Goal: Information Seeking & Learning: Learn about a topic

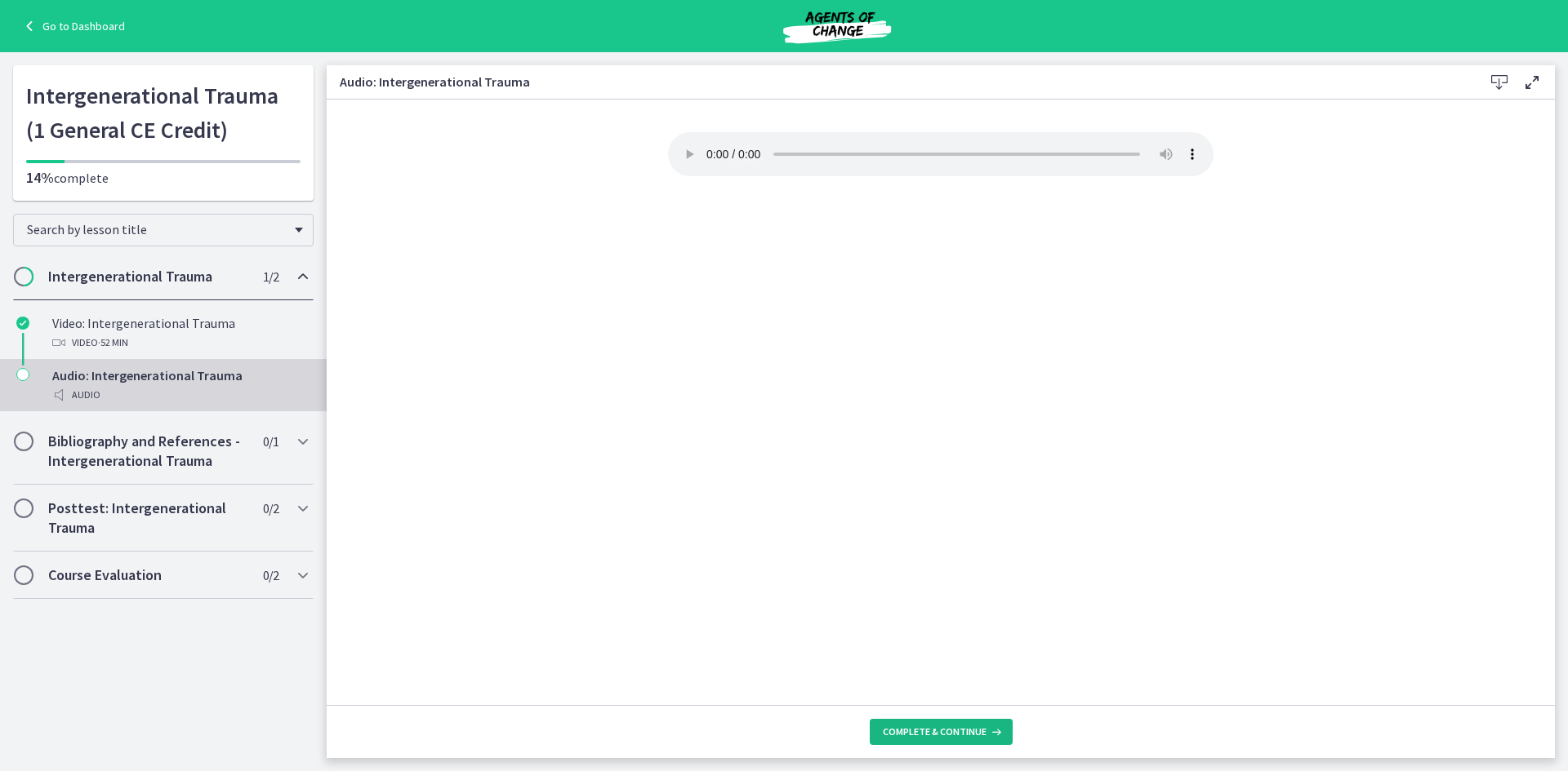
click at [983, 723] on button "Complete & continue" at bounding box center [940, 732] width 143 height 26
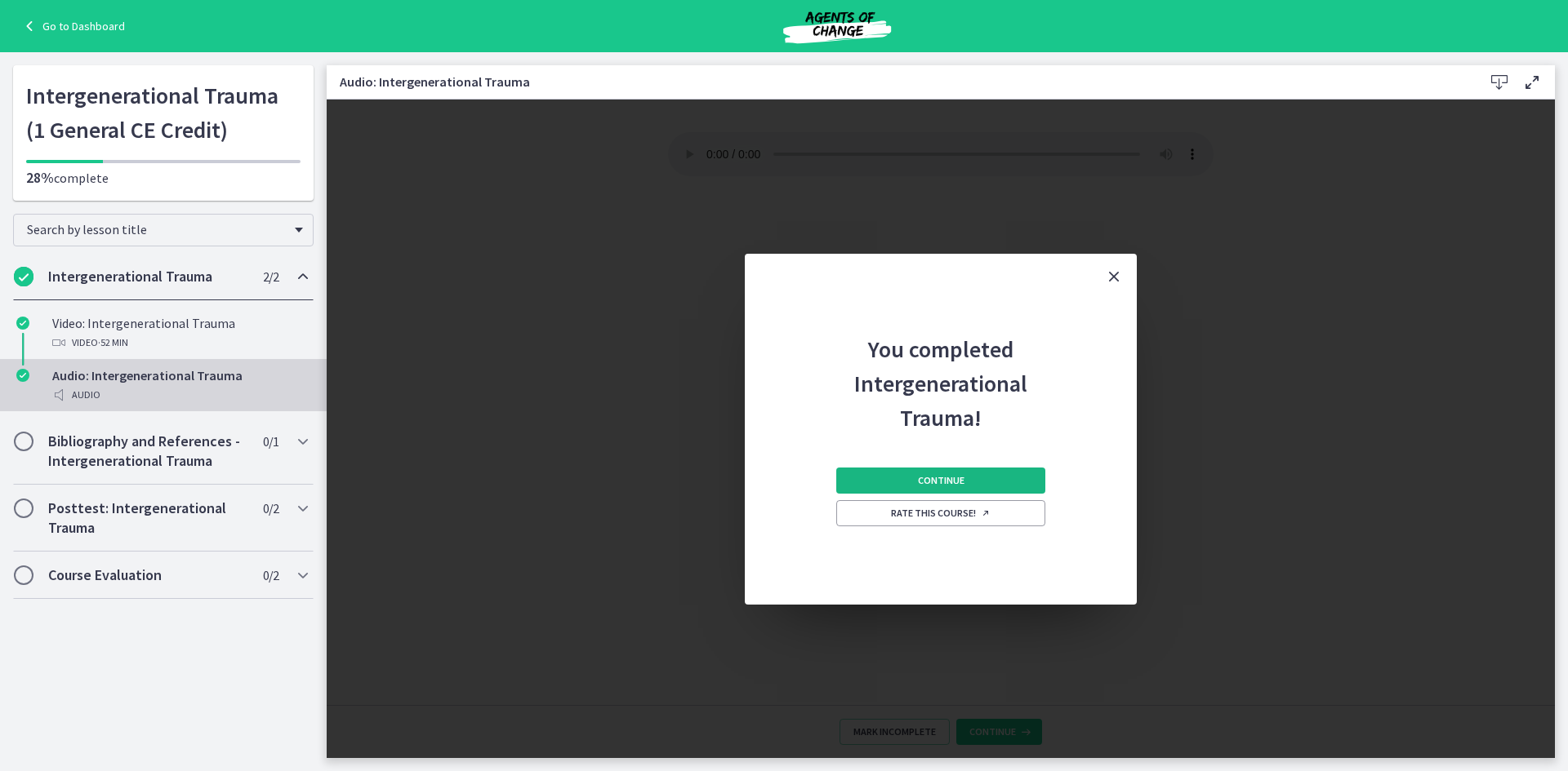
click at [916, 481] on button "Continue" at bounding box center [941, 480] width 209 height 26
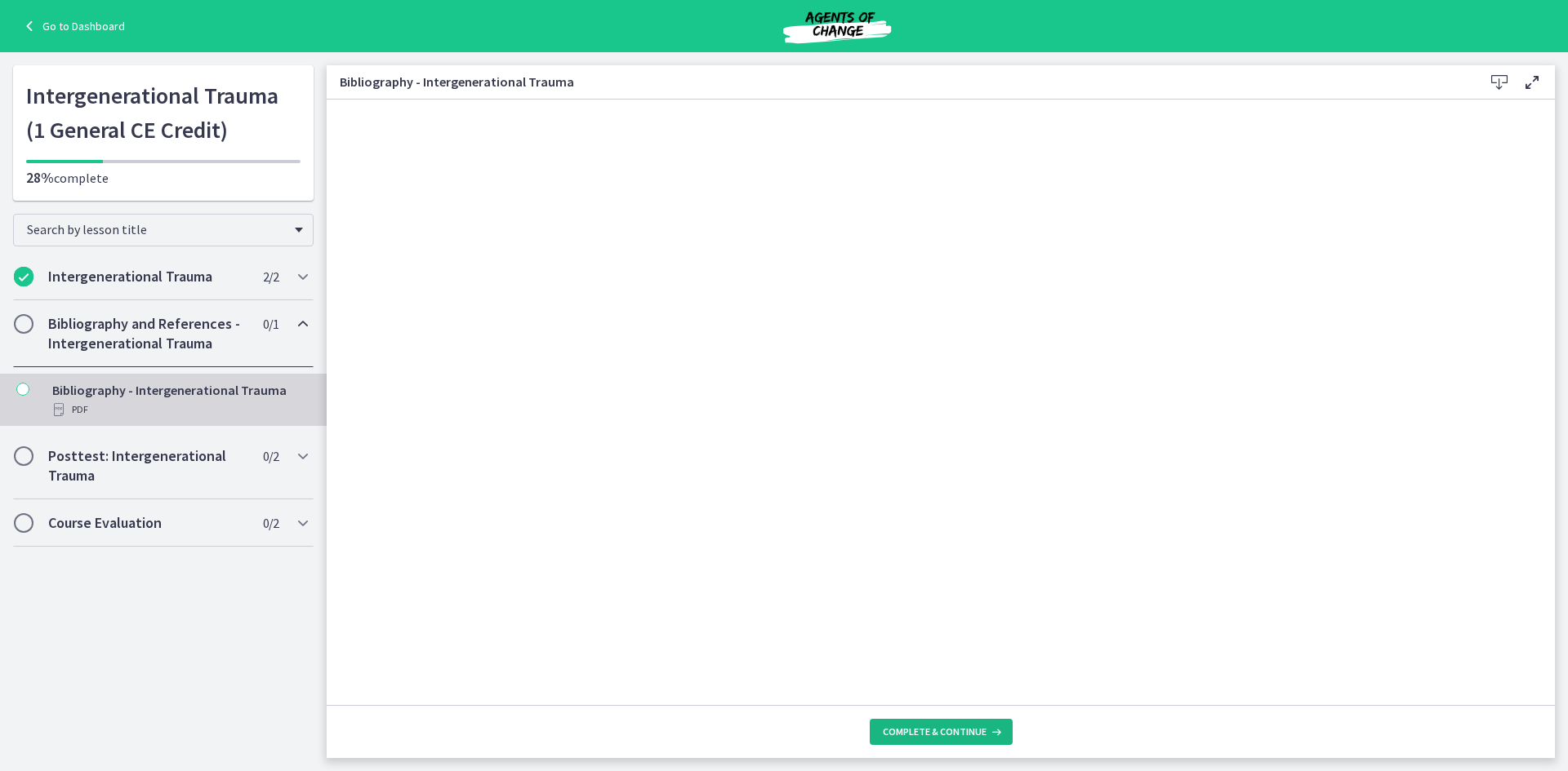
click at [933, 737] on span "Complete & continue" at bounding box center [935, 732] width 104 height 13
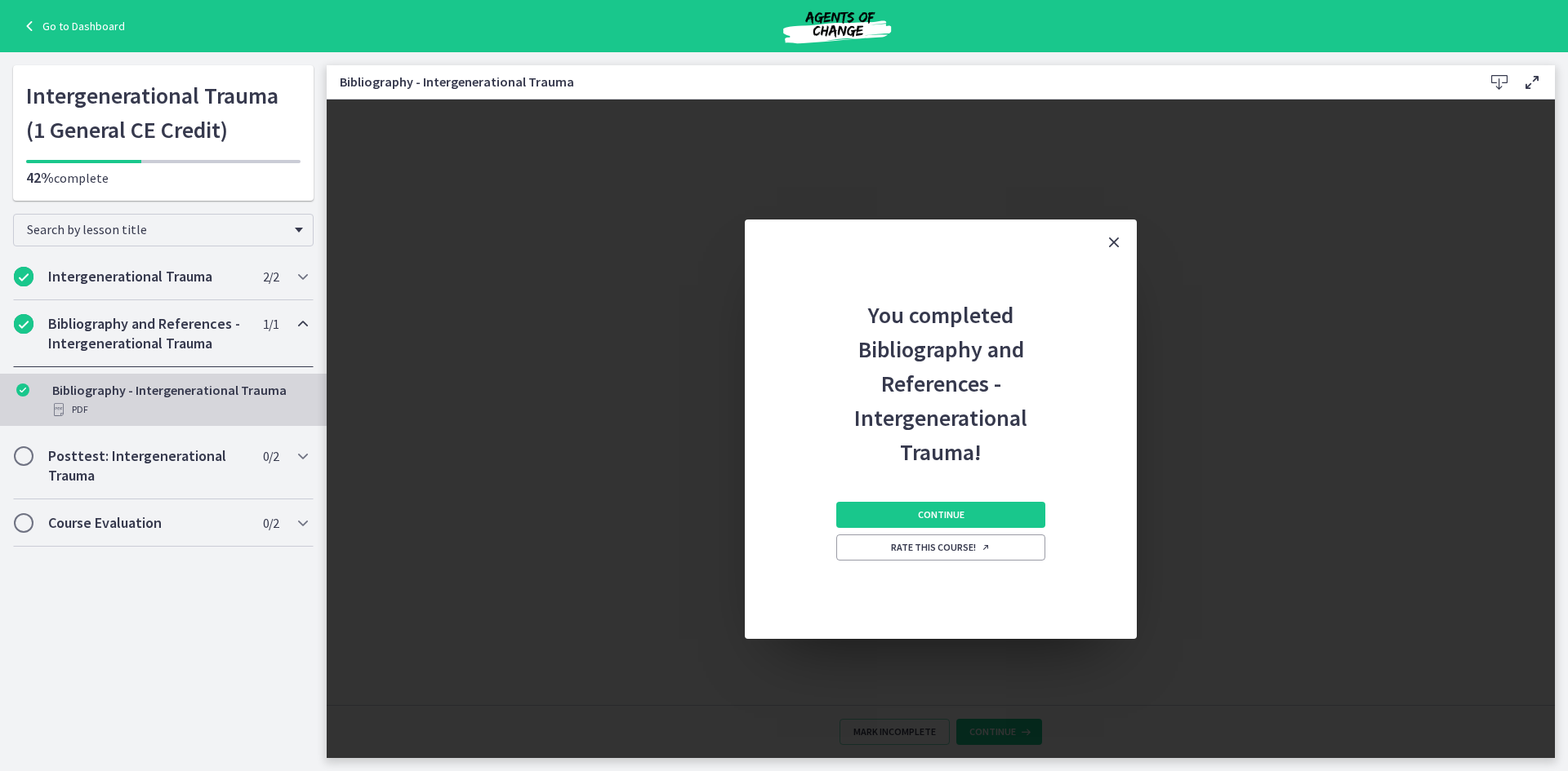
click at [957, 497] on div "Continue Rate this course!" at bounding box center [941, 554] width 209 height 170
click at [949, 506] on button "Continue" at bounding box center [941, 515] width 209 height 26
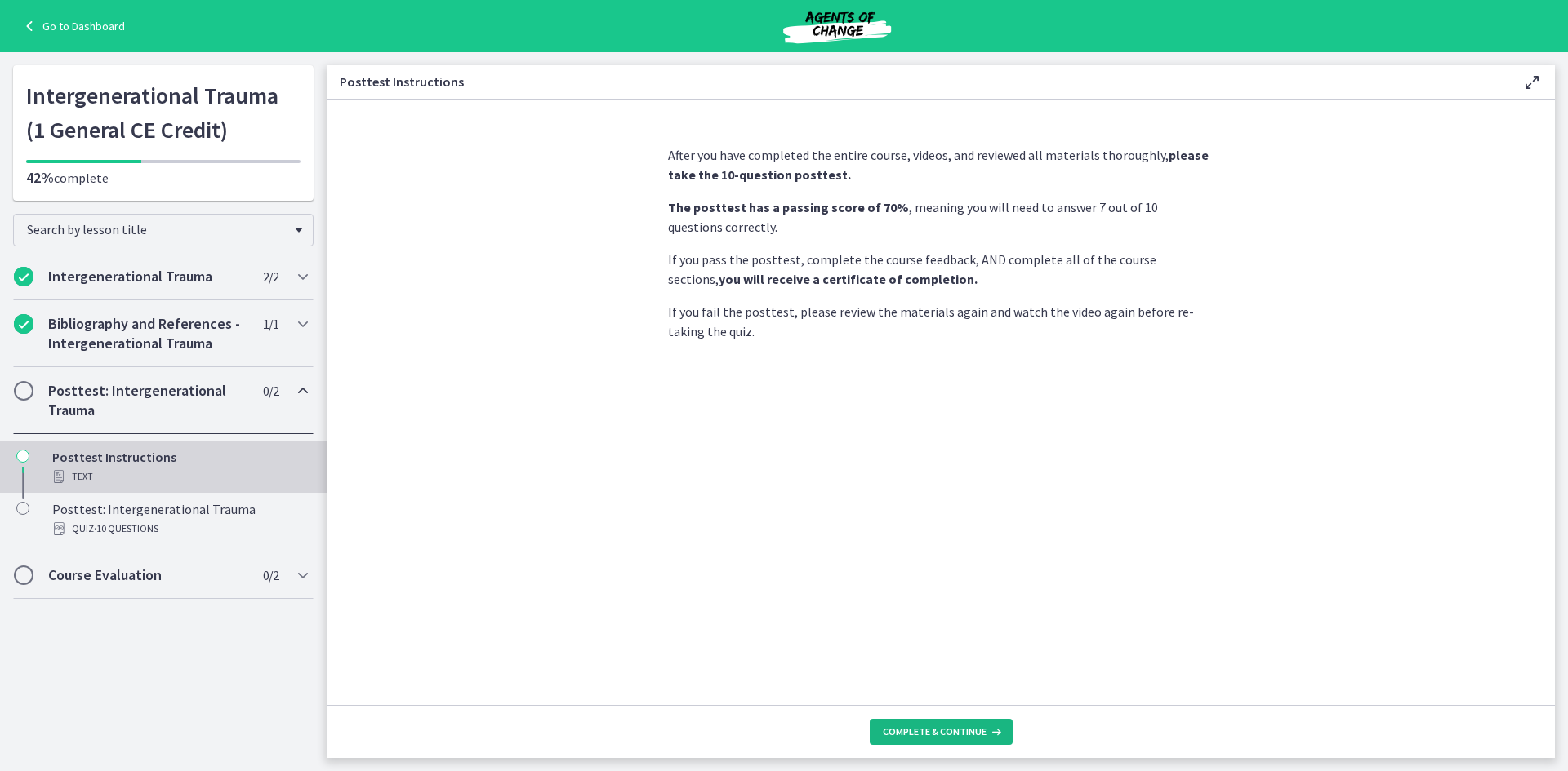
click at [946, 731] on span "Complete & continue" at bounding box center [935, 732] width 104 height 13
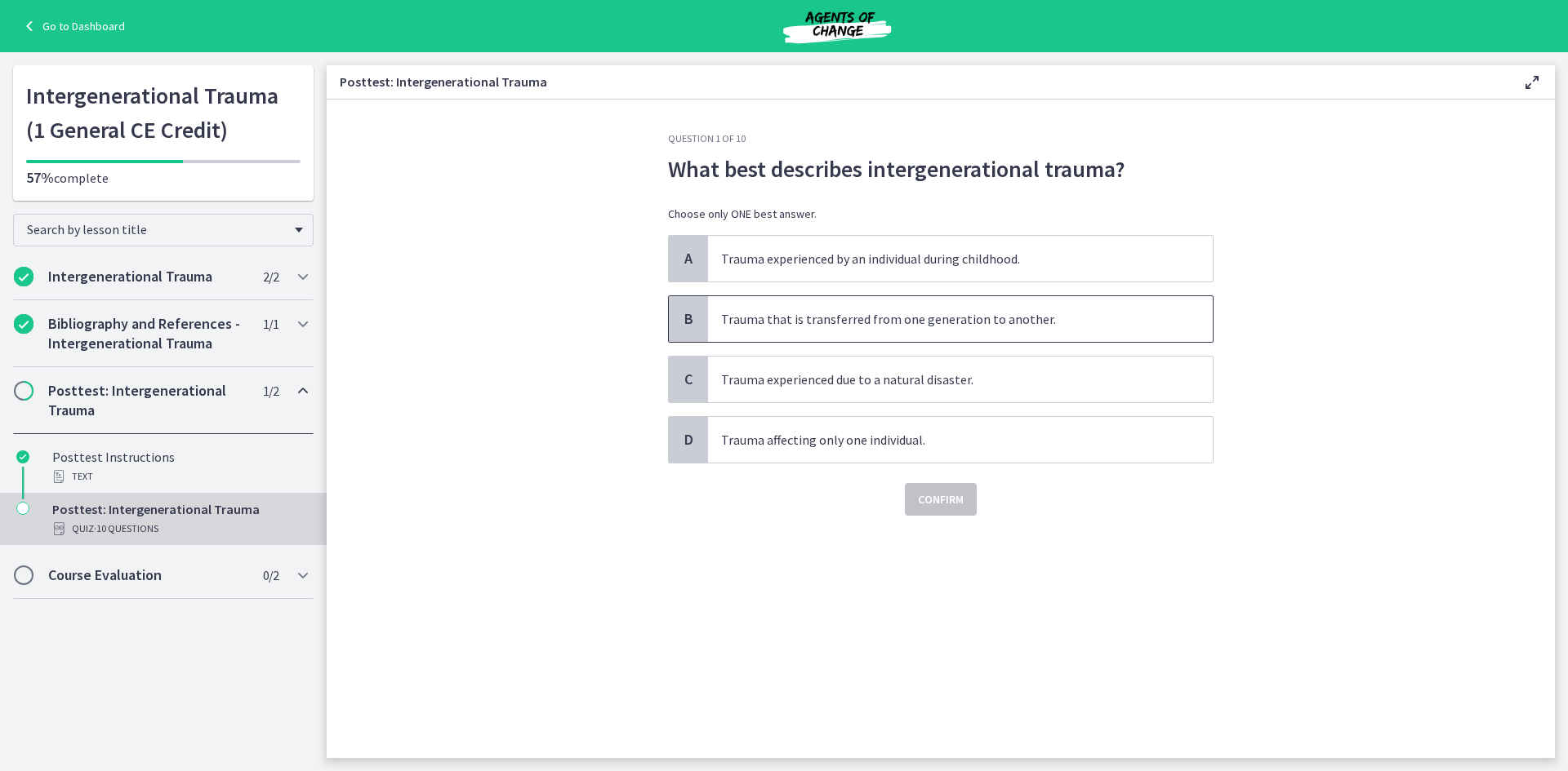
click at [875, 304] on span "Trauma that is transferred from one generation to another." at bounding box center [960, 319] width 505 height 45
click at [962, 494] on span "Confirm" at bounding box center [940, 499] width 45 height 20
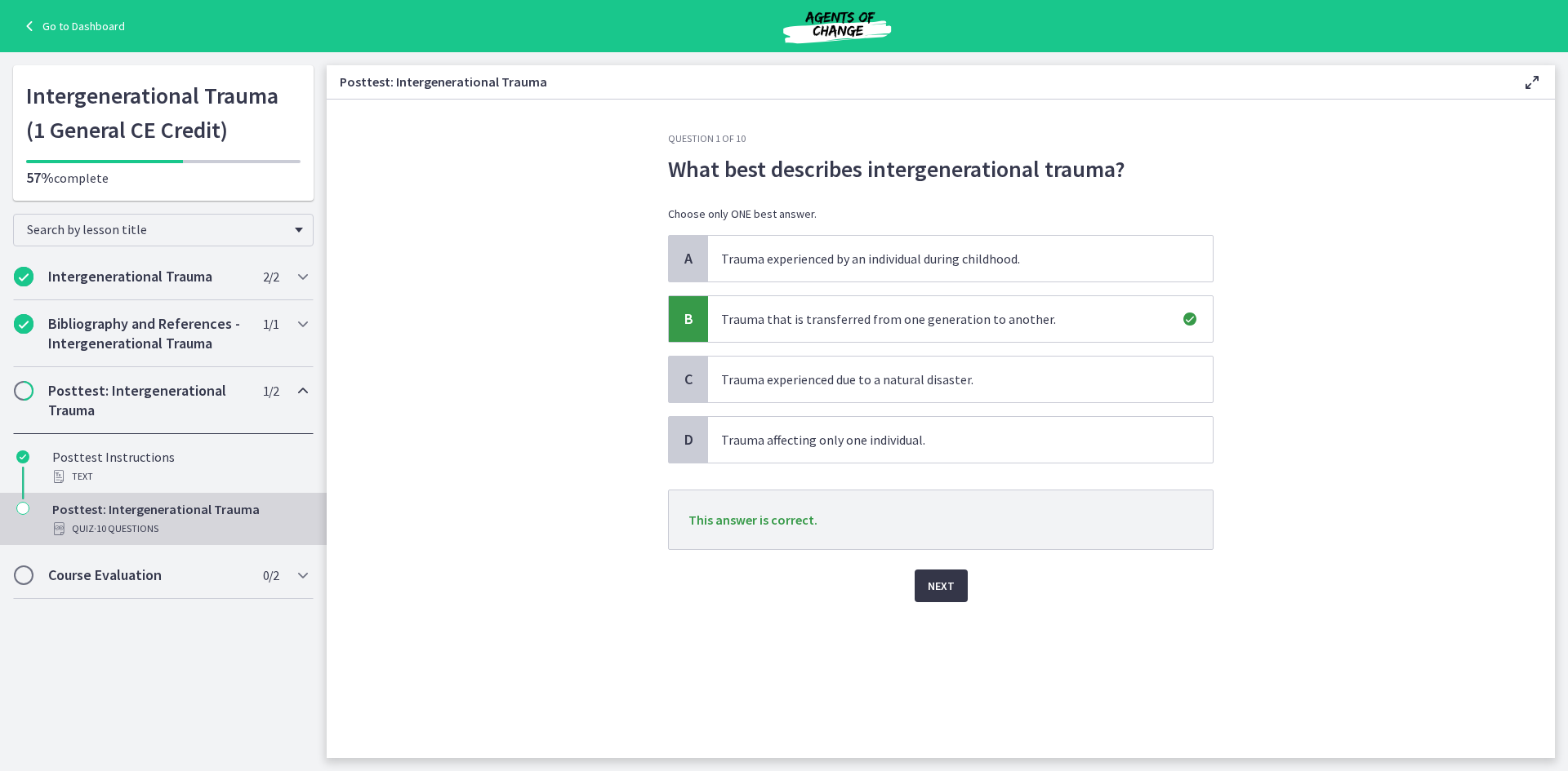
click at [956, 592] on button "Next" at bounding box center [941, 586] width 53 height 33
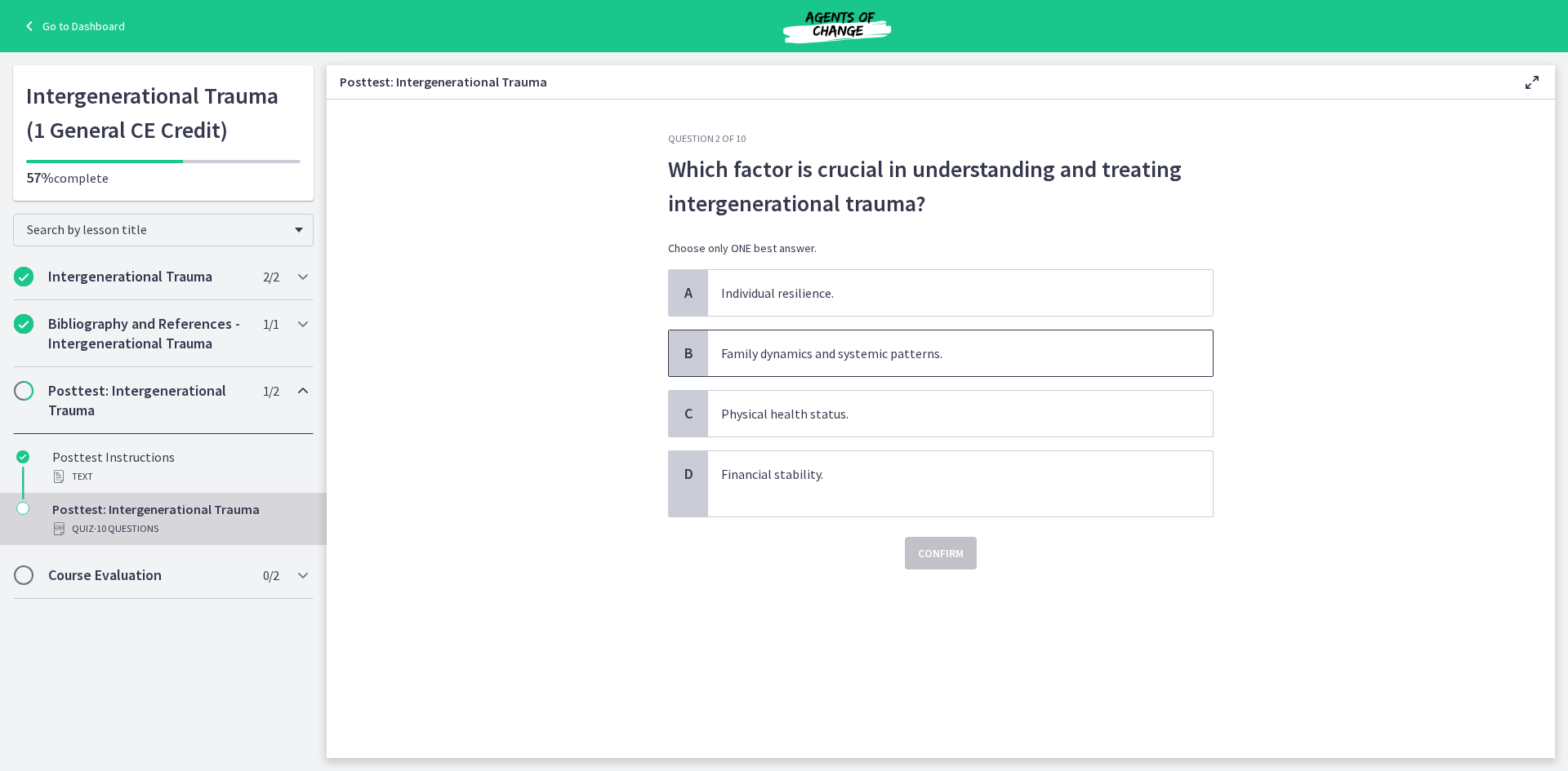
click at [893, 364] on span "Family dynamics and systemic patterns." at bounding box center [960, 353] width 505 height 45
click at [944, 558] on span "Confirm" at bounding box center [940, 554] width 45 height 20
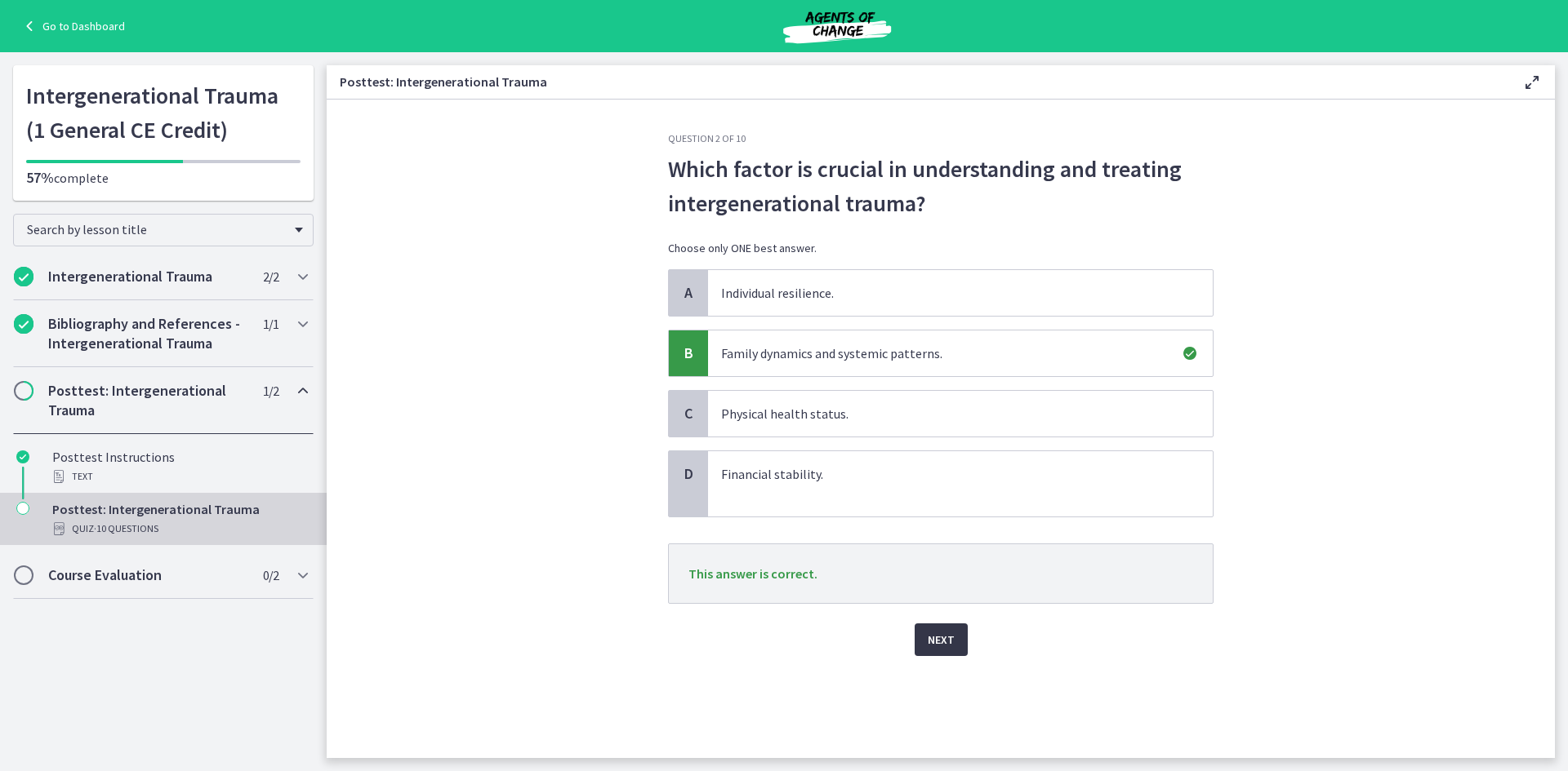
click at [948, 641] on span "Next" at bounding box center [941, 640] width 27 height 20
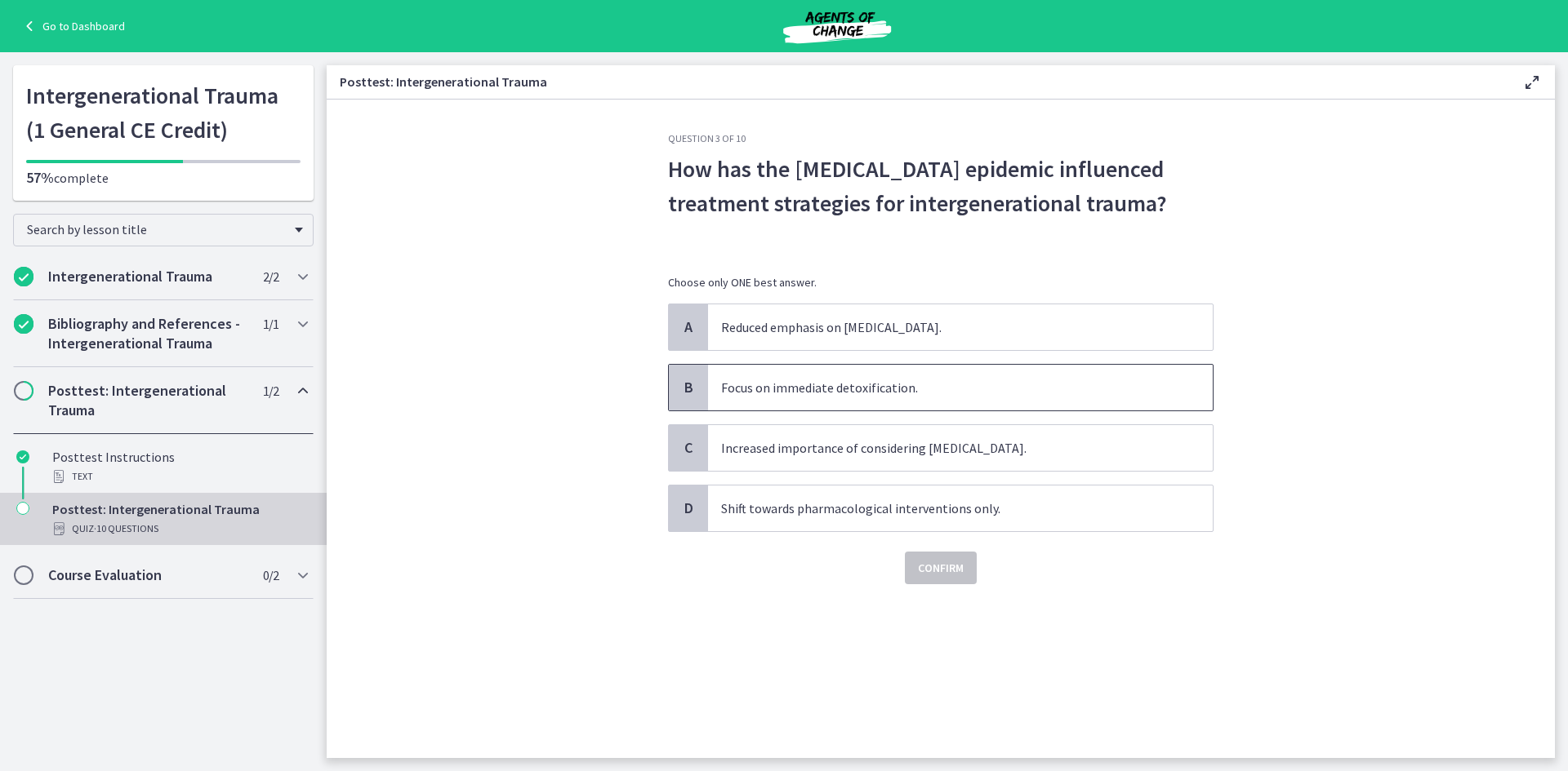
click at [897, 383] on p "Focus on immediate detoxification." at bounding box center [944, 388] width 446 height 20
click at [934, 578] on button "Confirm" at bounding box center [940, 568] width 72 height 33
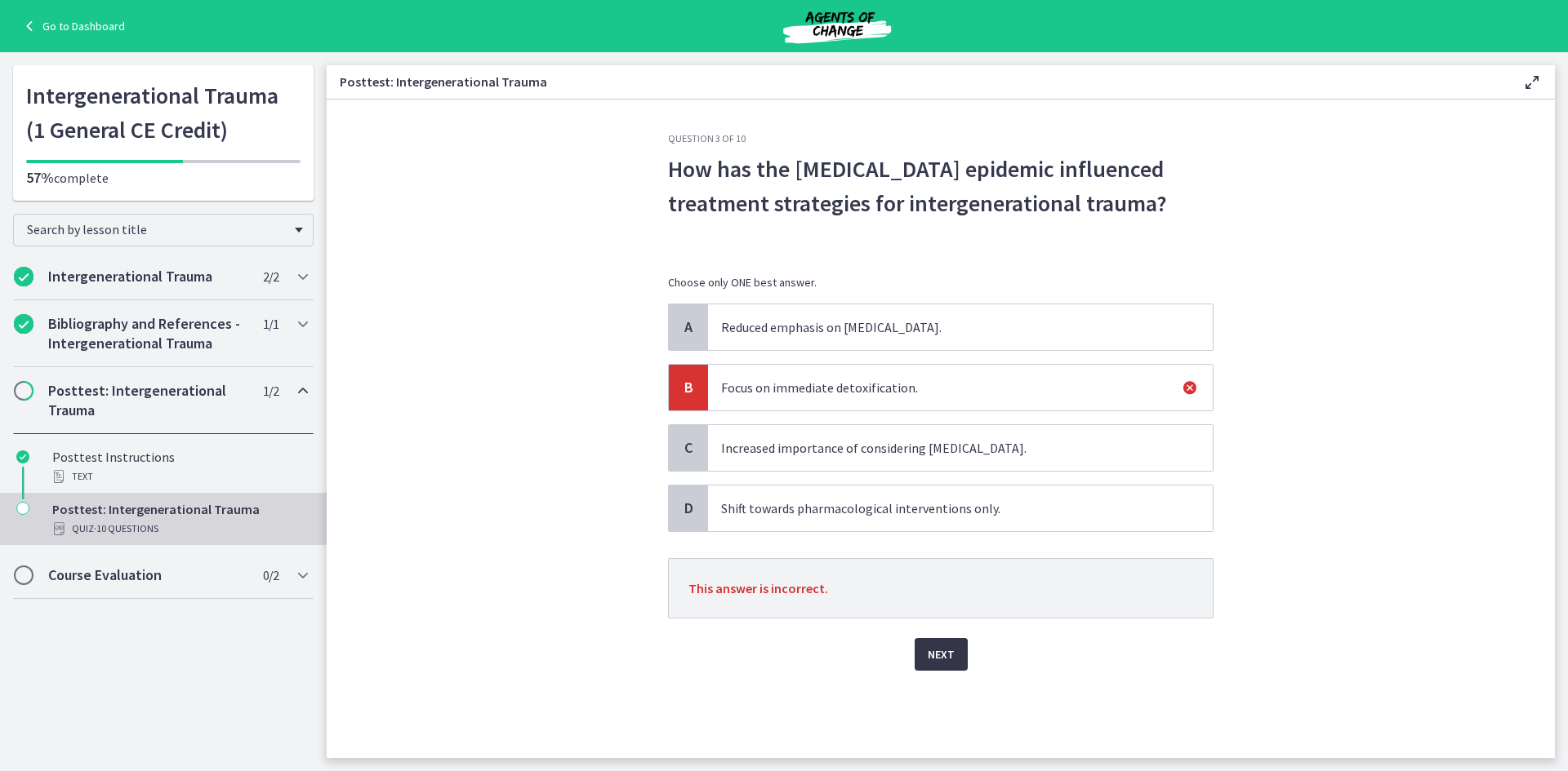
click at [939, 651] on span "Next" at bounding box center [941, 655] width 27 height 20
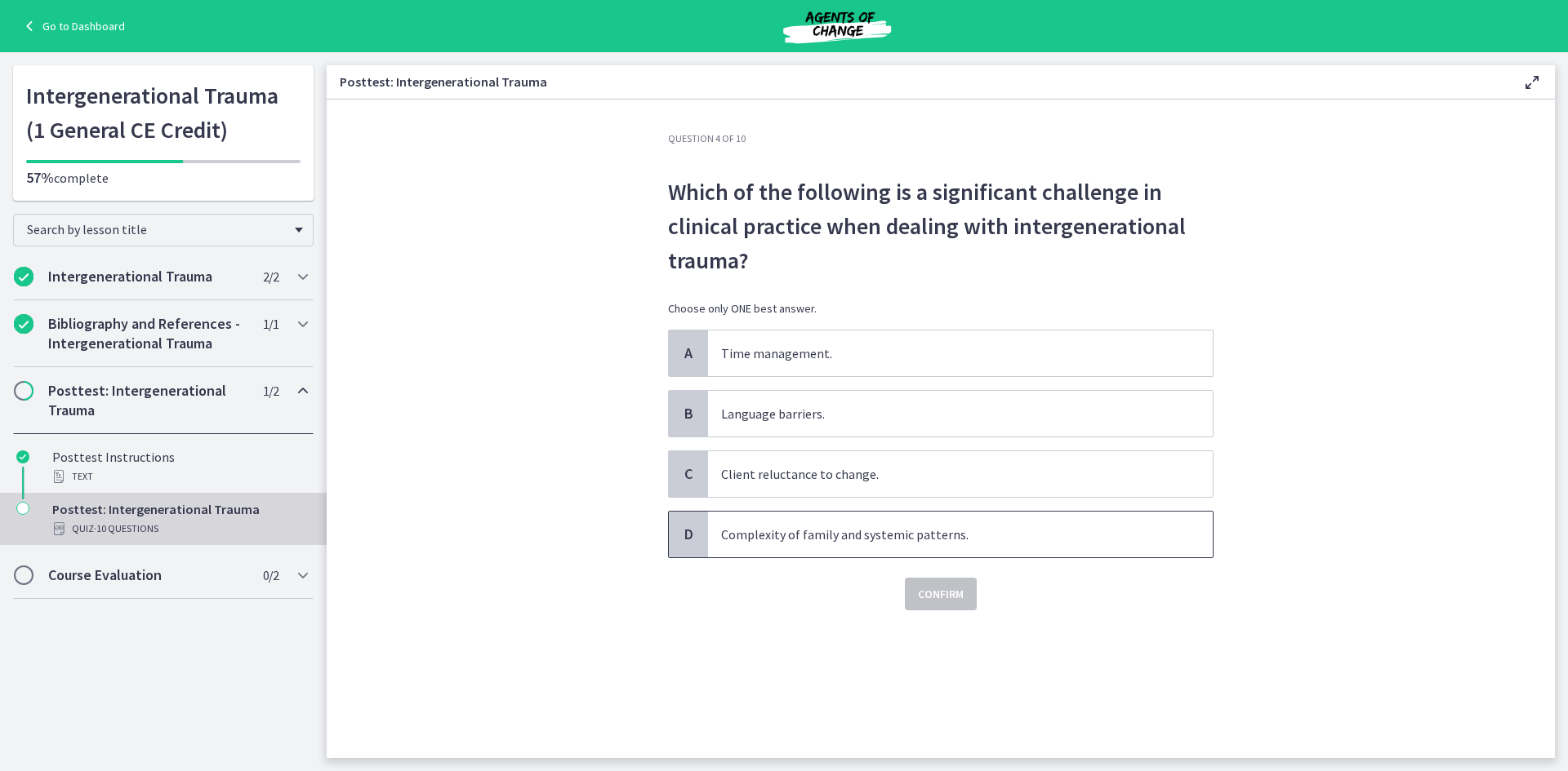
click at [794, 531] on p "Complexity of family and systemic patterns." at bounding box center [944, 535] width 446 height 20
click at [949, 595] on span "Confirm" at bounding box center [940, 595] width 45 height 20
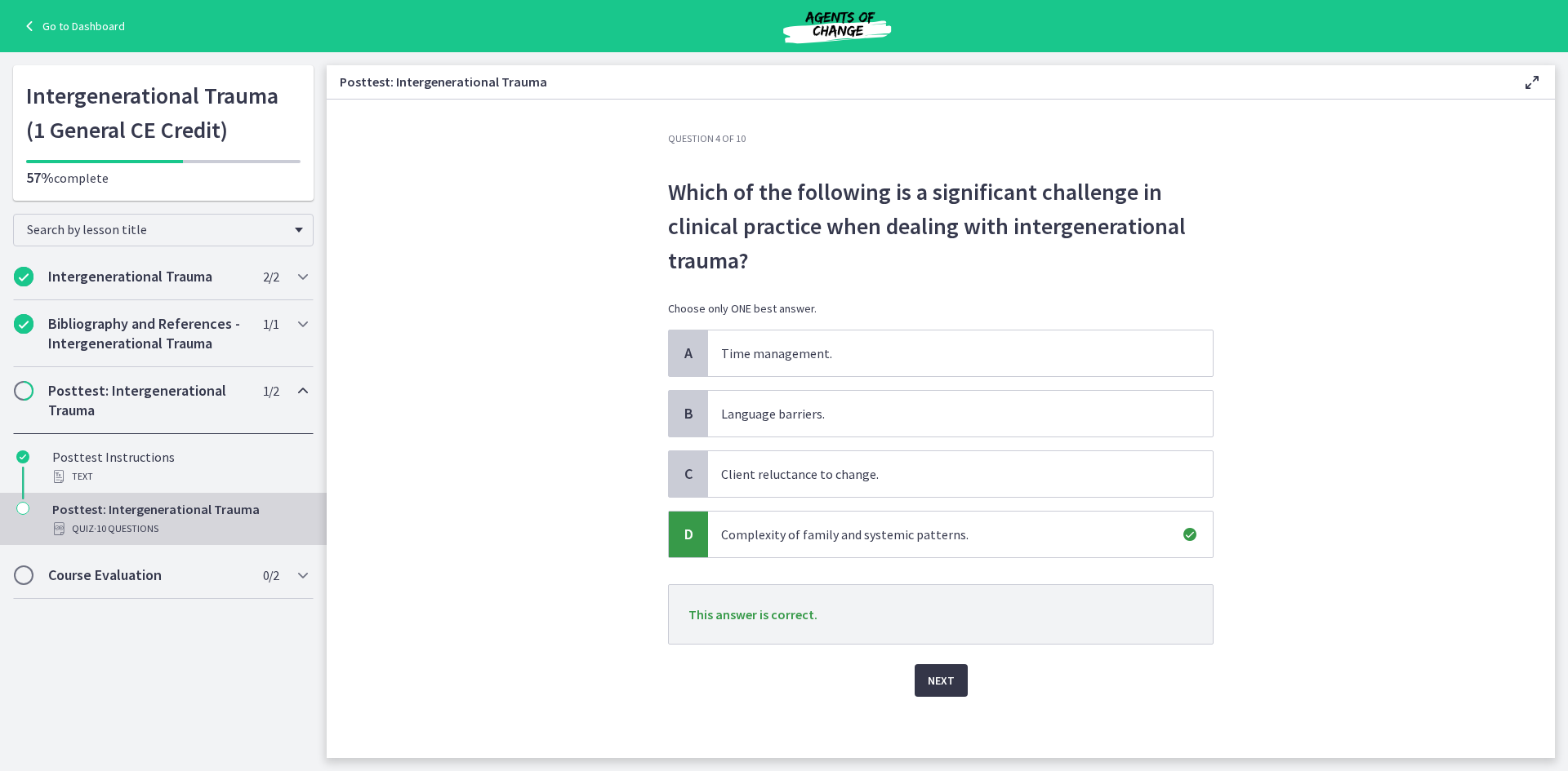
click at [936, 681] on span "Next" at bounding box center [941, 681] width 27 height 20
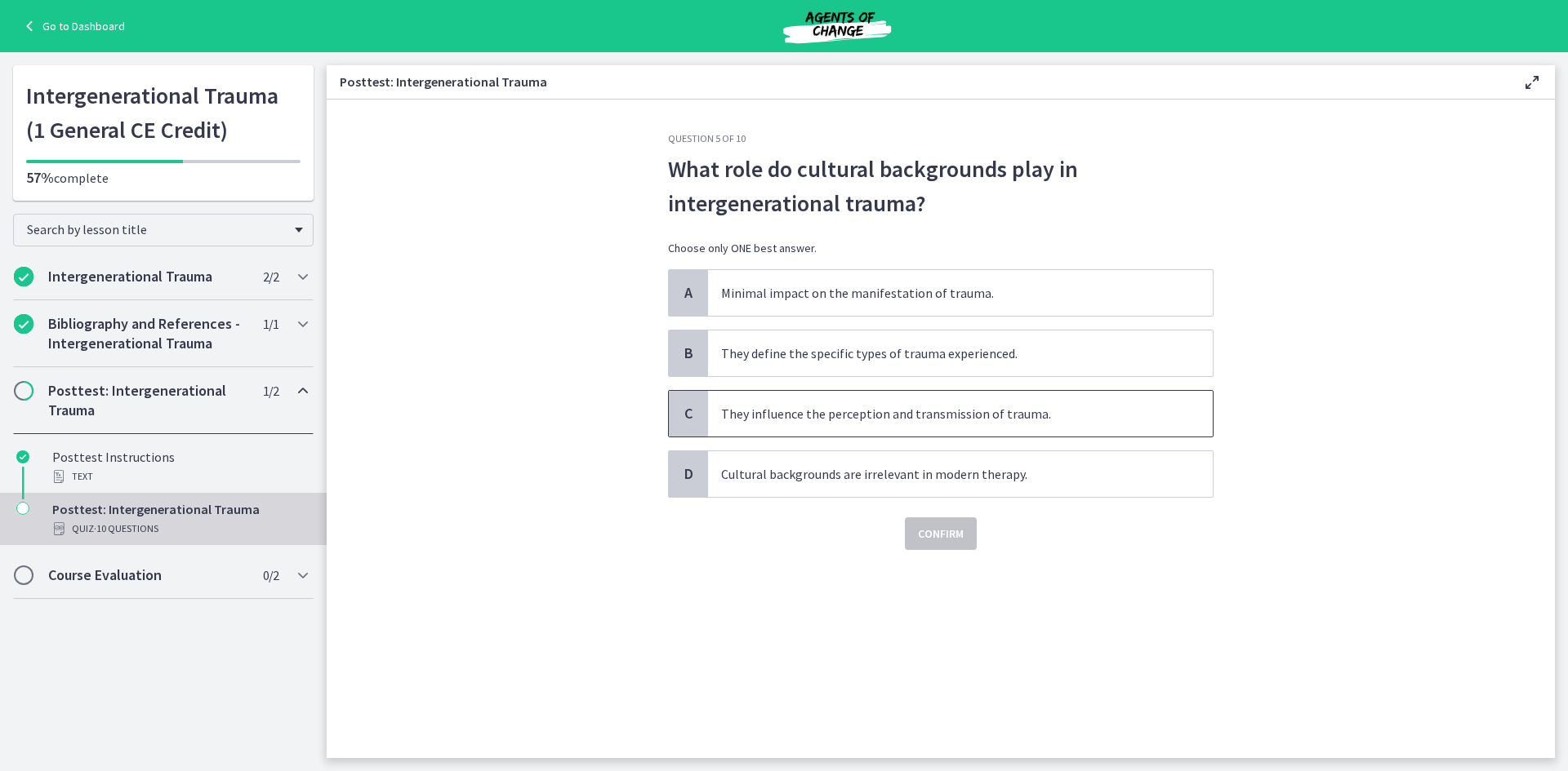
click at [852, 414] on p "They influence the perception and transmission of trauma." at bounding box center [944, 414] width 446 height 20
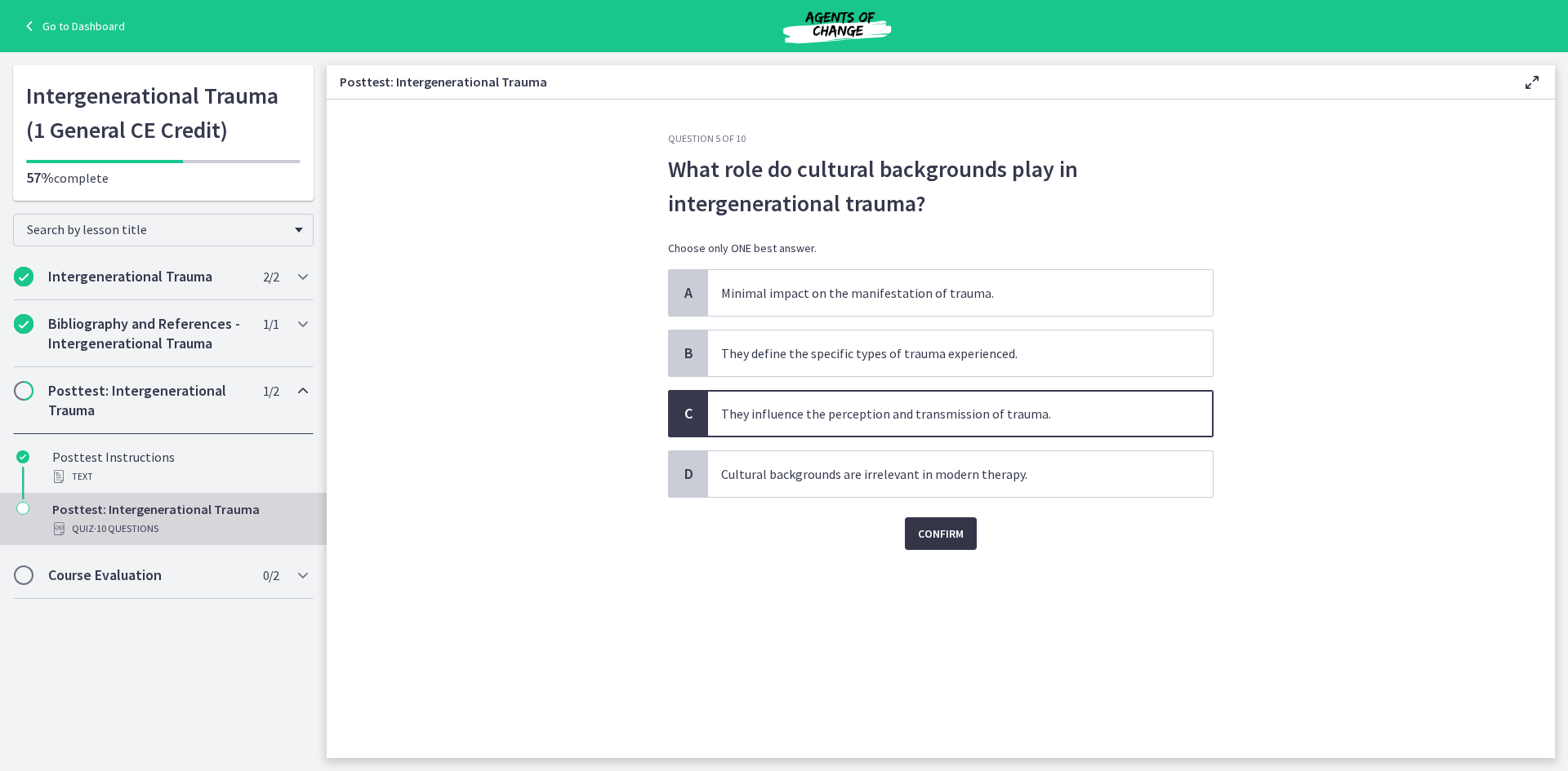
click at [945, 538] on span "Confirm" at bounding box center [940, 534] width 45 height 20
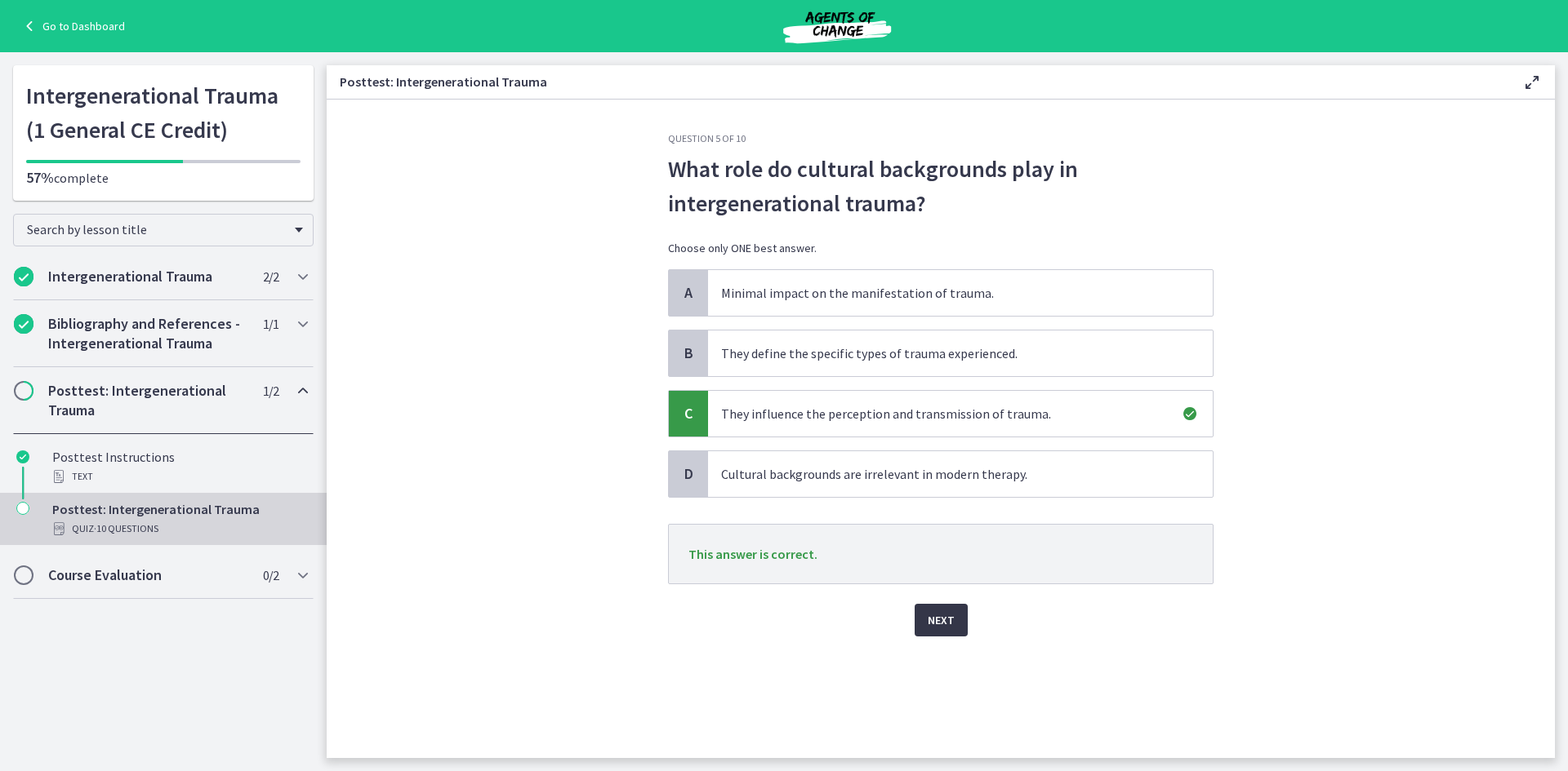
click at [935, 626] on span "Next" at bounding box center [941, 620] width 27 height 20
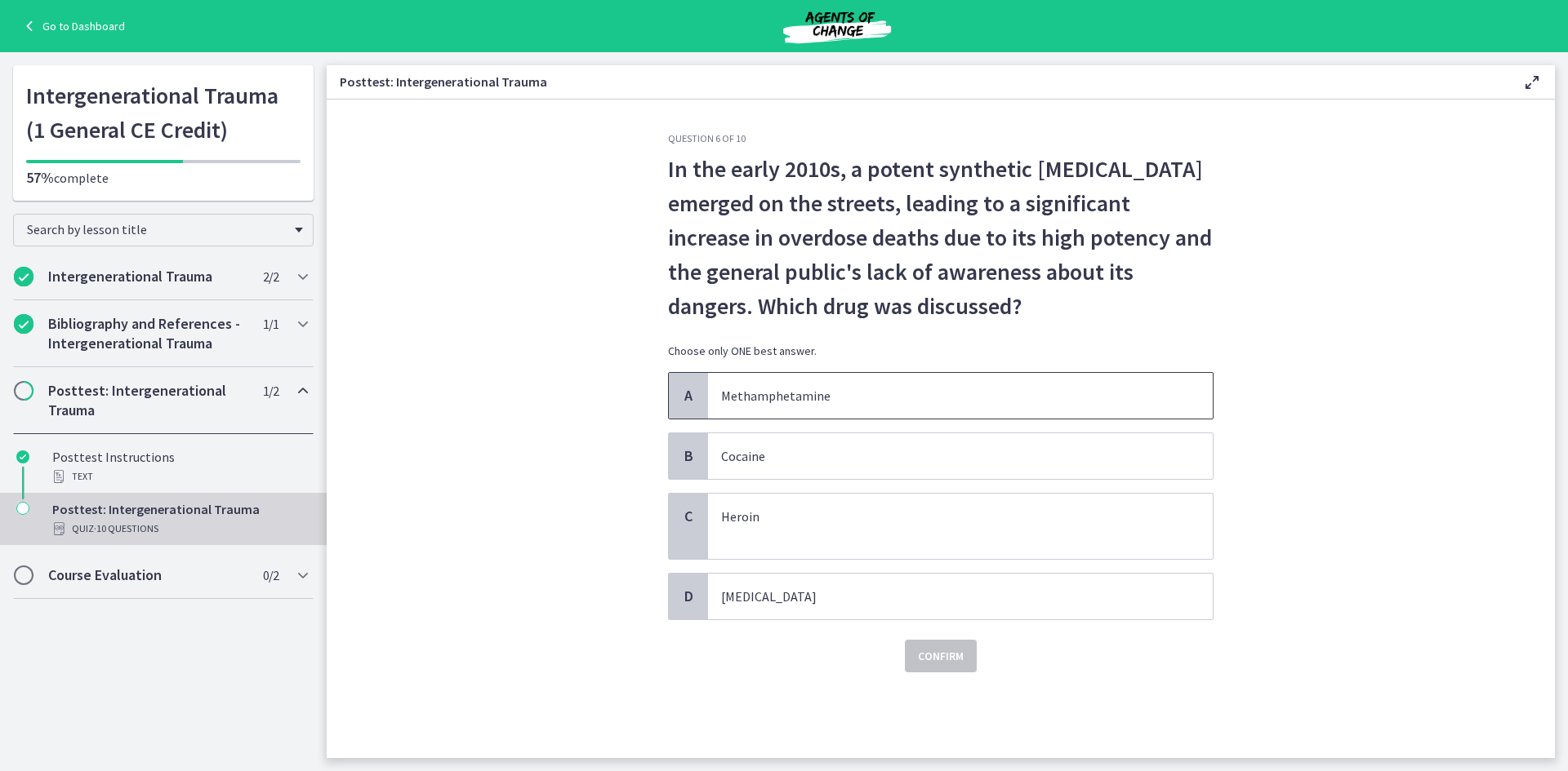
click at [816, 408] on span "Methamphetamine" at bounding box center [960, 396] width 505 height 45
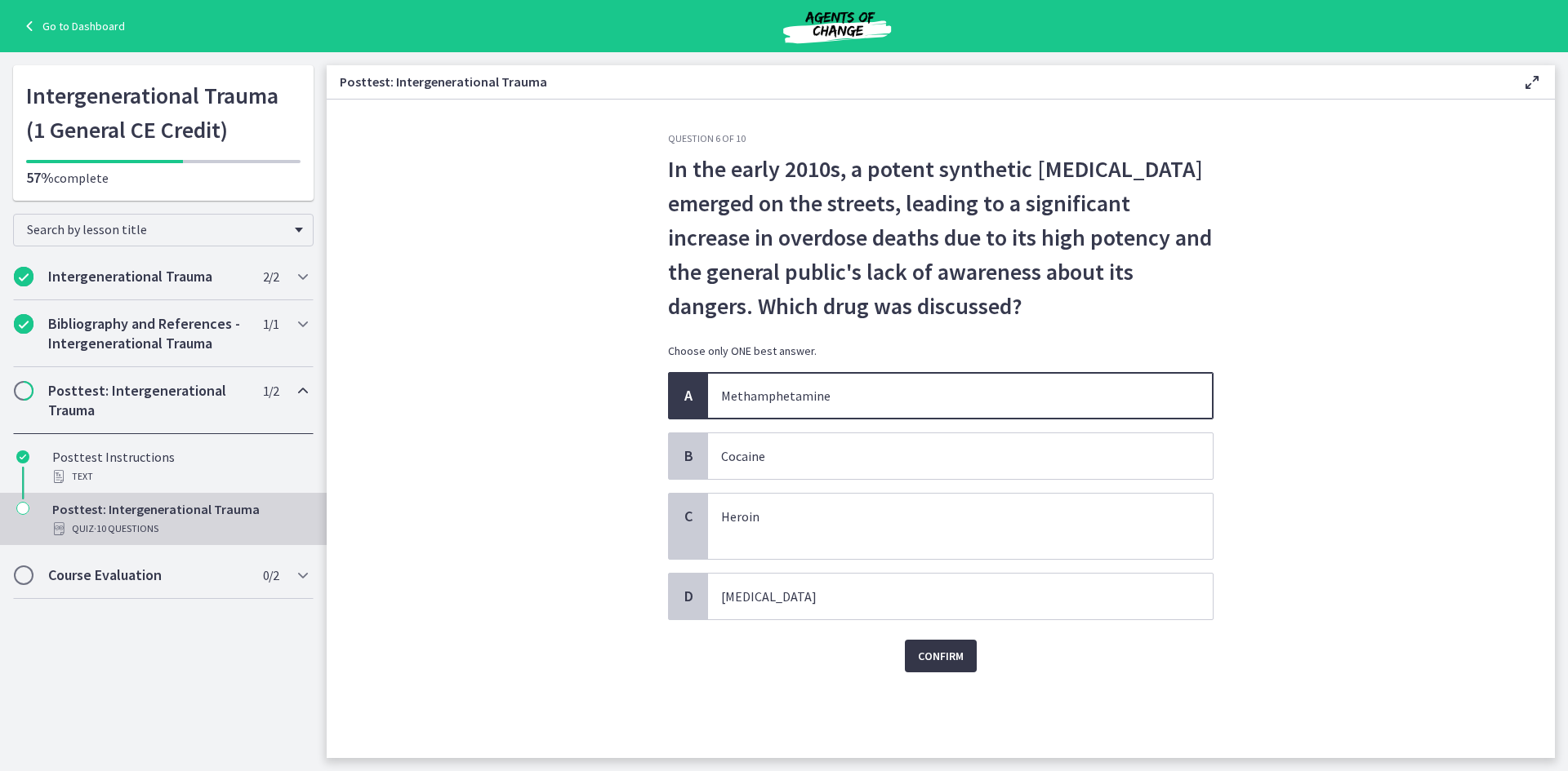
click at [921, 657] on span "Confirm" at bounding box center [940, 657] width 45 height 20
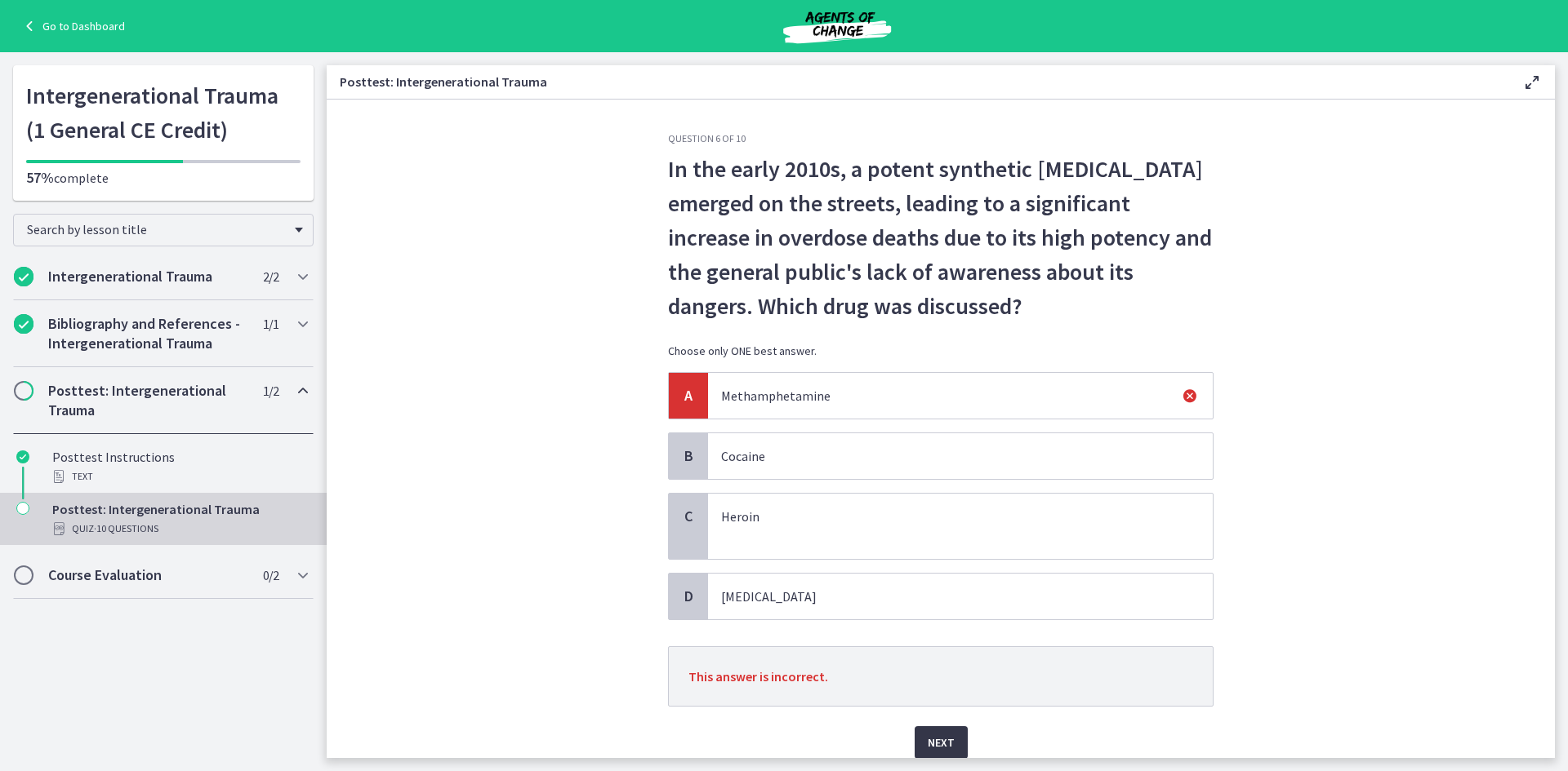
click at [933, 746] on span "Next" at bounding box center [941, 743] width 27 height 20
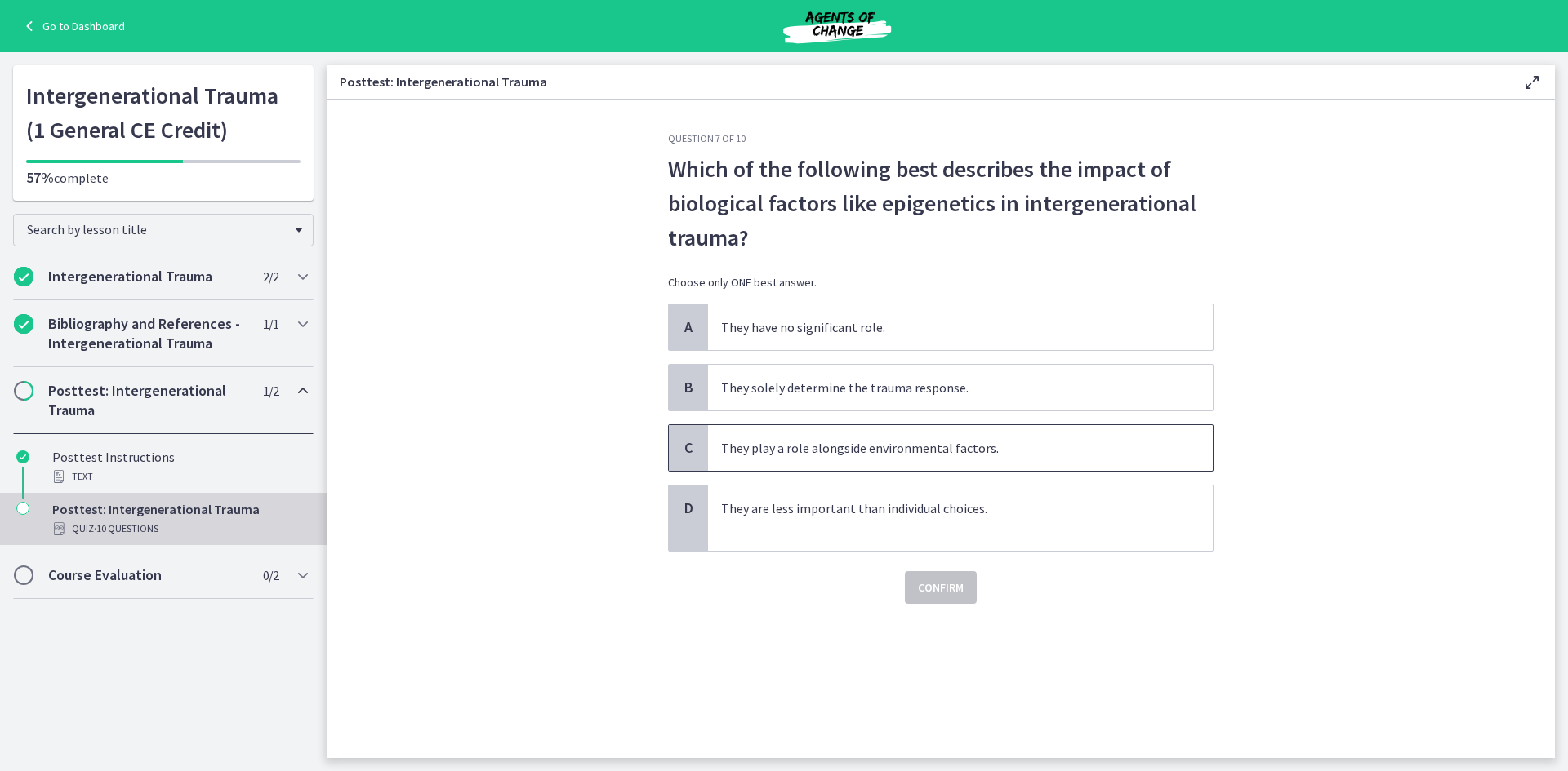
click at [977, 446] on p "They play a role alongside environmental factors." at bounding box center [944, 449] width 446 height 20
click at [948, 584] on span "Confirm" at bounding box center [940, 588] width 45 height 20
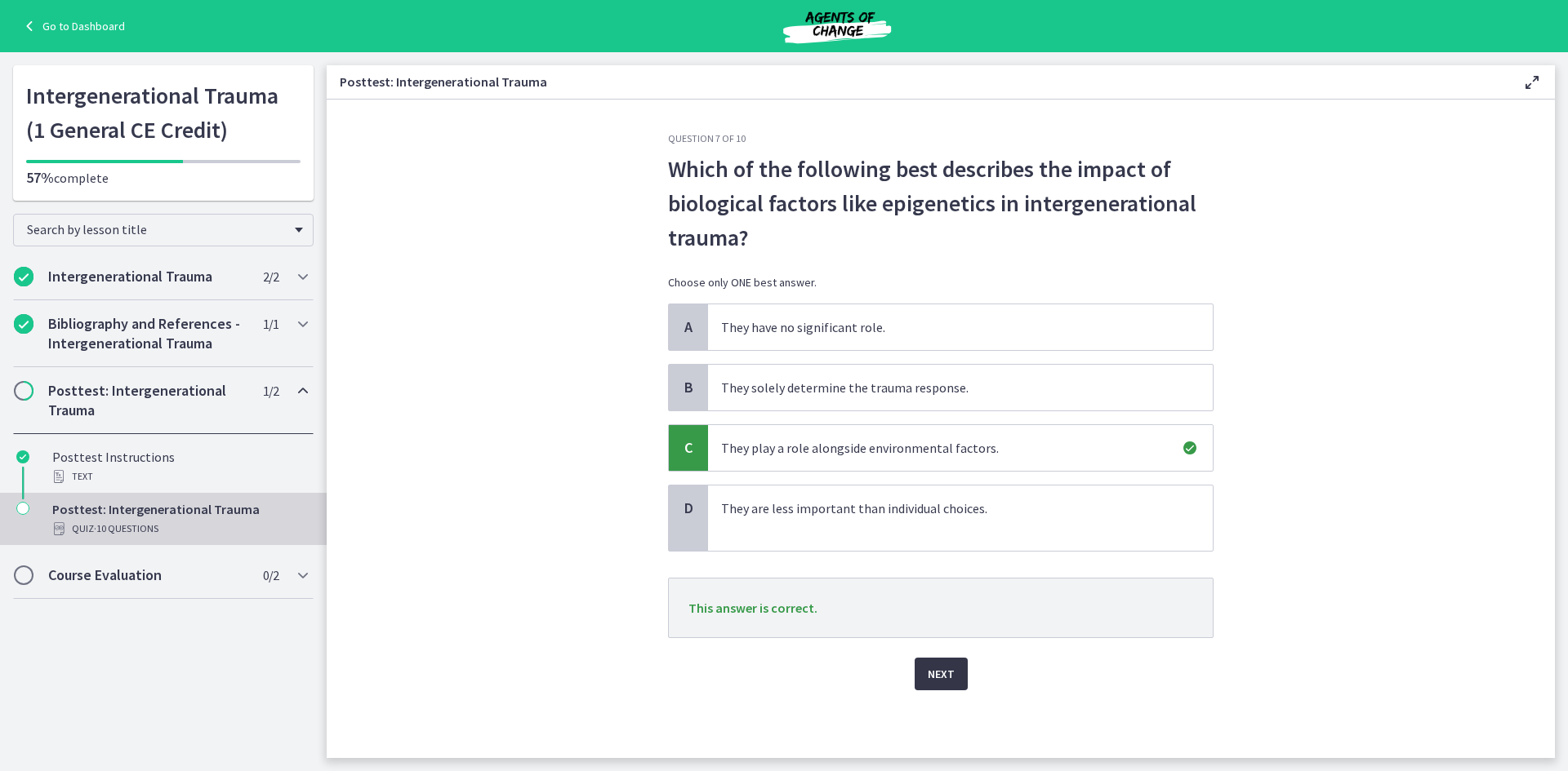
click at [929, 683] on span "Next" at bounding box center [941, 675] width 27 height 20
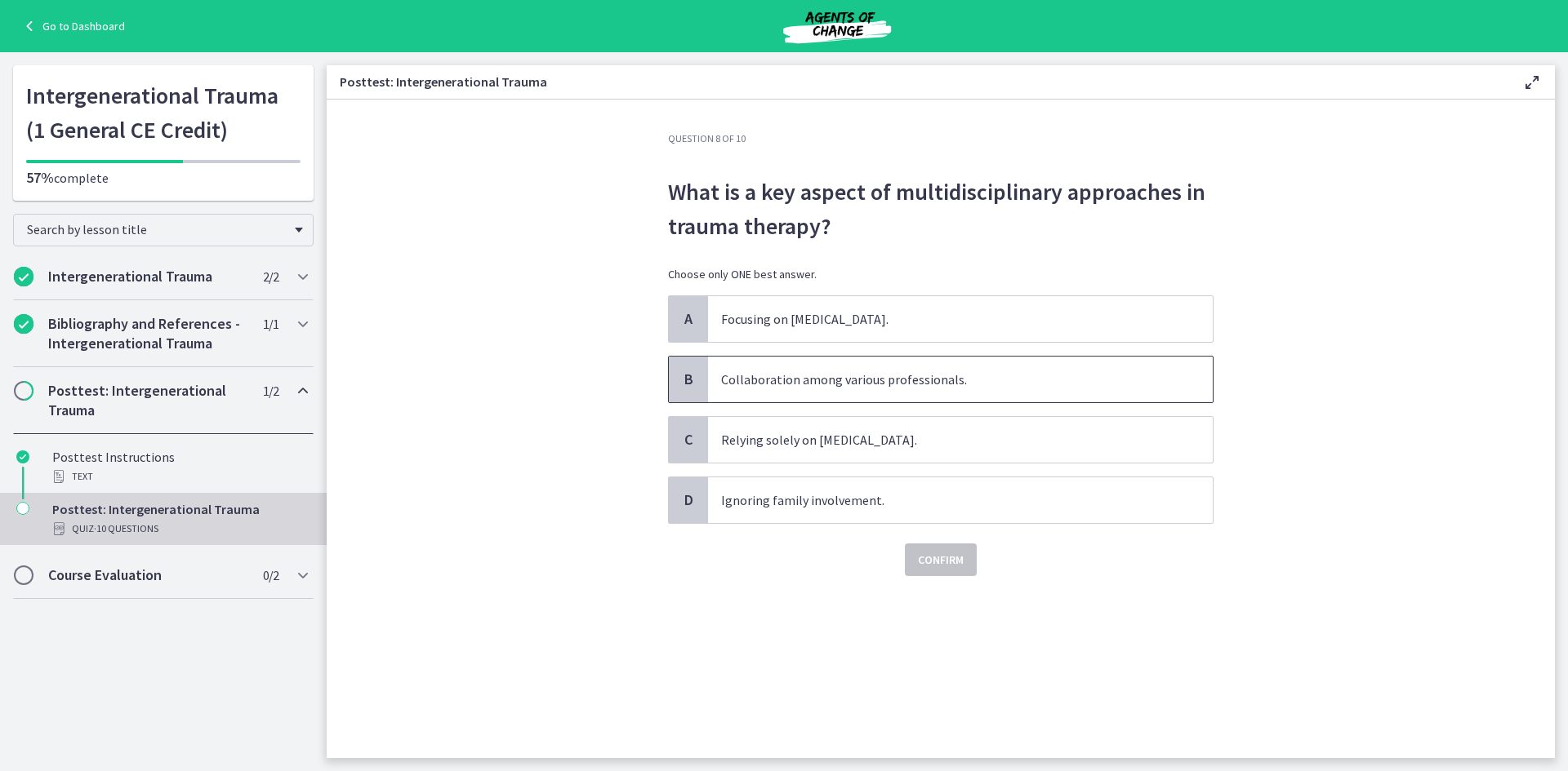
click at [815, 382] on p "Collaboration among various professionals." at bounding box center [944, 380] width 446 height 20
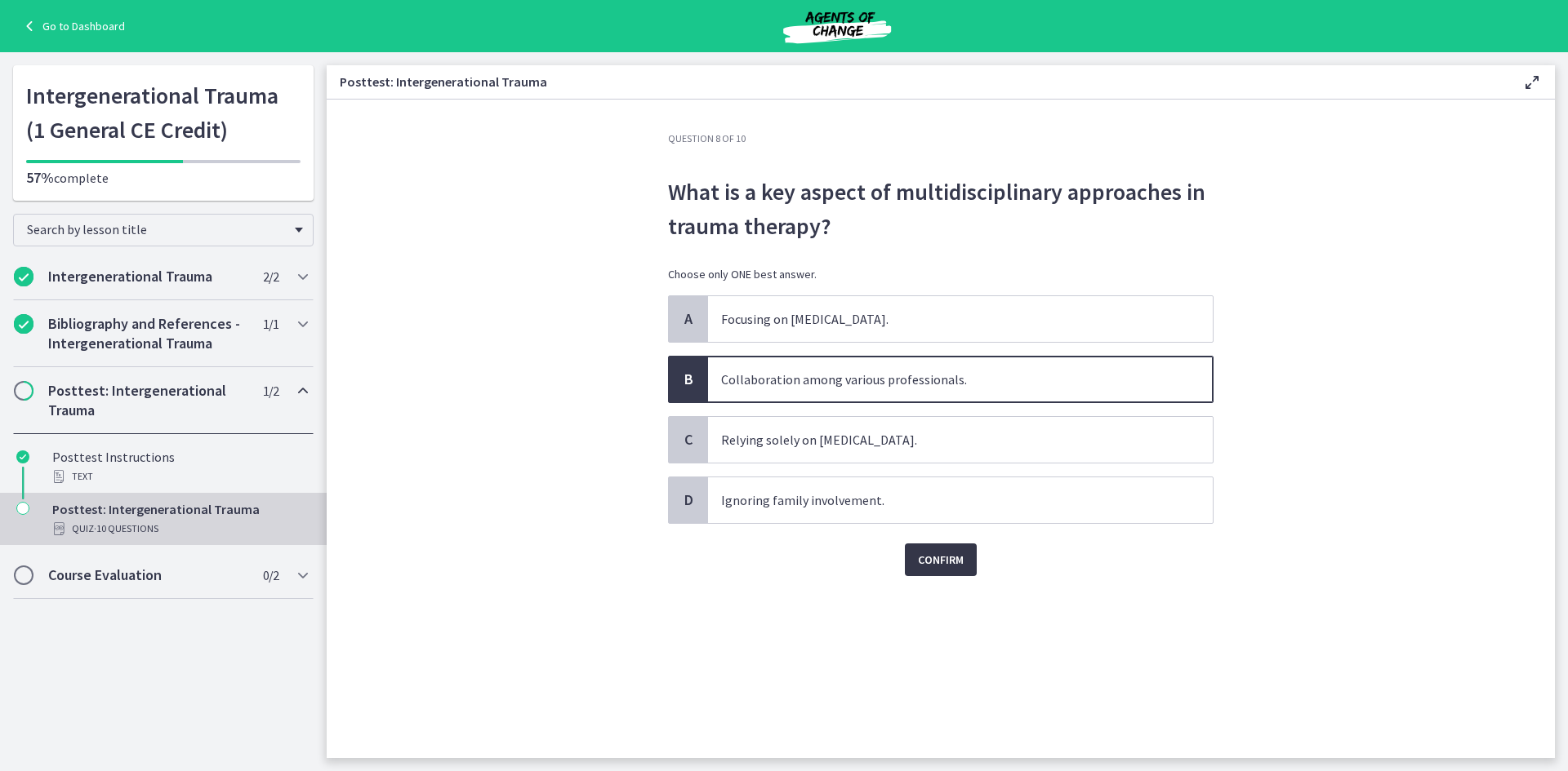
click at [934, 556] on span "Confirm" at bounding box center [940, 560] width 45 height 20
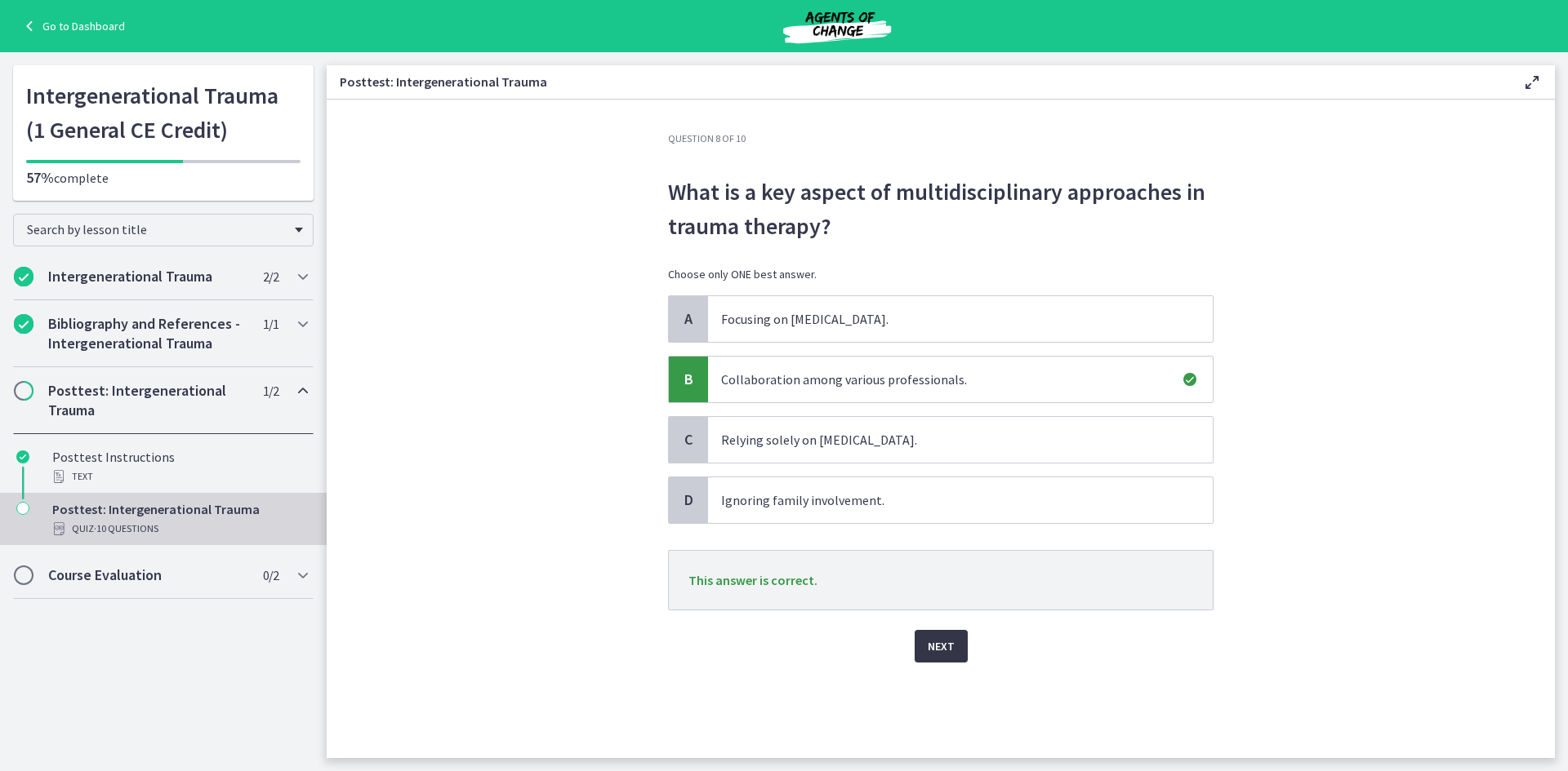
click at [950, 644] on span "Next" at bounding box center [941, 647] width 27 height 20
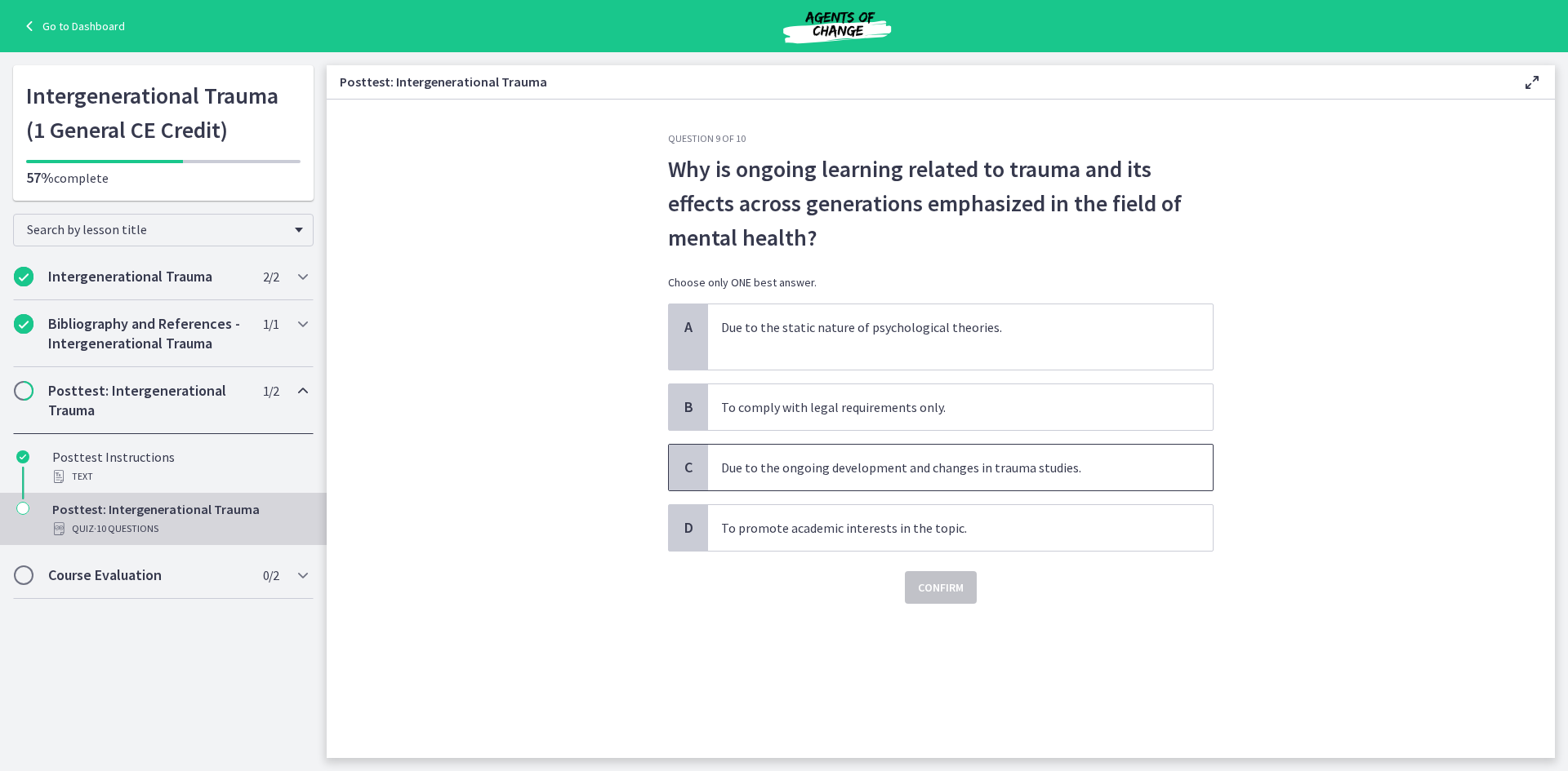
click at [924, 460] on p "Due to the ongoing development and changes in trauma studies." at bounding box center [944, 468] width 446 height 20
click at [958, 602] on button "Confirm" at bounding box center [940, 588] width 72 height 33
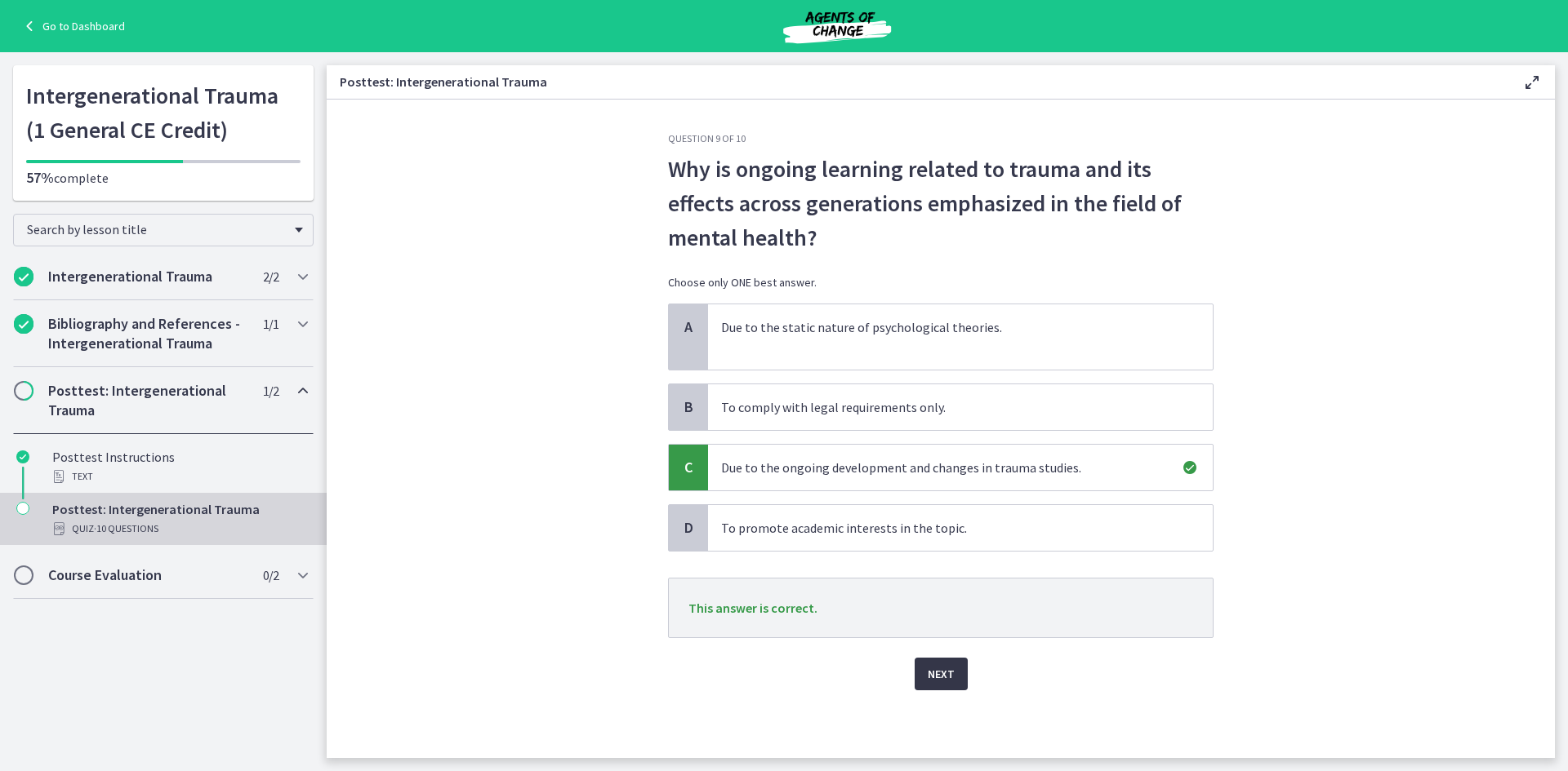
click at [944, 687] on button "Next" at bounding box center [941, 675] width 53 height 33
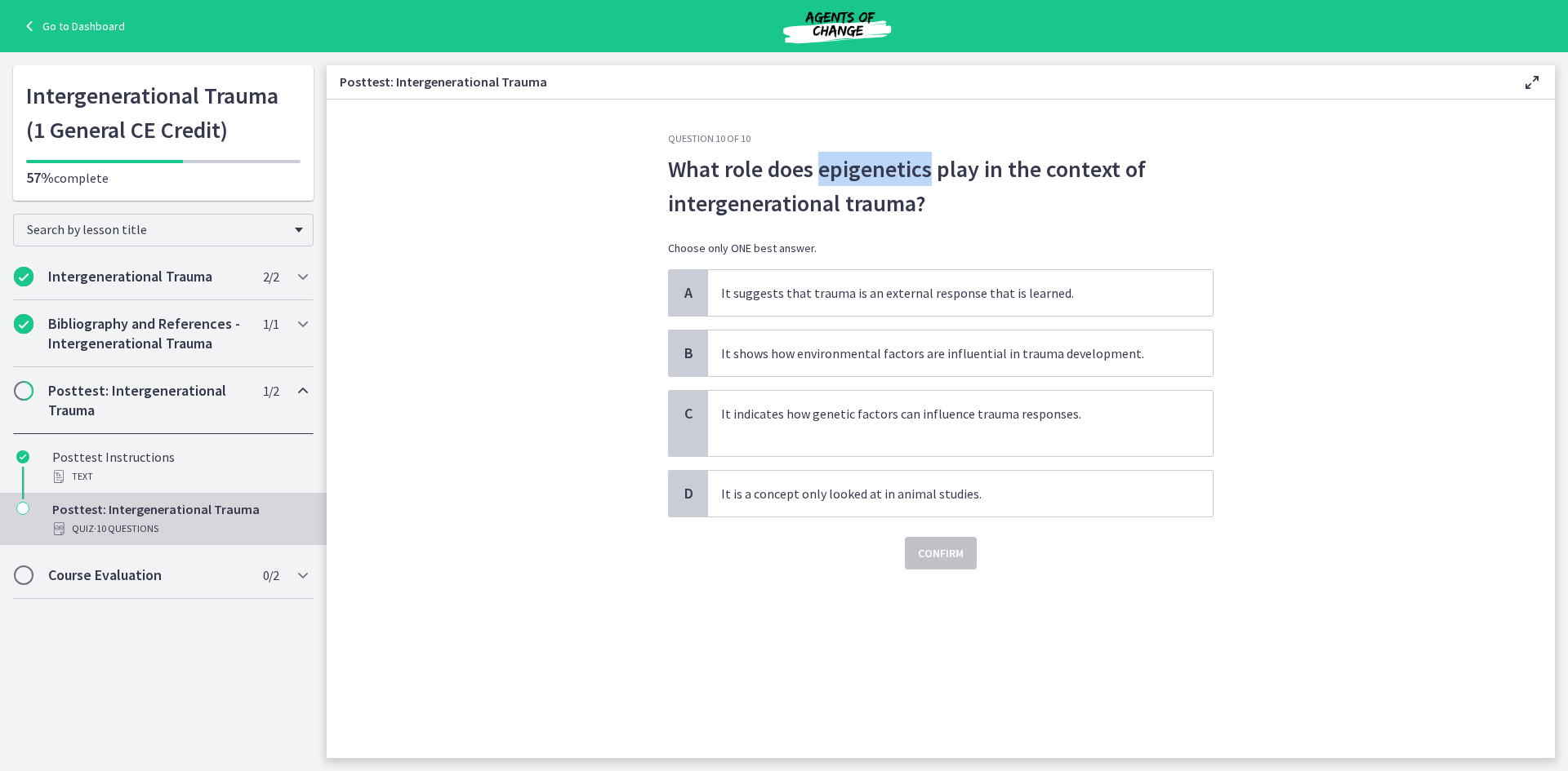
drag, startPoint x: 933, startPoint y: 168, endPoint x: 819, endPoint y: 171, distance: 114.0
click at [819, 171] on p "What role does epigenetics play in the context of intergenerational trauma?" at bounding box center [940, 186] width 545 height 69
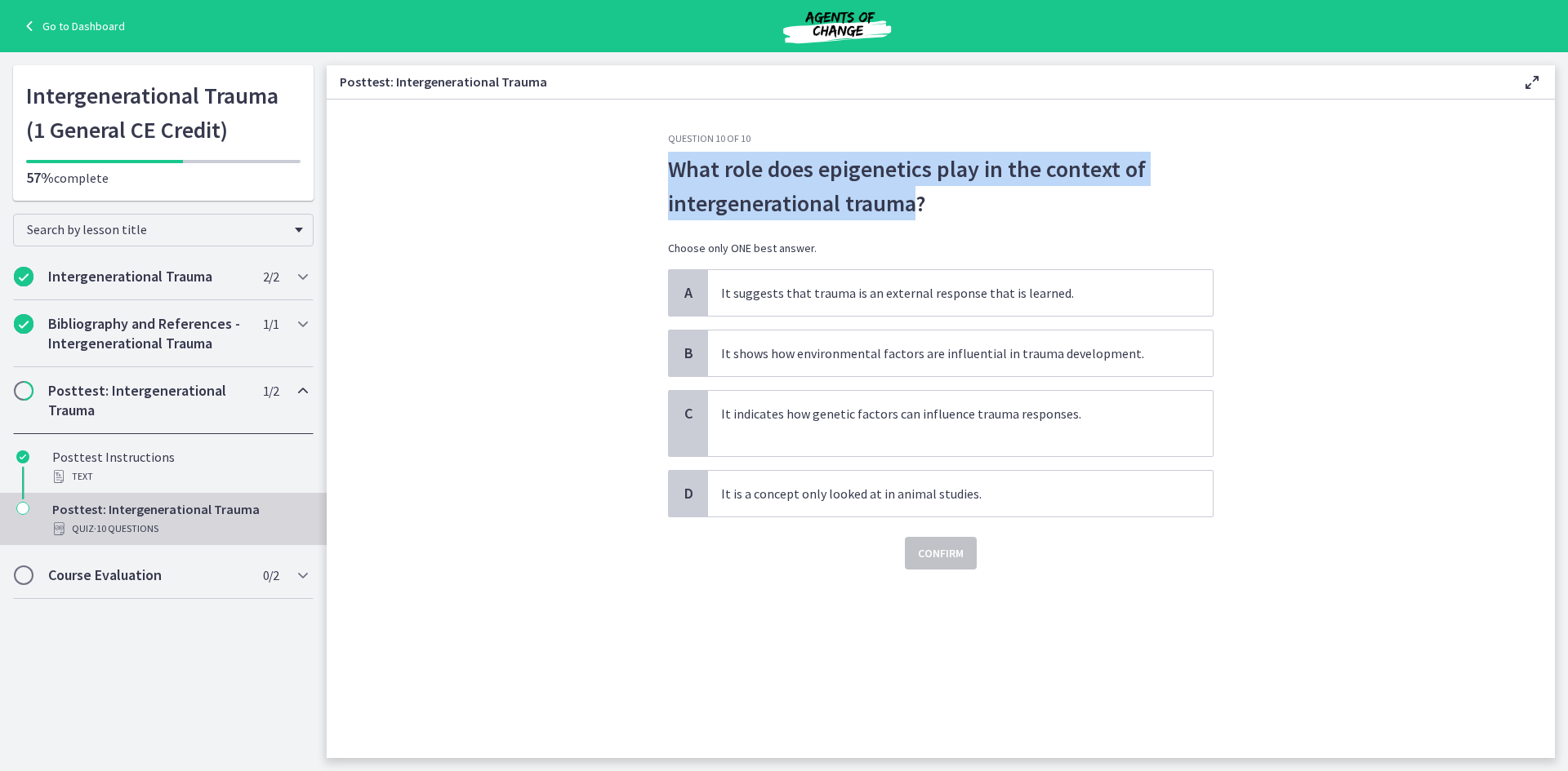
drag, startPoint x: 914, startPoint y: 209, endPoint x: 670, endPoint y: 163, distance: 248.3
click at [670, 163] on p "What role does epigenetics play in the context of intergenerational trauma?" at bounding box center [940, 186] width 545 height 69
copy p "What role does epigenetics play in the context of intergenerational trauma"
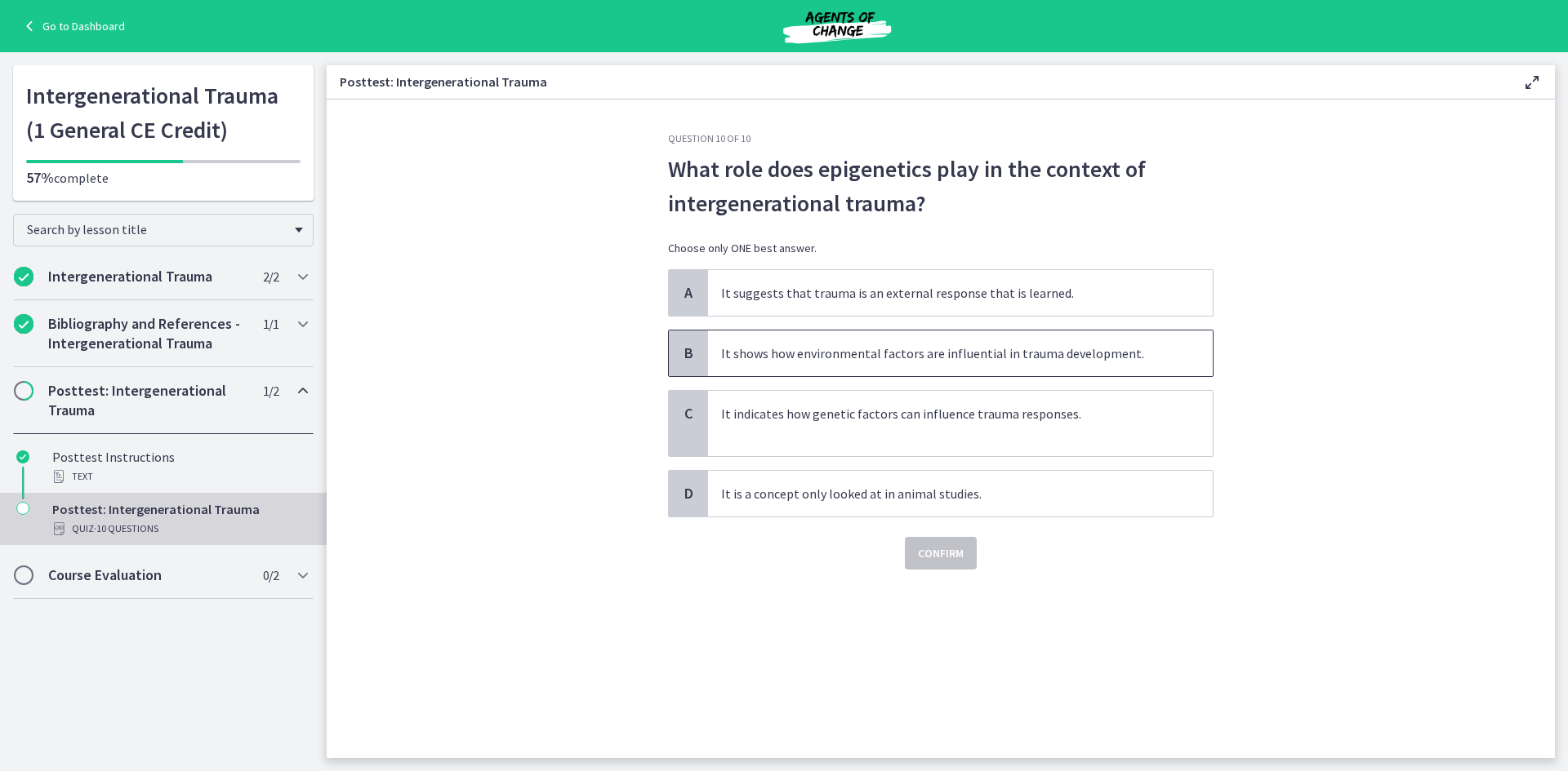
click at [877, 361] on p "It shows how environmental factors are influential in trauma development." at bounding box center [944, 353] width 446 height 20
click at [916, 410] on p "It indicates how genetic factors can influence trauma responses." at bounding box center [944, 414] width 446 height 20
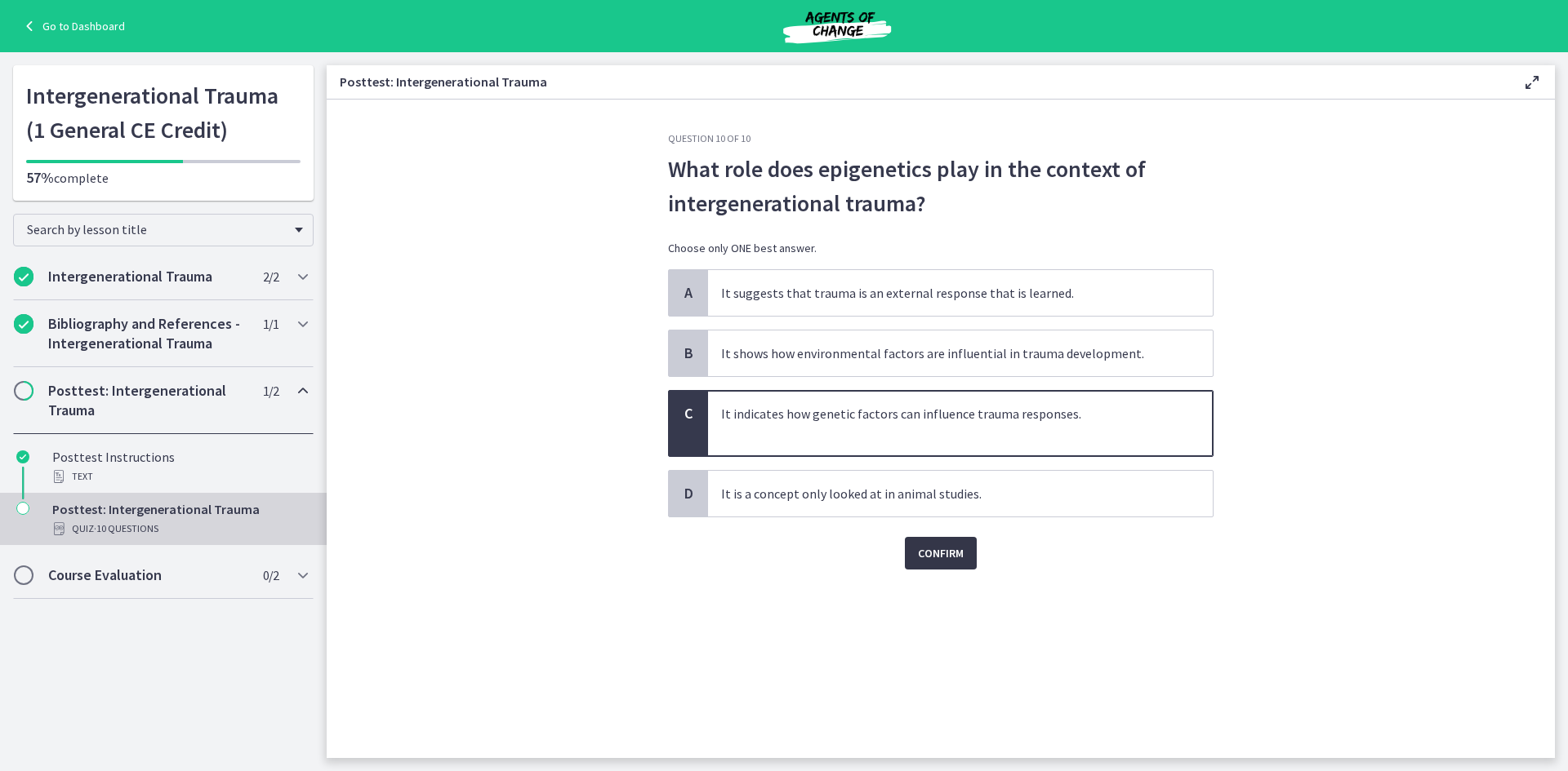
click at [965, 556] on button "Confirm" at bounding box center [940, 553] width 72 height 33
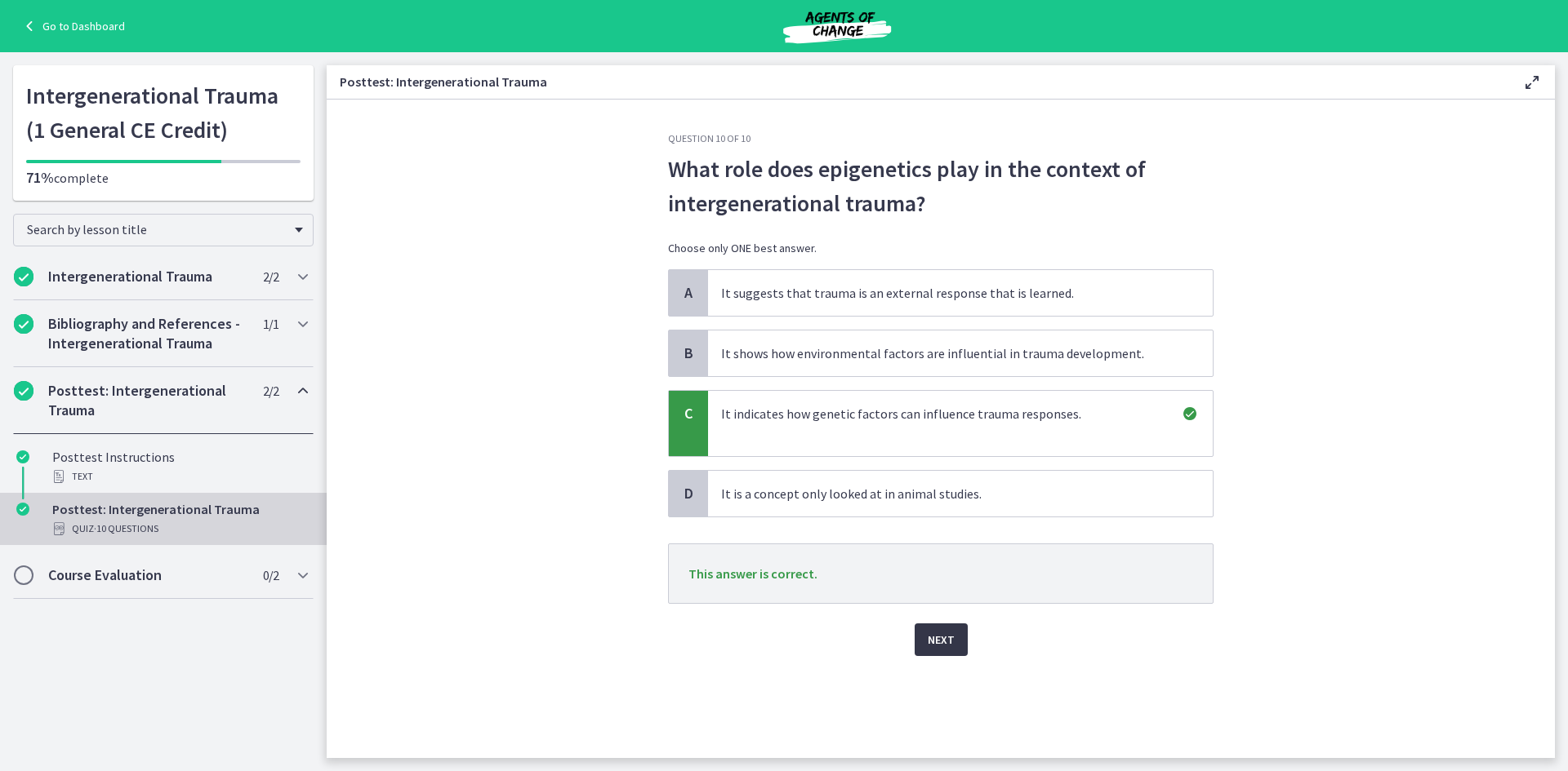
click at [946, 647] on span "Next" at bounding box center [941, 640] width 27 height 20
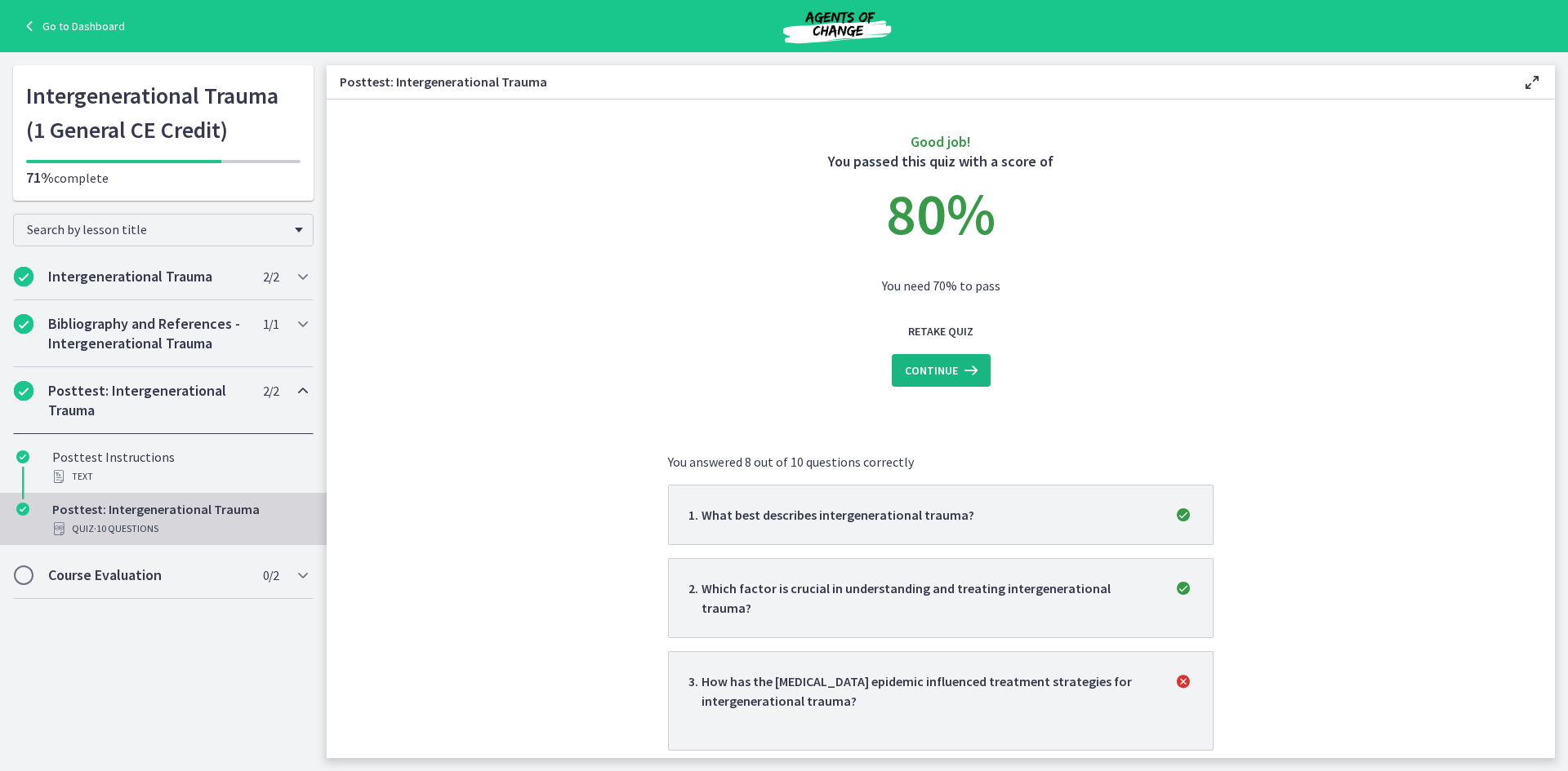
click at [927, 361] on span "Continue" at bounding box center [931, 371] width 53 height 20
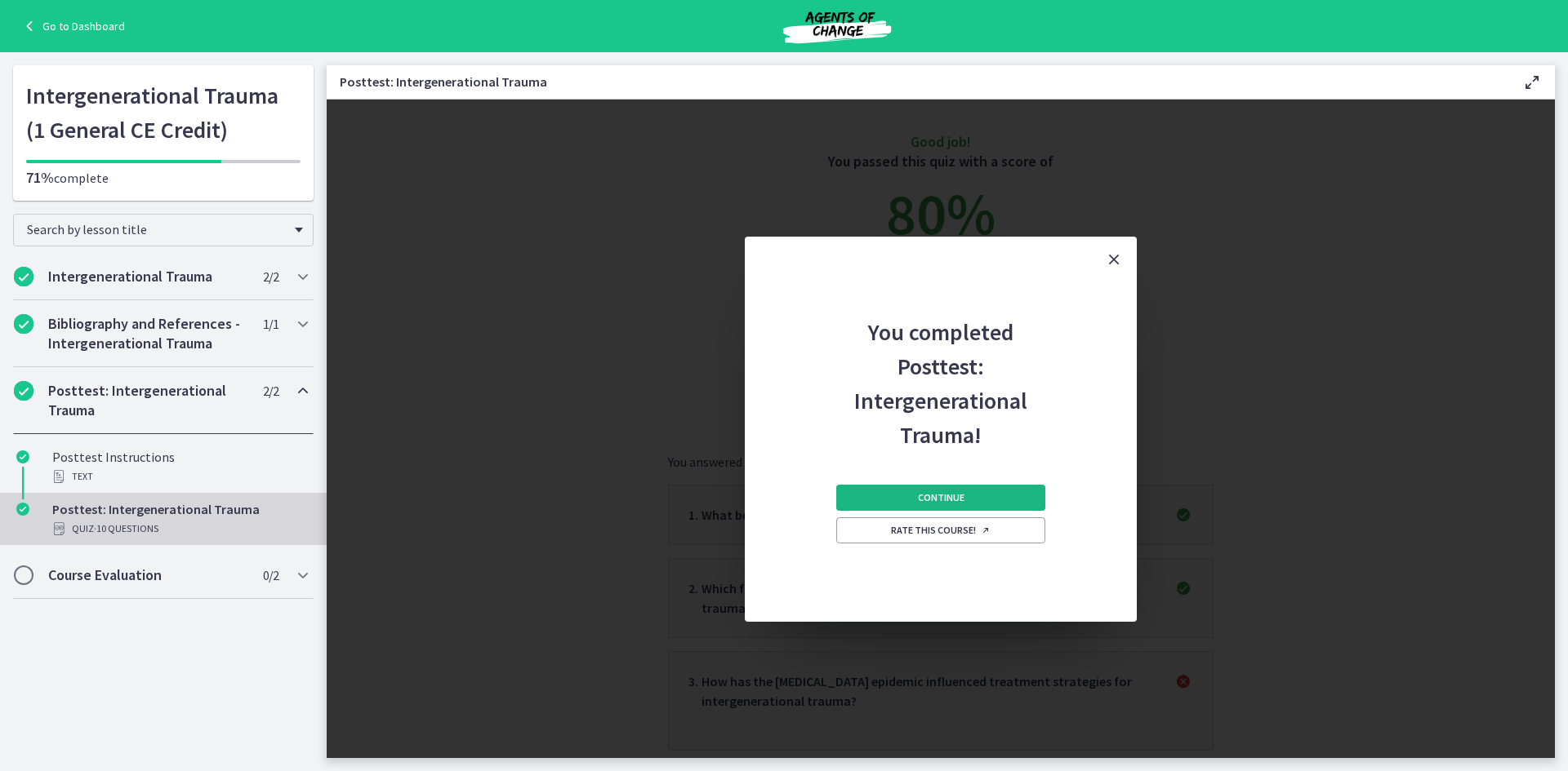
click at [940, 493] on span "Continue" at bounding box center [940, 498] width 46 height 13
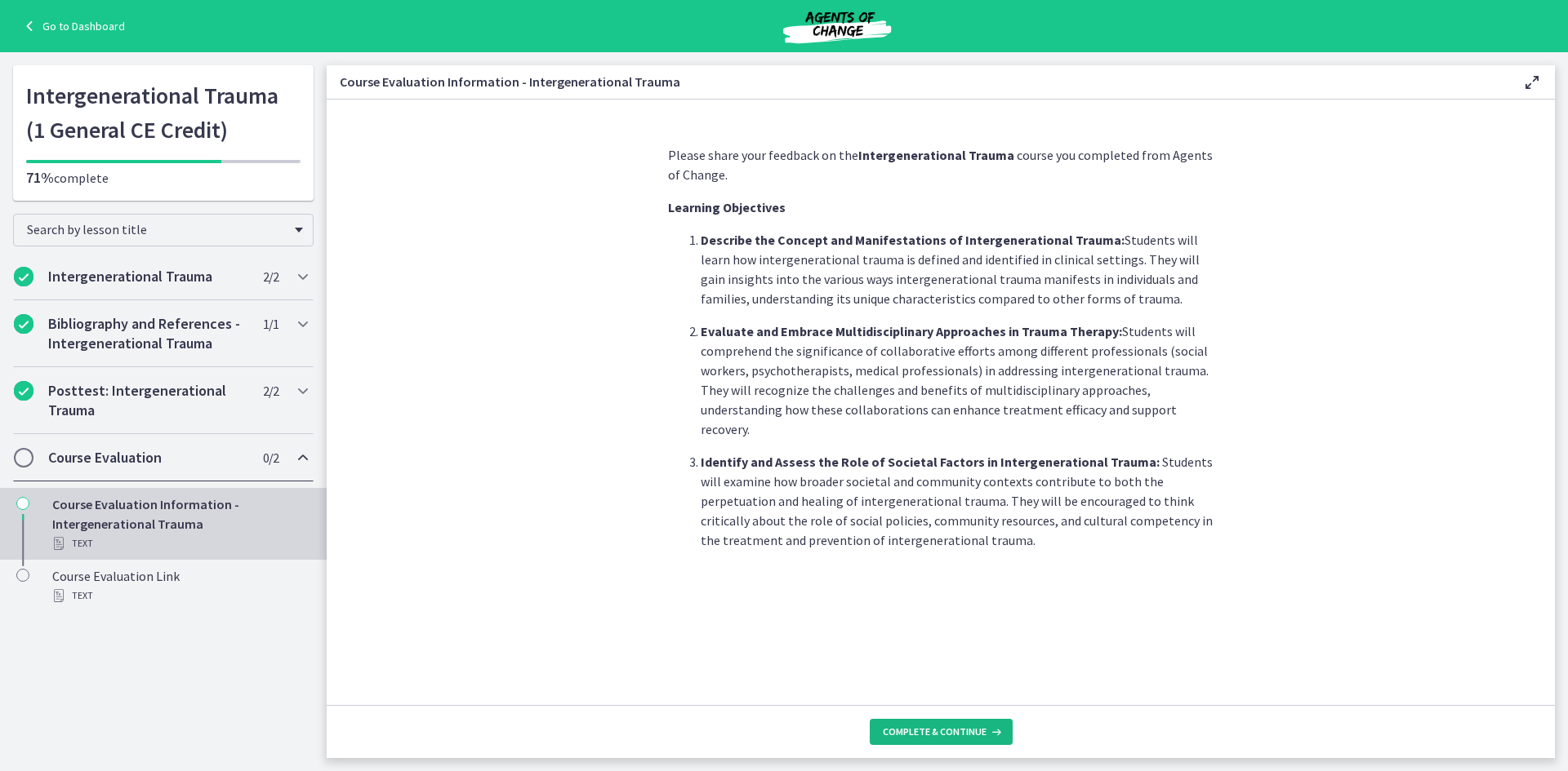
click at [959, 727] on span "Complete & continue" at bounding box center [935, 732] width 104 height 13
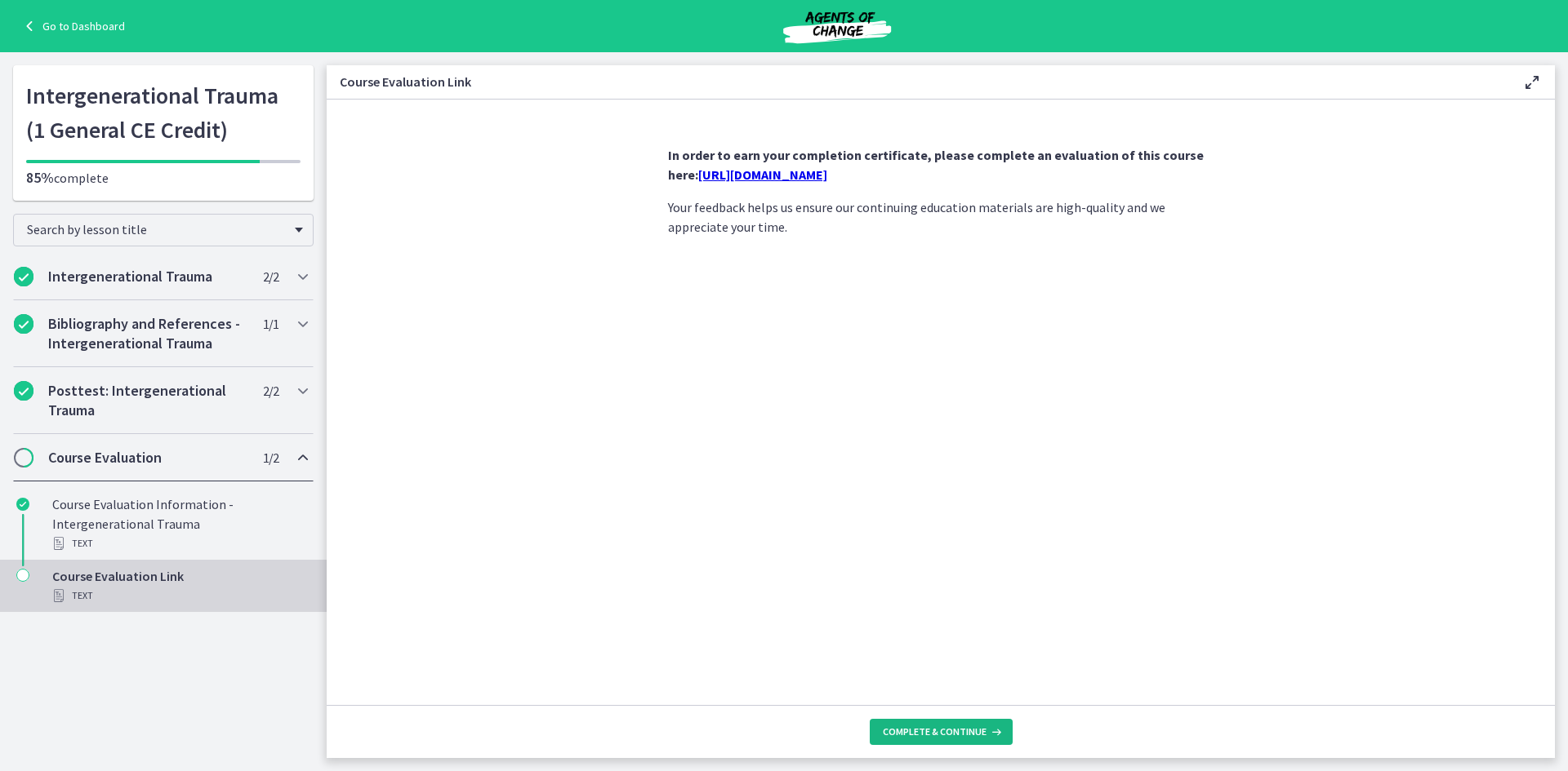
click at [958, 726] on span "Complete & continue" at bounding box center [935, 732] width 104 height 13
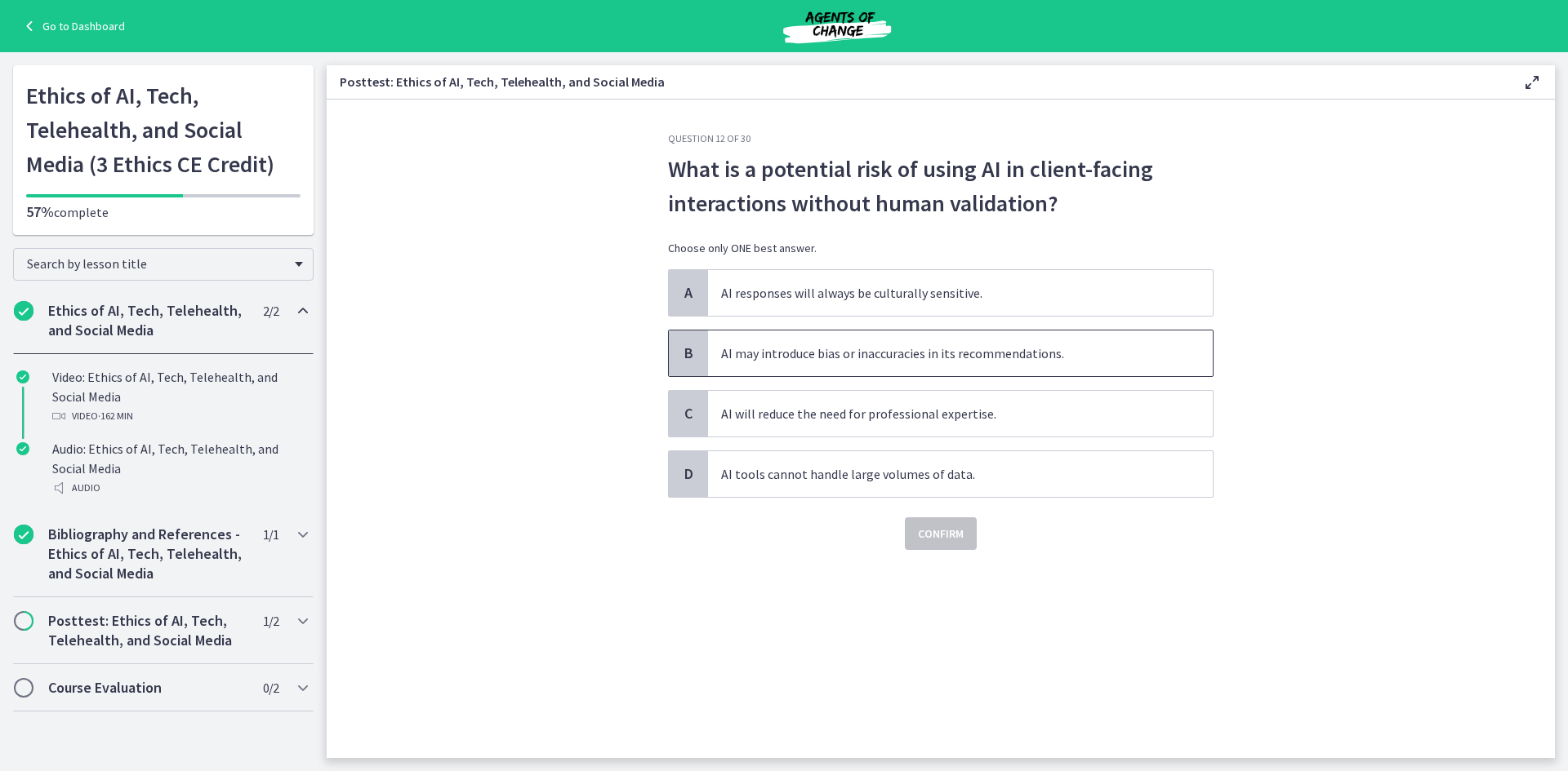
click at [848, 349] on span "AI may introduce bias or inaccuracies in its recommendations." at bounding box center [960, 353] width 505 height 45
click at [958, 545] on button "Confirm" at bounding box center [940, 534] width 72 height 33
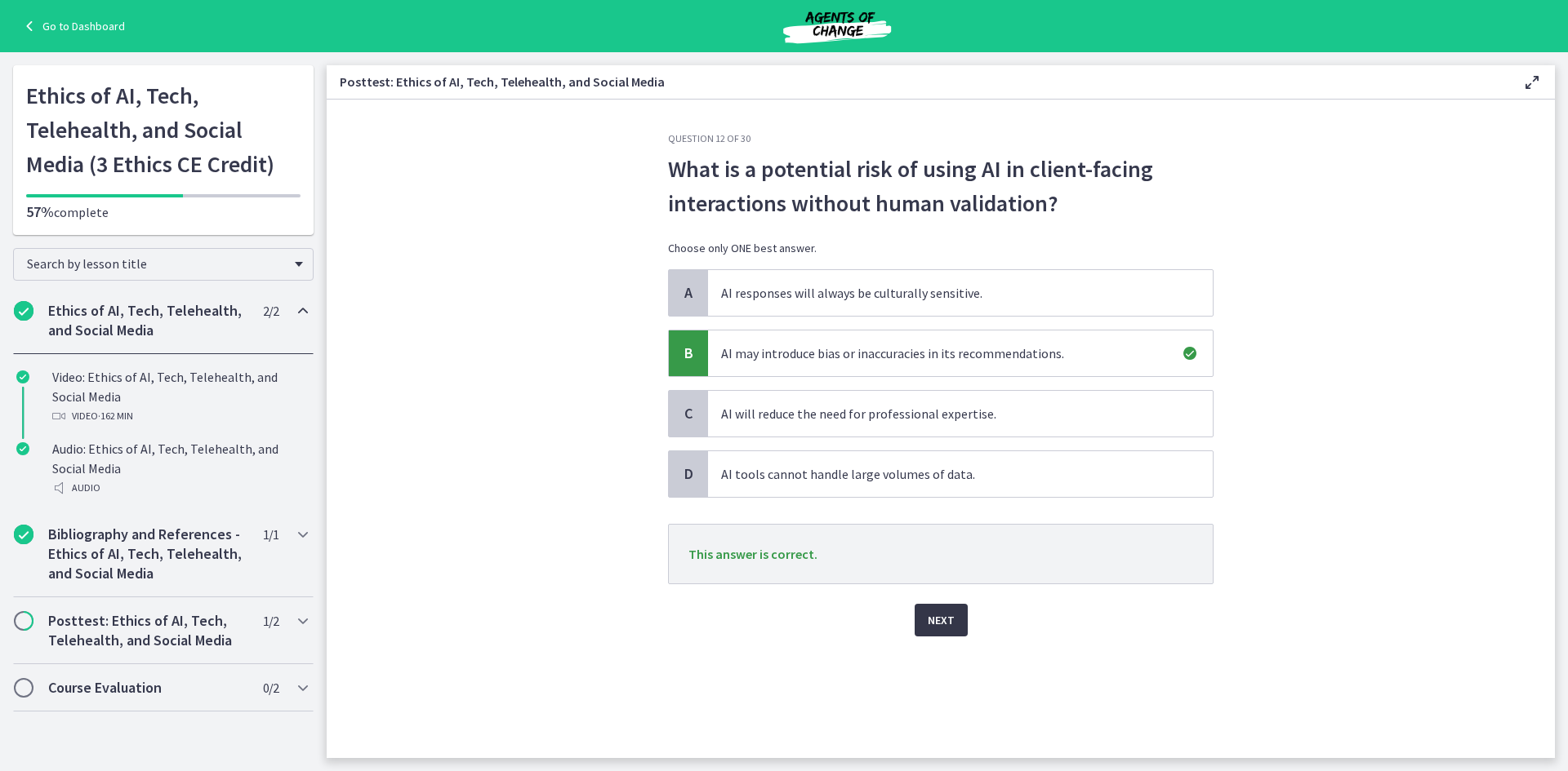
click at [949, 610] on button "Next" at bounding box center [941, 620] width 53 height 33
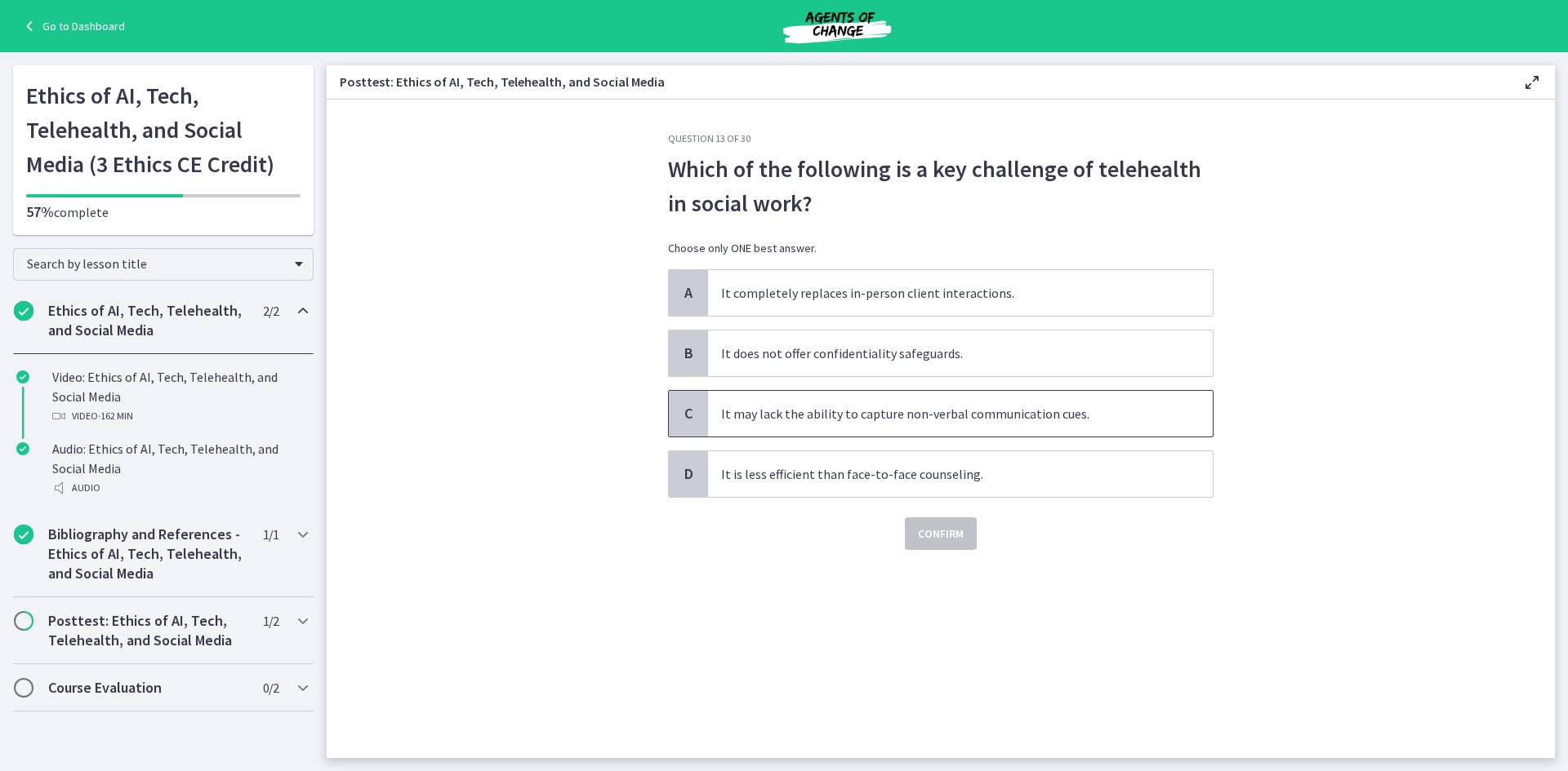
click at [848, 422] on span "It may lack the ability to capture non-verbal communication cues." at bounding box center [960, 414] width 505 height 45
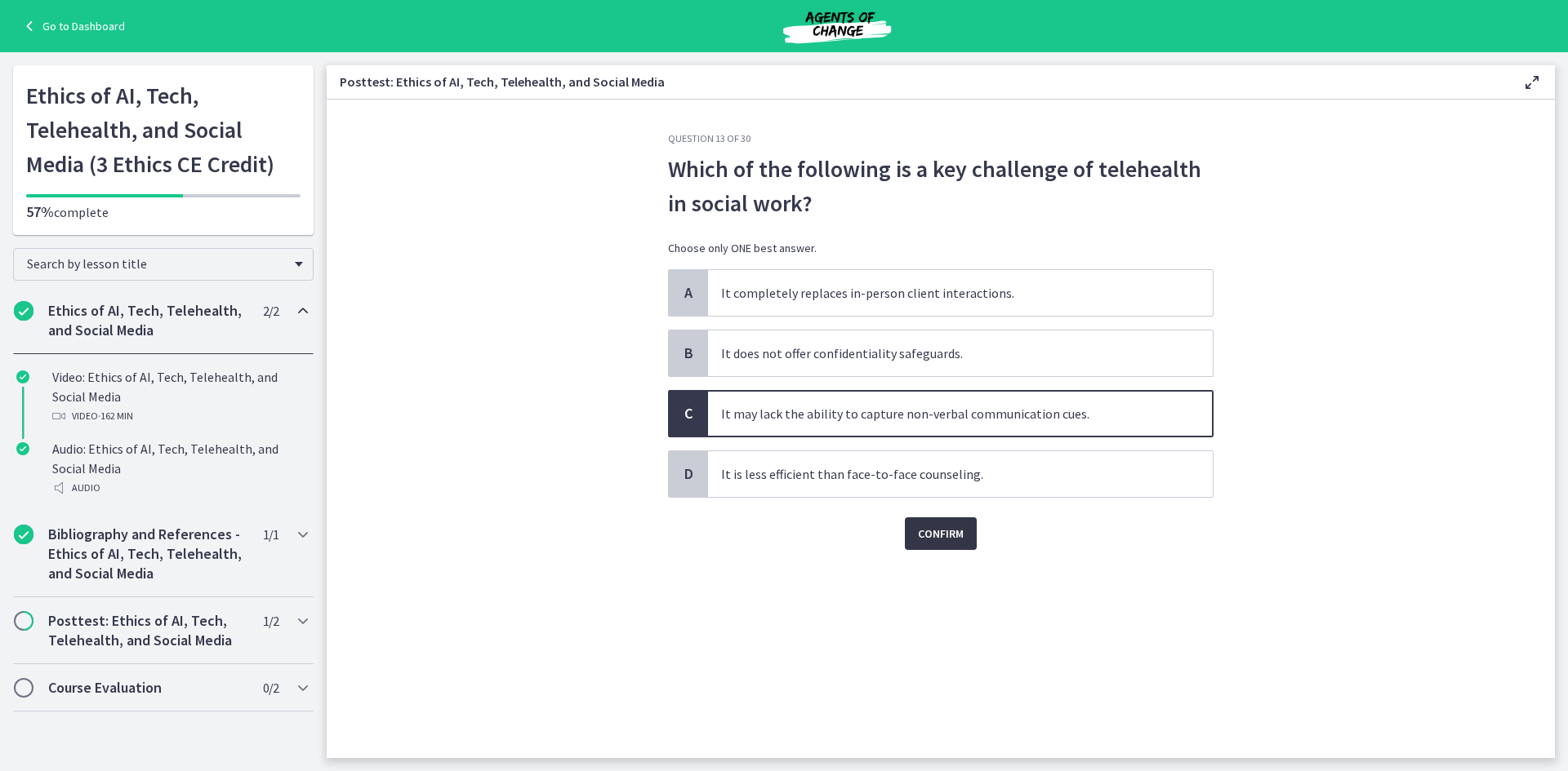
click at [920, 524] on button "Confirm" at bounding box center [940, 534] width 72 height 33
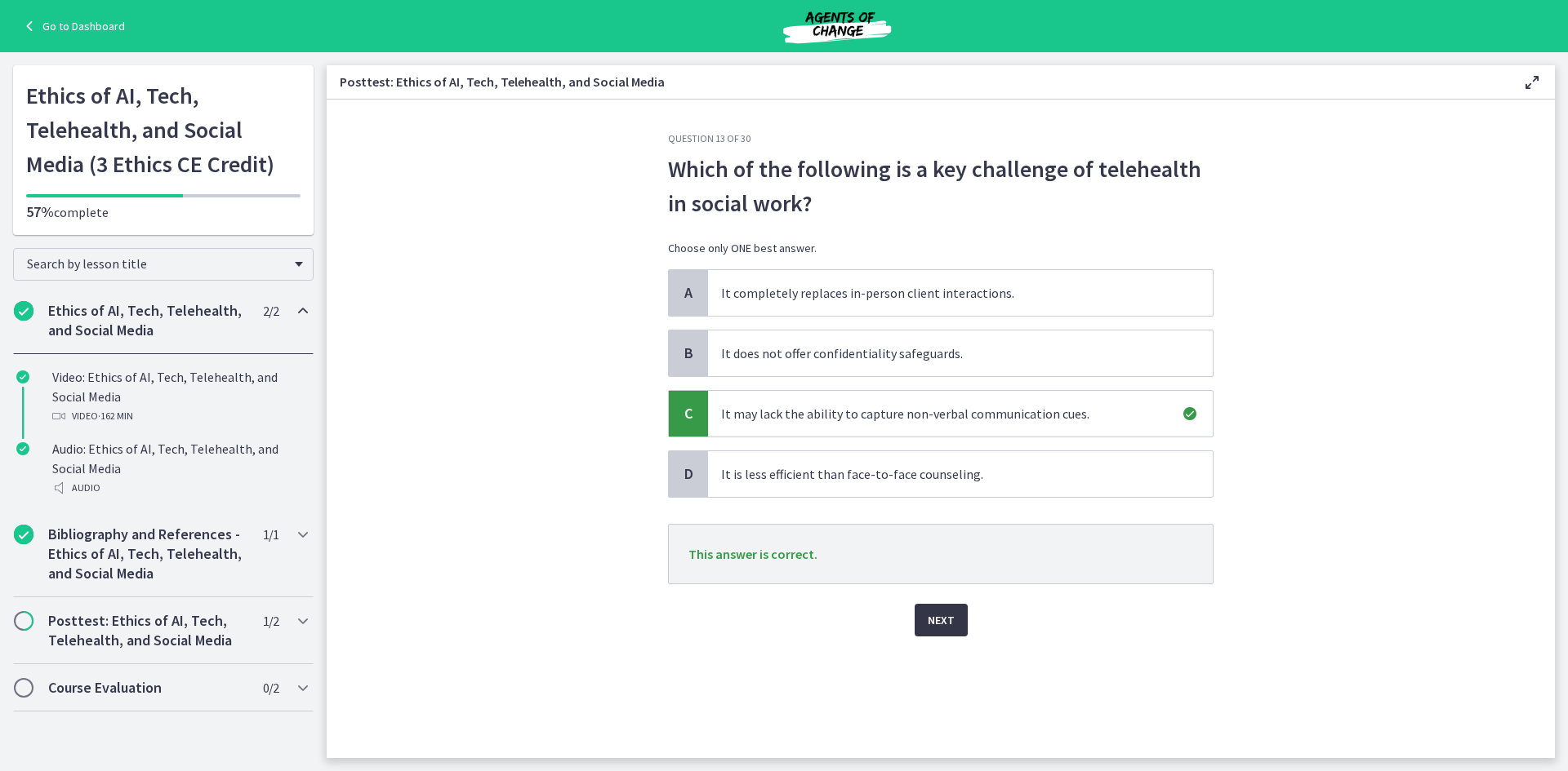
click at [960, 614] on button "Next" at bounding box center [941, 620] width 53 height 33
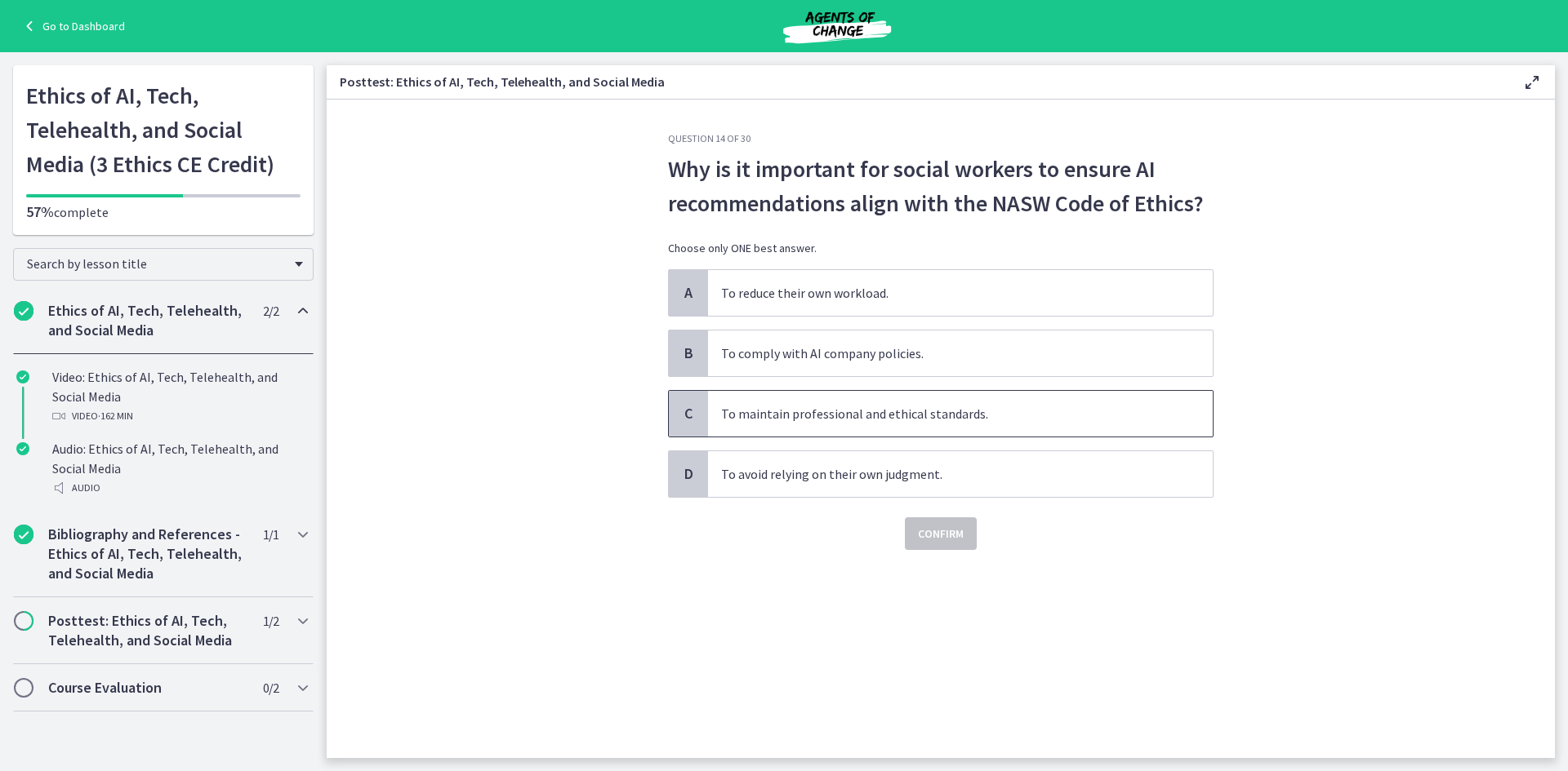
click at [913, 415] on span "To maintain professional and ethical standards." at bounding box center [960, 414] width 505 height 45
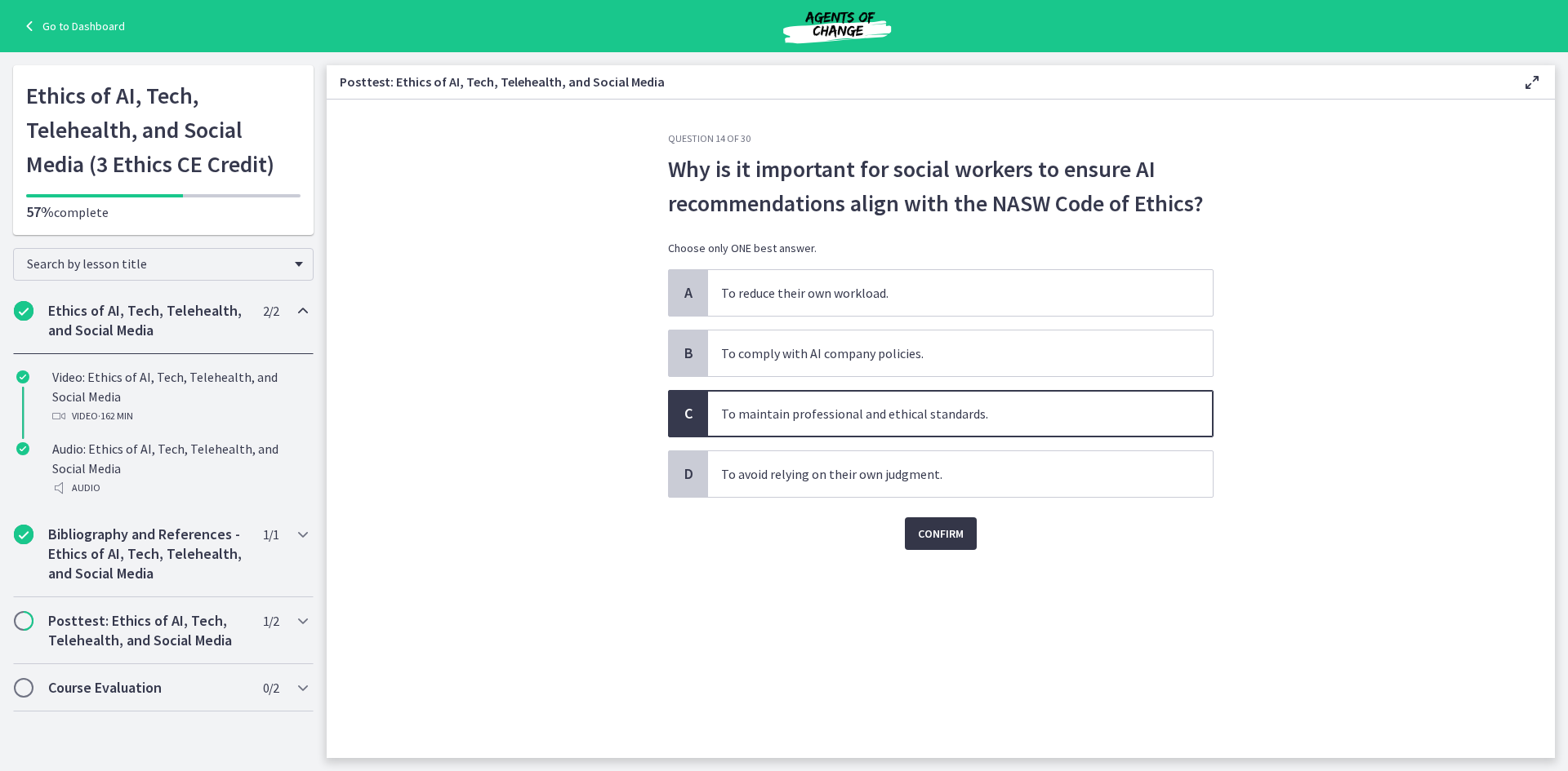
click at [949, 539] on span "Confirm" at bounding box center [940, 534] width 45 height 20
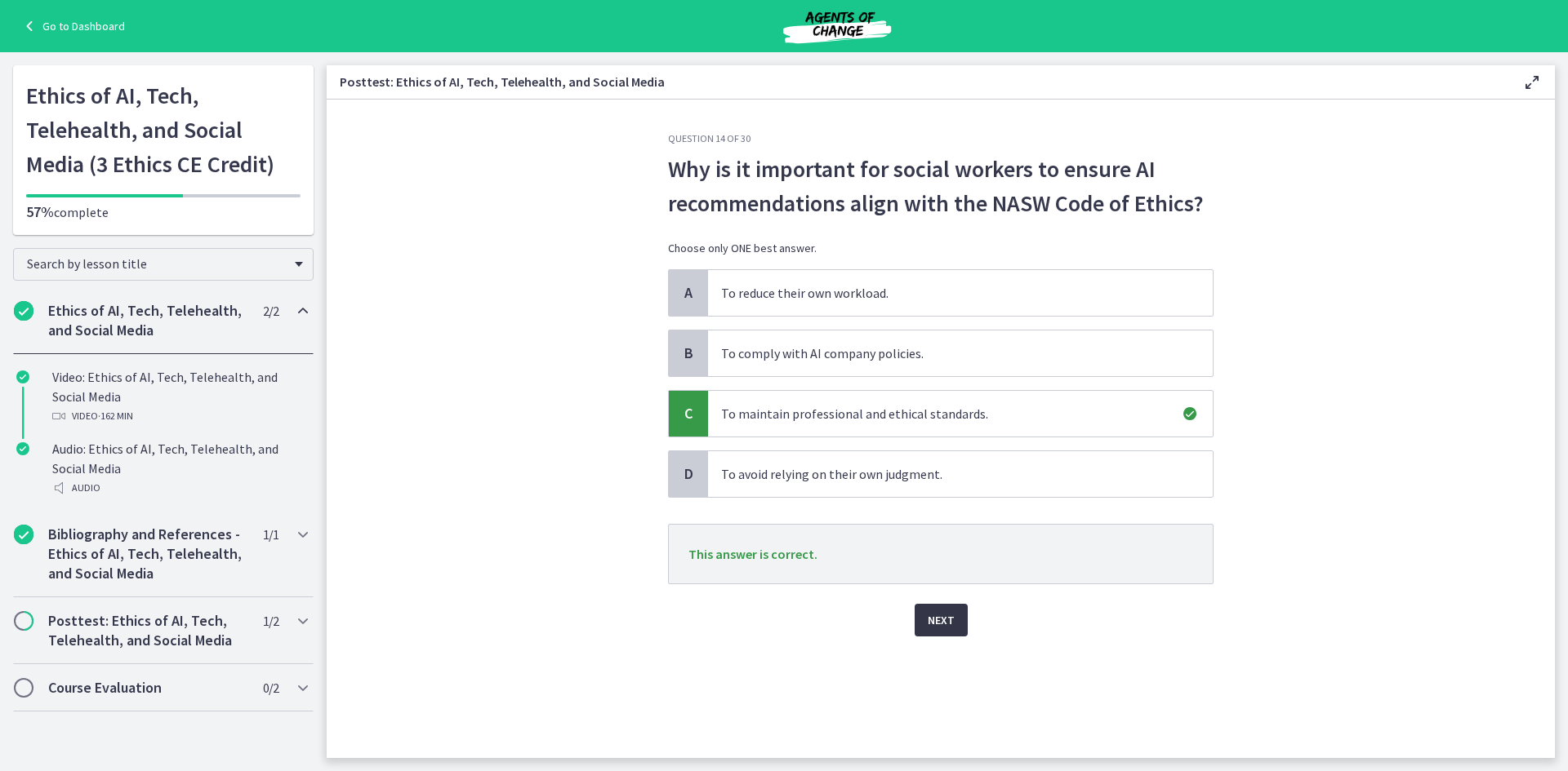
click at [938, 620] on span "Next" at bounding box center [941, 620] width 27 height 20
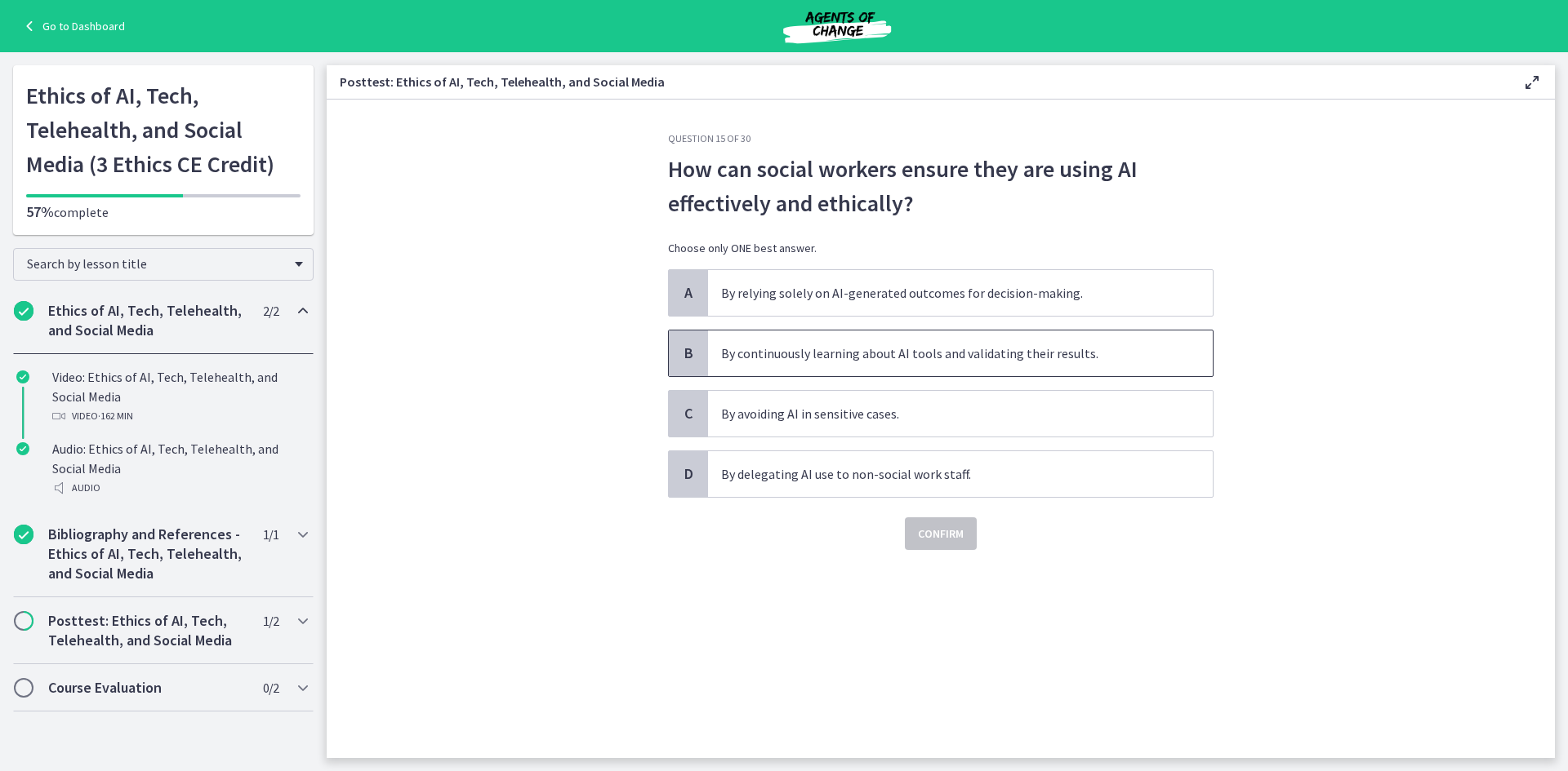
click at [831, 353] on span "By continuously learning about AI tools and validating their results." at bounding box center [960, 353] width 505 height 45
click at [937, 525] on span "Confirm" at bounding box center [940, 534] width 45 height 20
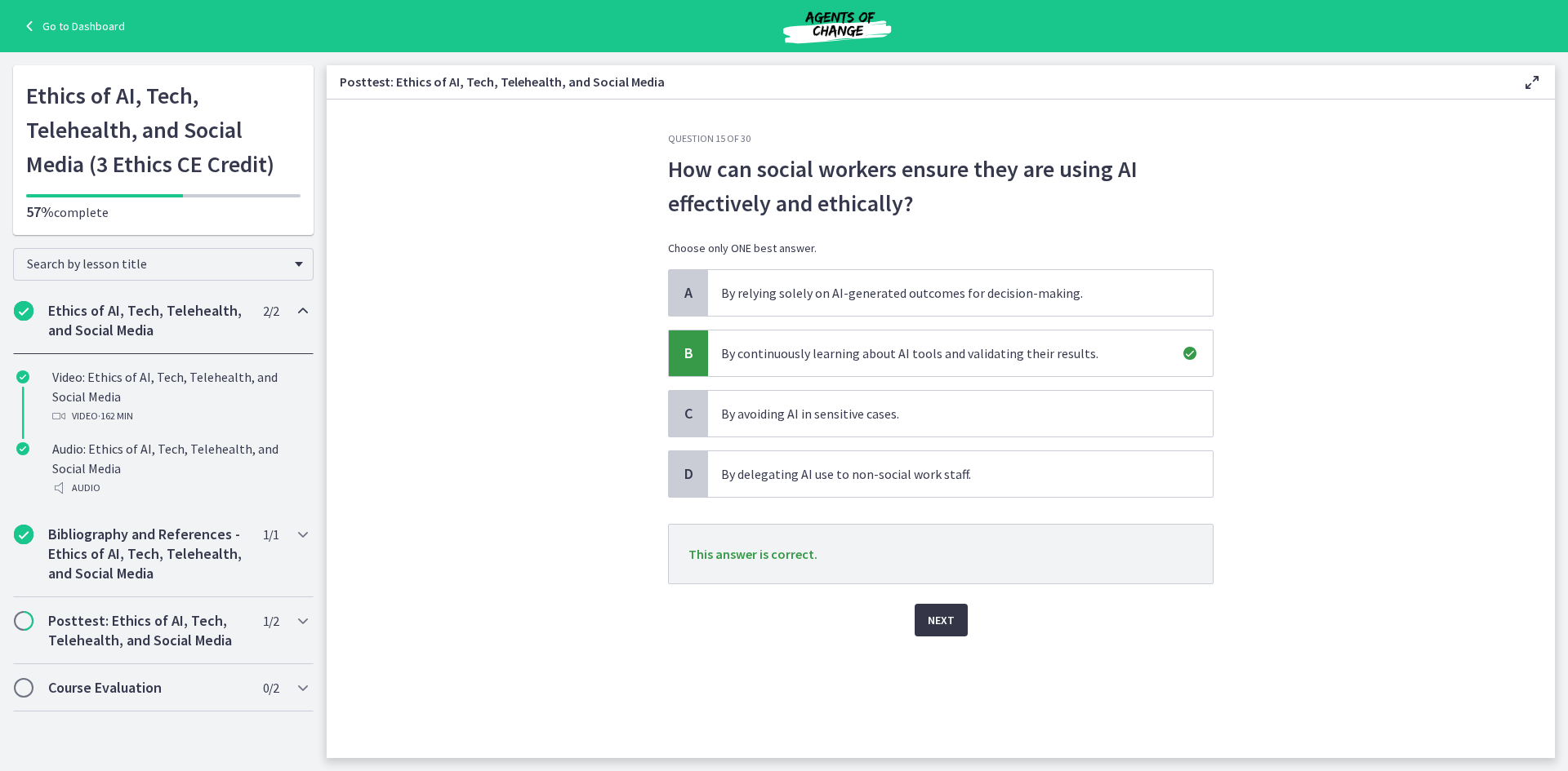
click at [938, 614] on span "Next" at bounding box center [941, 620] width 27 height 20
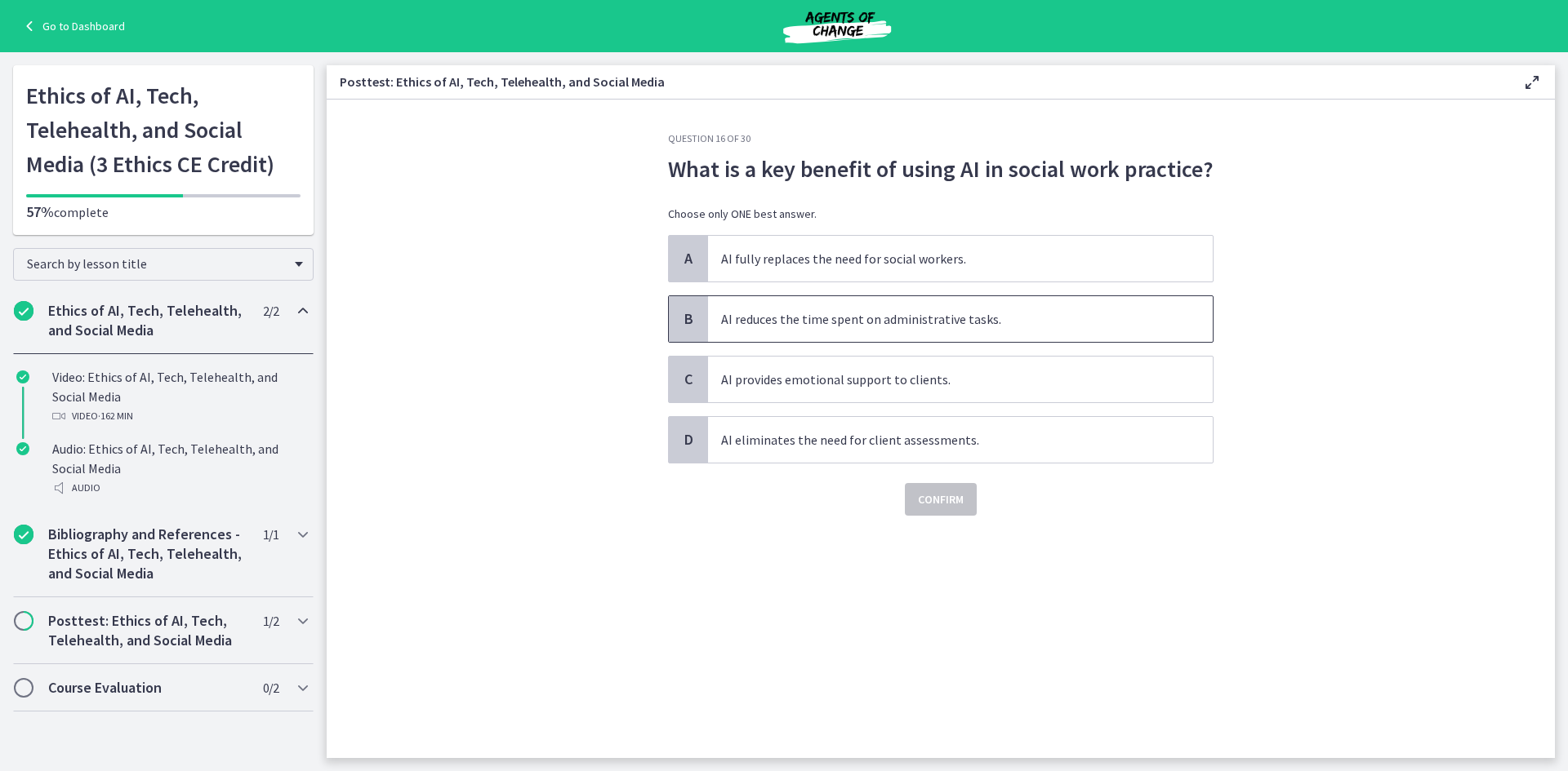
click at [896, 319] on span "AI reduces the time spent on administrative tasks." at bounding box center [960, 319] width 505 height 45
click at [957, 493] on span "Confirm" at bounding box center [940, 499] width 45 height 20
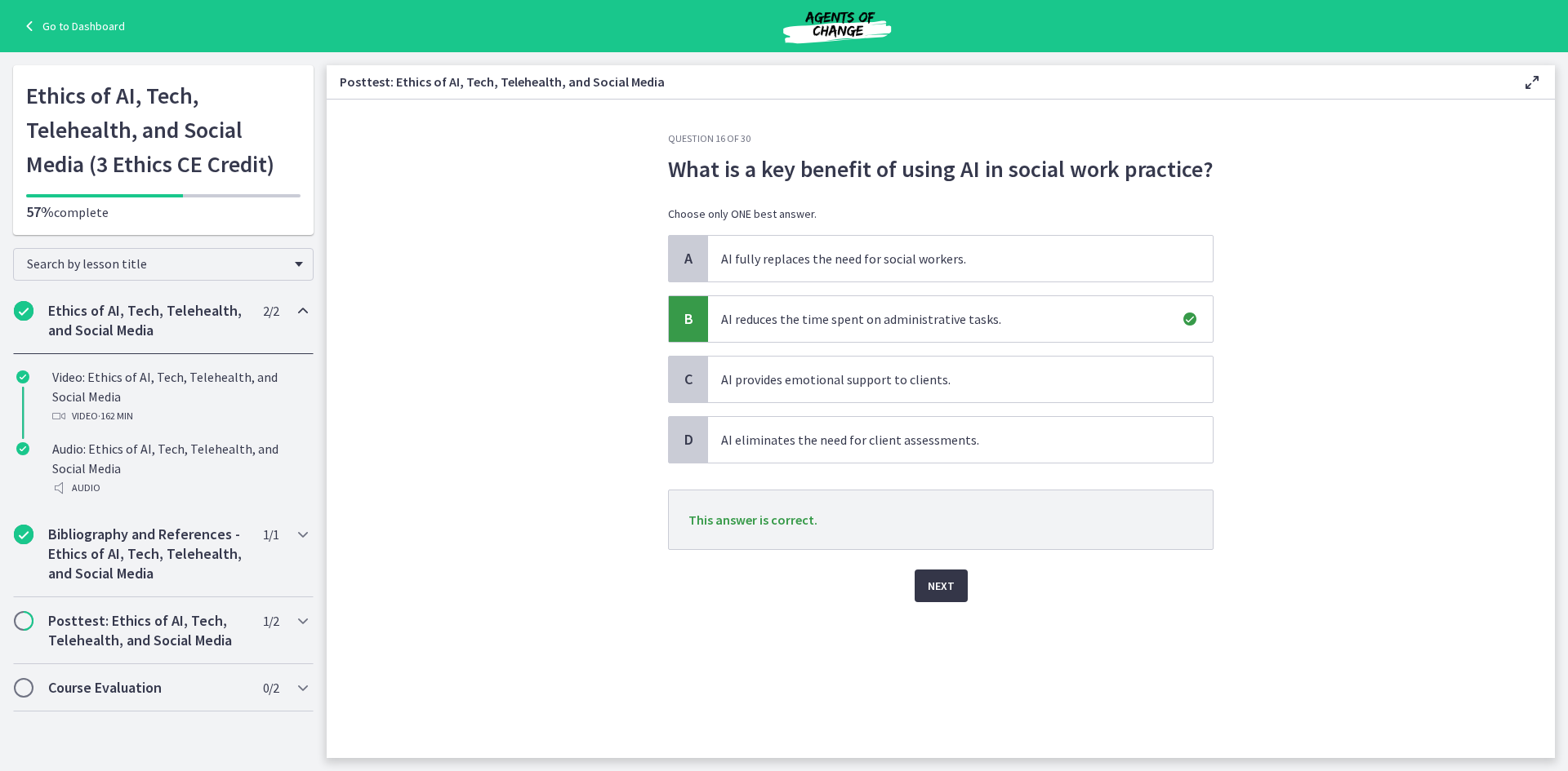
click at [958, 582] on button "Next" at bounding box center [941, 586] width 53 height 33
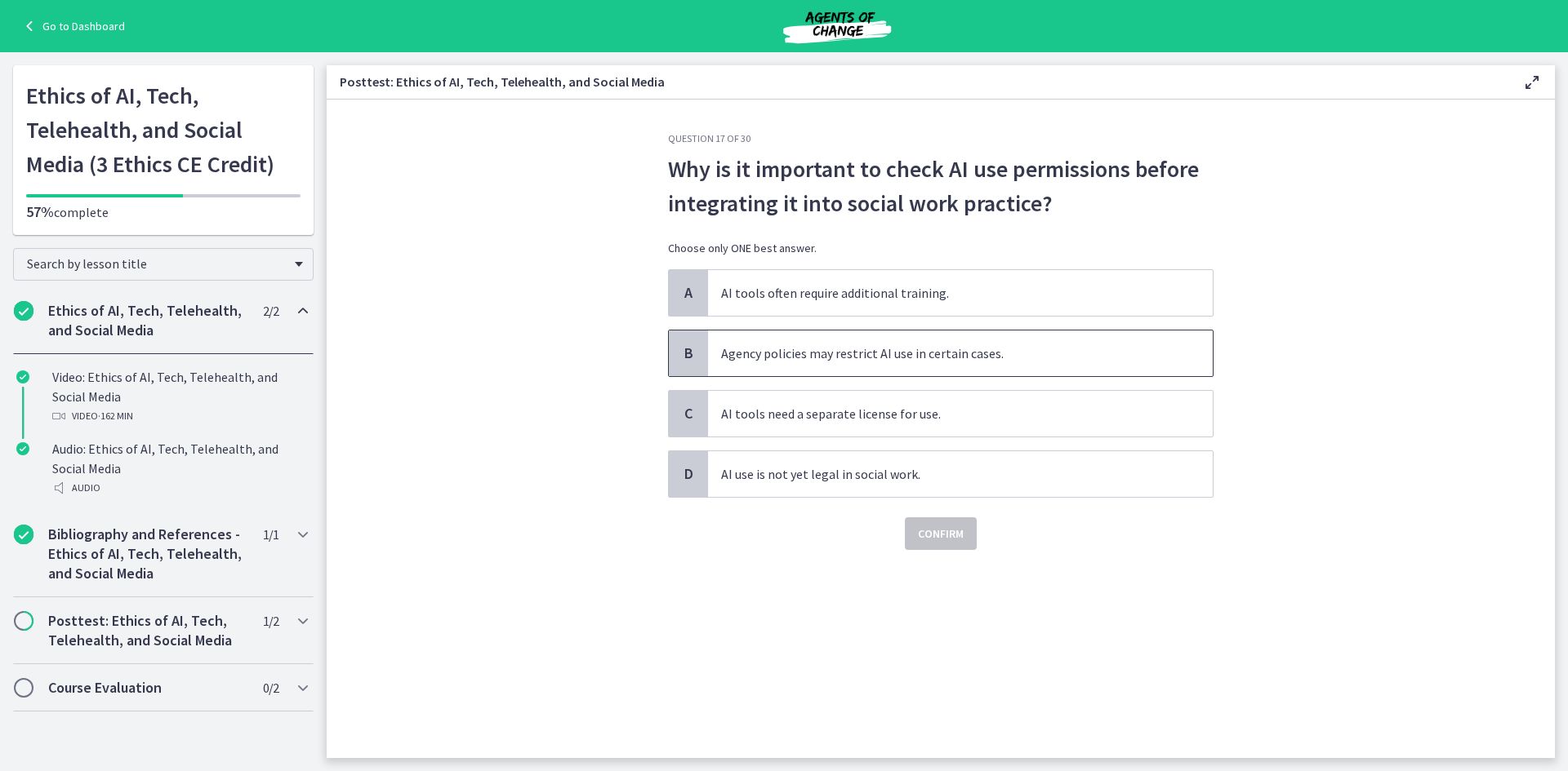
click at [888, 346] on span "Agency policies may restrict AI use in certain cases." at bounding box center [960, 353] width 505 height 45
click at [956, 541] on span "Confirm" at bounding box center [940, 534] width 45 height 20
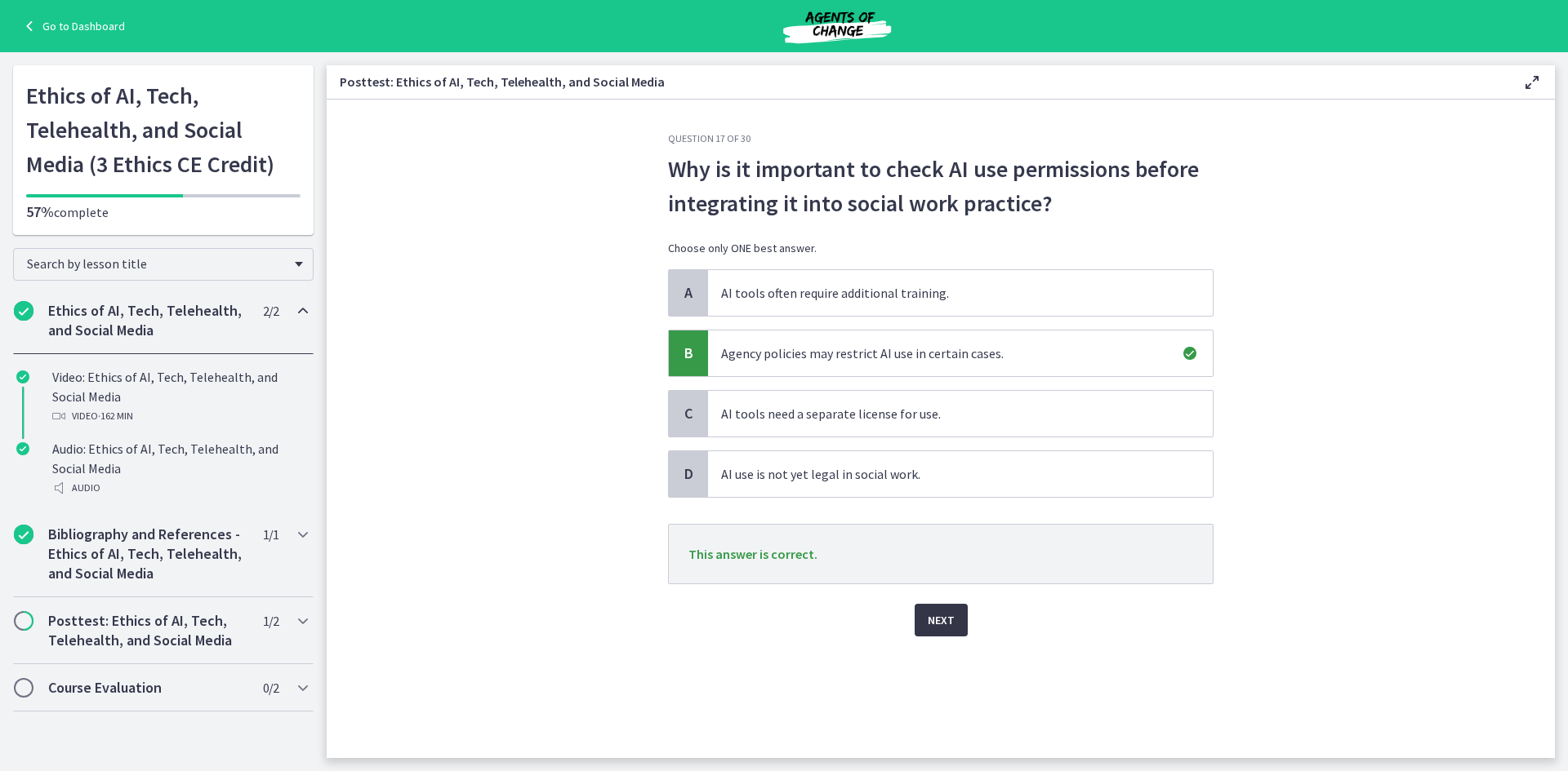
click at [939, 618] on span "Next" at bounding box center [941, 620] width 27 height 20
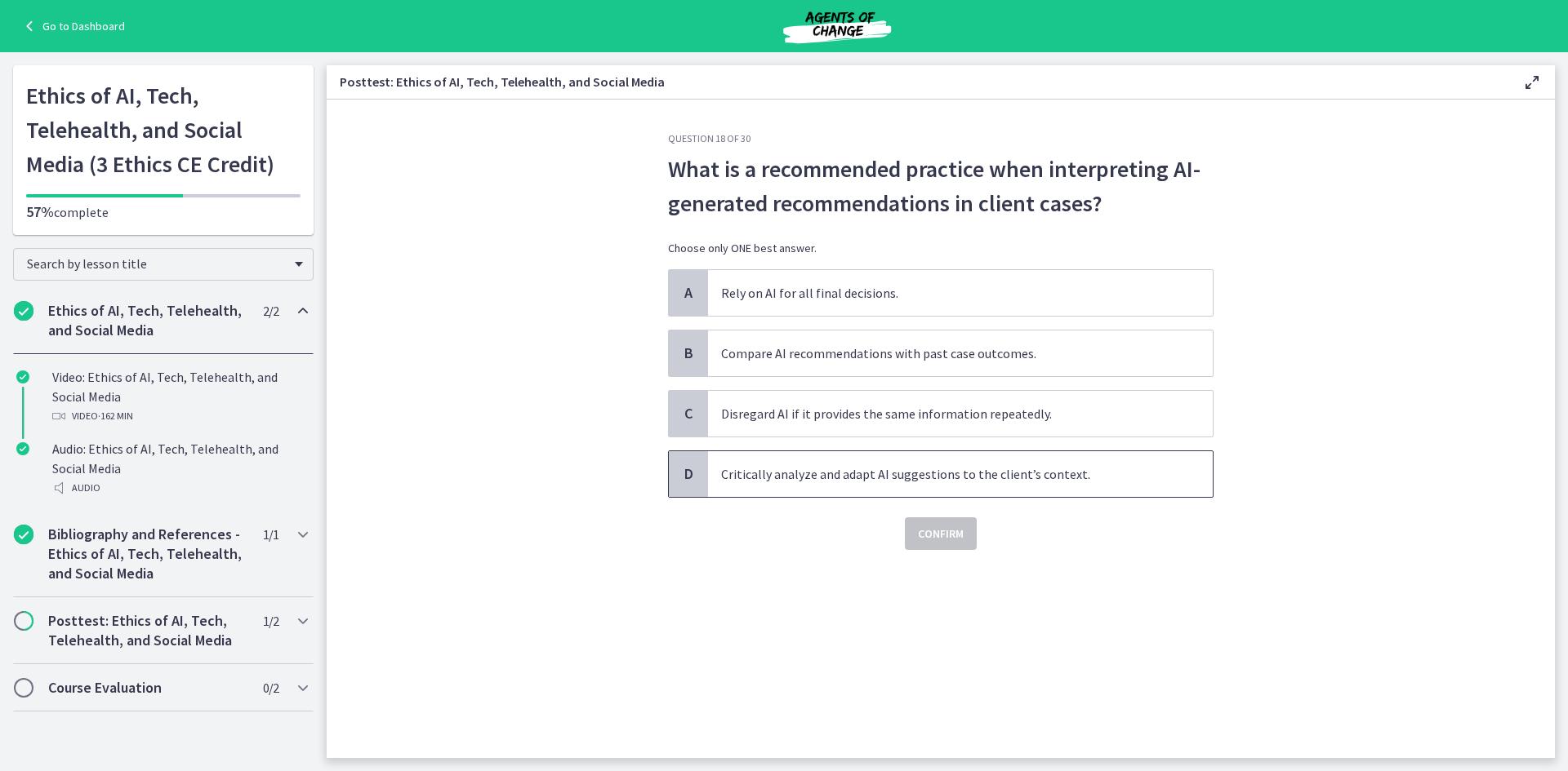
click at [911, 473] on span "Critically analyze and adapt AI suggestions to the client’s context." at bounding box center [960, 474] width 505 height 45
click at [950, 535] on span "Confirm" at bounding box center [940, 534] width 45 height 20
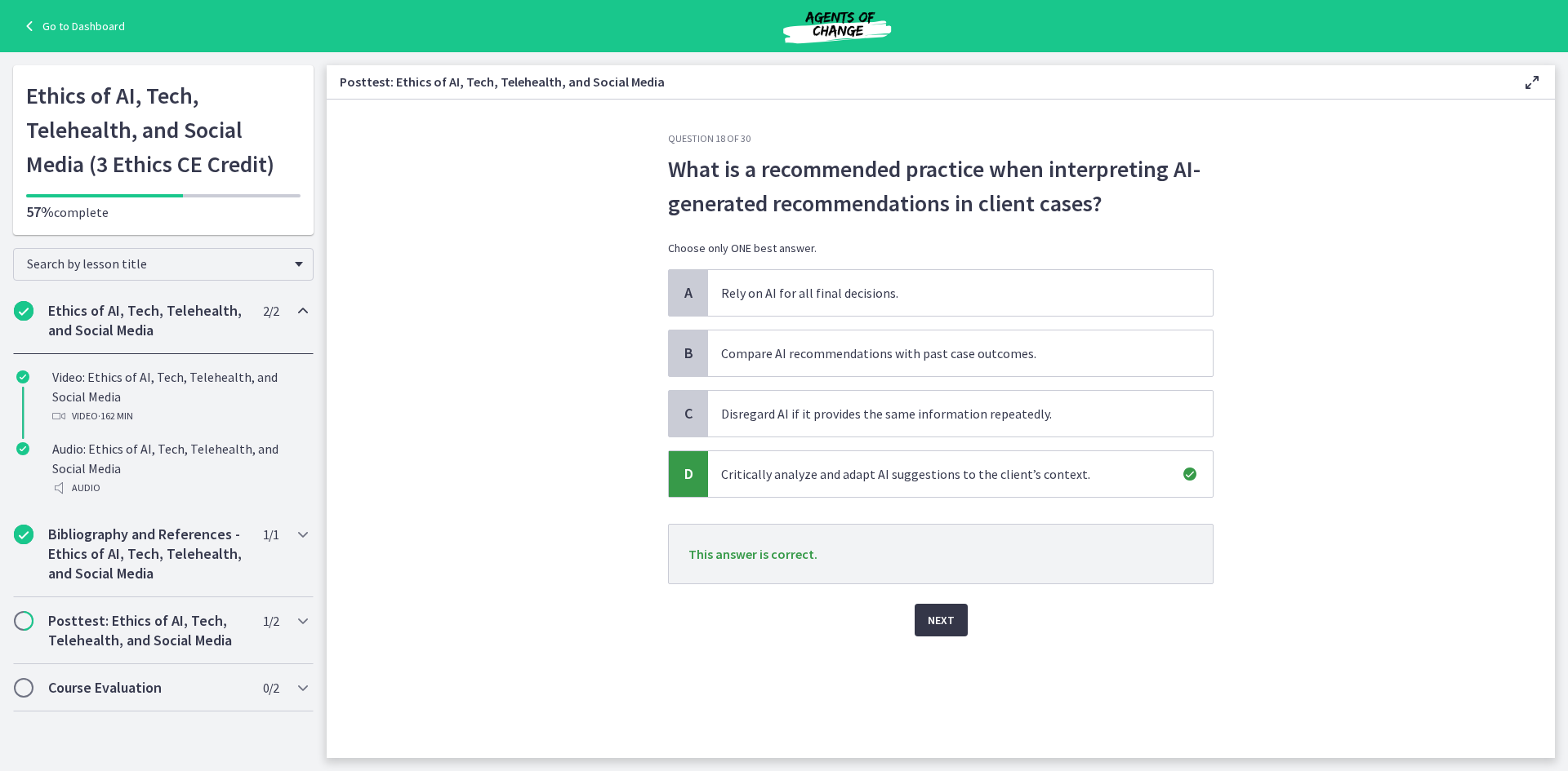
click at [945, 612] on span "Next" at bounding box center [941, 620] width 27 height 20
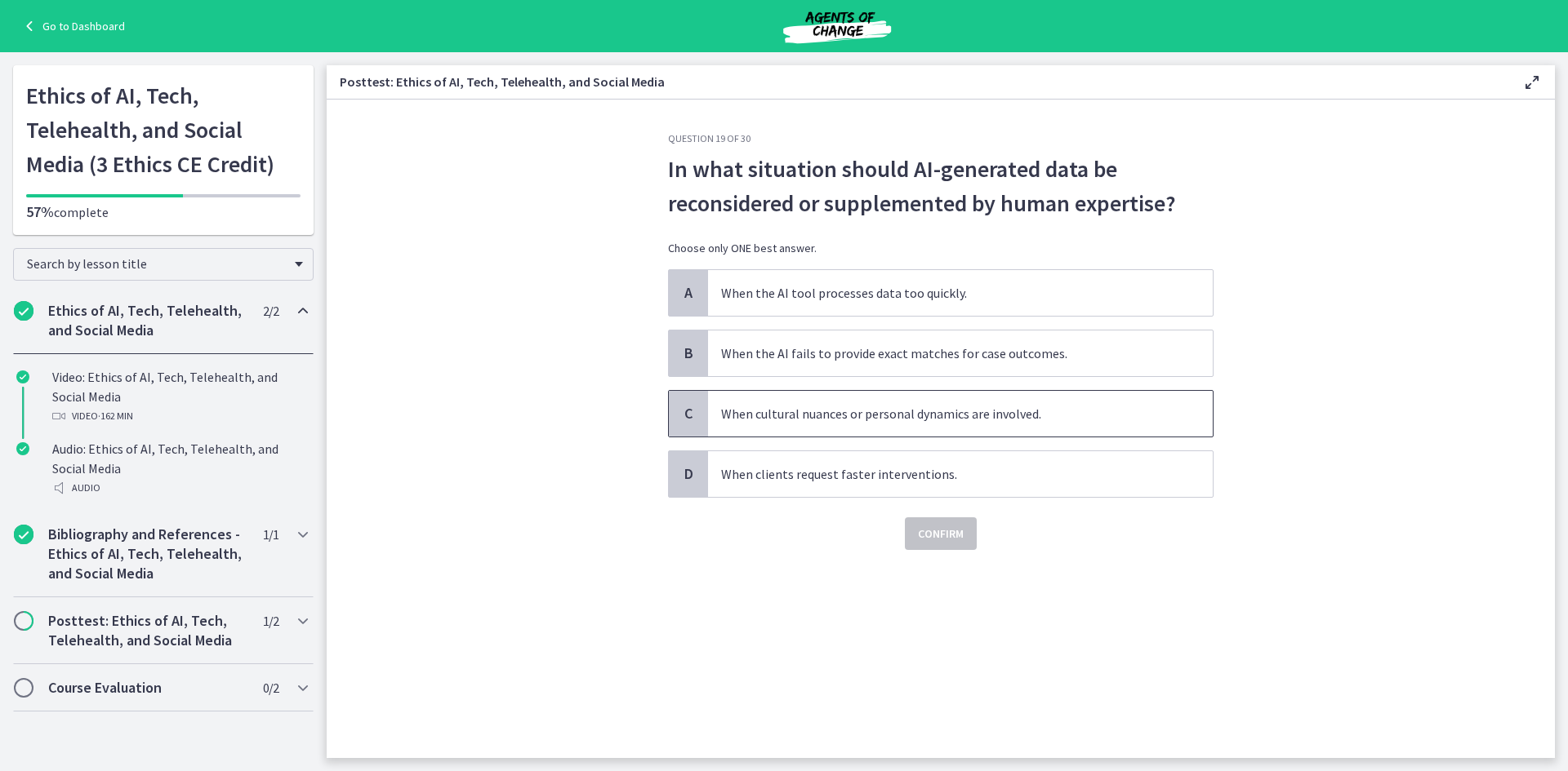
click at [883, 422] on span "When cultural nuances or personal dynamics are involved." at bounding box center [960, 414] width 505 height 45
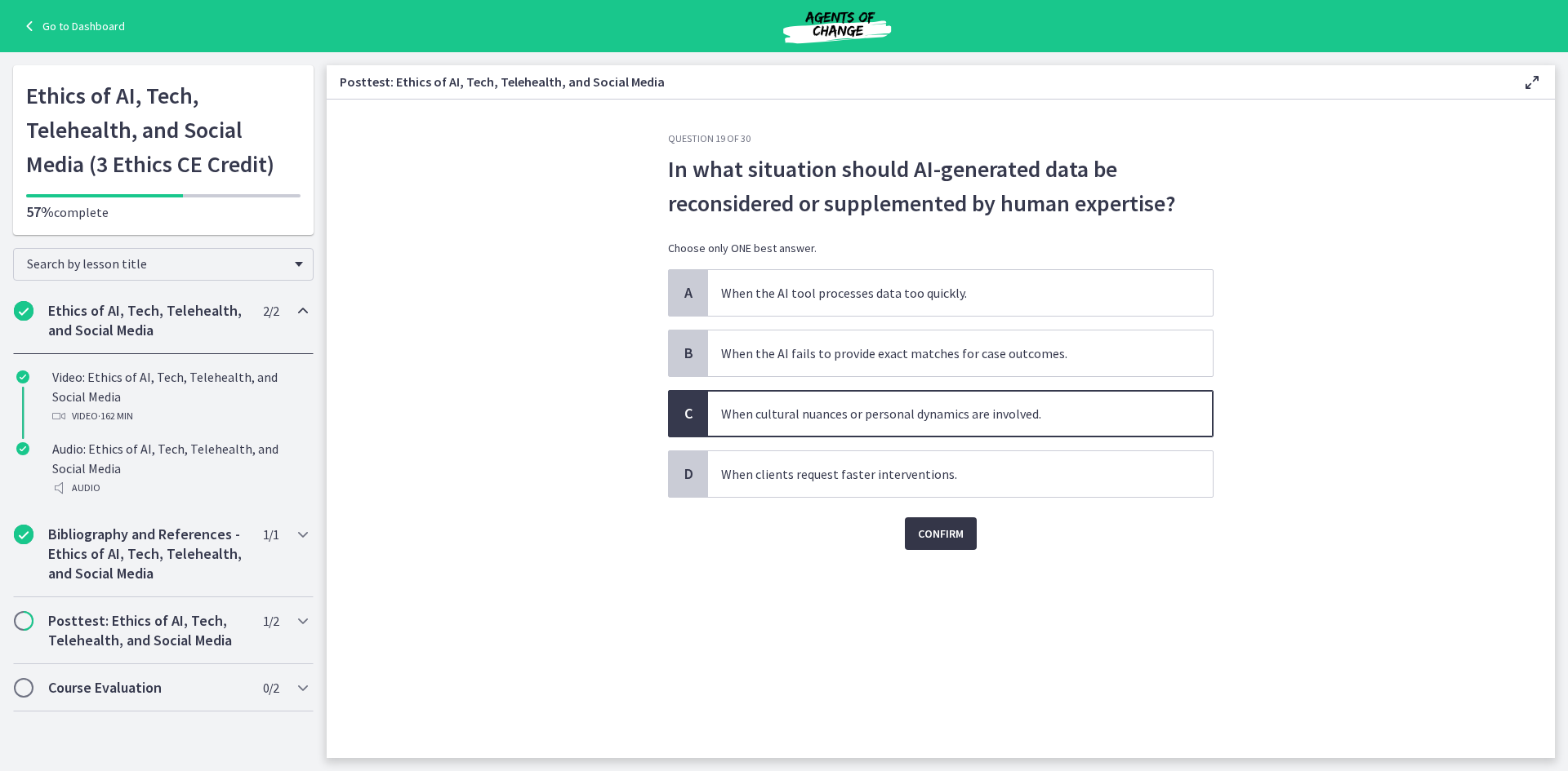
click at [936, 529] on span "Confirm" at bounding box center [940, 534] width 45 height 20
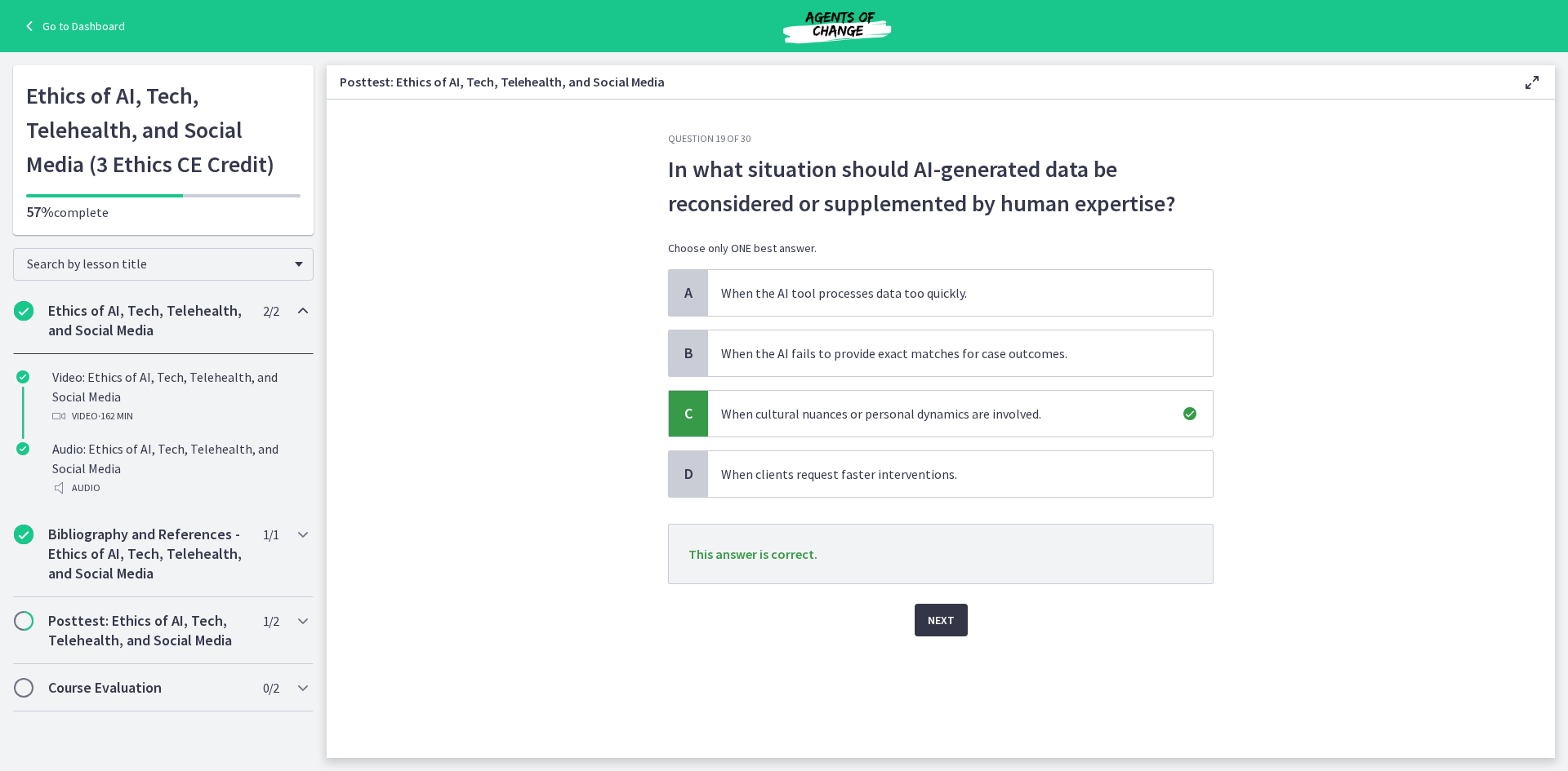
click at [958, 636] on button "Next" at bounding box center [941, 620] width 53 height 33
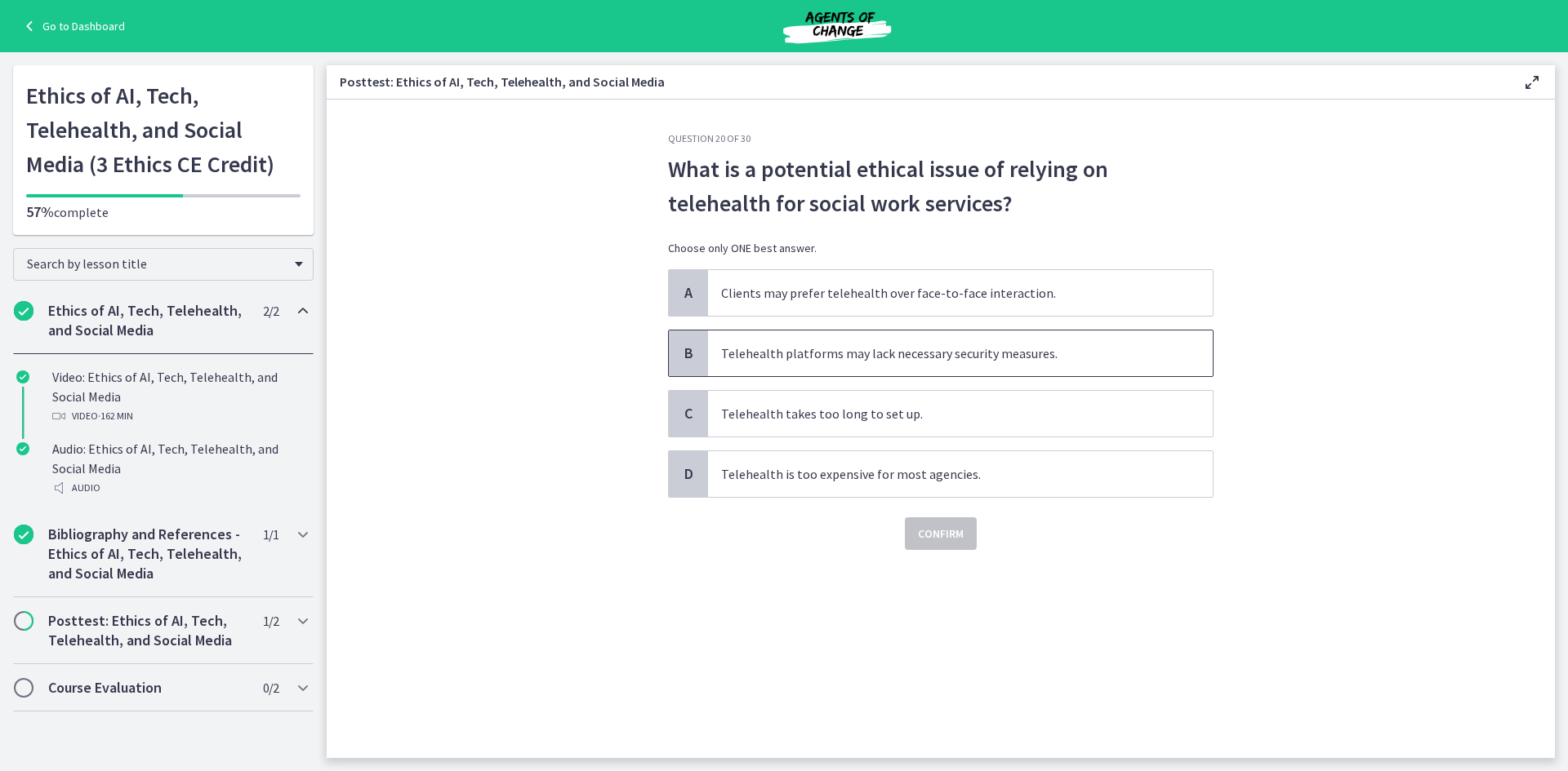
click at [1059, 355] on span "Telehealth platforms may lack necessary security measures." at bounding box center [960, 353] width 505 height 45
click at [1028, 300] on span "Clients may prefer telehealth over face-to-face interaction." at bounding box center [960, 293] width 505 height 45
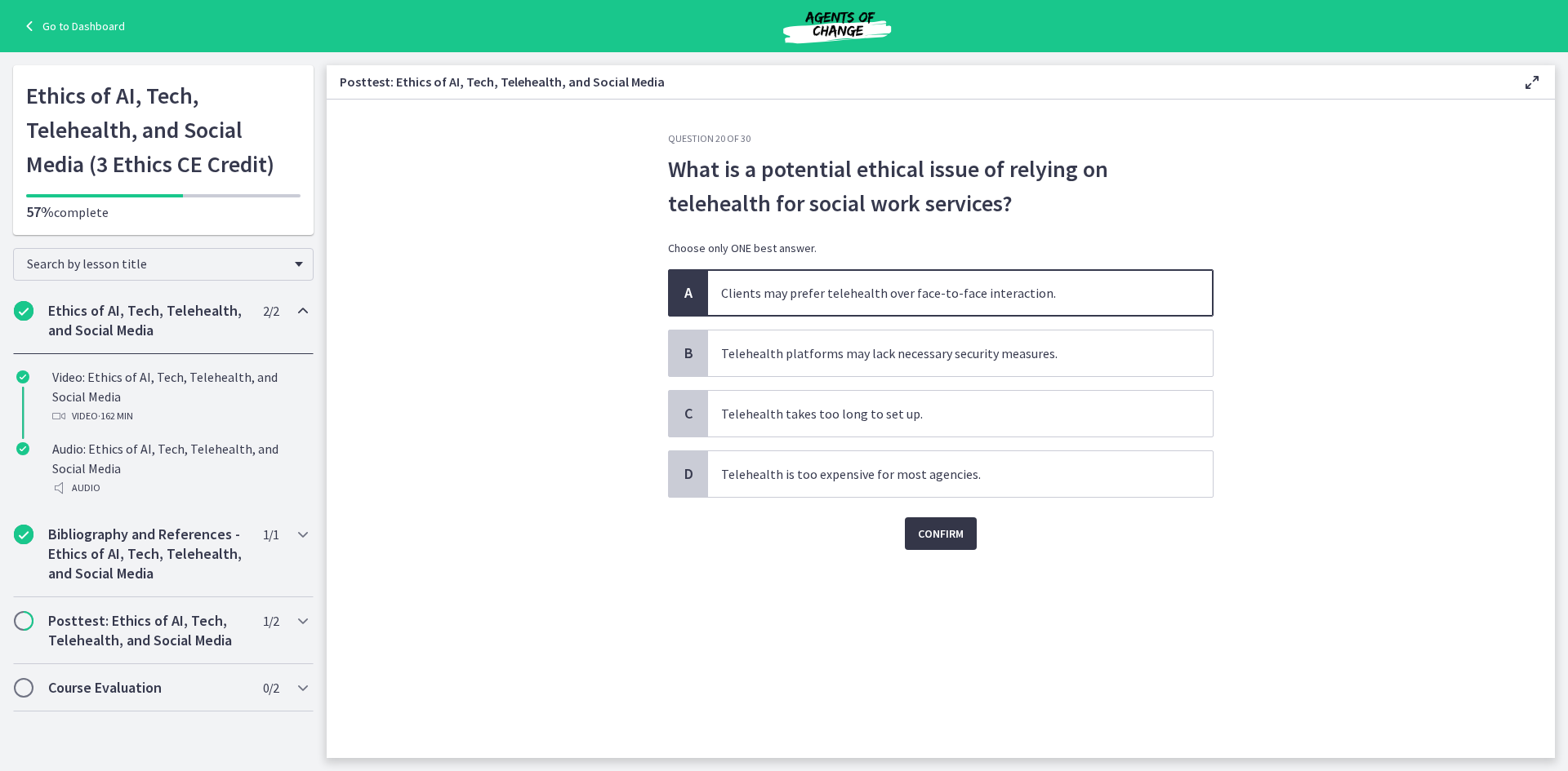
click at [968, 530] on button "Confirm" at bounding box center [940, 534] width 72 height 33
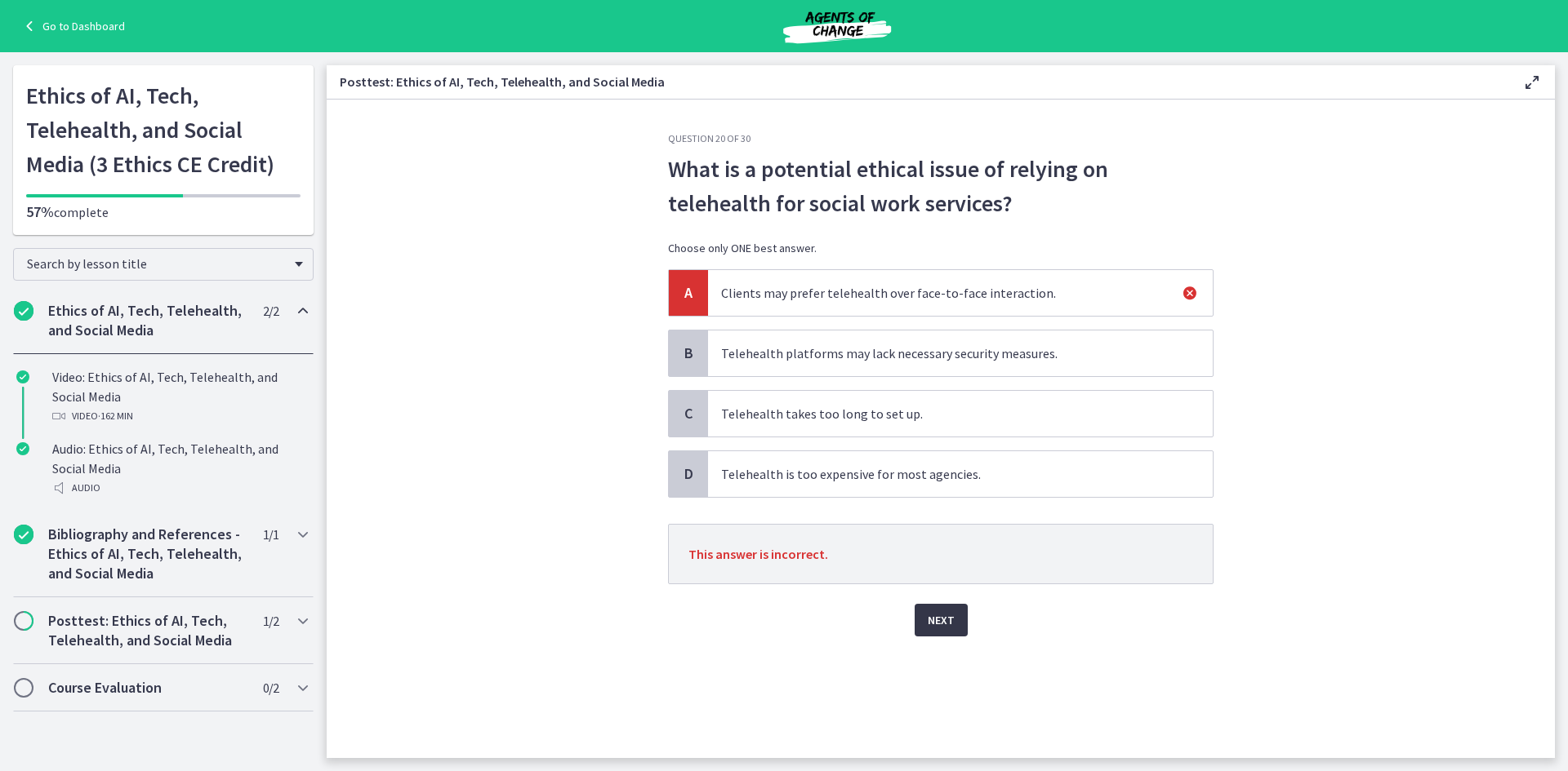
click at [936, 624] on span "Next" at bounding box center [941, 620] width 27 height 20
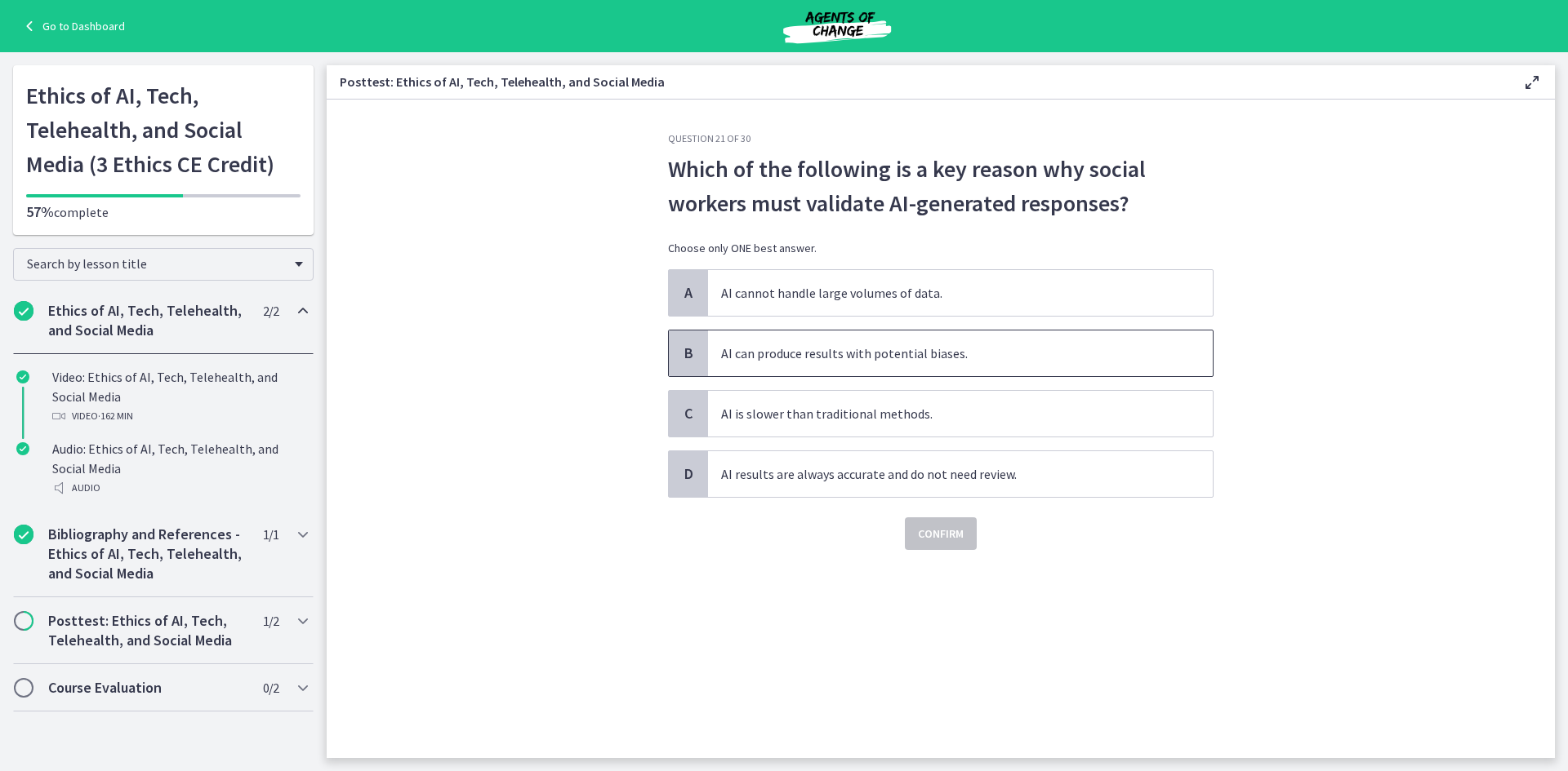
click at [997, 352] on span "AI can produce results with potential biases." at bounding box center [960, 353] width 505 height 45
click at [961, 541] on span "Confirm" at bounding box center [940, 534] width 45 height 20
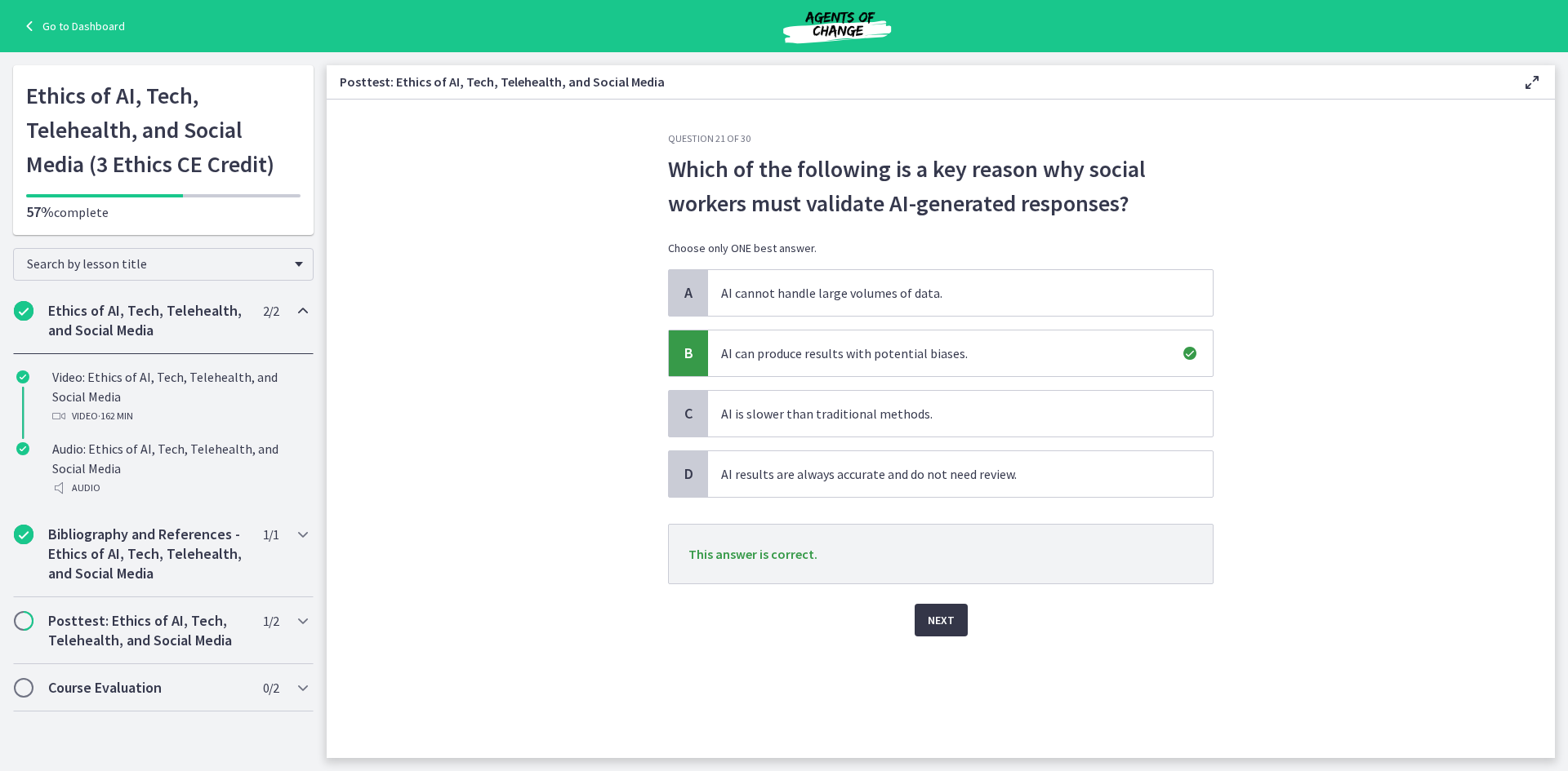
click at [936, 621] on span "Next" at bounding box center [941, 620] width 27 height 20
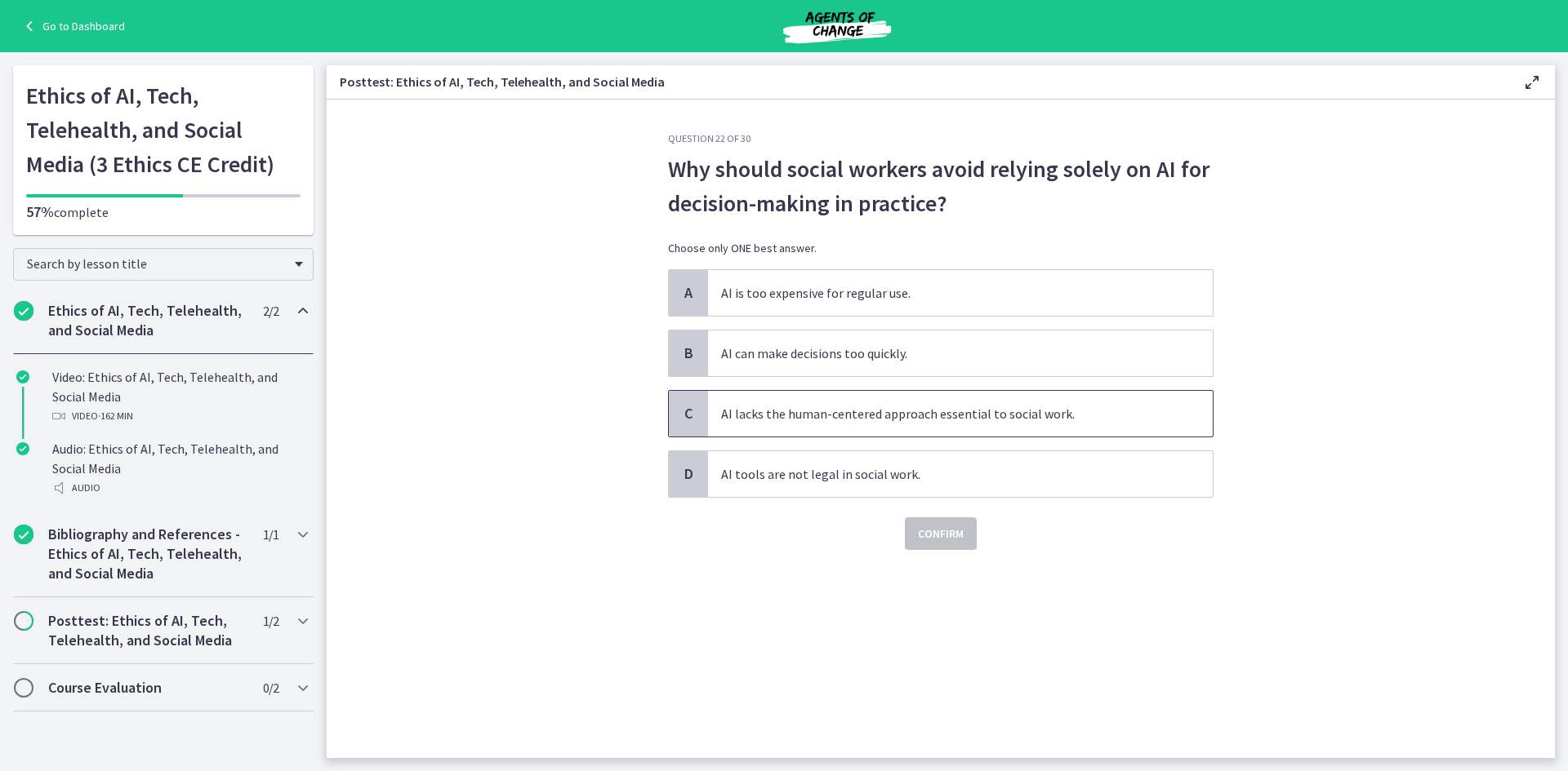
click at [999, 414] on span "AI lacks the human-centered approach essential to social work." at bounding box center [960, 414] width 505 height 45
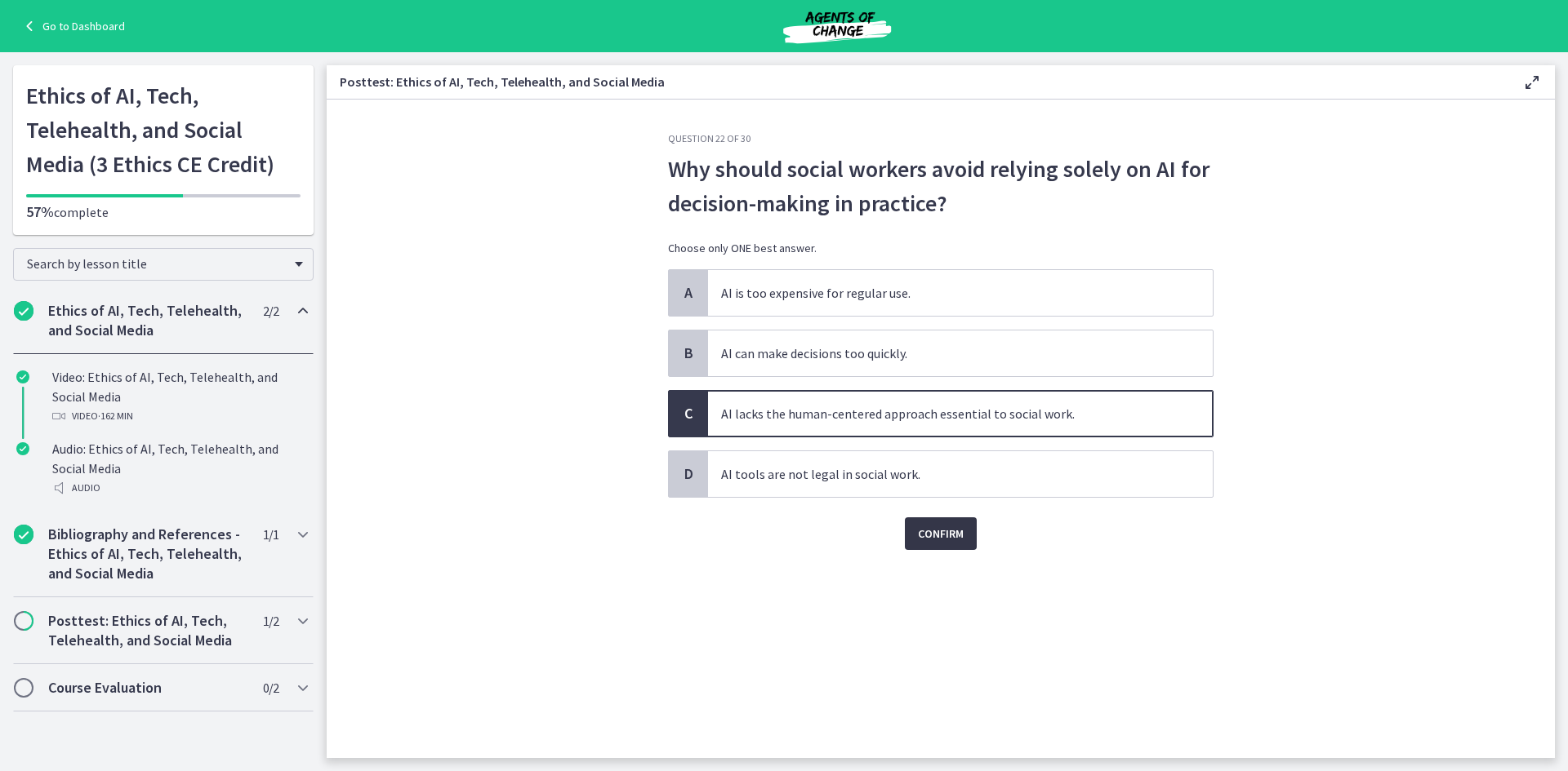
click at [945, 545] on button "Confirm" at bounding box center [940, 534] width 72 height 33
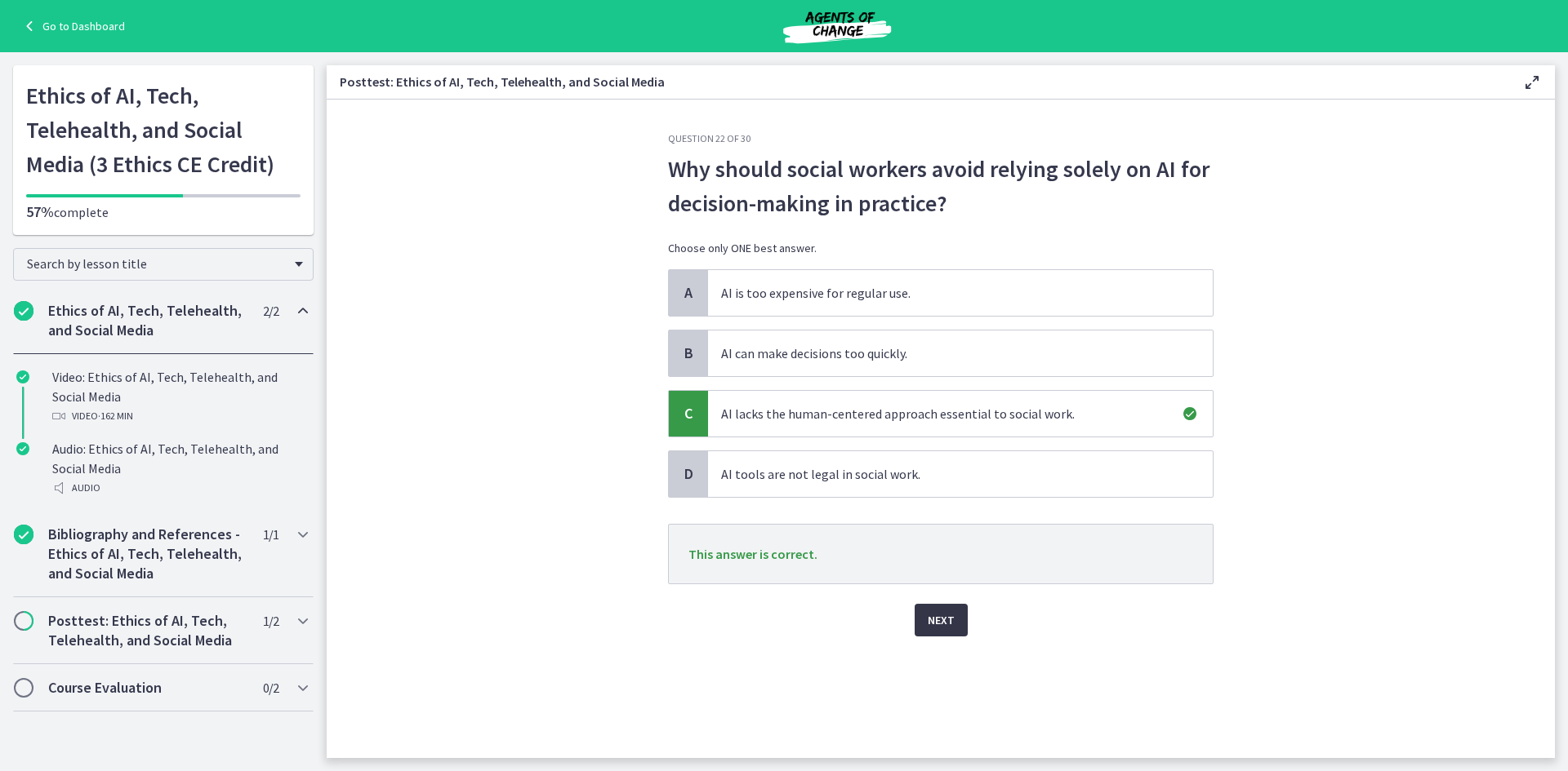
click at [943, 610] on button "Next" at bounding box center [941, 620] width 53 height 33
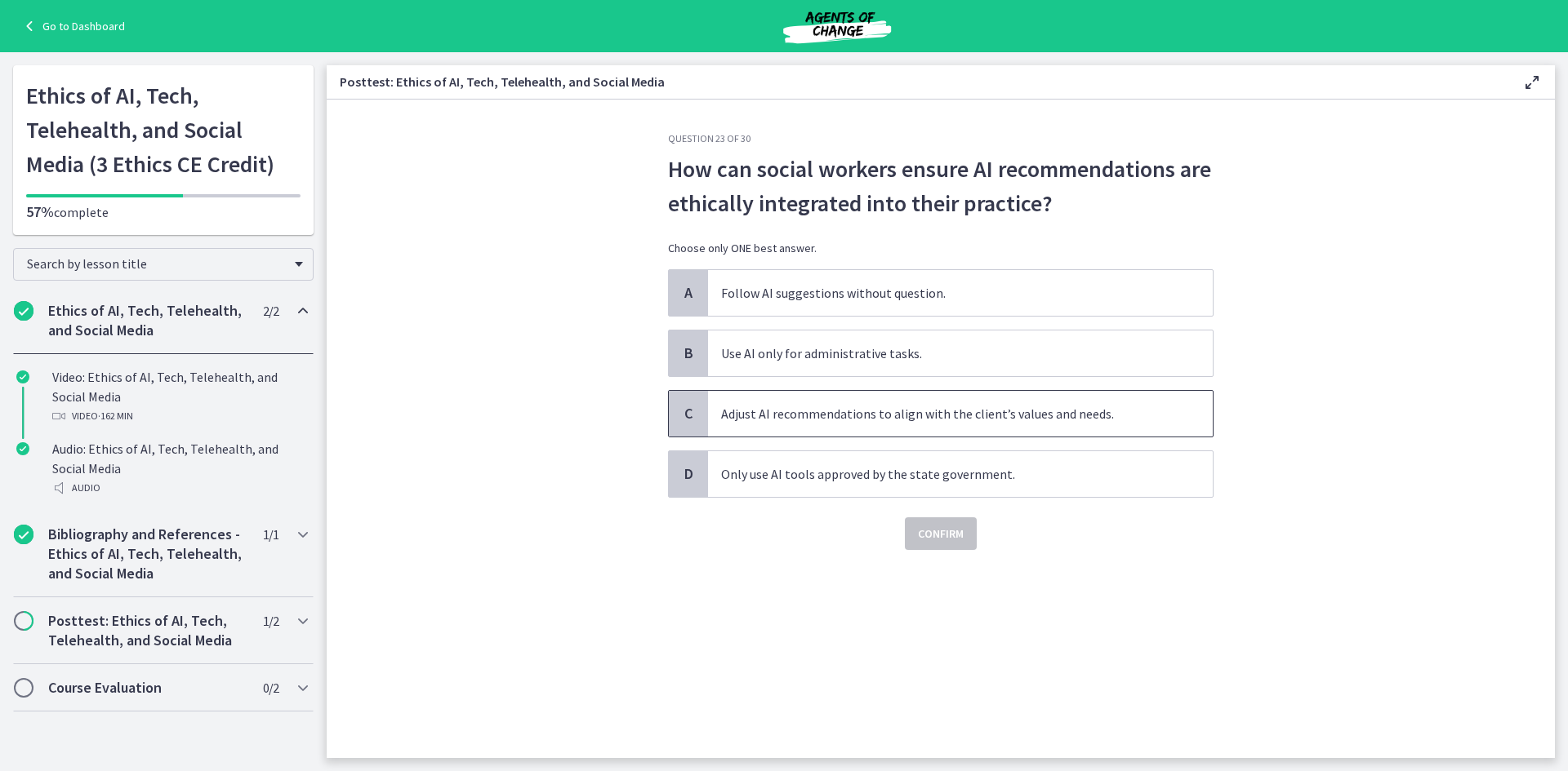
click at [997, 420] on span "Adjust AI recommendations to align with the client’s values and needs." at bounding box center [960, 414] width 505 height 45
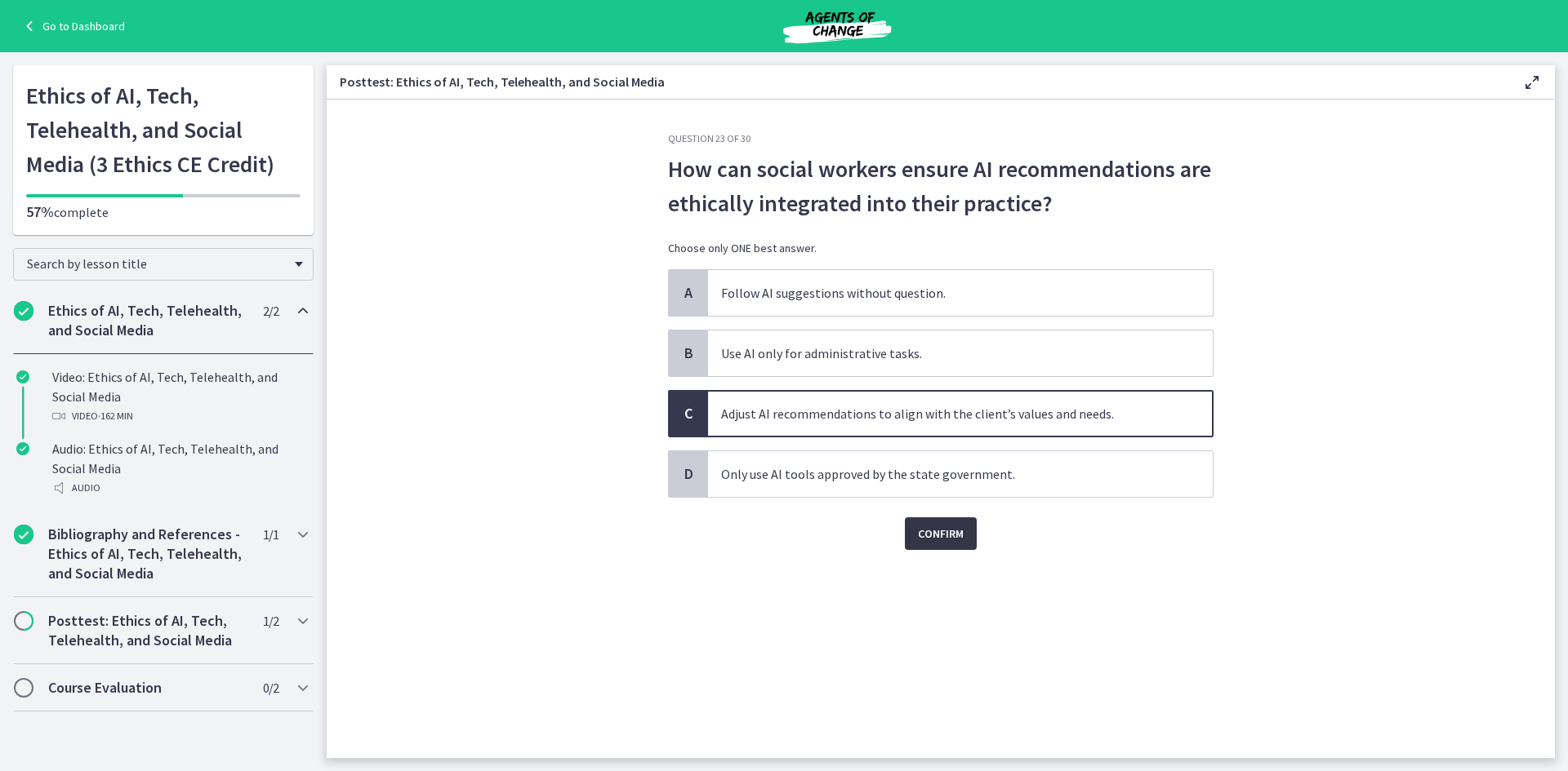
click at [941, 527] on span "Confirm" at bounding box center [940, 534] width 45 height 20
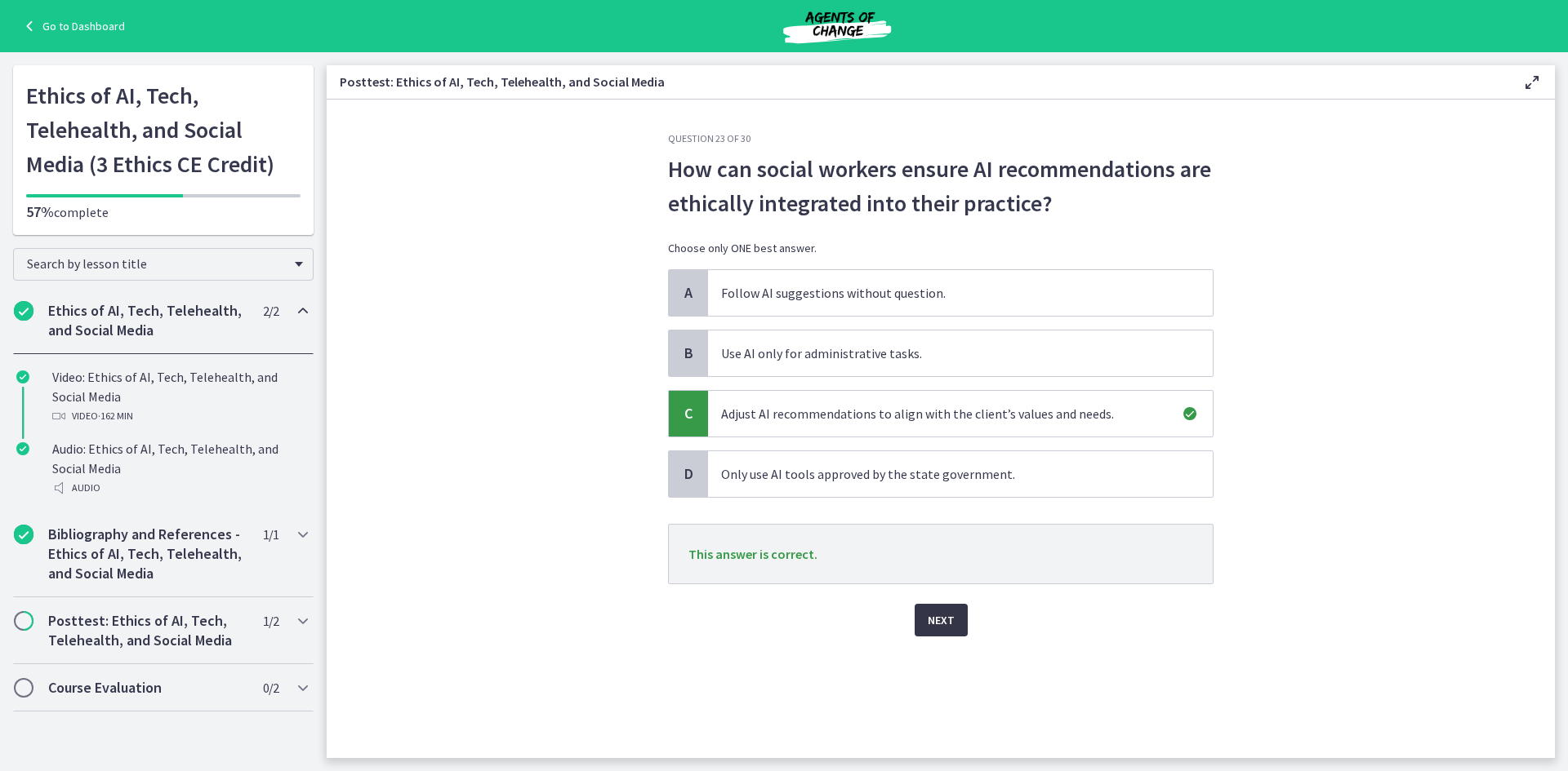
click at [944, 614] on span "Next" at bounding box center [941, 620] width 27 height 20
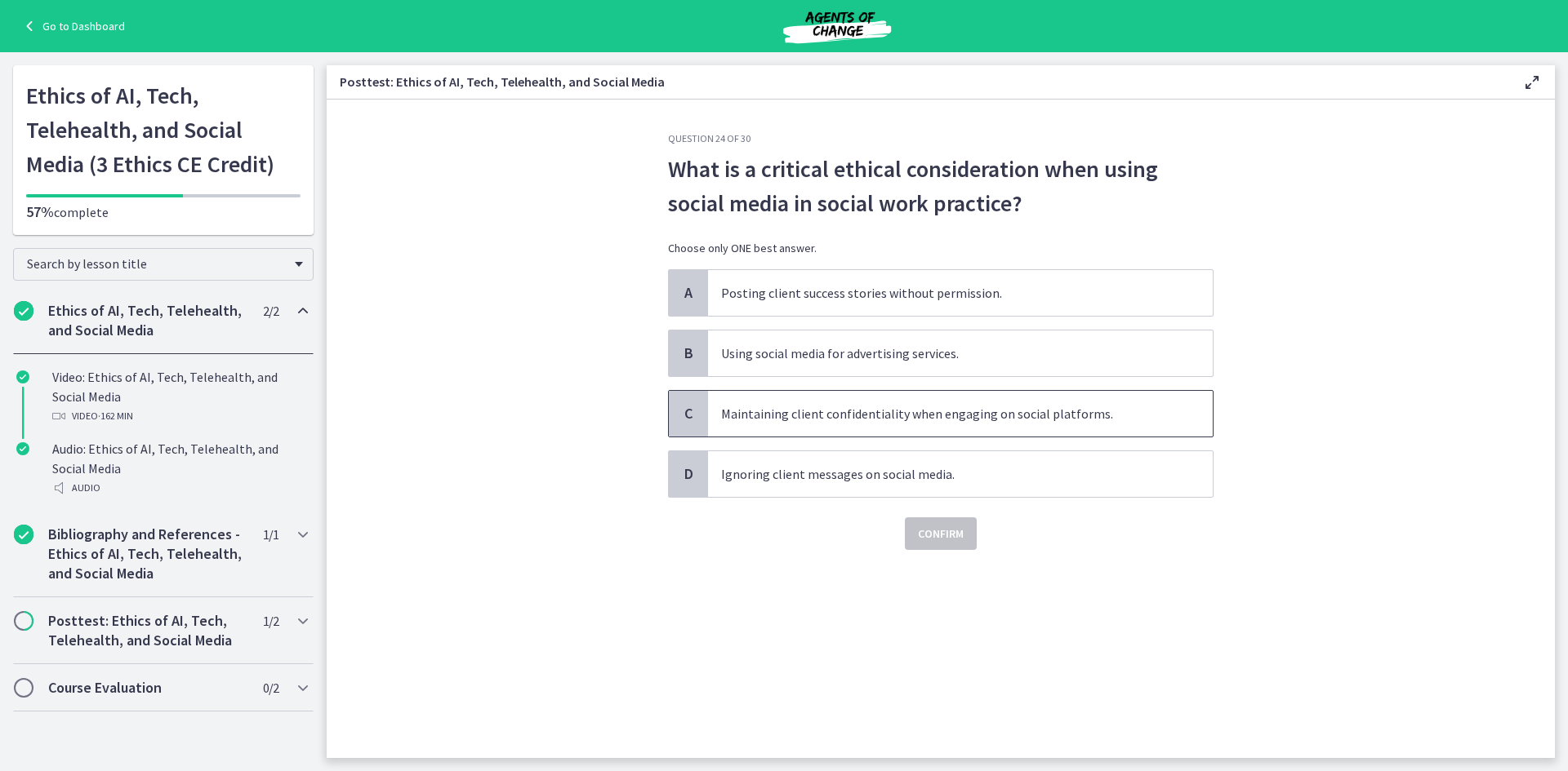
click at [970, 406] on span "Maintaining client confidentiality when engaging on social platforms." at bounding box center [960, 414] width 505 height 45
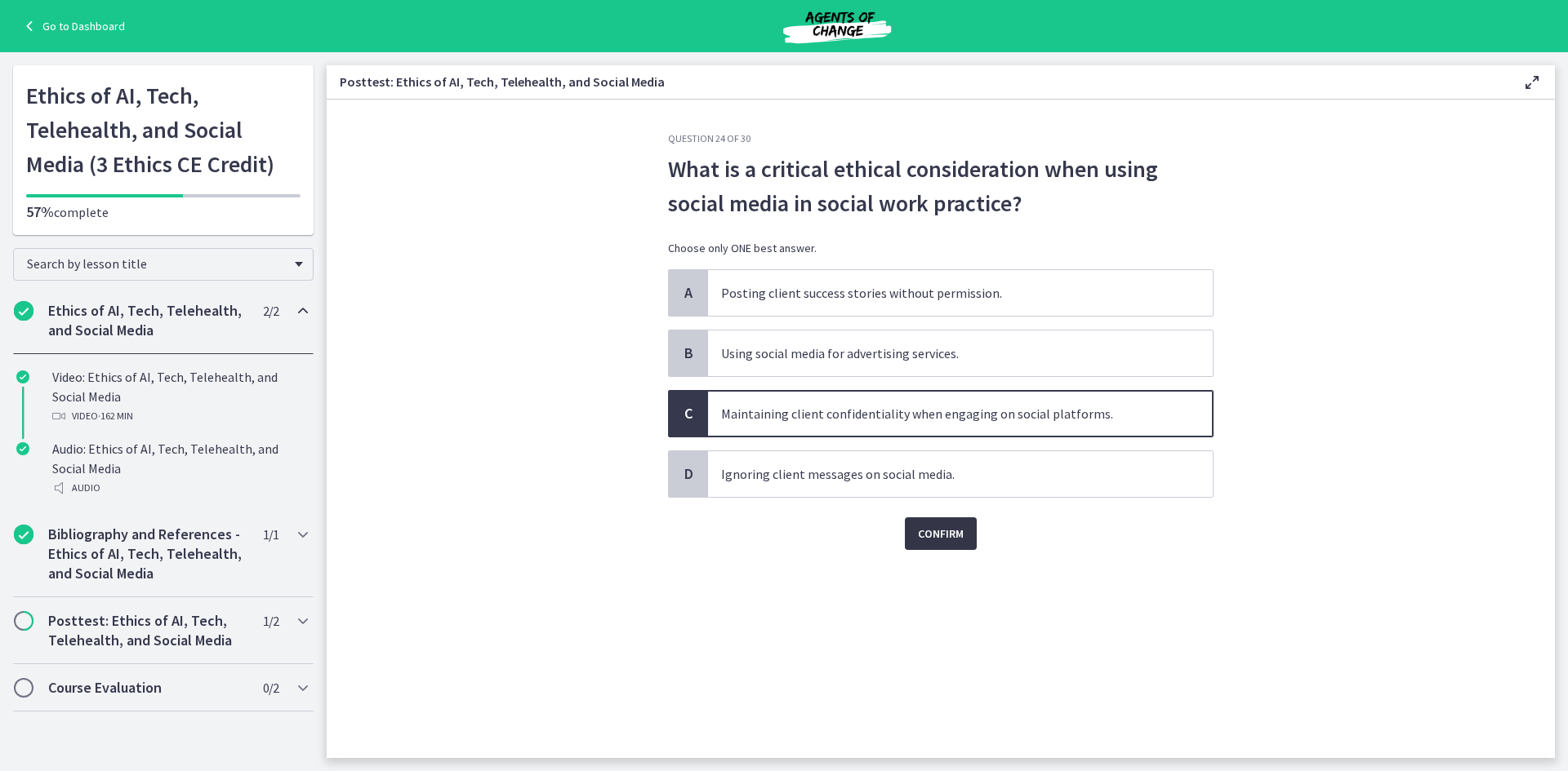
click at [950, 532] on span "Confirm" at bounding box center [940, 534] width 45 height 20
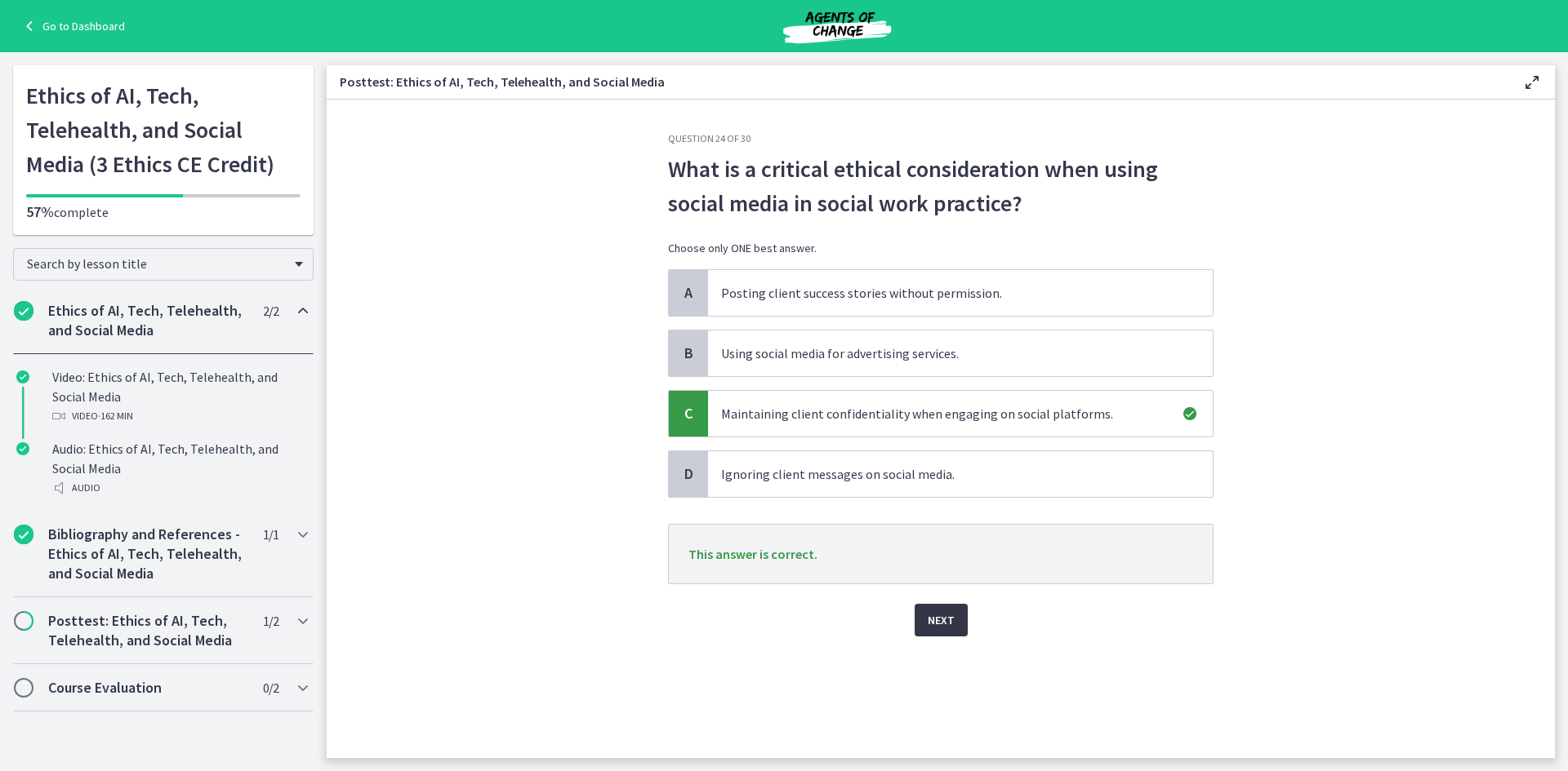
click at [957, 616] on button "Next" at bounding box center [941, 620] width 53 height 33
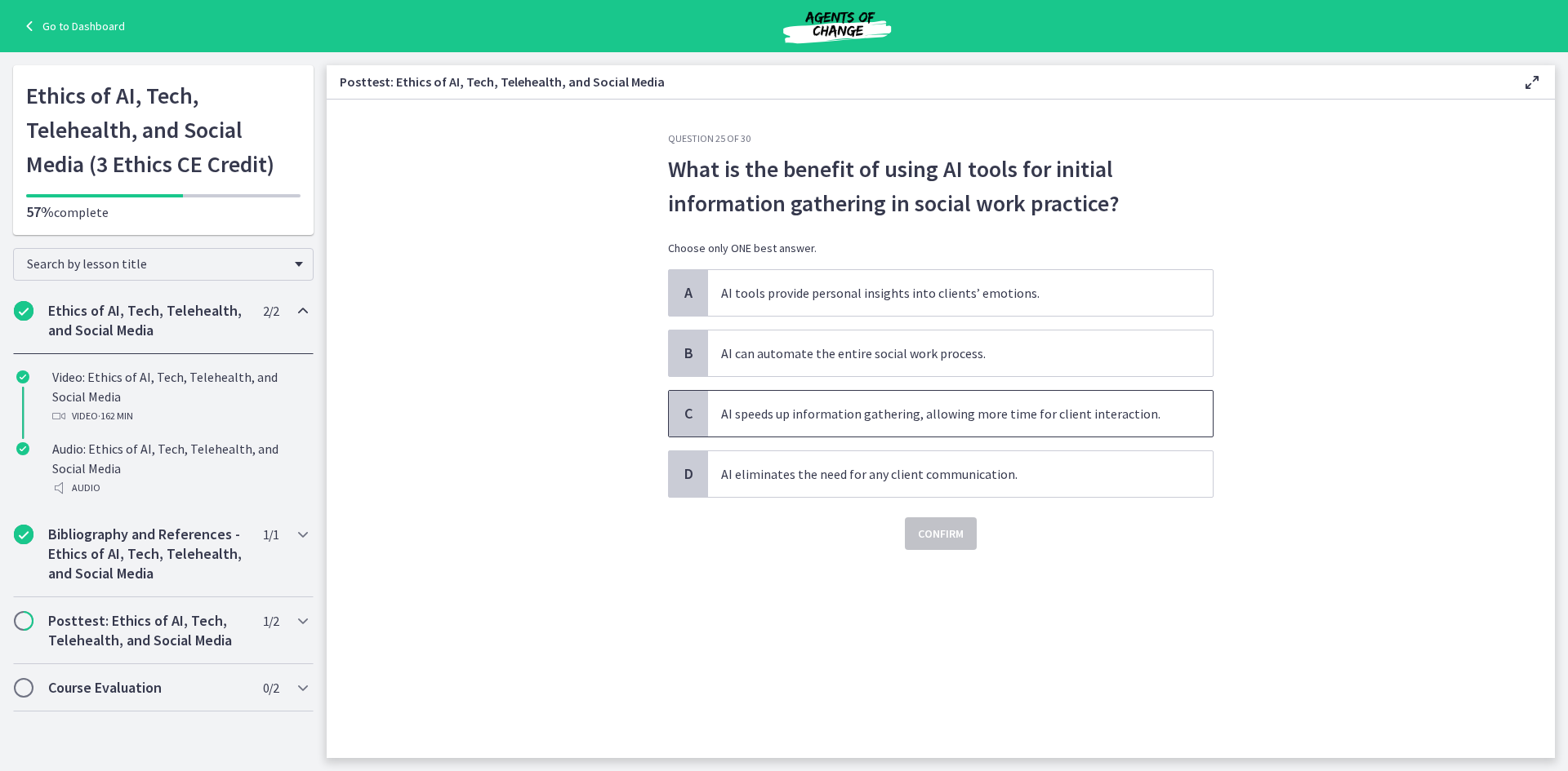
click at [1063, 424] on span "AI speeds up information gathering, allowing more time for client interaction." at bounding box center [960, 414] width 505 height 45
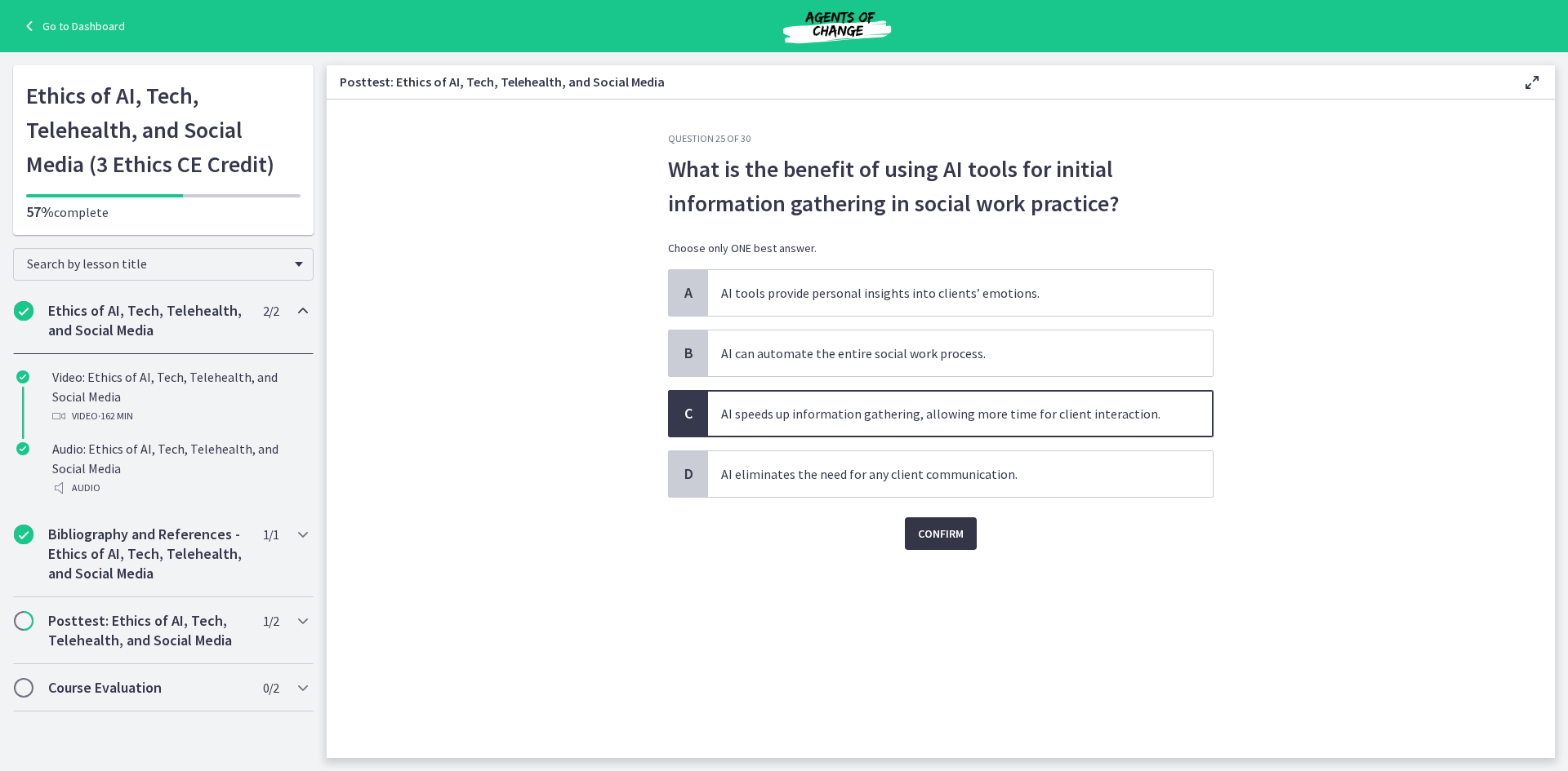
click at [954, 545] on button "Confirm" at bounding box center [940, 534] width 72 height 33
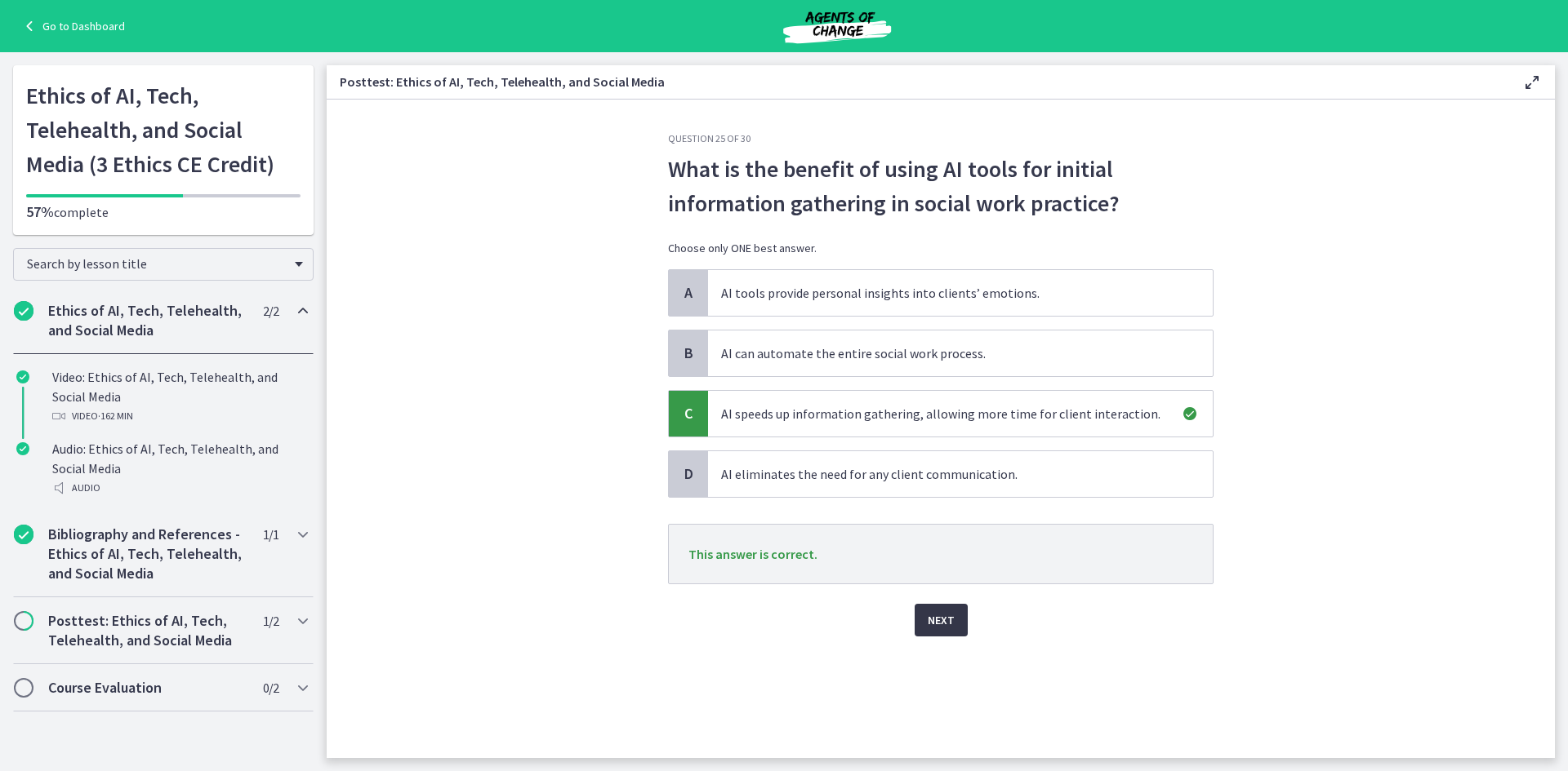
click at [941, 620] on span "Next" at bounding box center [941, 620] width 27 height 20
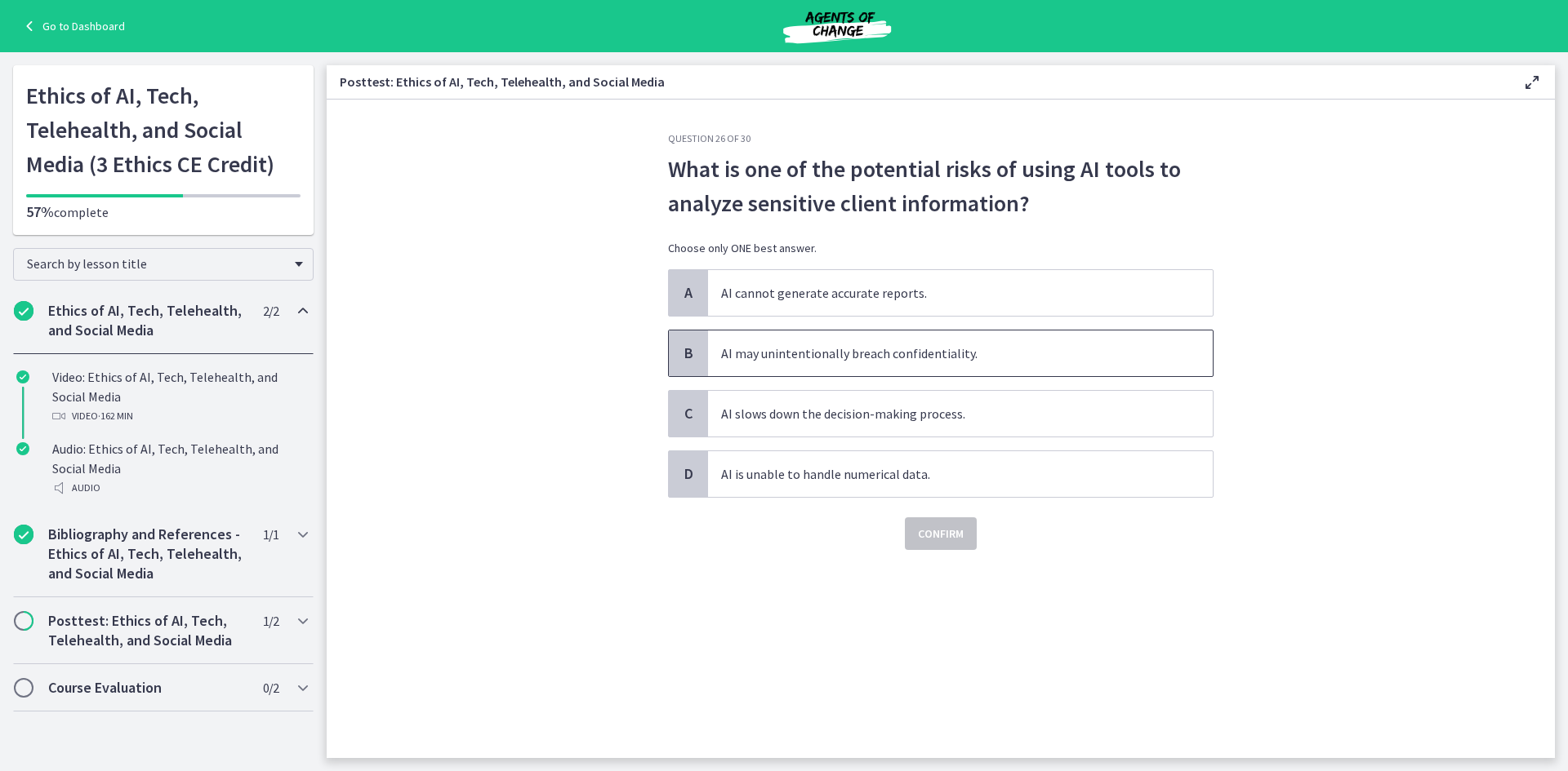
click at [809, 351] on span "AI may unintentionally breach confidentiality." at bounding box center [960, 353] width 505 height 45
click at [928, 523] on button "Confirm" at bounding box center [940, 534] width 72 height 33
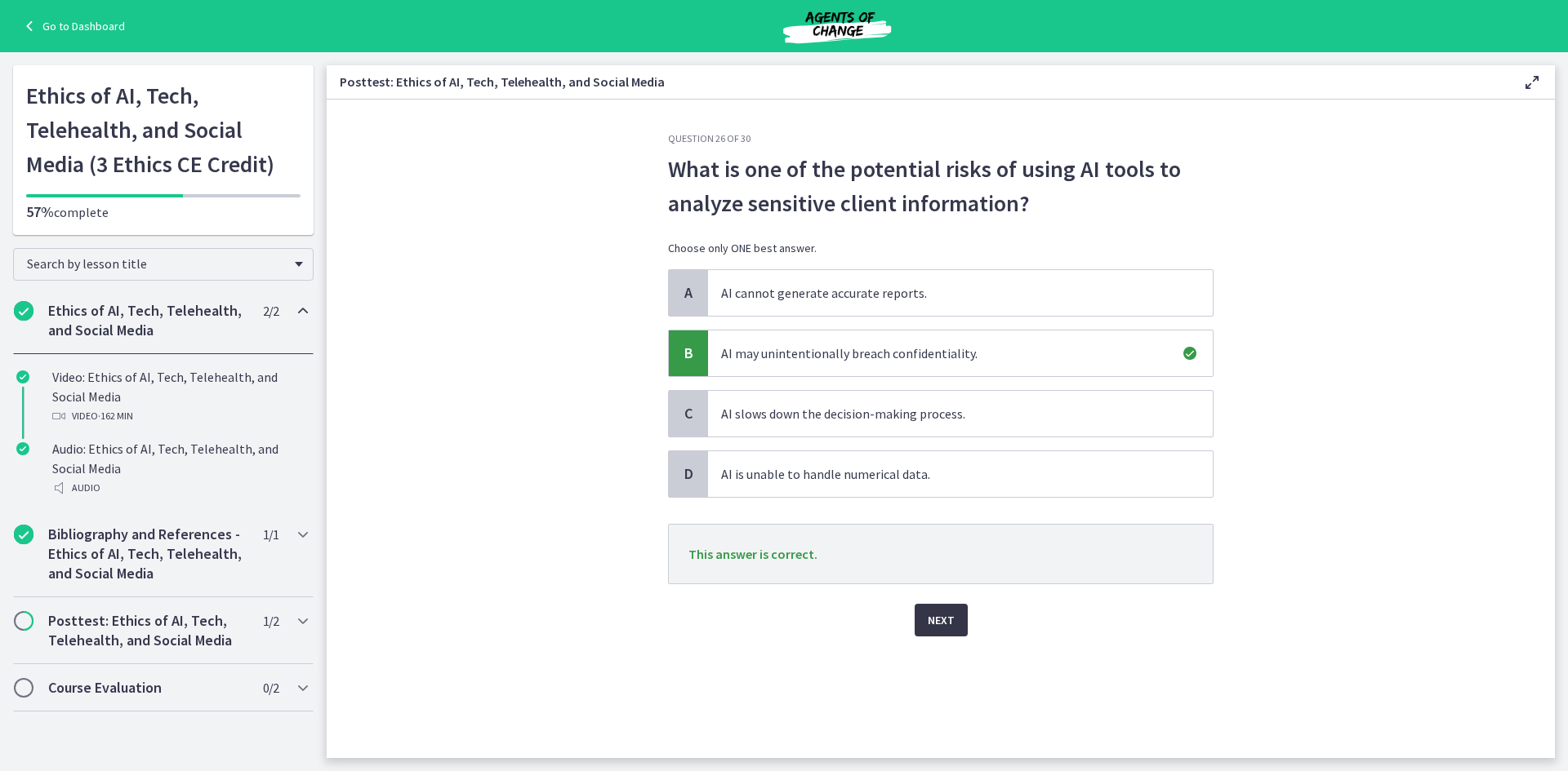
click at [941, 622] on span "Next" at bounding box center [941, 620] width 27 height 20
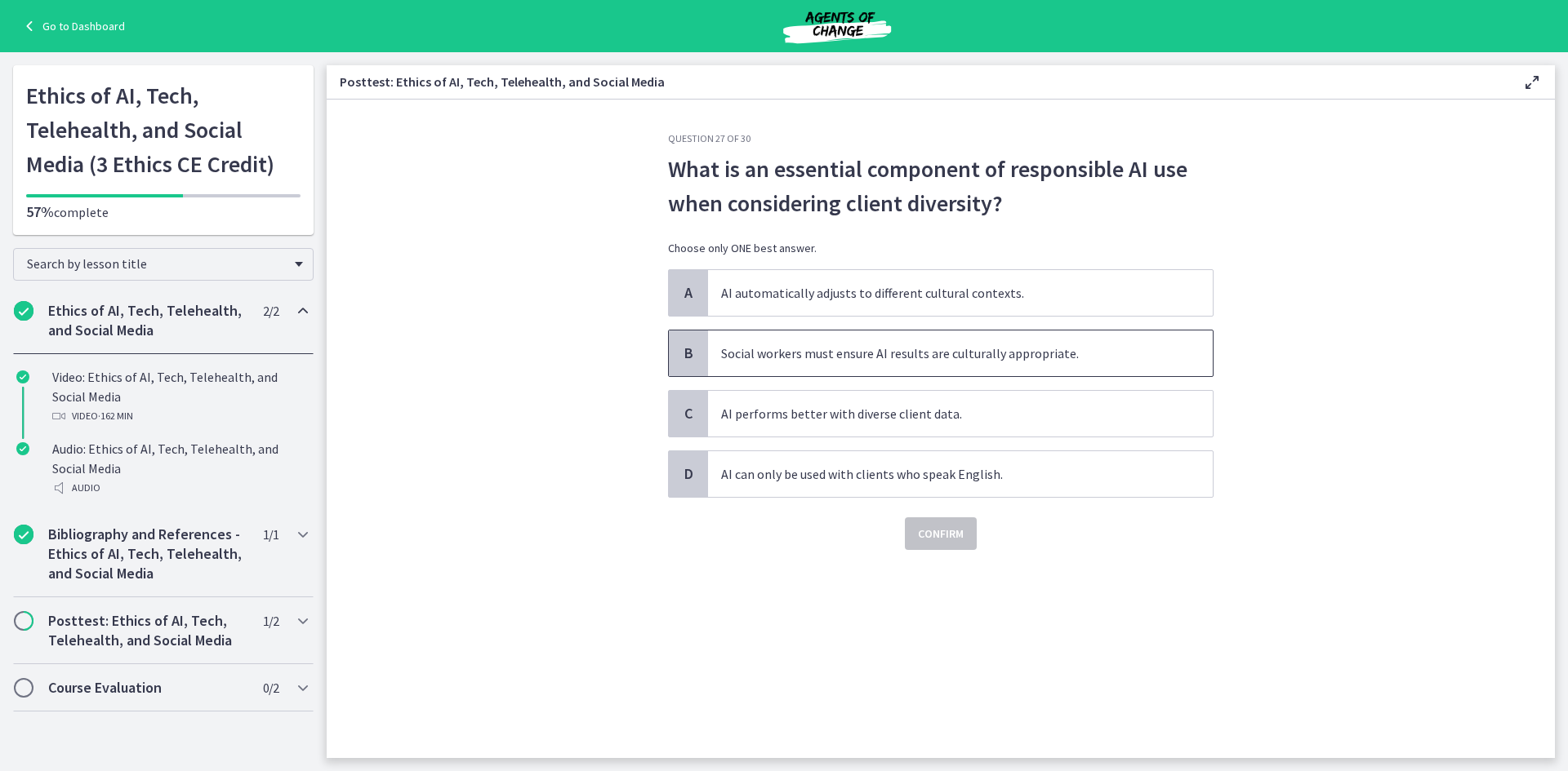
click at [819, 352] on span "Social workers must ensure AI results are culturally appropriate." at bounding box center [960, 353] width 505 height 45
click at [934, 547] on button "Confirm" at bounding box center [940, 534] width 72 height 33
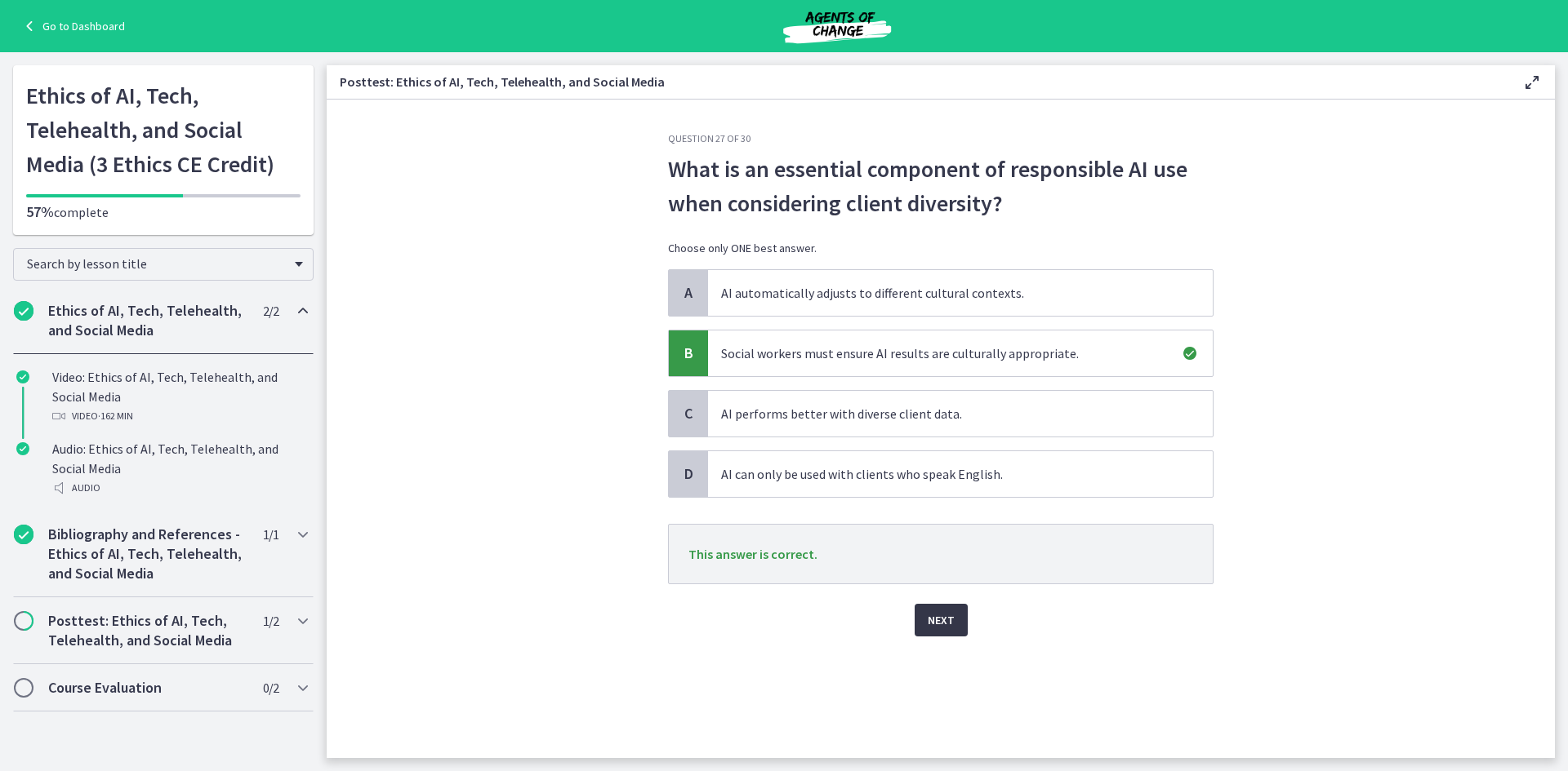
click at [939, 621] on span "Next" at bounding box center [941, 620] width 27 height 20
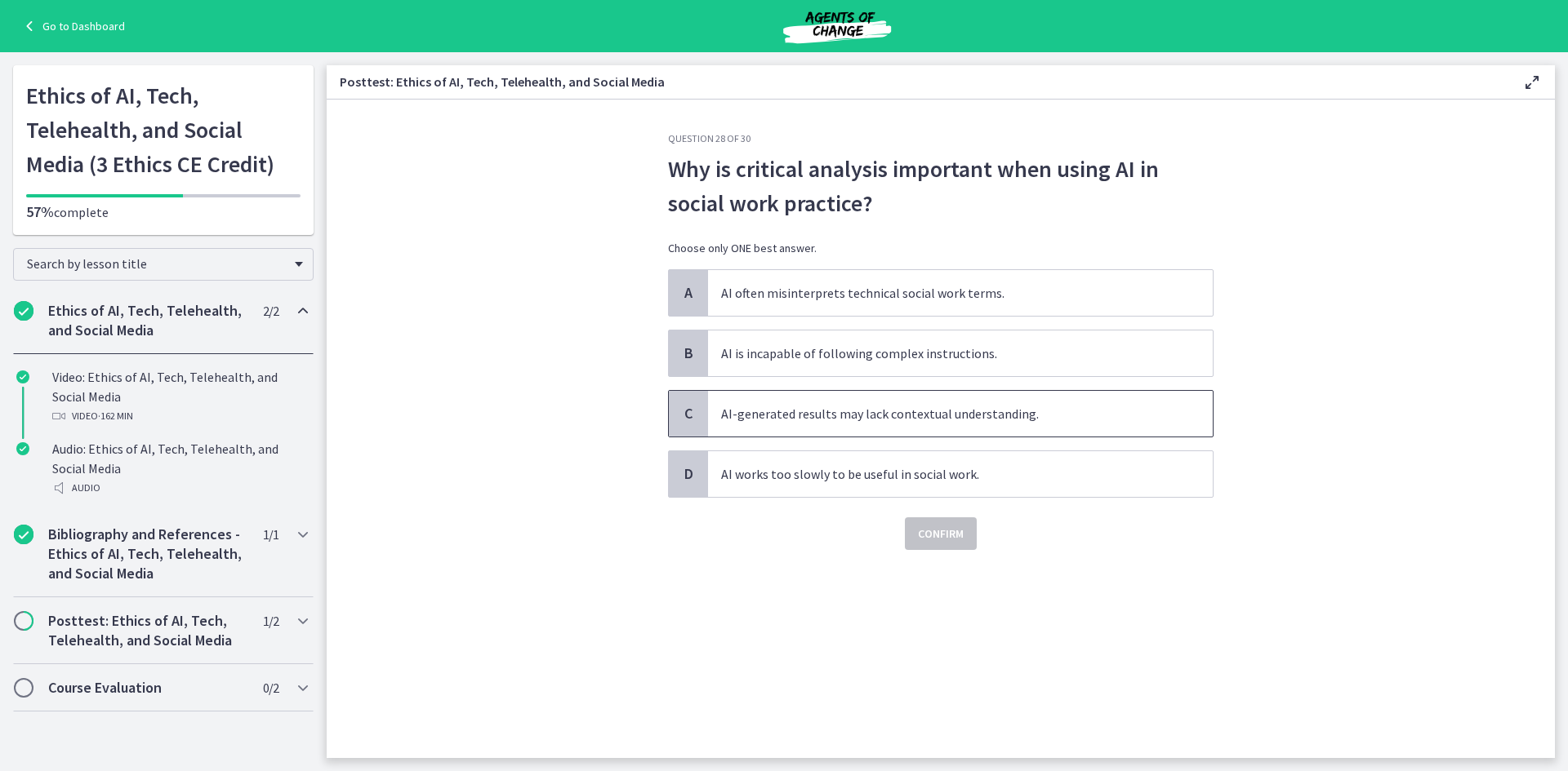
click at [775, 413] on span "AI-generated results may lack contextual understanding." at bounding box center [960, 414] width 505 height 45
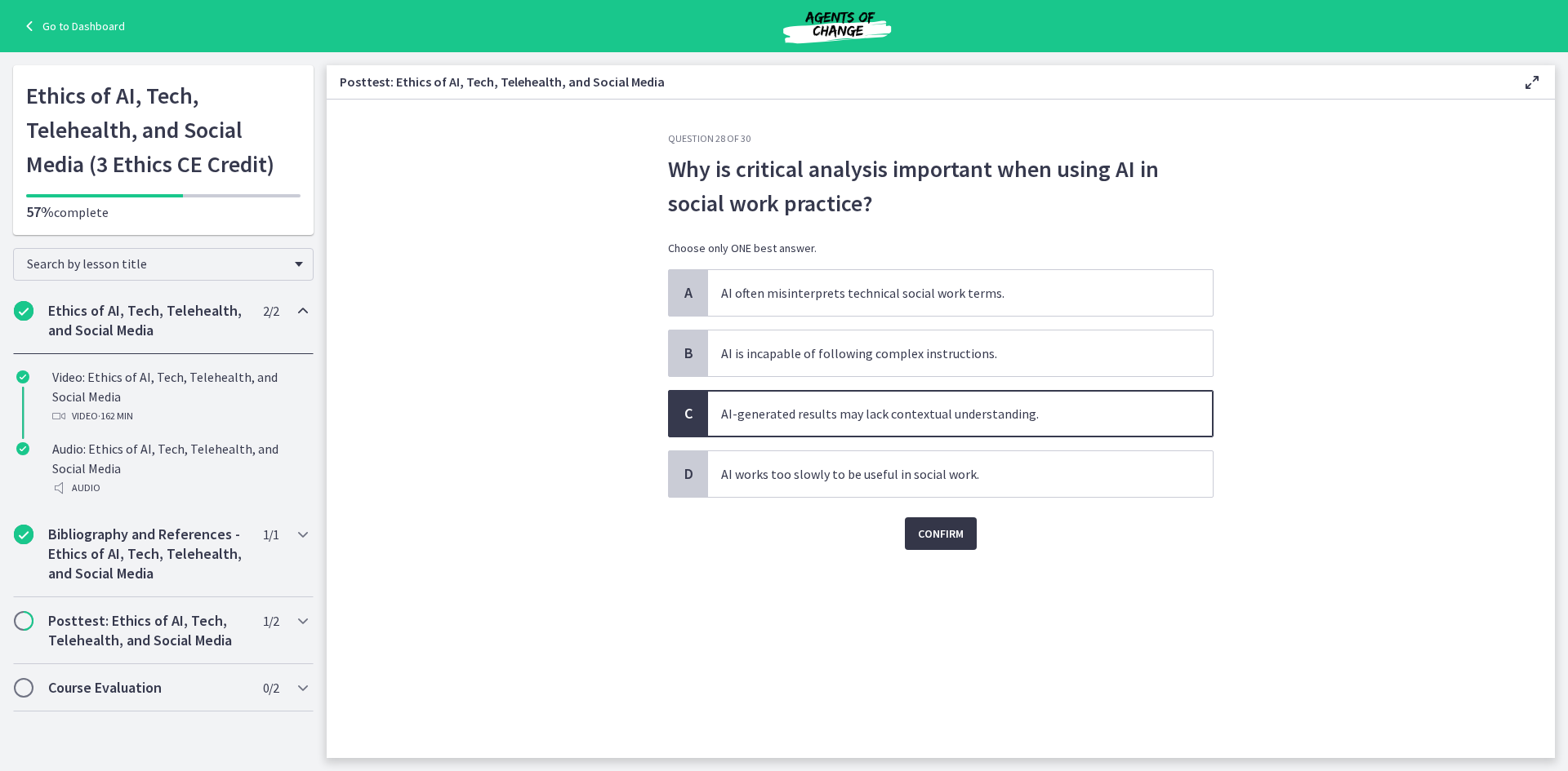
click at [939, 536] on span "Confirm" at bounding box center [940, 534] width 45 height 20
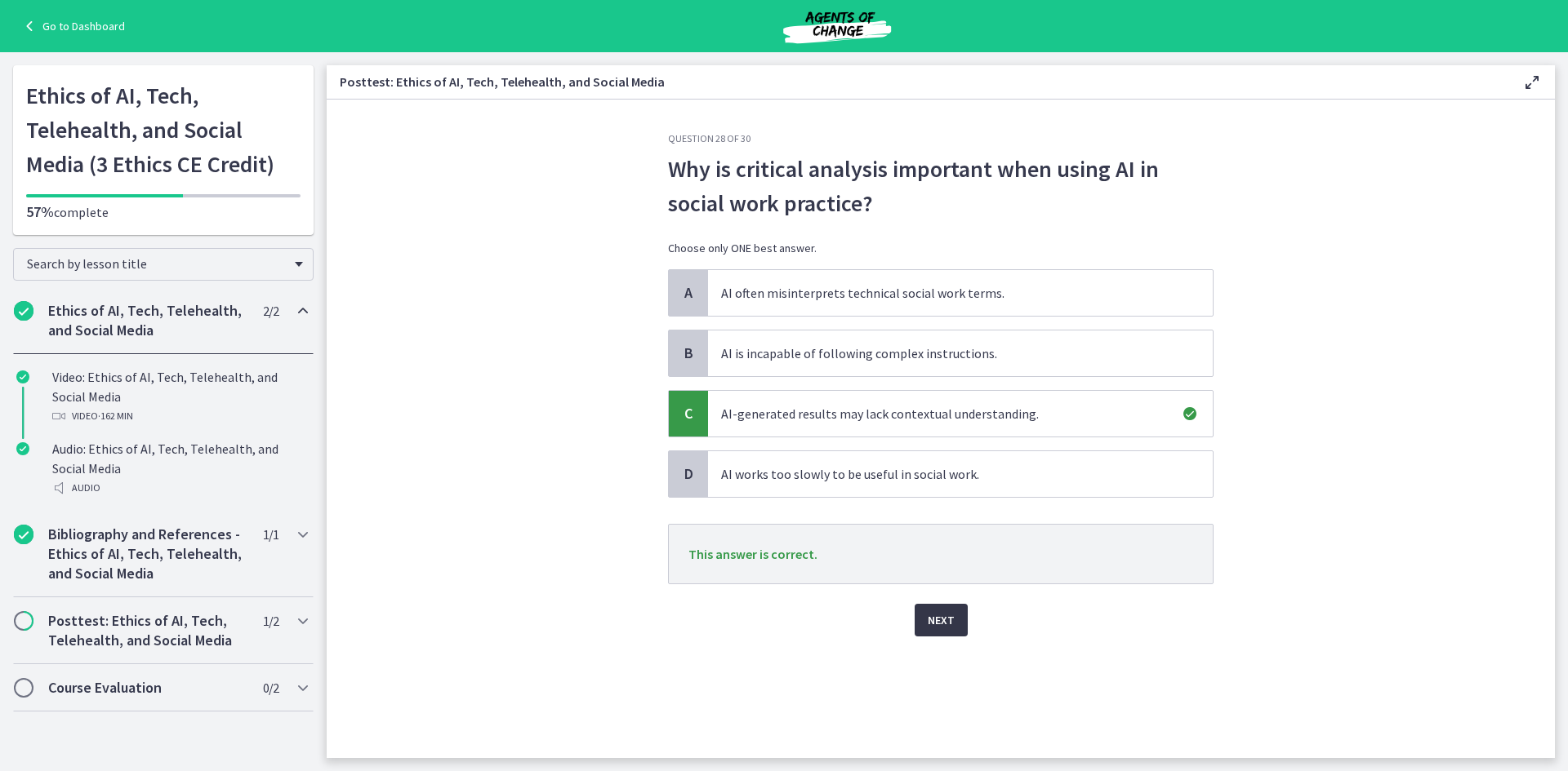
click at [956, 619] on button "Next" at bounding box center [941, 620] width 53 height 33
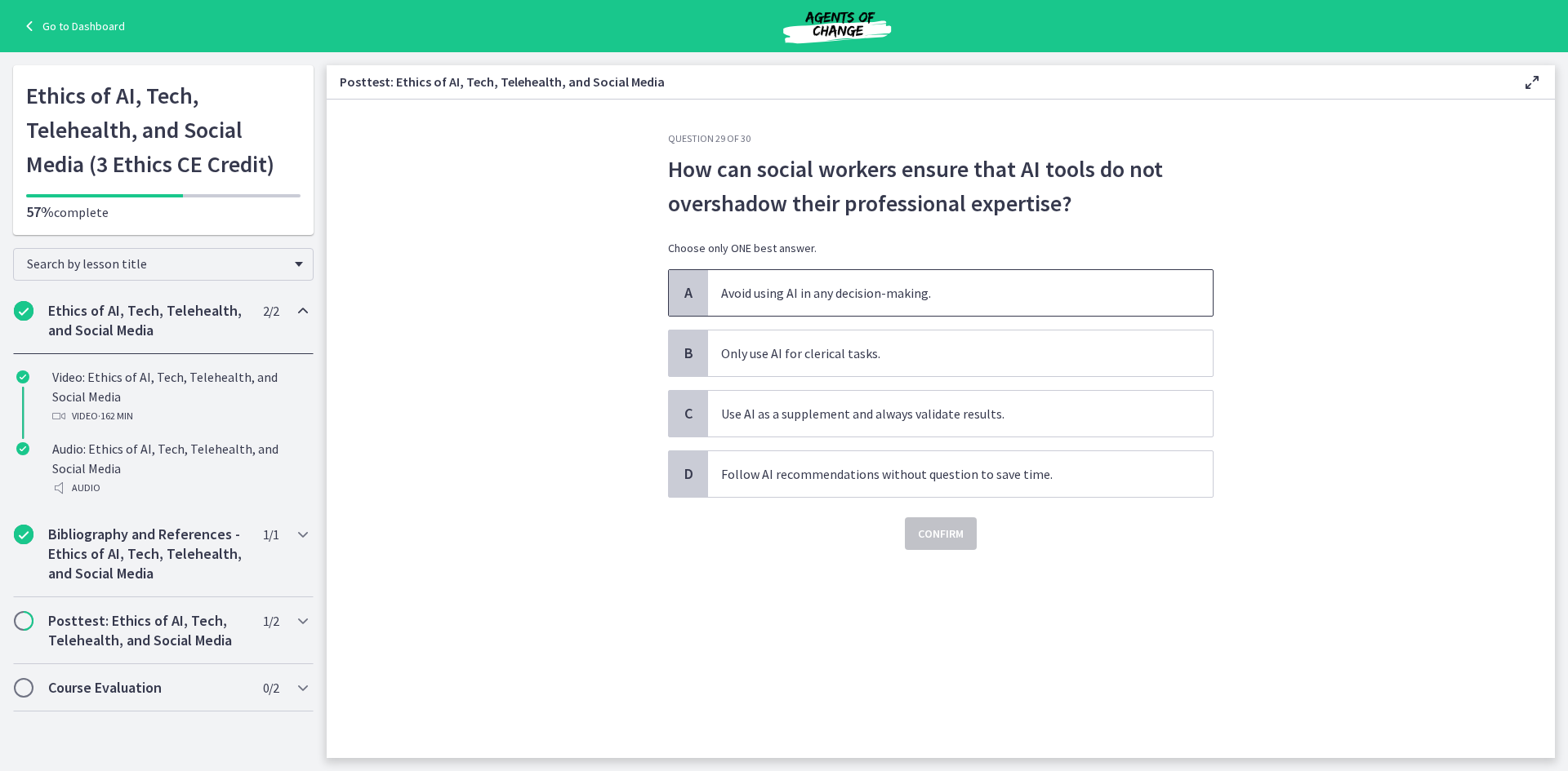
click at [869, 291] on span "Avoid using AI in any decision-making." at bounding box center [960, 293] width 505 height 45
click at [940, 532] on span "Confirm" at bounding box center [940, 534] width 45 height 20
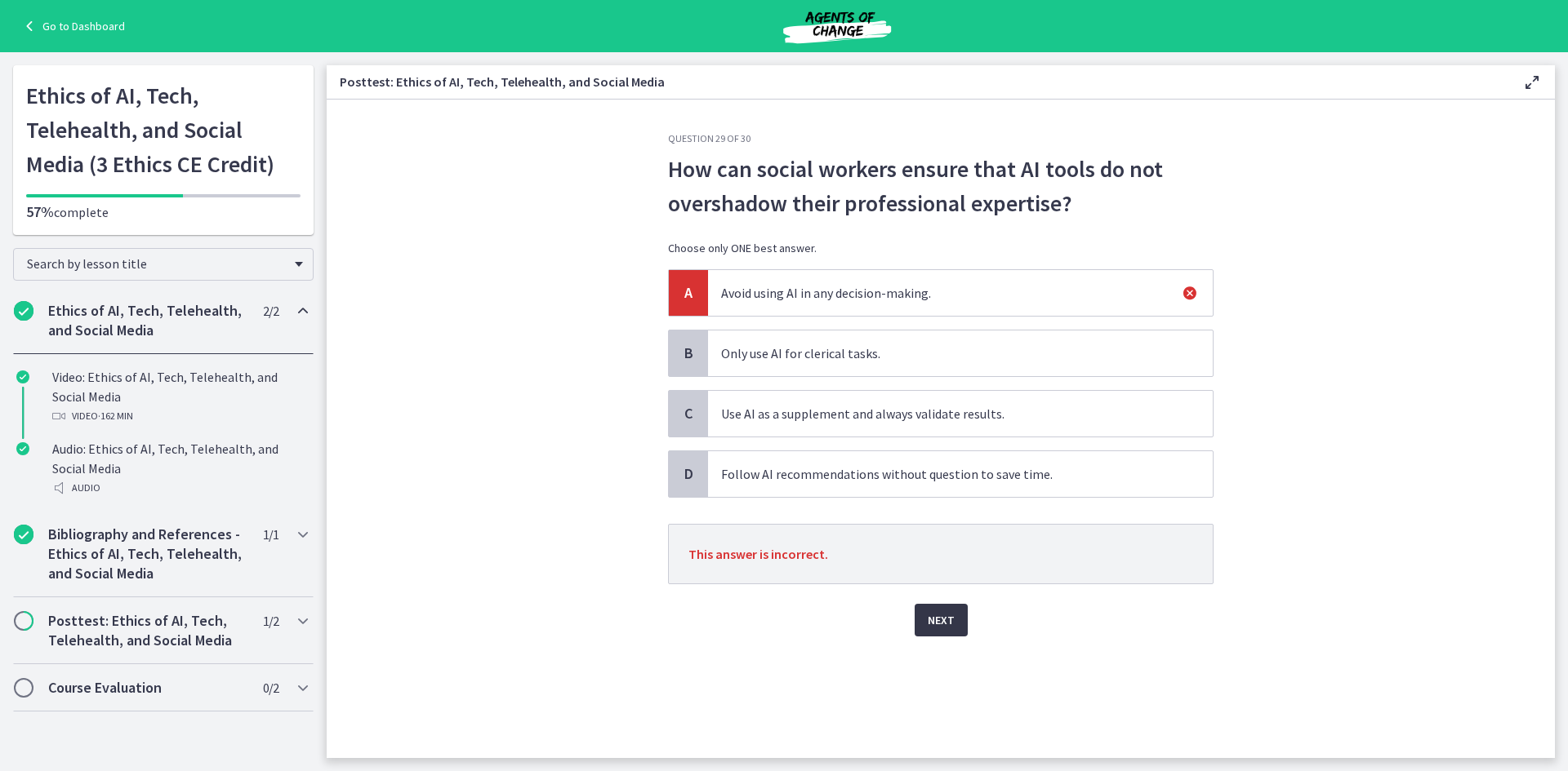
click at [930, 613] on span "Next" at bounding box center [941, 620] width 27 height 20
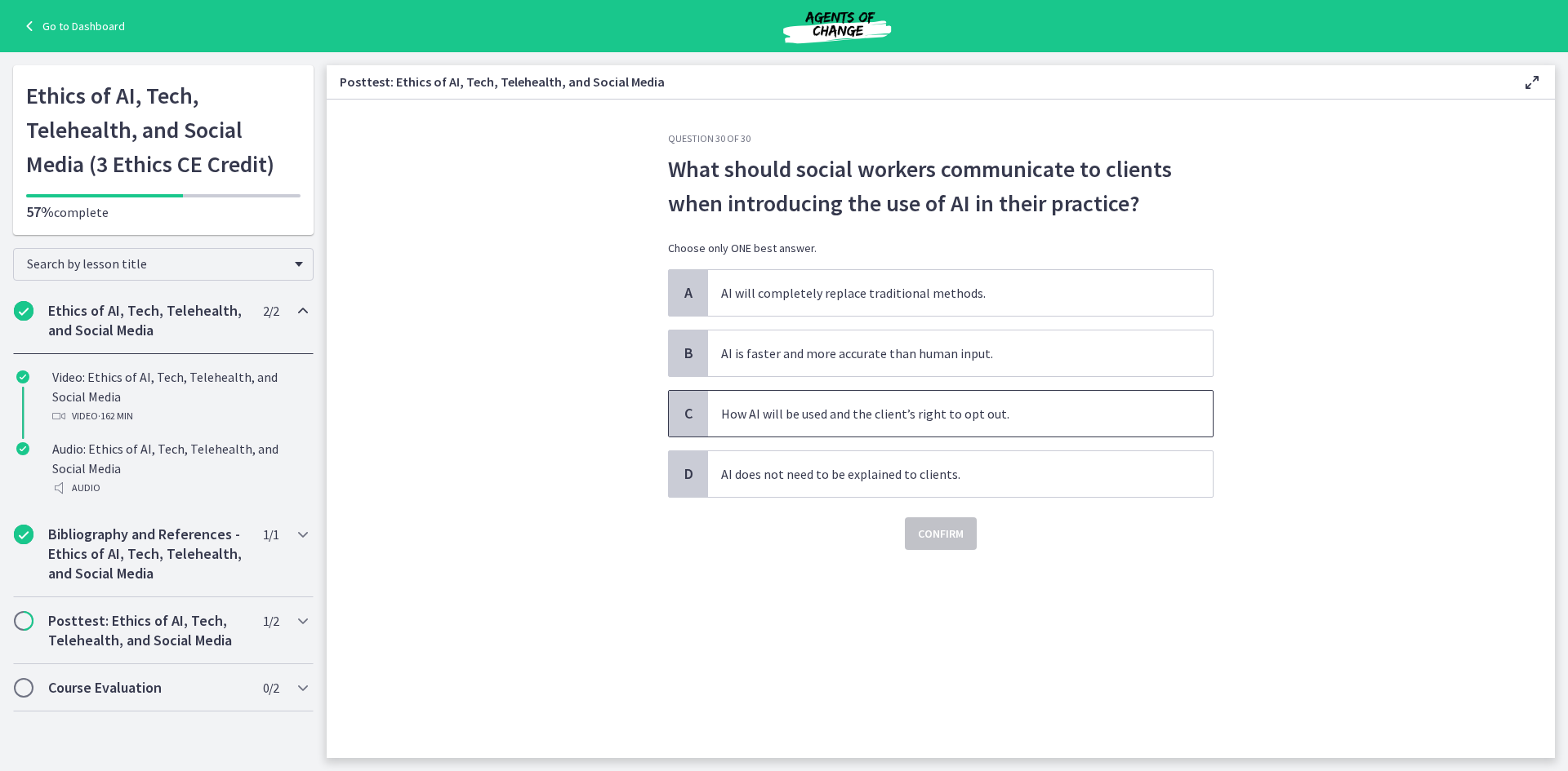
click at [893, 416] on span "How AI will be used and the client’s right to opt out." at bounding box center [960, 414] width 505 height 45
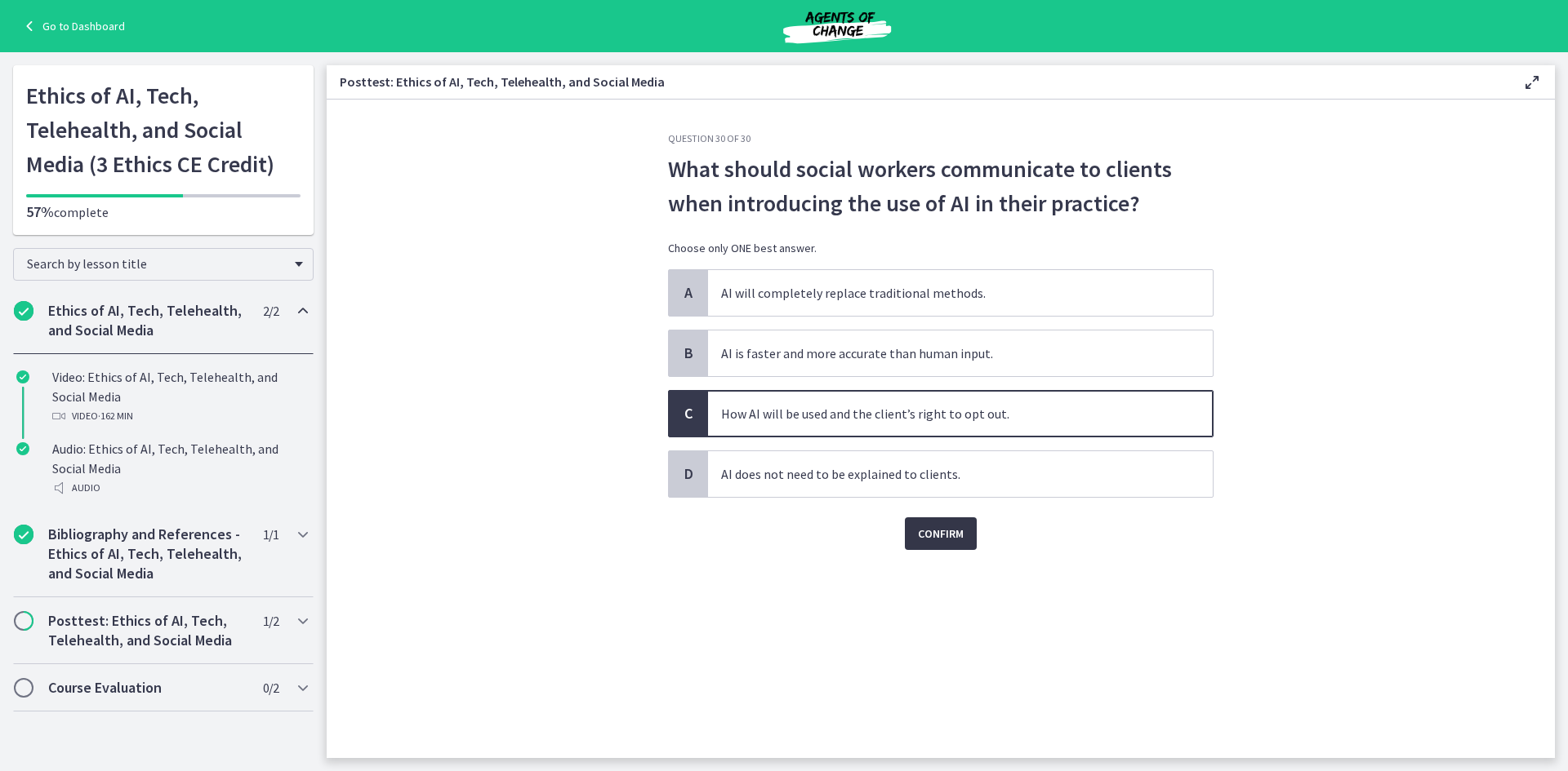
click at [930, 529] on span "Confirm" at bounding box center [940, 534] width 45 height 20
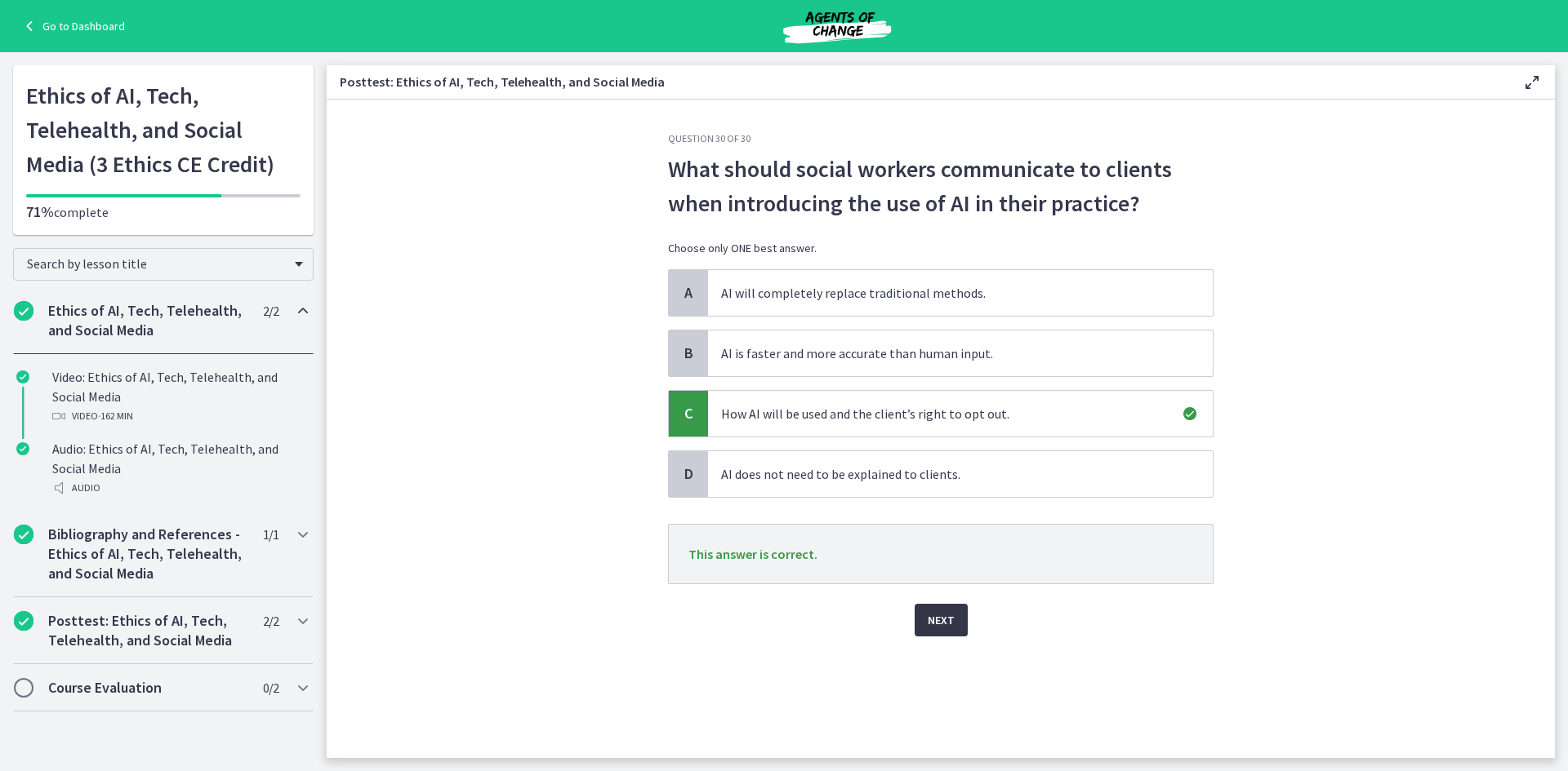
click at [956, 628] on button "Next" at bounding box center [941, 620] width 53 height 33
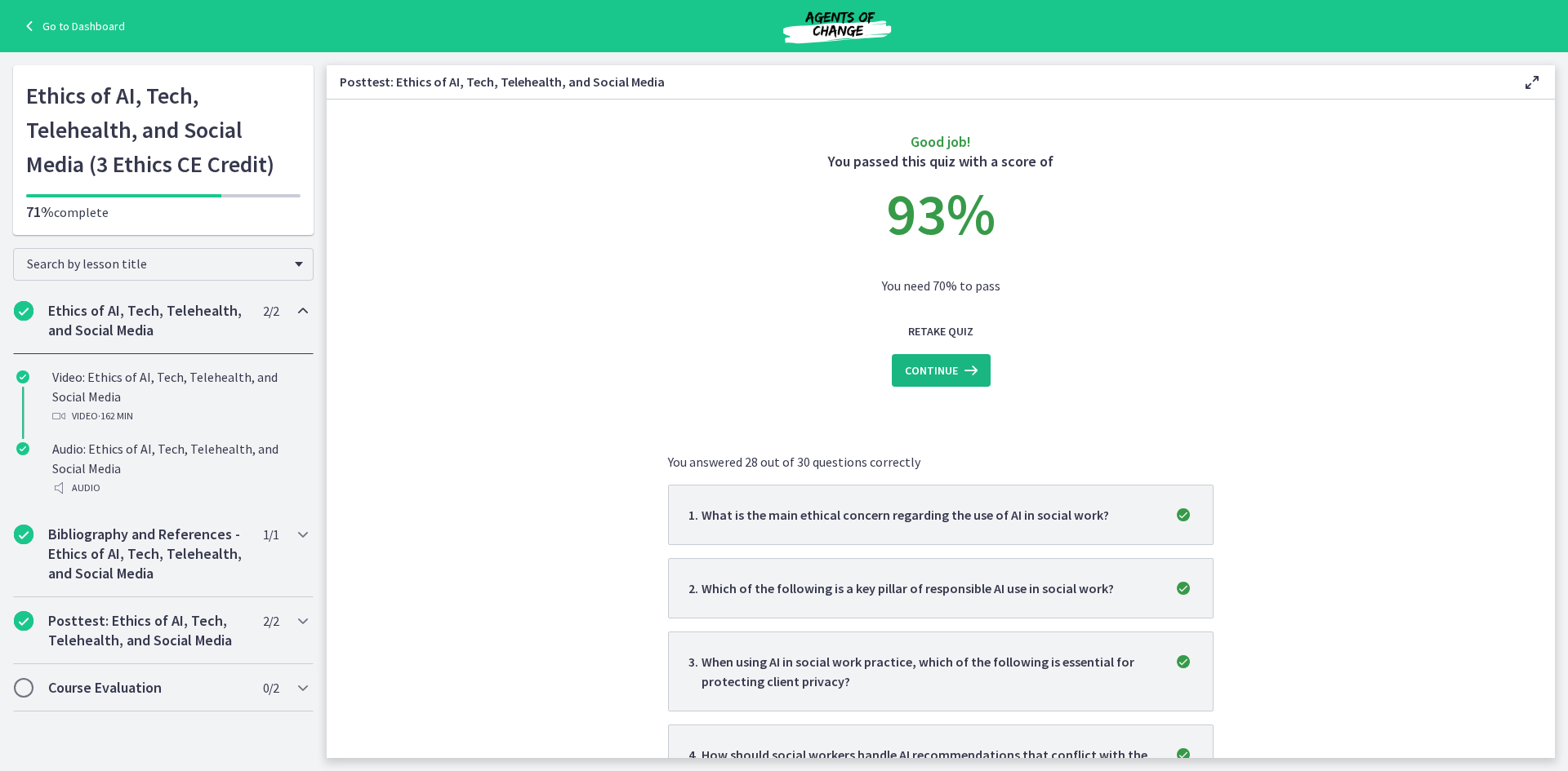
click at [940, 378] on span "Continue" at bounding box center [931, 371] width 53 height 20
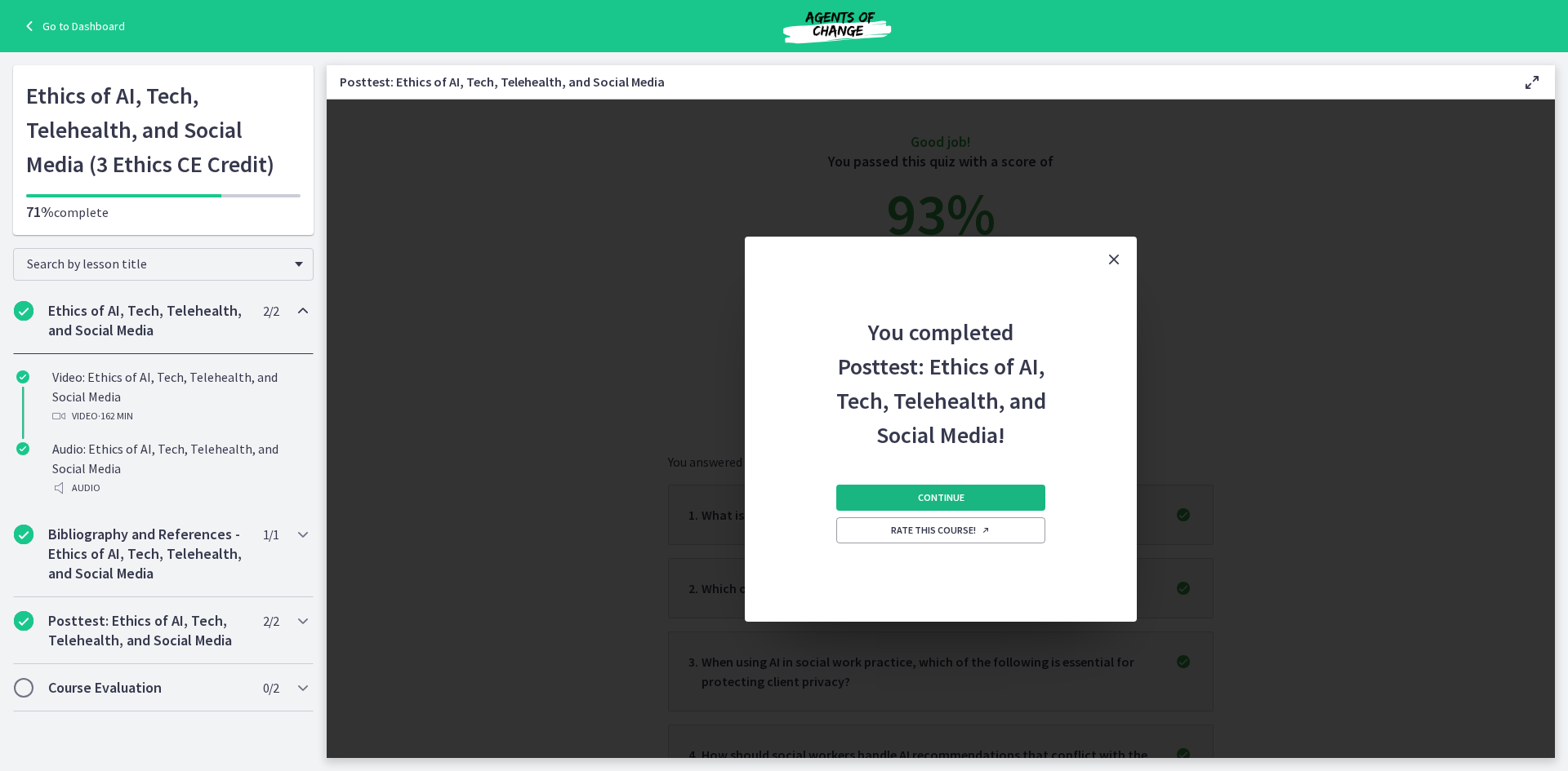
click at [949, 504] on span "Continue" at bounding box center [940, 498] width 46 height 13
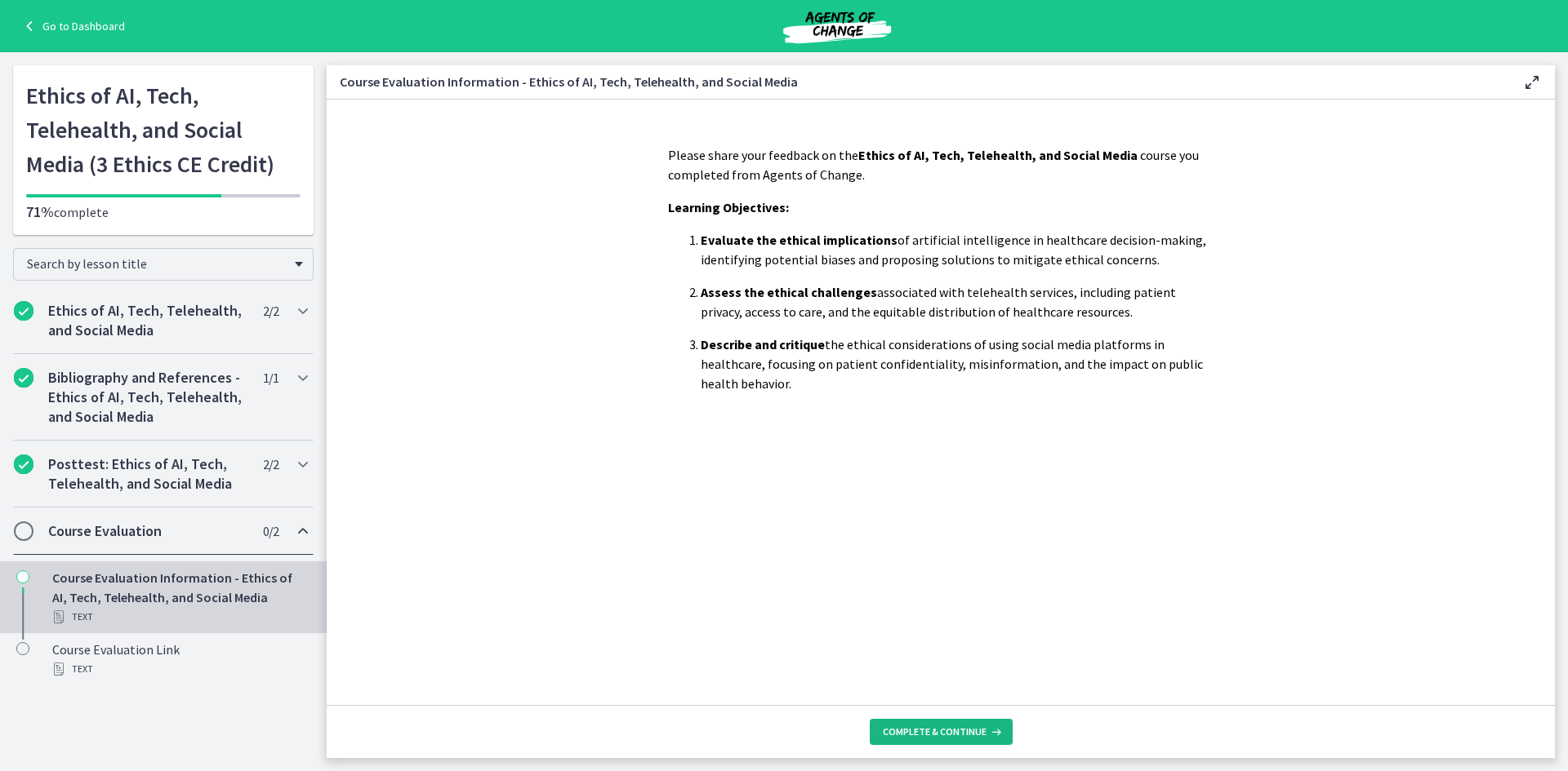
click at [964, 732] on span "Complete & continue" at bounding box center [935, 732] width 104 height 13
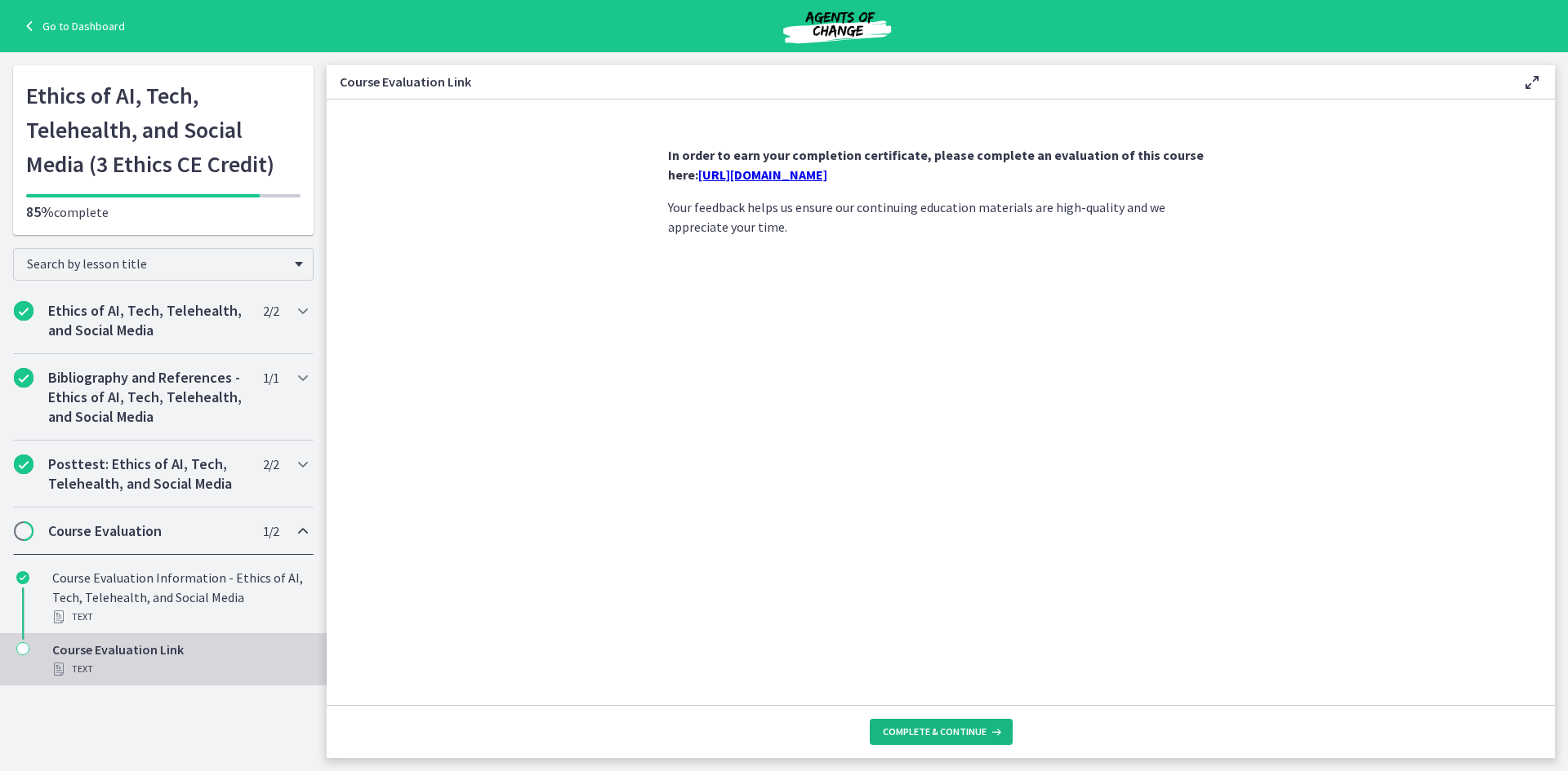
click at [964, 727] on span "Complete & continue" at bounding box center [935, 732] width 104 height 13
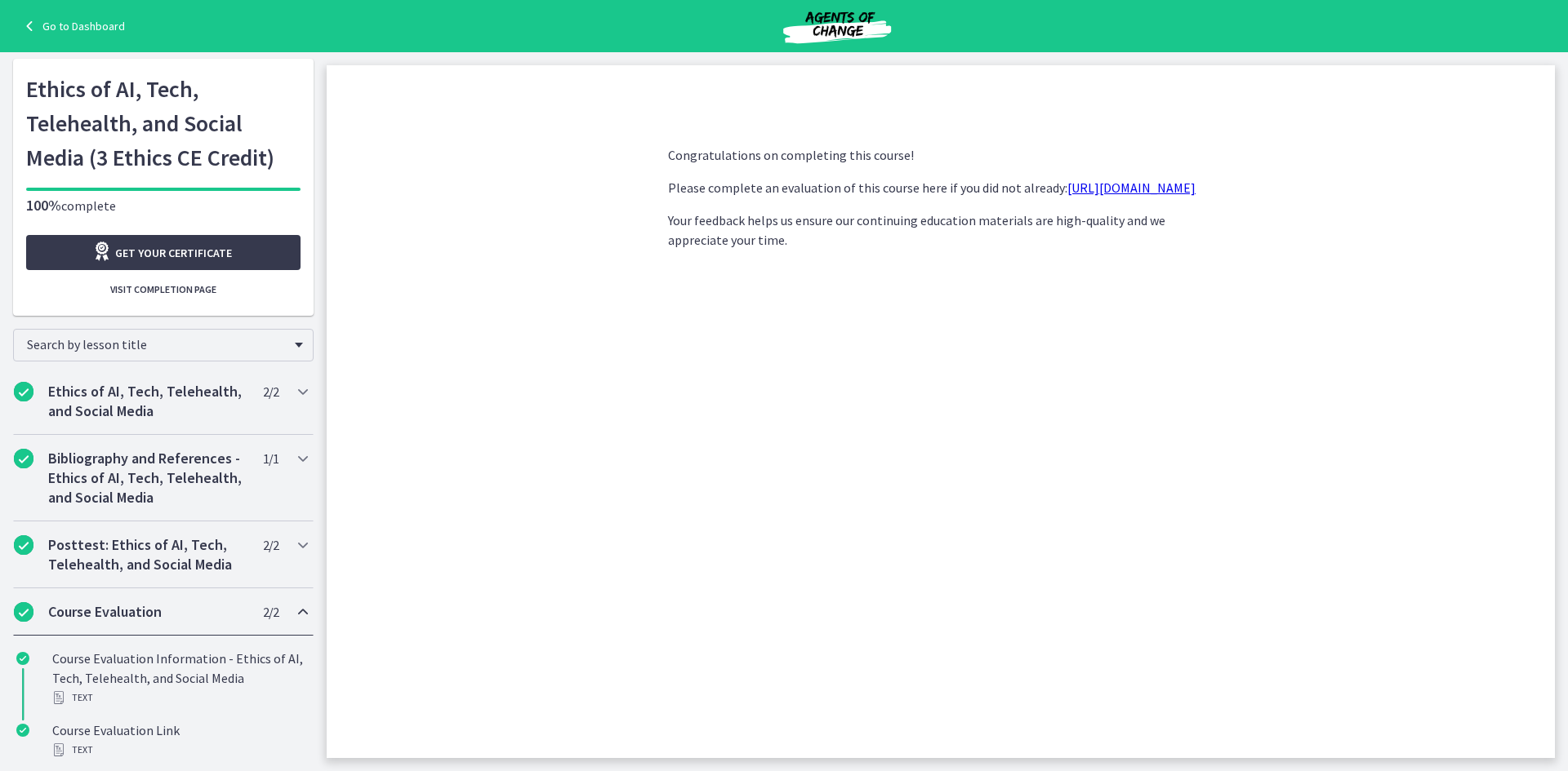
scroll to position [8, 0]
click at [161, 293] on span "Visit completion page" at bounding box center [163, 288] width 106 height 13
click at [146, 295] on button "Visit completion page" at bounding box center [164, 288] width 274 height 26
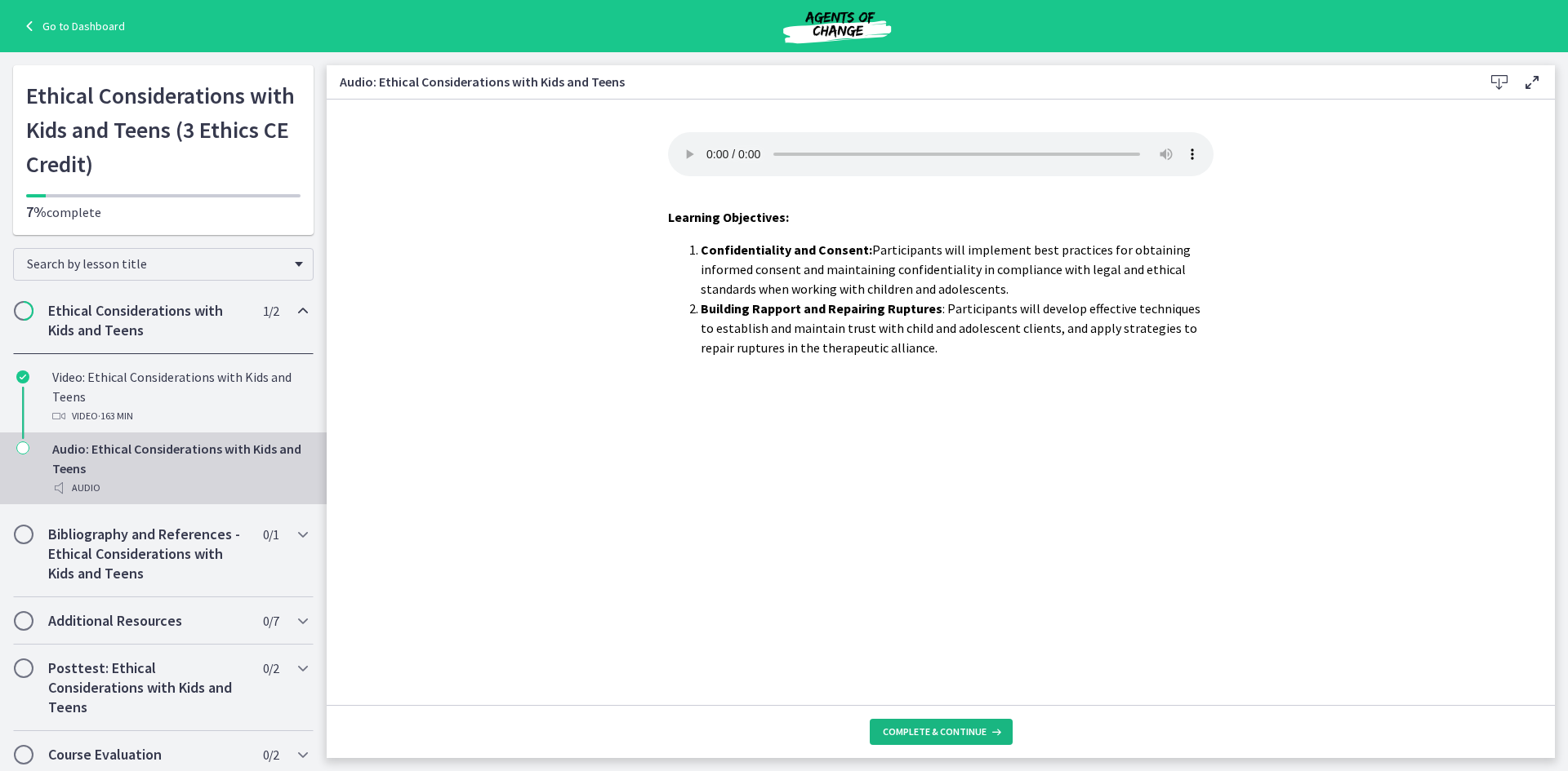
click at [951, 724] on button "Complete & continue" at bounding box center [940, 732] width 143 height 26
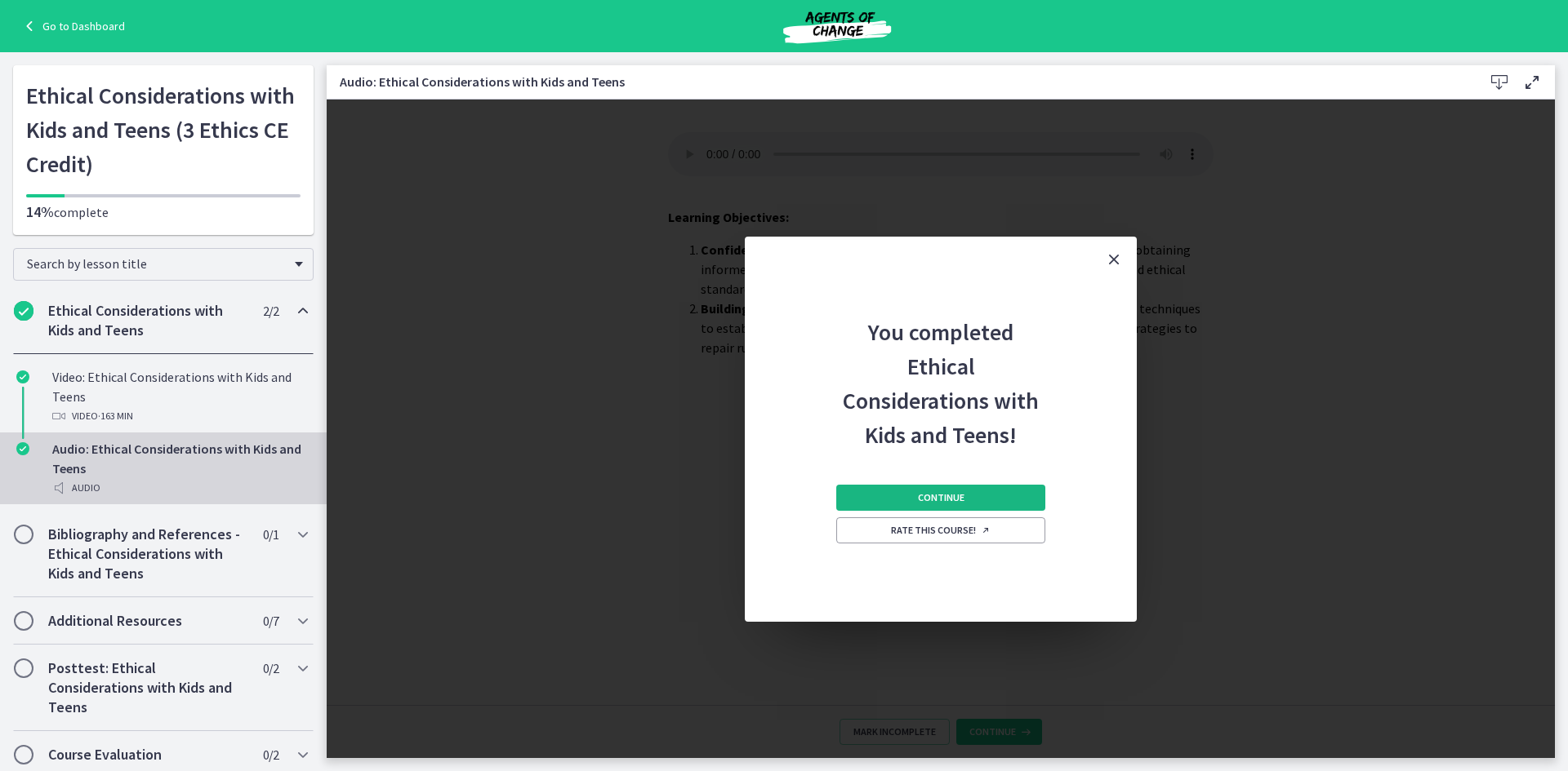
click at [941, 505] on button "Continue" at bounding box center [941, 498] width 209 height 26
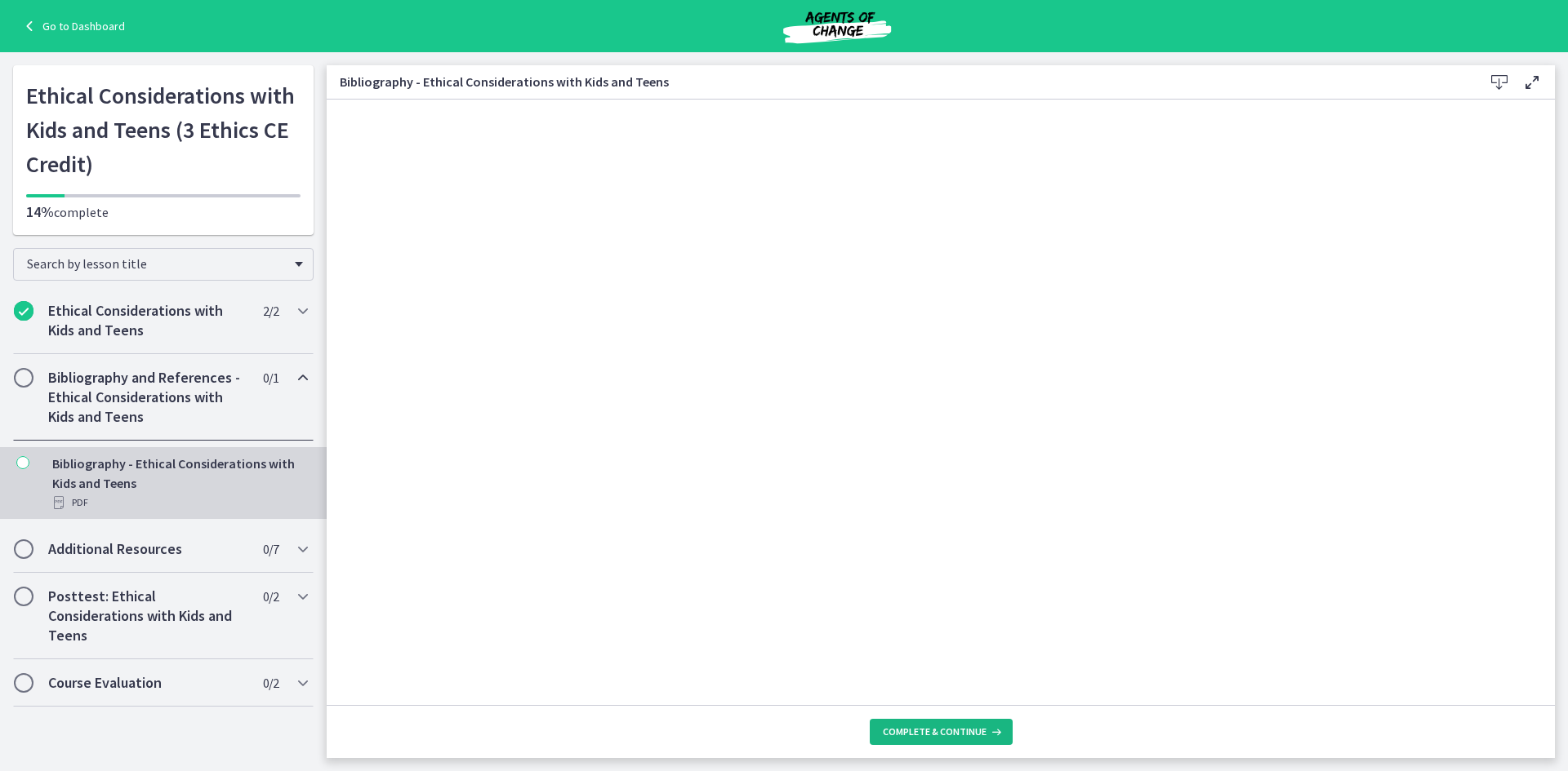
click at [928, 730] on span "Complete & continue" at bounding box center [935, 732] width 104 height 13
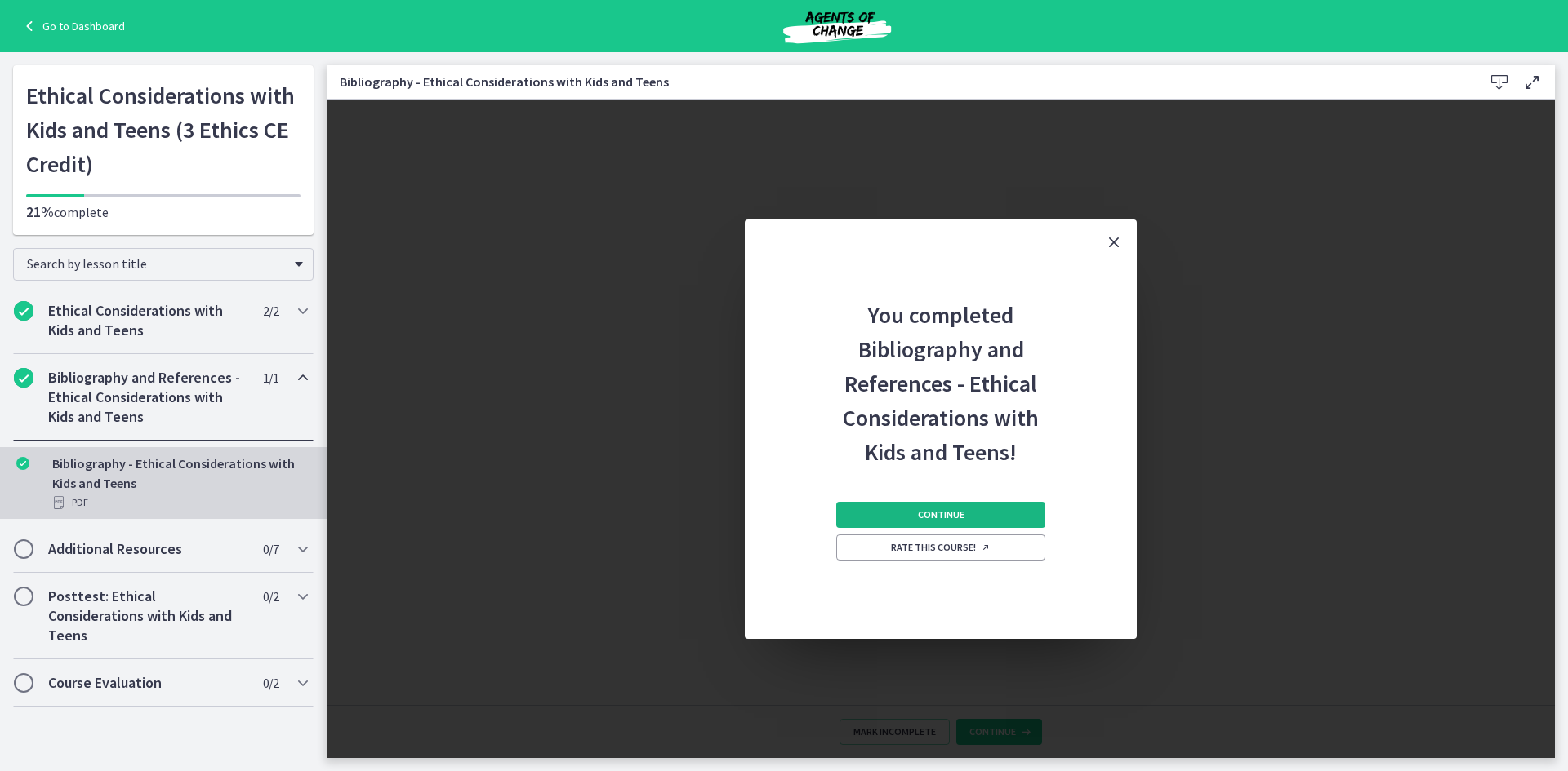
click at [948, 505] on button "Continue" at bounding box center [941, 515] width 209 height 26
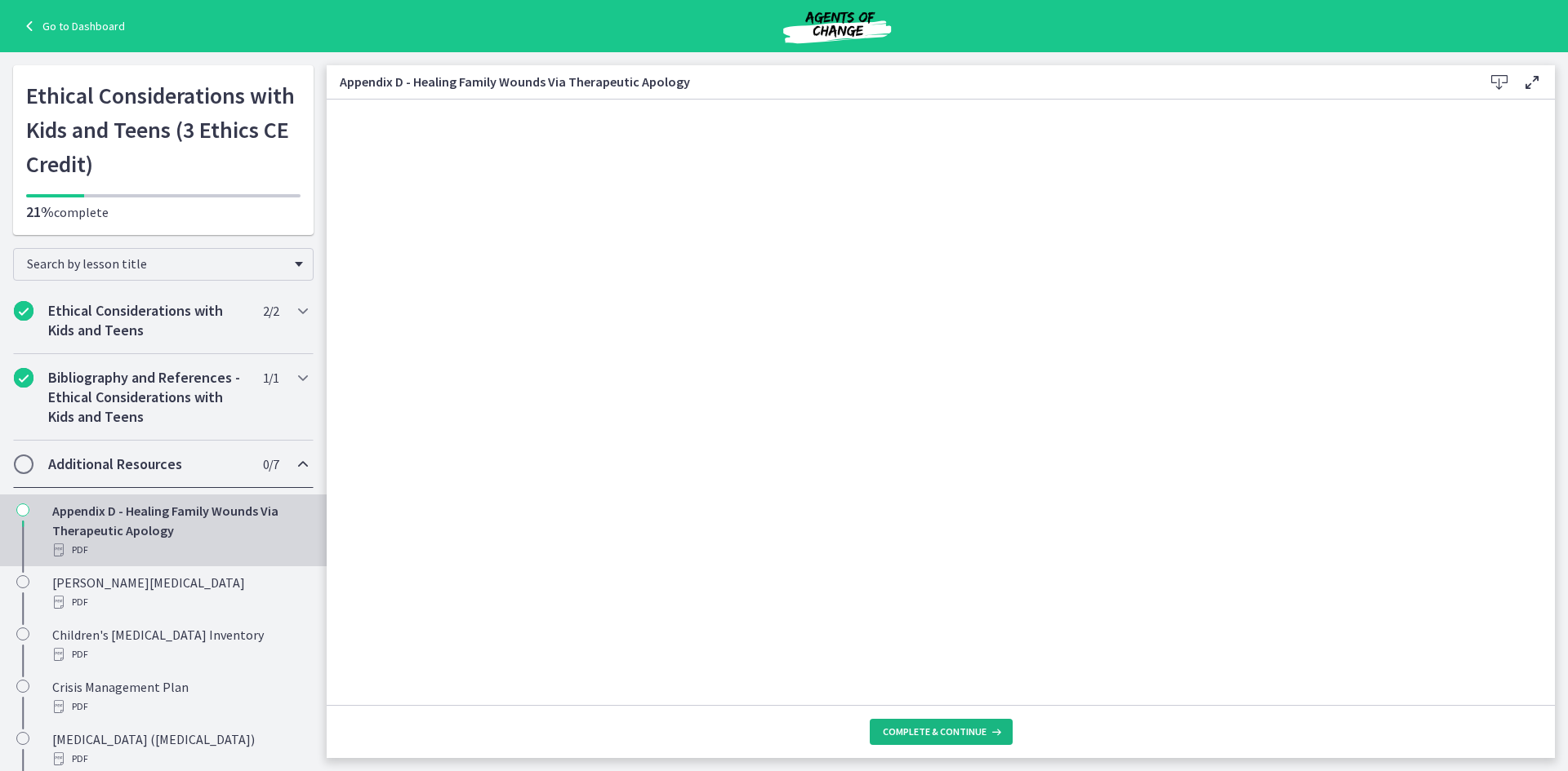
click at [943, 737] on span "Complete & continue" at bounding box center [935, 732] width 104 height 13
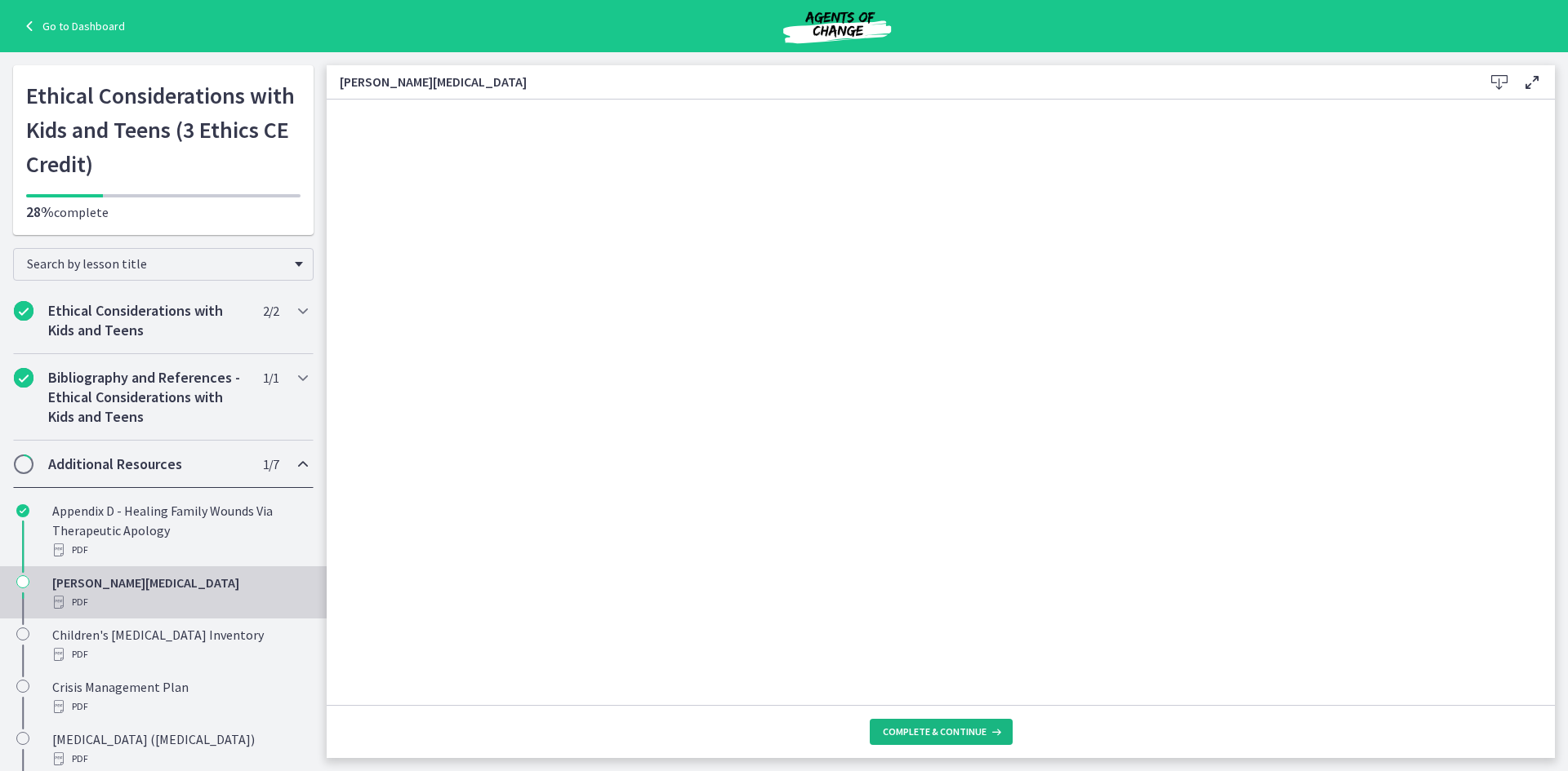
click at [923, 727] on span "Complete & continue" at bounding box center [935, 732] width 104 height 13
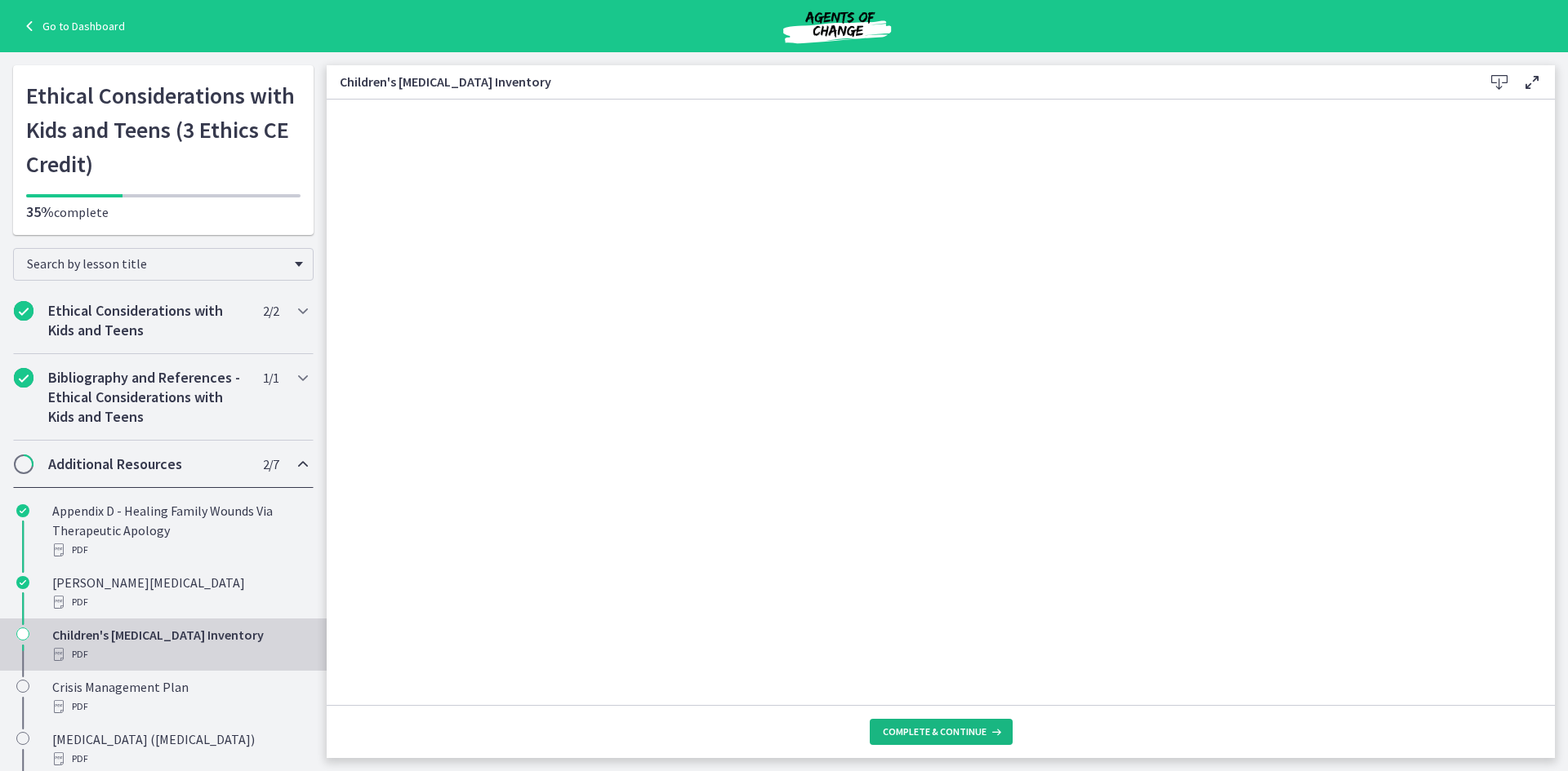
click at [968, 732] on span "Complete & continue" at bounding box center [935, 732] width 104 height 13
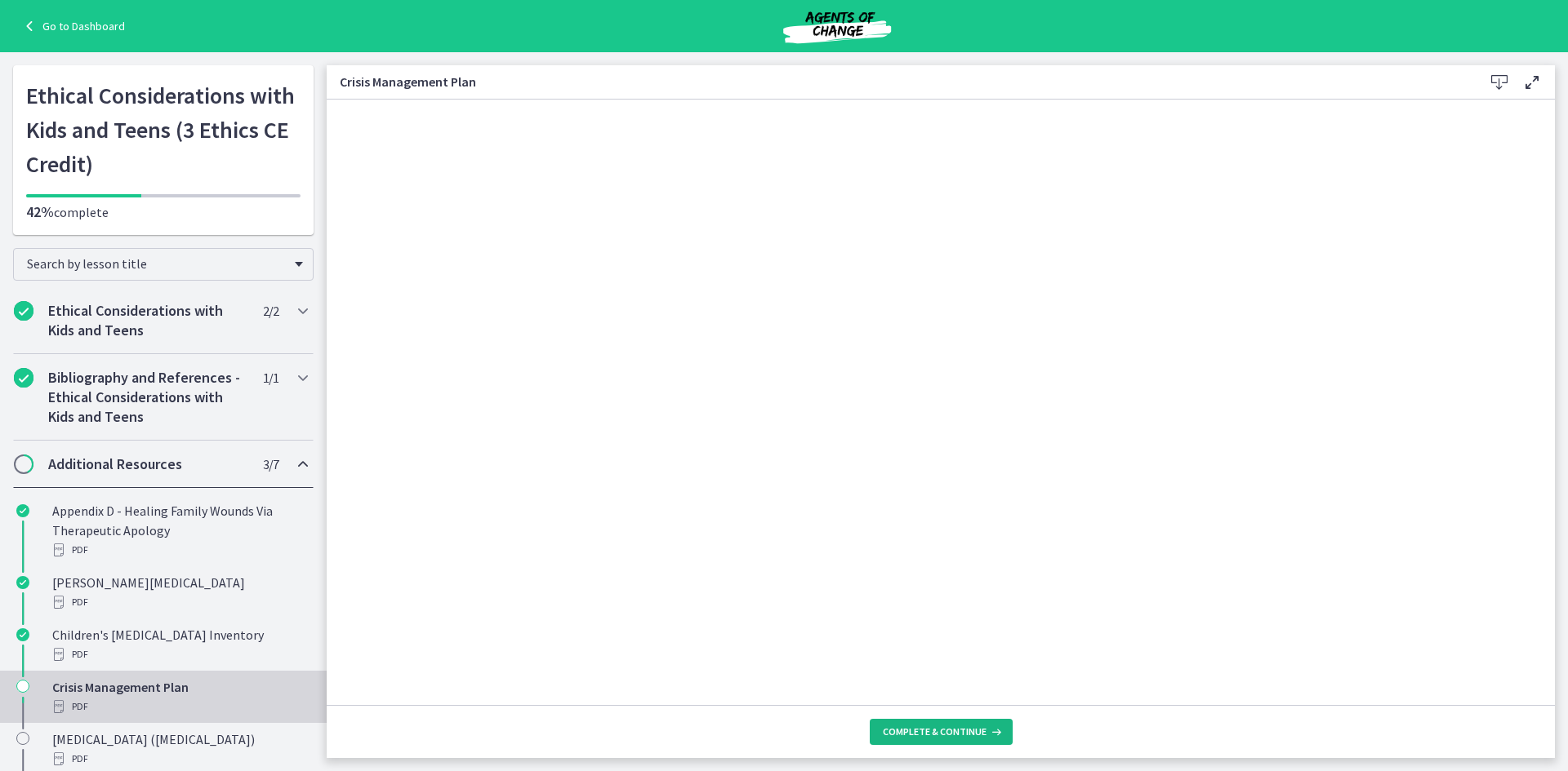
click at [940, 736] on span "Complete & continue" at bounding box center [935, 732] width 104 height 13
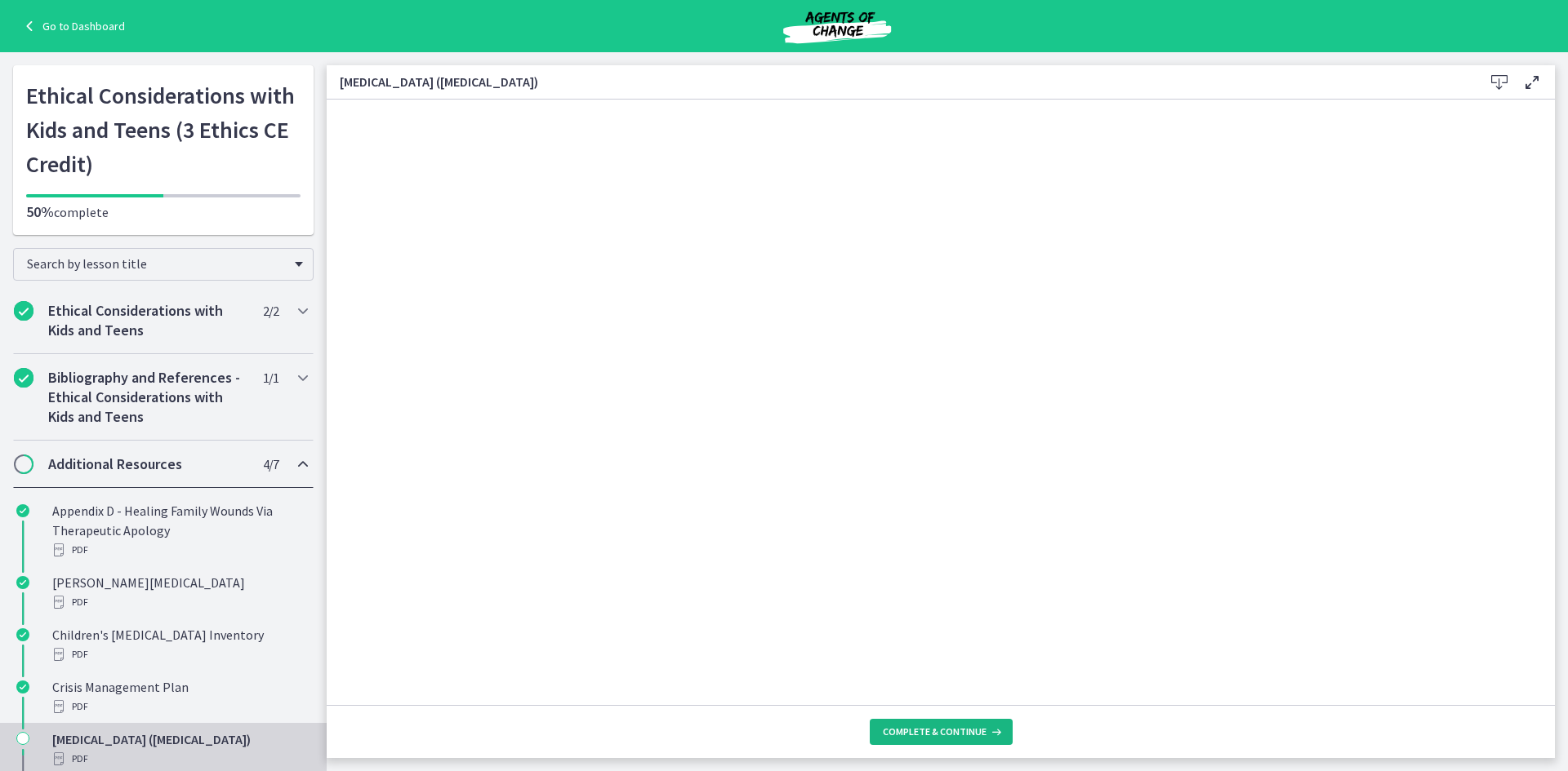
click at [977, 736] on span "Complete & continue" at bounding box center [935, 732] width 104 height 13
click at [974, 736] on span "Complete & continue" at bounding box center [935, 732] width 104 height 13
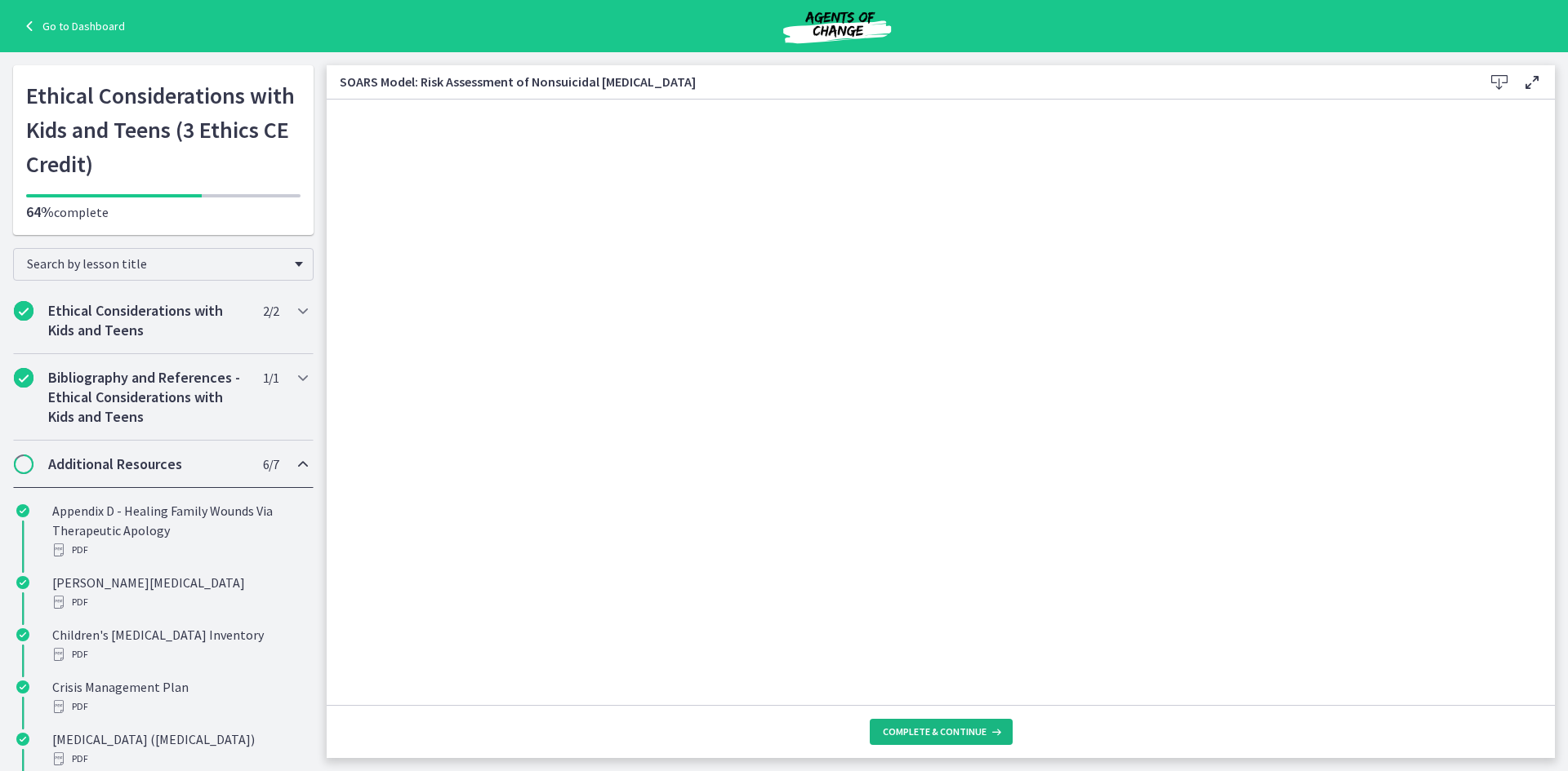
click at [974, 736] on span "Complete & continue" at bounding box center [935, 732] width 104 height 13
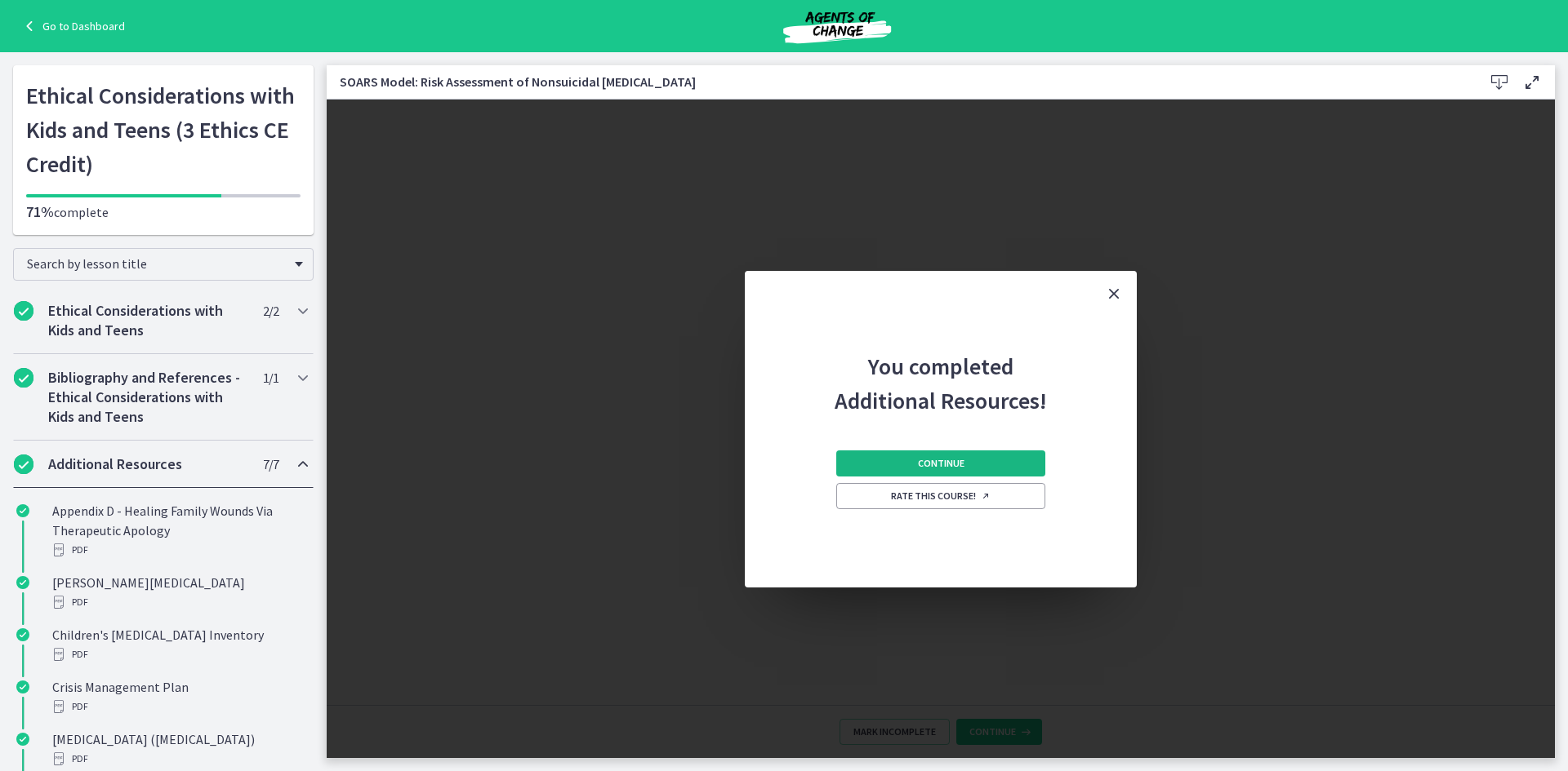
click at [906, 463] on button "Continue" at bounding box center [941, 463] width 209 height 26
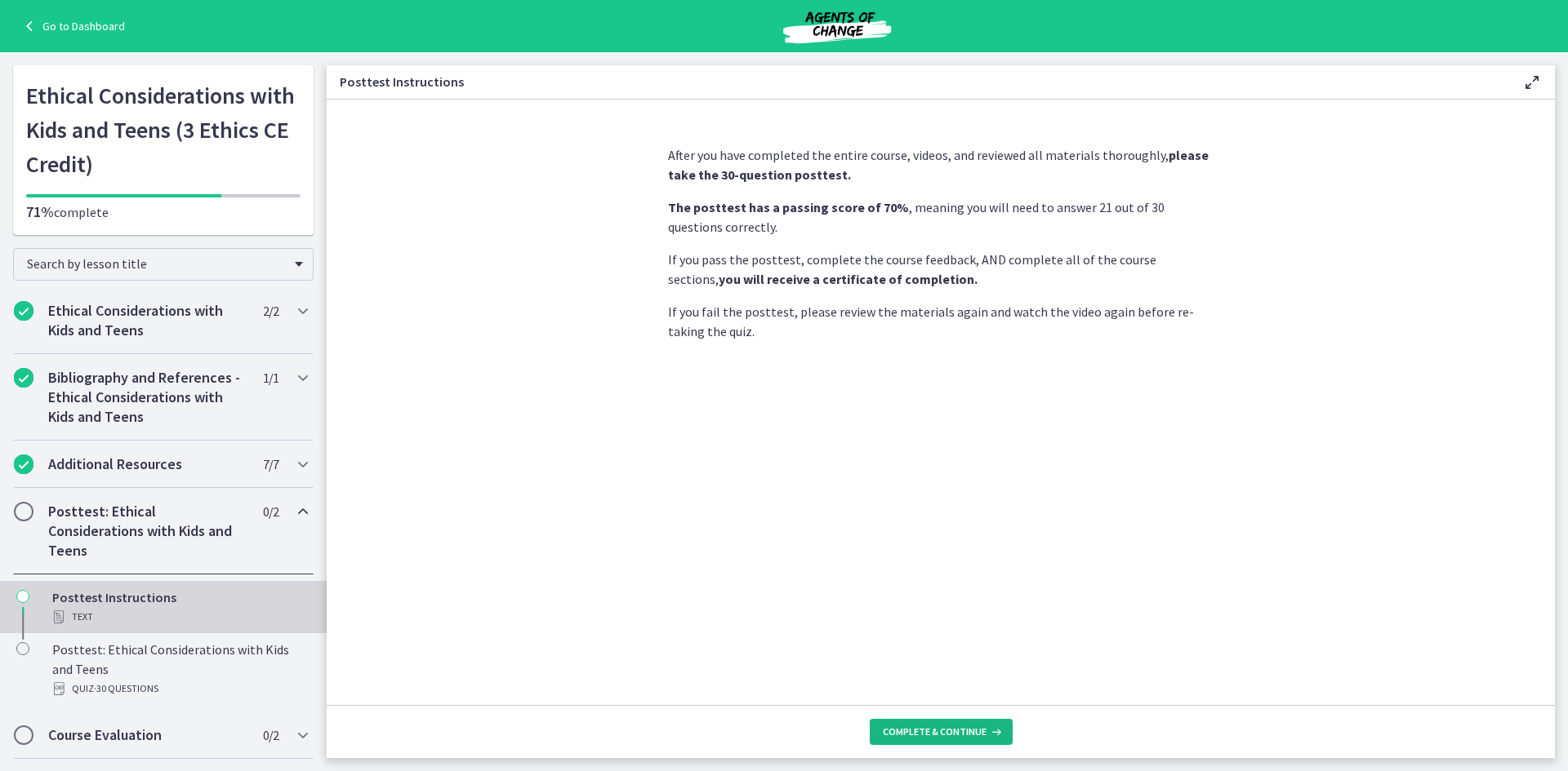
click at [939, 727] on span "Complete & continue" at bounding box center [935, 732] width 104 height 13
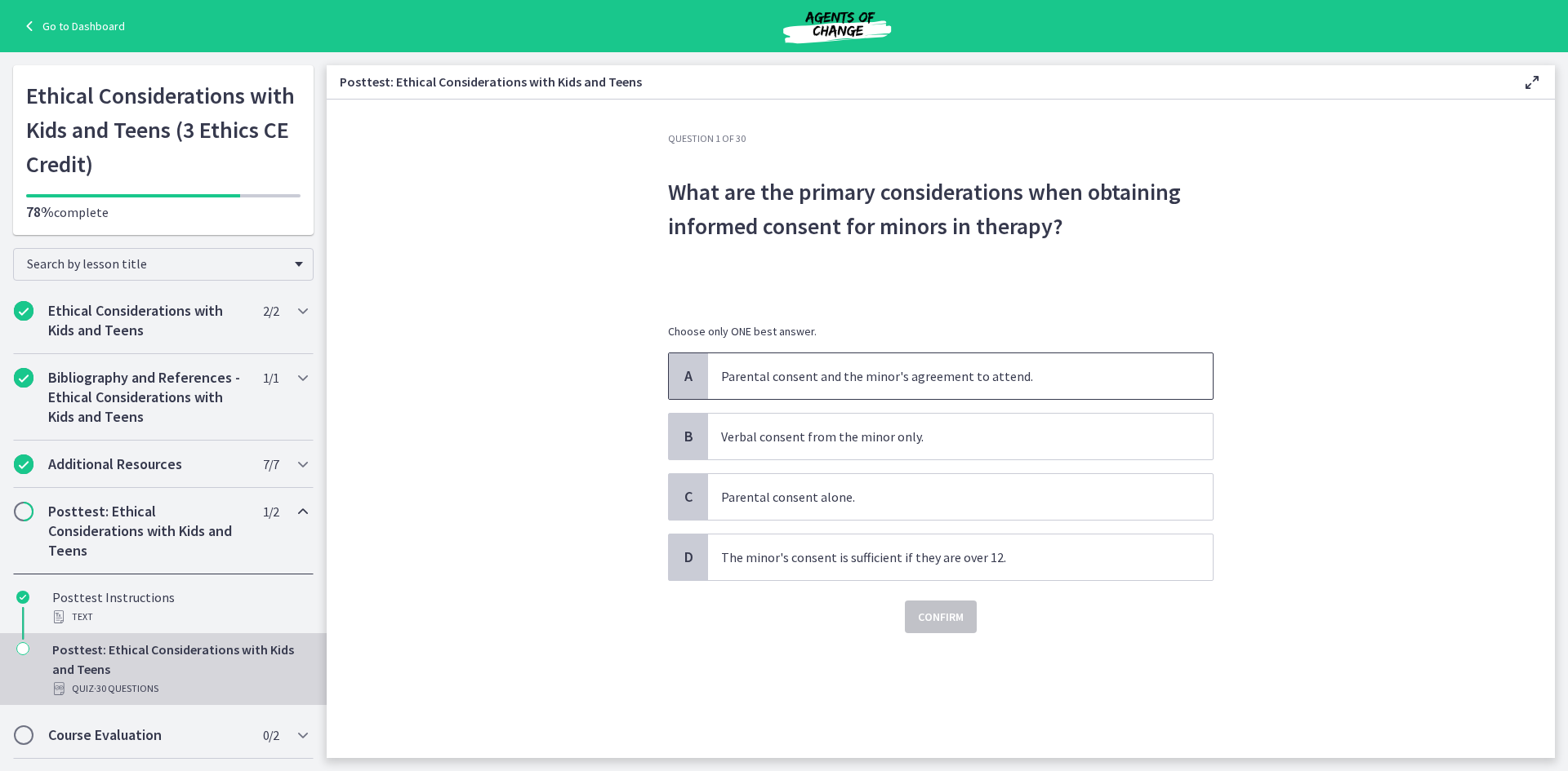
click at [836, 374] on p "Parental consent and the minor's agreement to attend." at bounding box center [944, 377] width 446 height 20
click at [918, 613] on span "Confirm" at bounding box center [940, 618] width 45 height 20
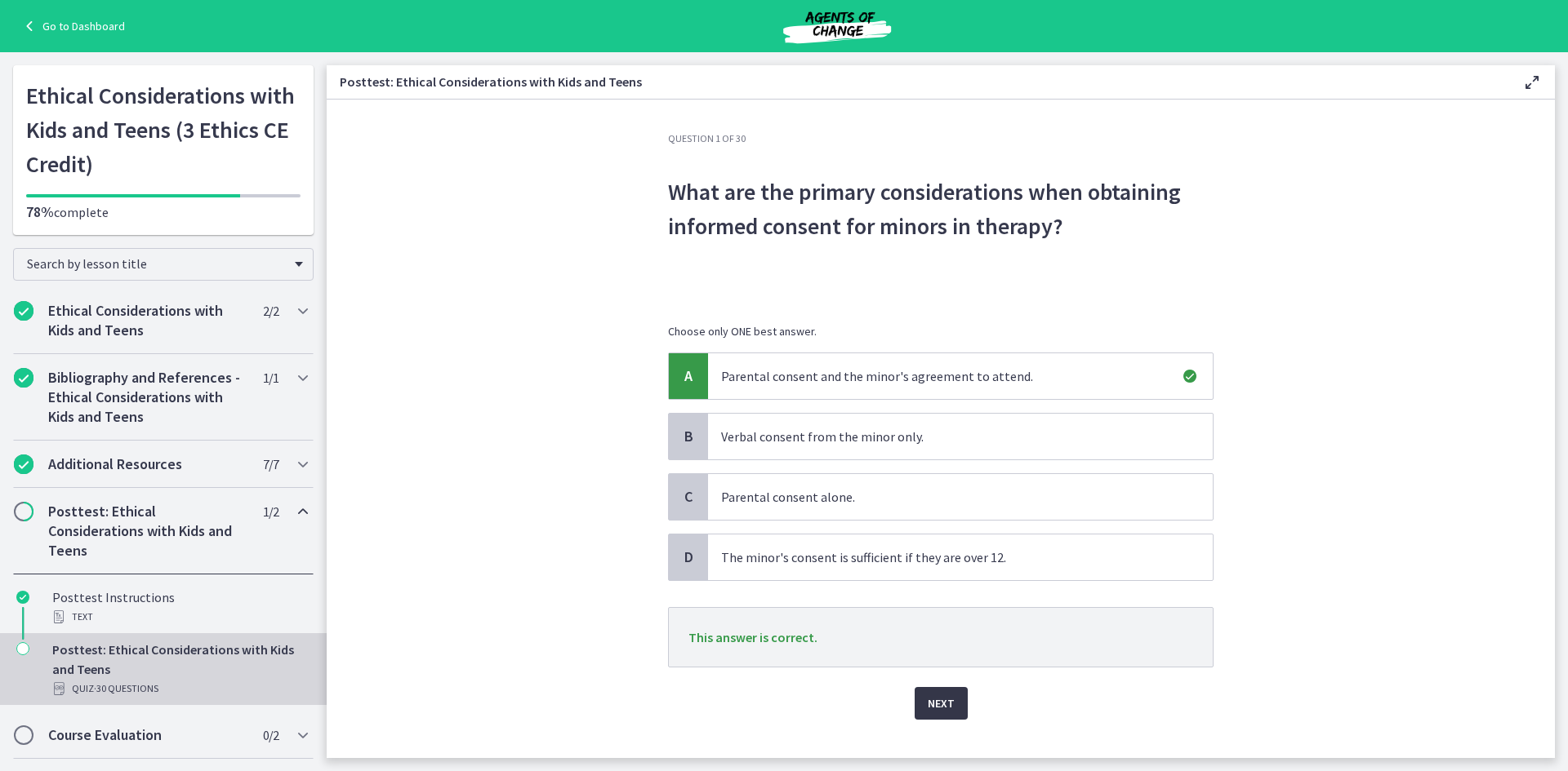
click at [929, 701] on span "Next" at bounding box center [941, 704] width 27 height 20
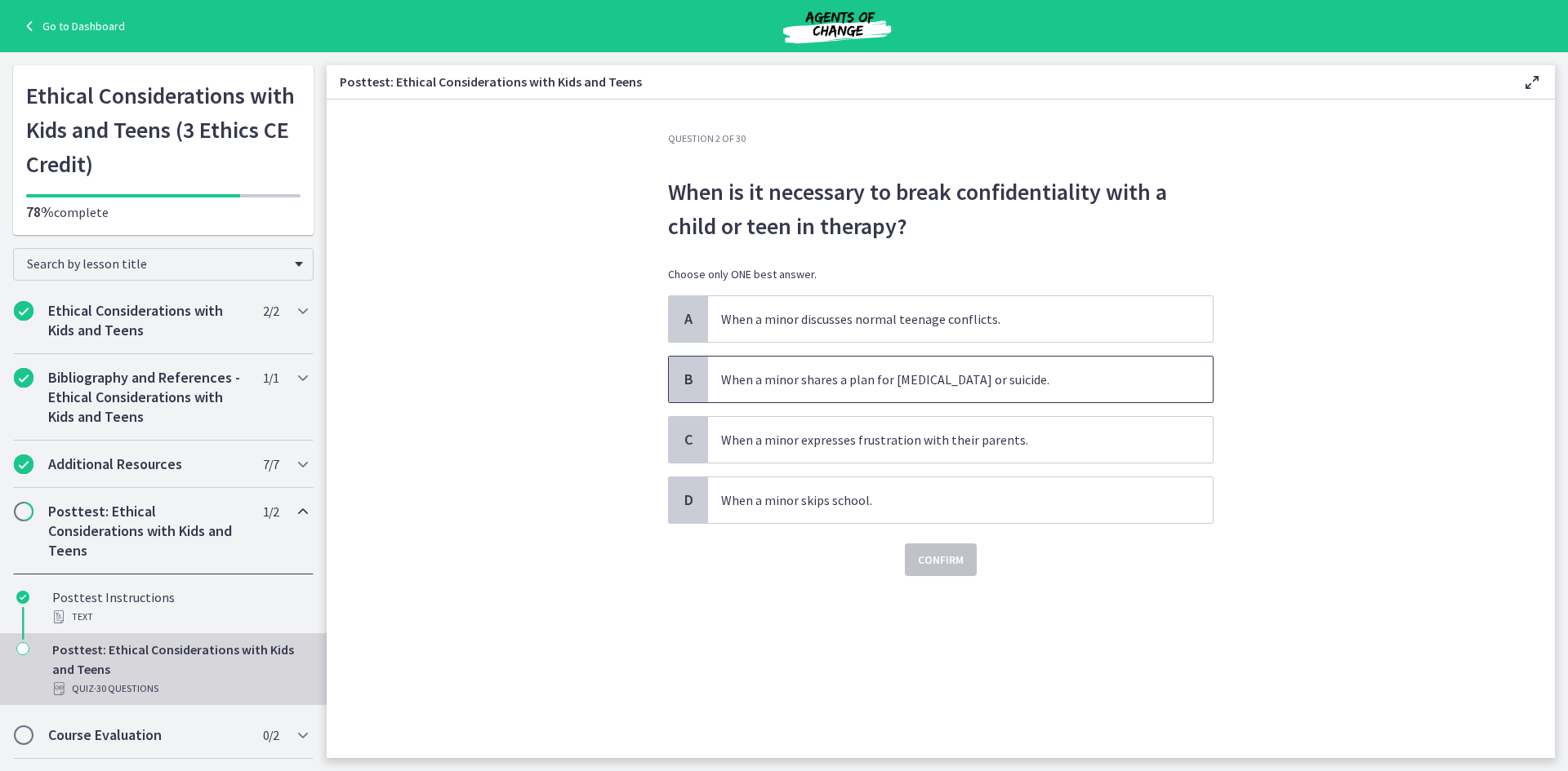
click at [989, 381] on p "When a minor shares a plan for self-harm or suicide." at bounding box center [944, 380] width 446 height 20
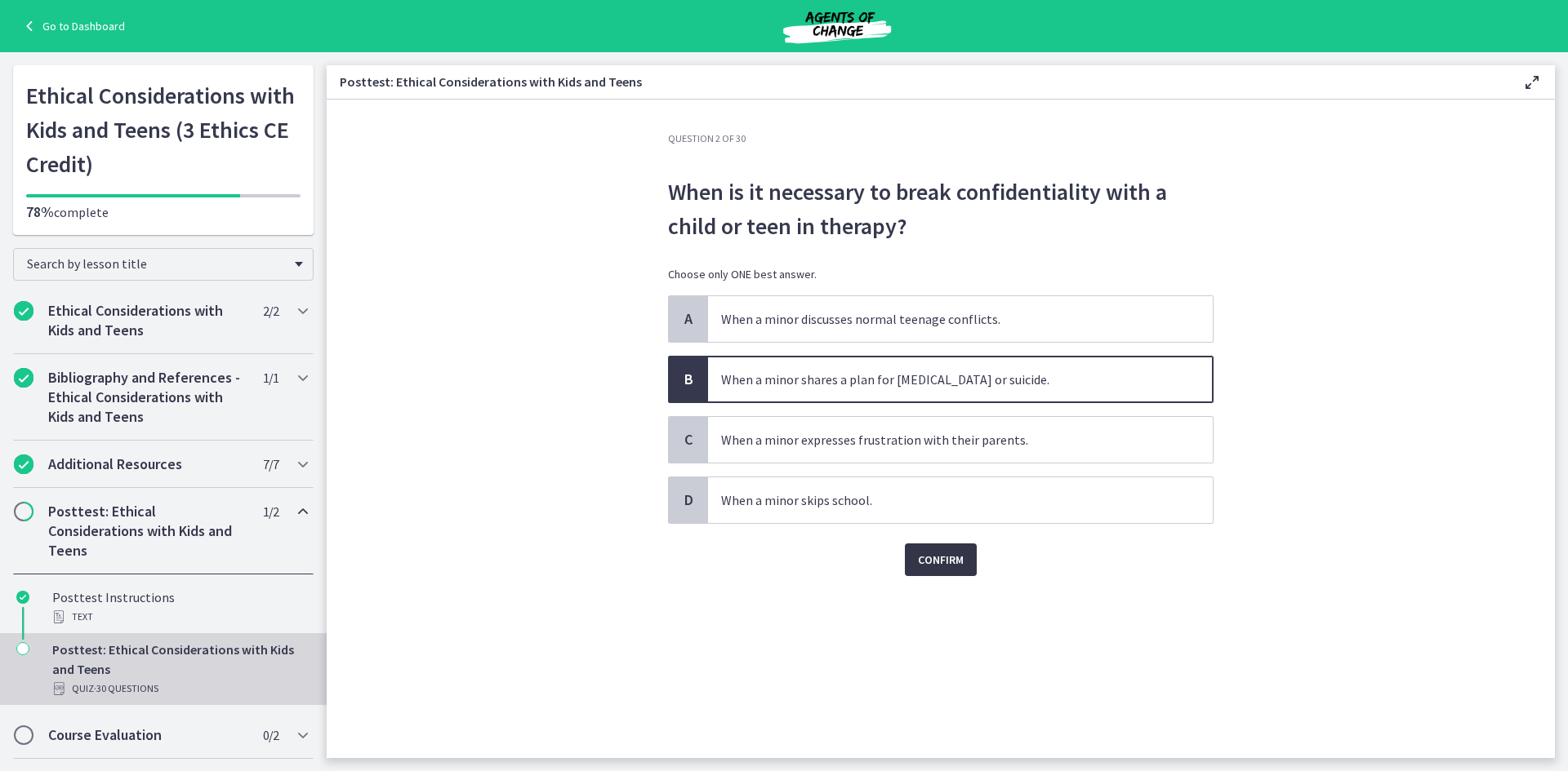
click at [947, 550] on span "Confirm" at bounding box center [940, 560] width 45 height 20
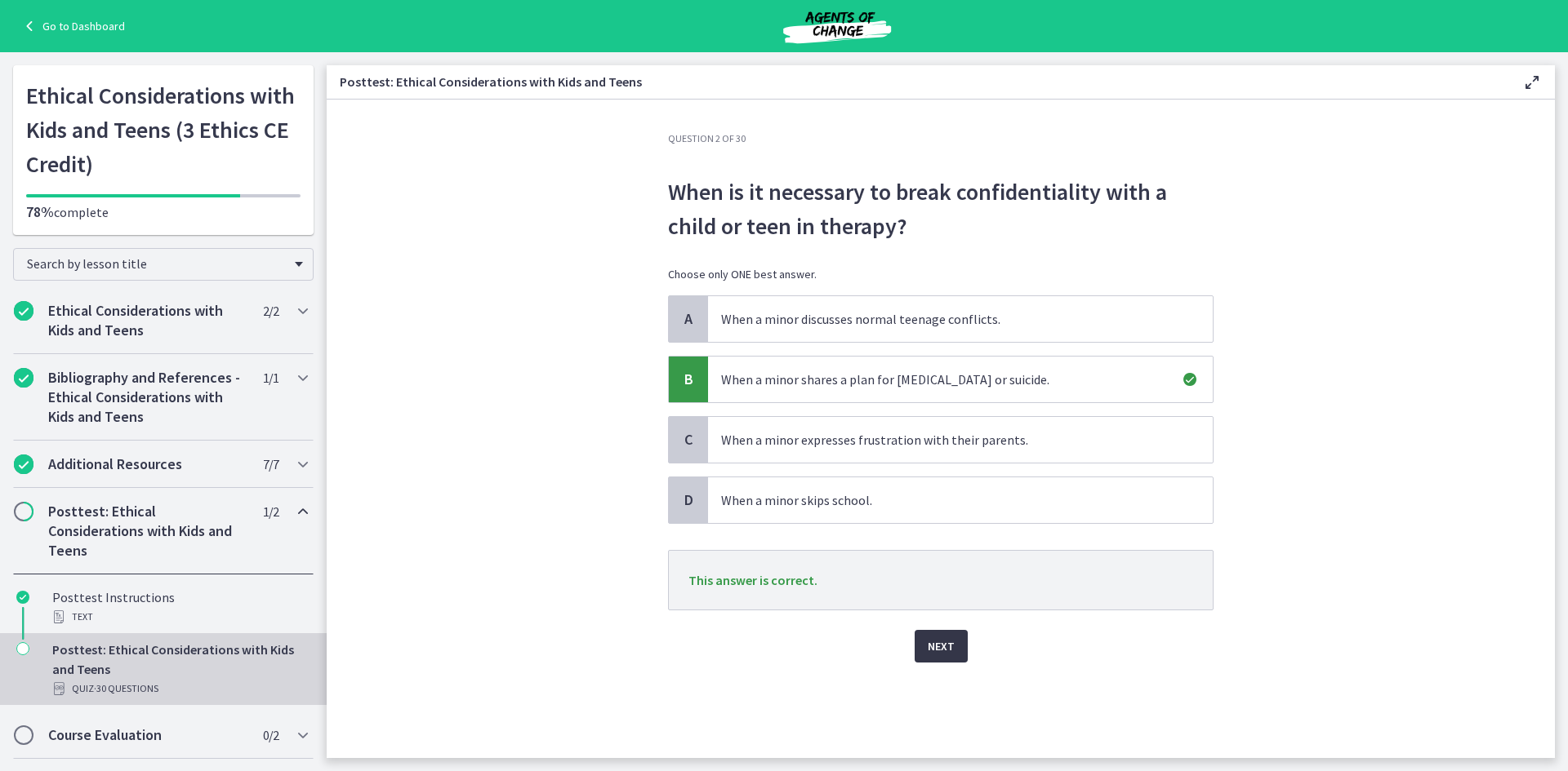
click at [935, 635] on button "Next" at bounding box center [941, 647] width 53 height 33
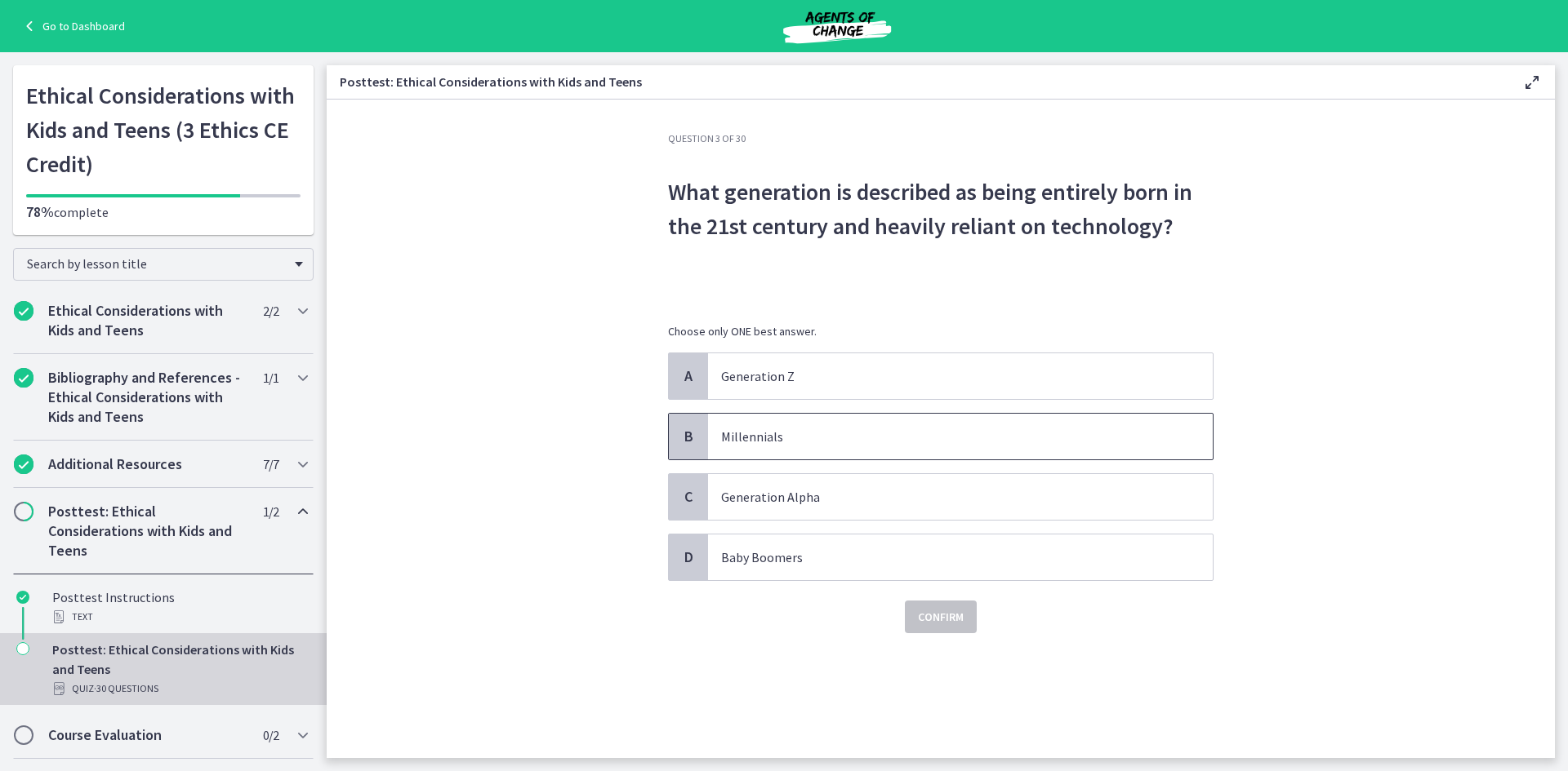
click at [950, 422] on span "Millennials" at bounding box center [960, 437] width 505 height 45
click at [932, 618] on span "Confirm" at bounding box center [940, 618] width 45 height 20
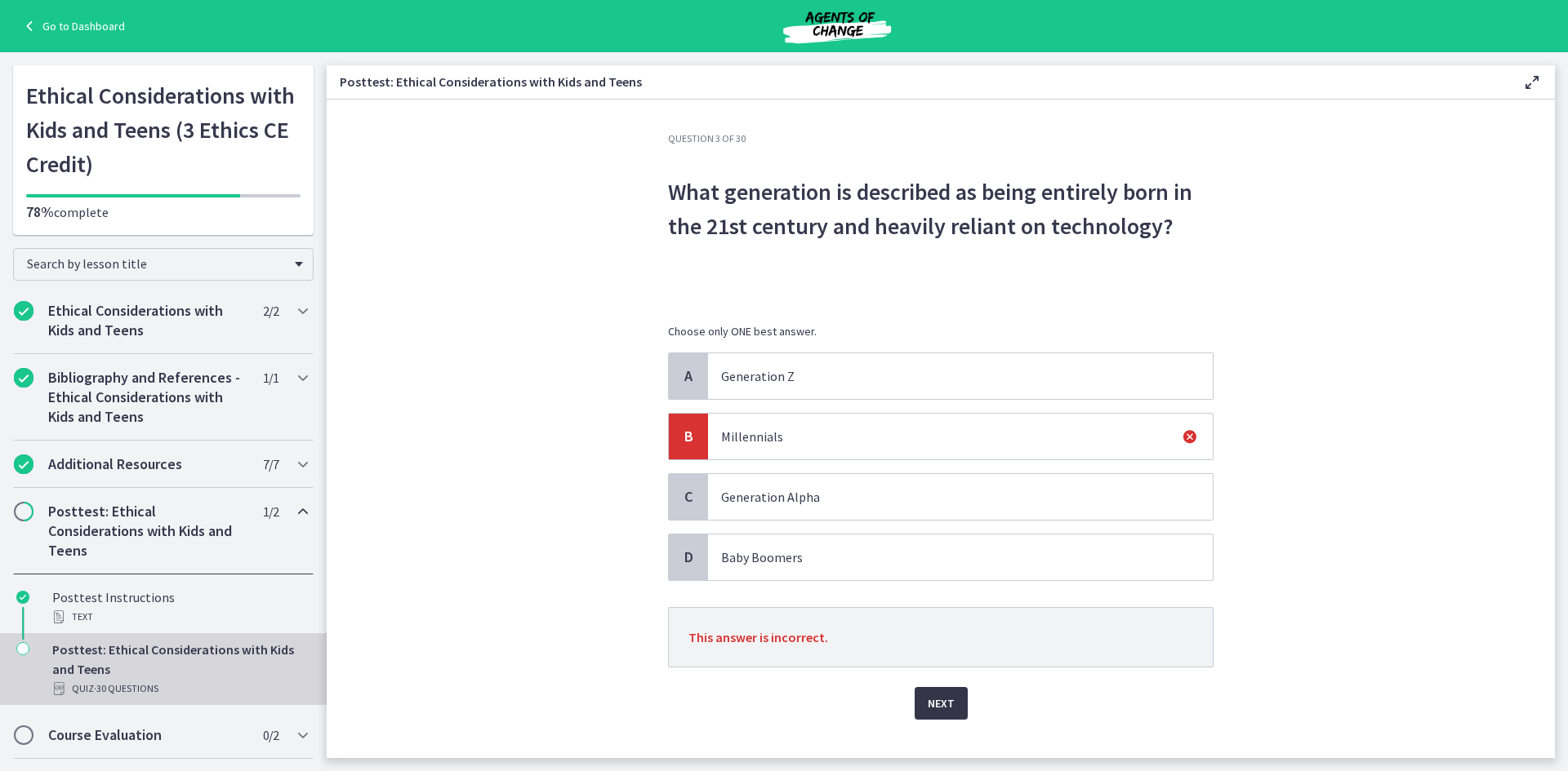
click at [938, 707] on span "Next" at bounding box center [941, 704] width 27 height 20
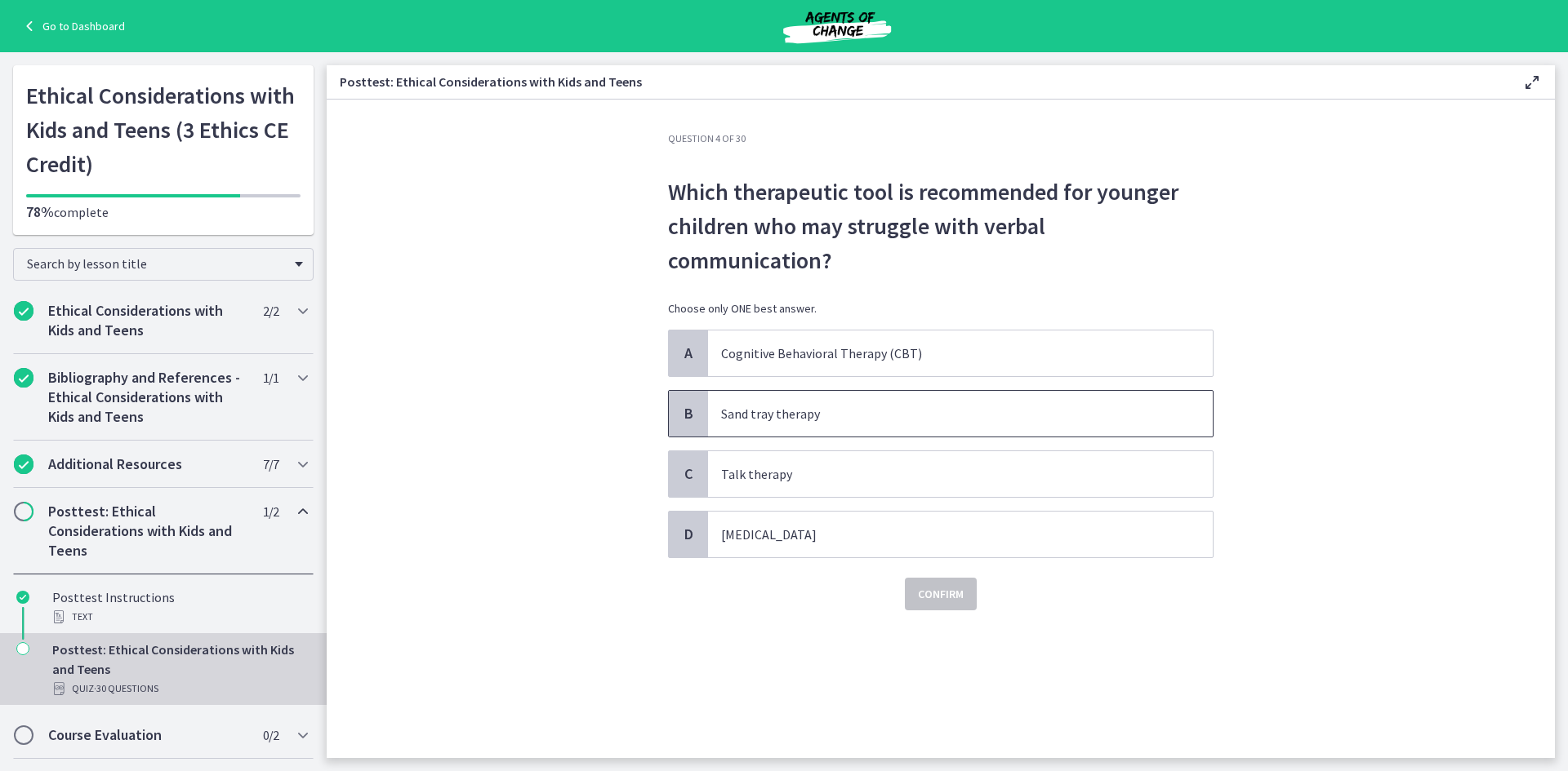
click at [818, 404] on p "Sand tray therapy" at bounding box center [944, 414] width 446 height 20
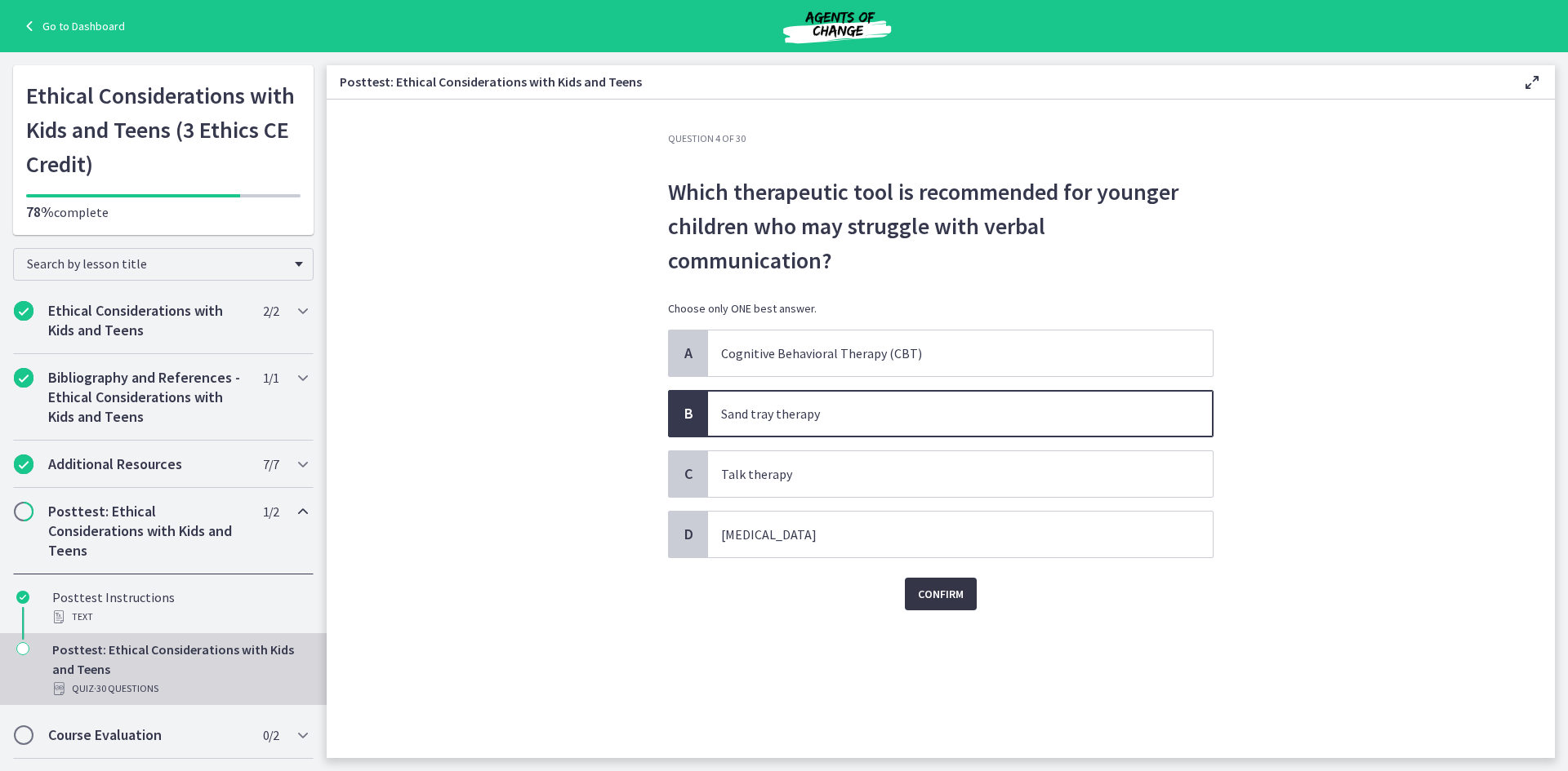
click at [945, 578] on button "Confirm" at bounding box center [940, 594] width 72 height 33
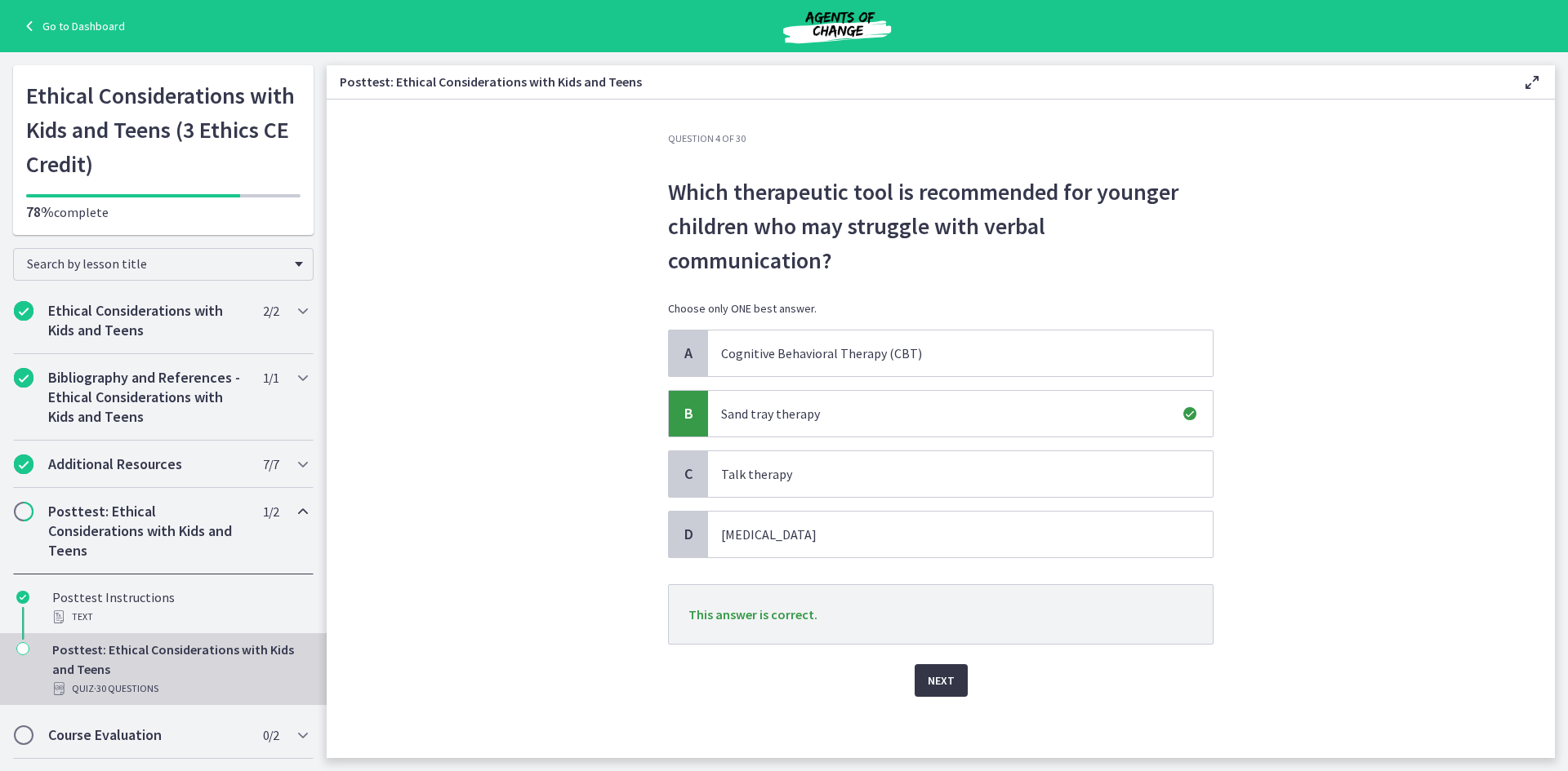
click at [941, 665] on button "Next" at bounding box center [941, 681] width 53 height 33
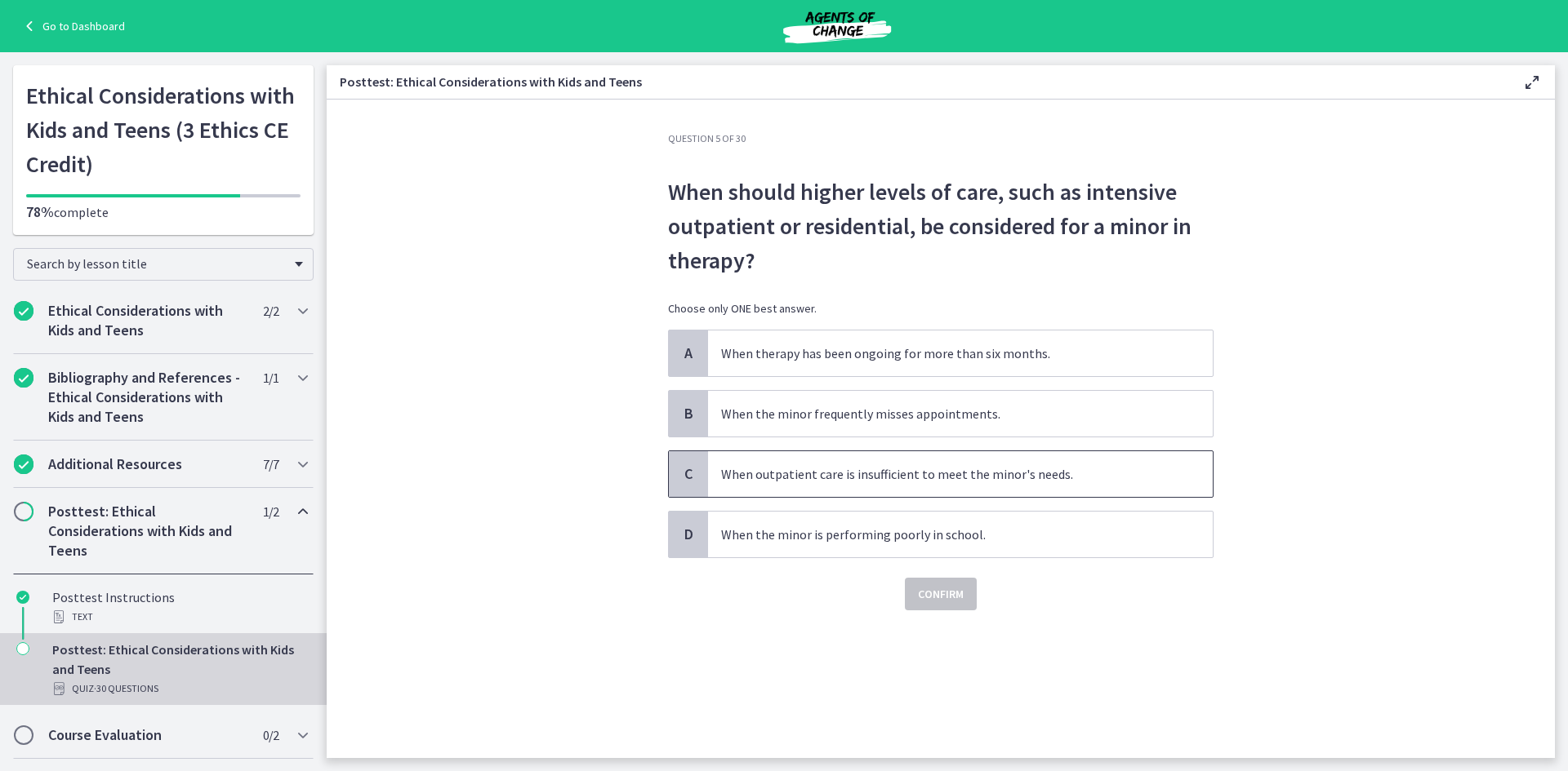
click at [1071, 466] on p "When outpatient care is insufficient to meet the minor's needs." at bounding box center [944, 474] width 446 height 20
click at [958, 598] on span "Confirm" at bounding box center [940, 595] width 45 height 20
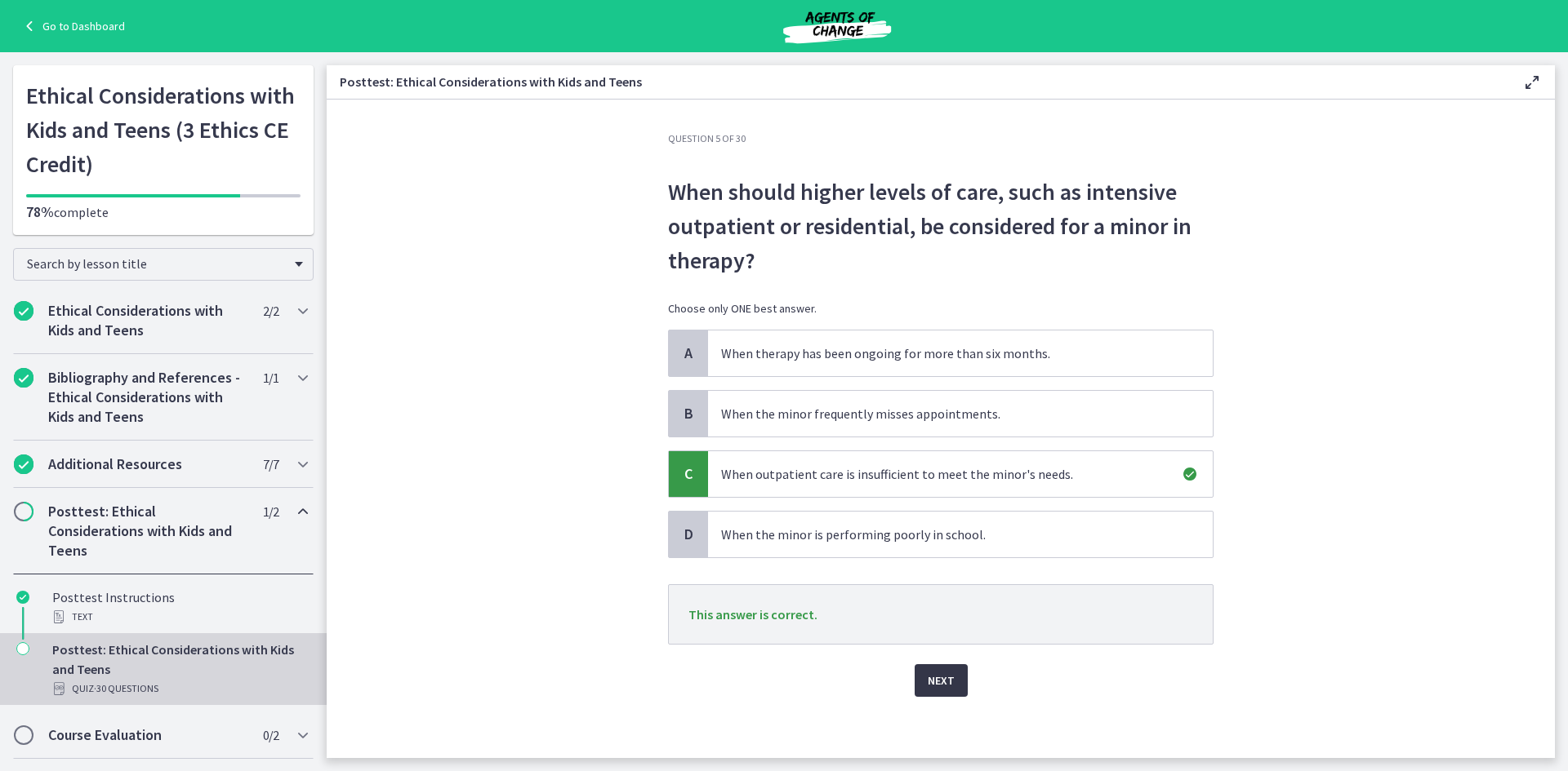
click at [928, 676] on span "Next" at bounding box center [941, 681] width 27 height 20
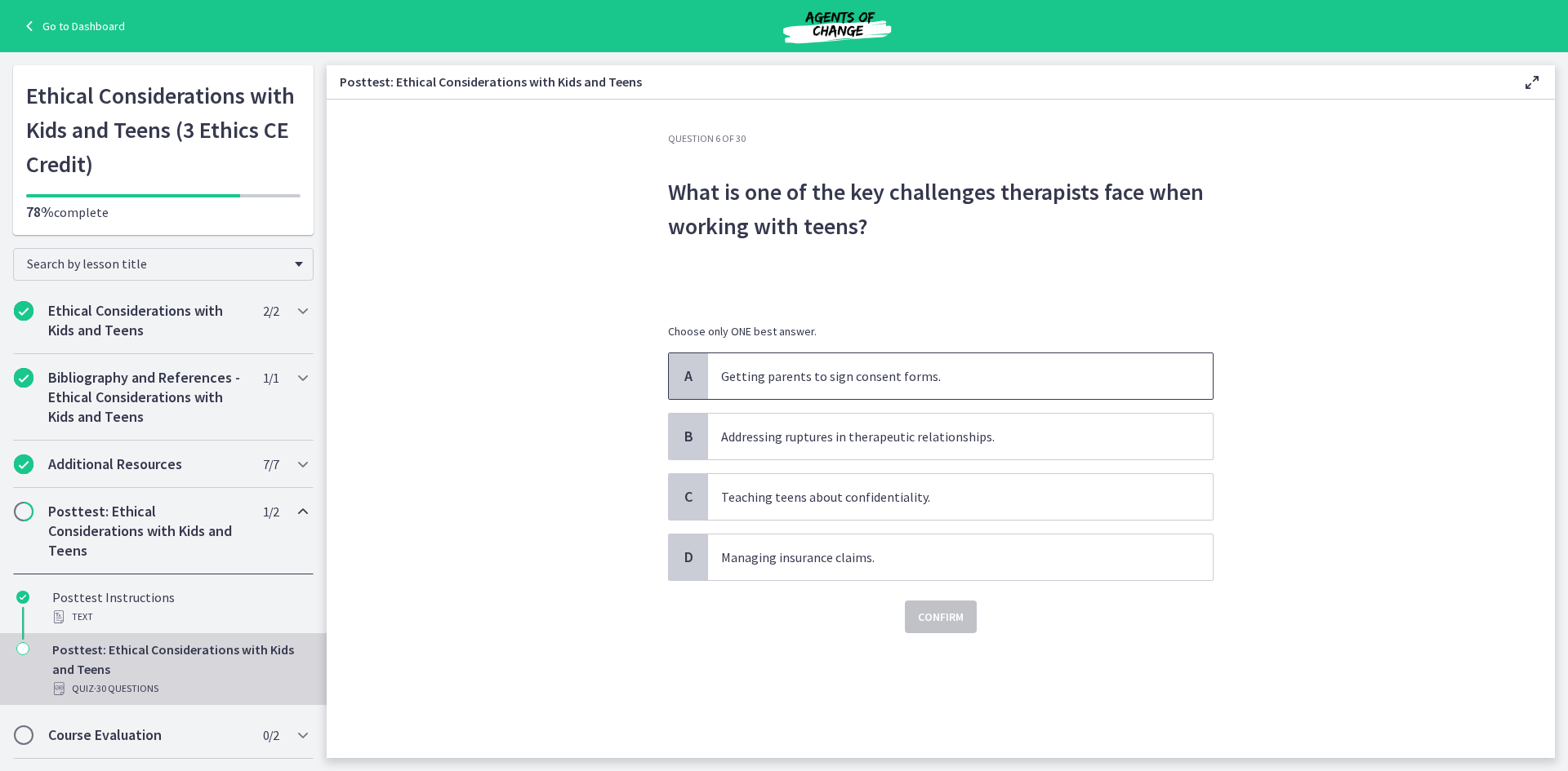
click at [868, 386] on span "Getting parents to sign consent forms." at bounding box center [960, 376] width 505 height 45
click at [877, 502] on p "Teaching teens about confidentiality." at bounding box center [944, 498] width 446 height 20
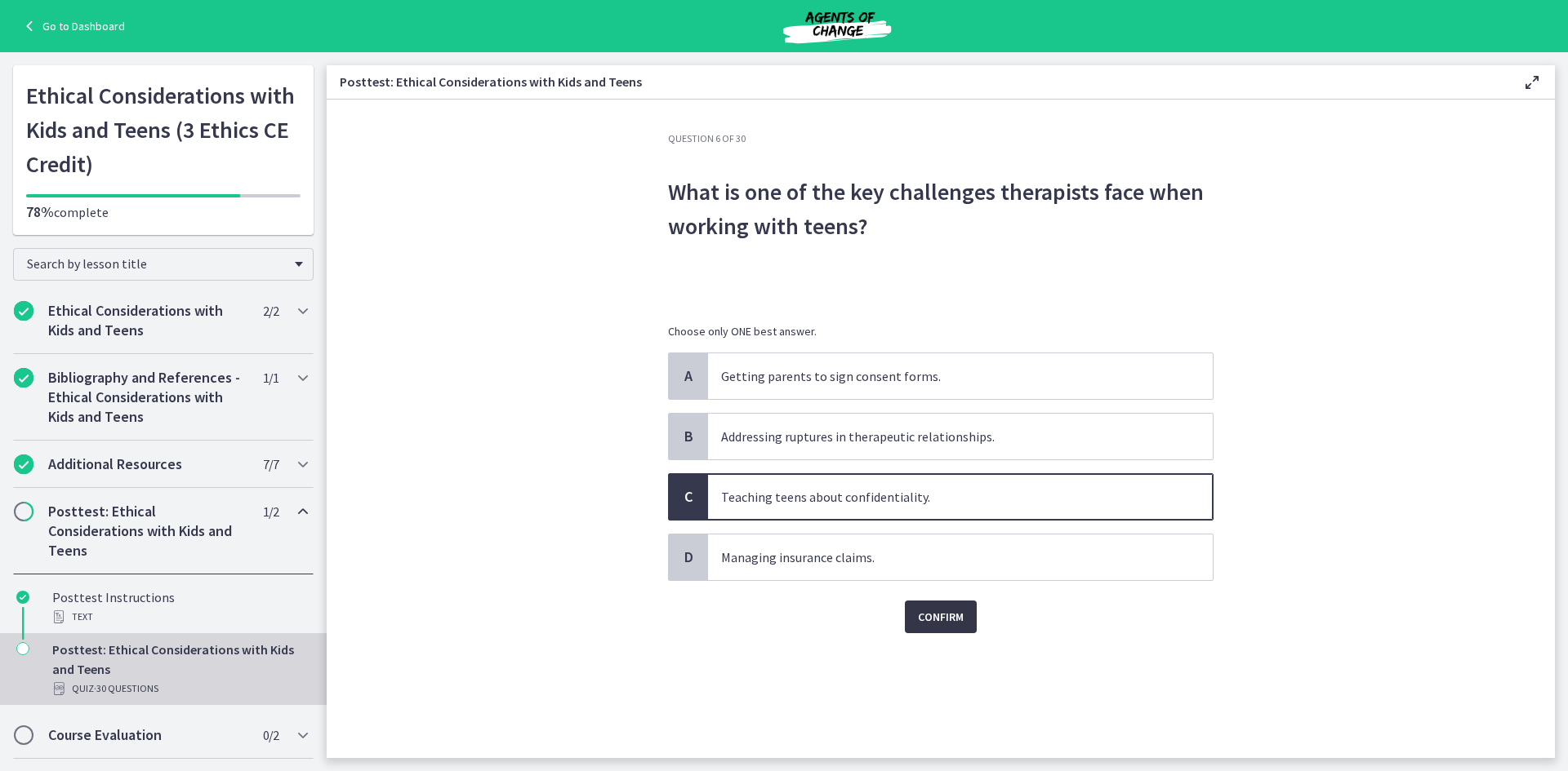
click at [930, 614] on span "Confirm" at bounding box center [940, 618] width 45 height 20
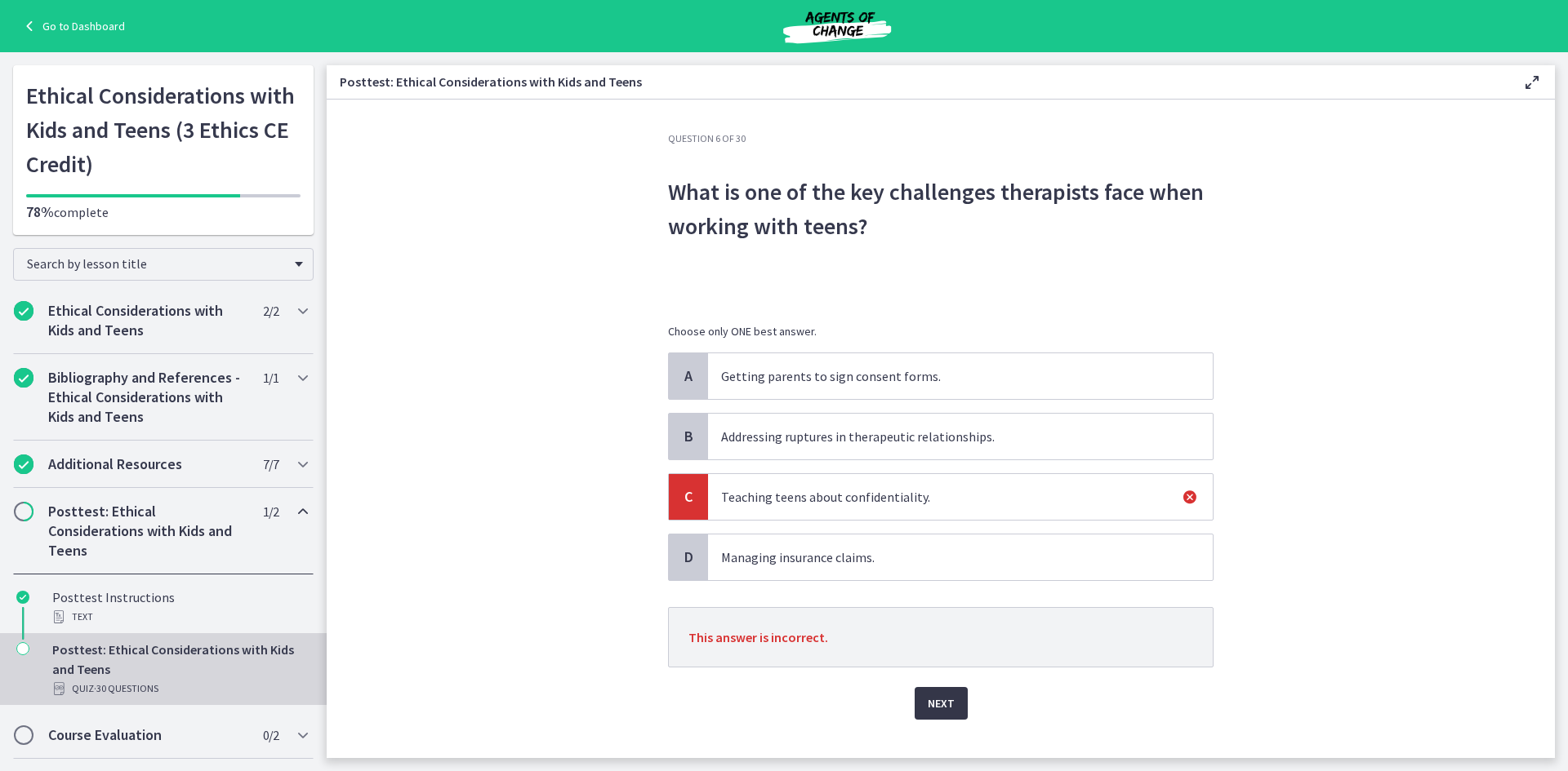
click at [933, 698] on span "Next" at bounding box center [941, 704] width 27 height 20
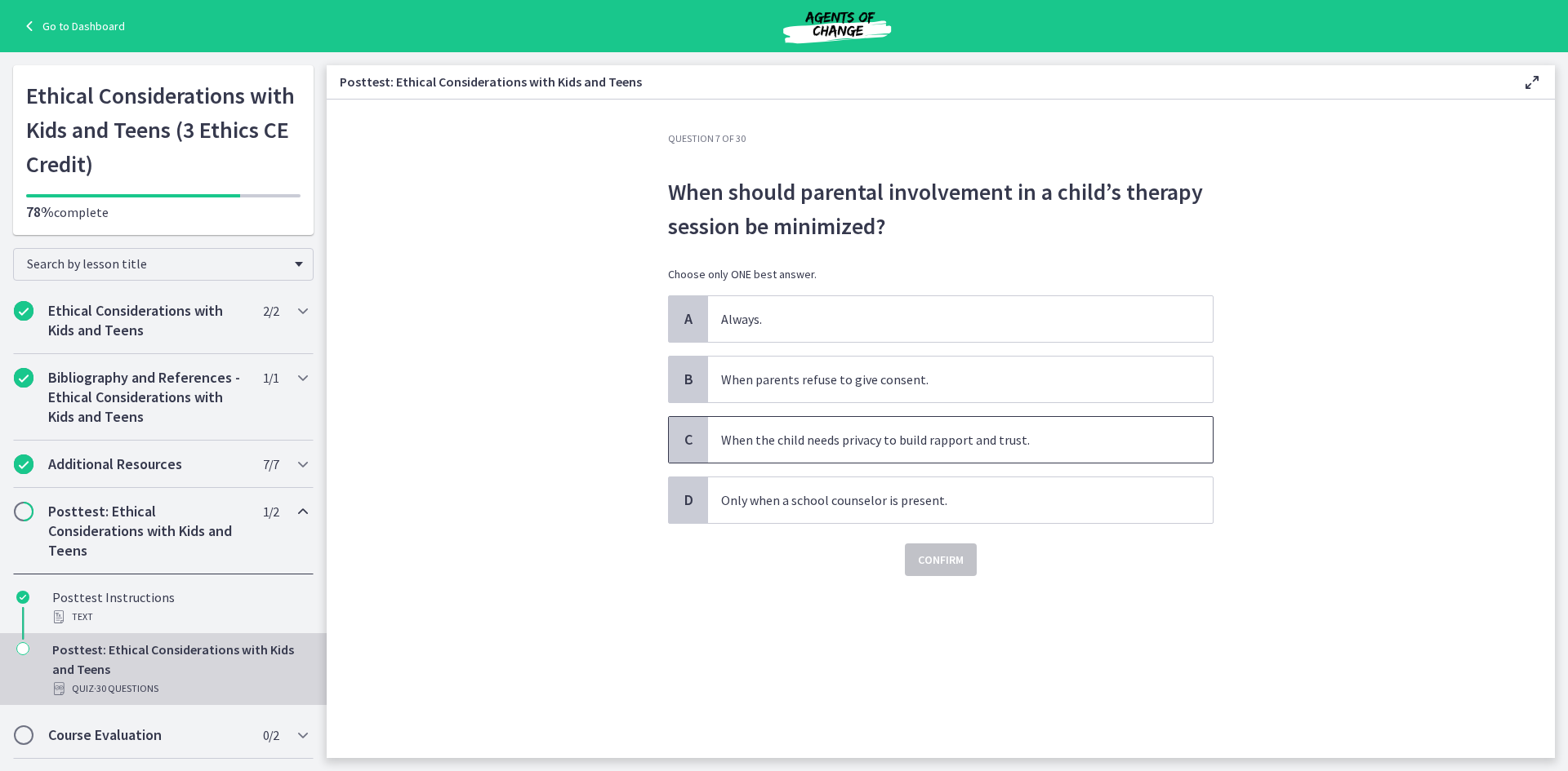
click at [918, 444] on p "When the child needs privacy to build rapport and trust." at bounding box center [944, 440] width 446 height 20
click at [932, 570] on button "Confirm" at bounding box center [940, 560] width 72 height 33
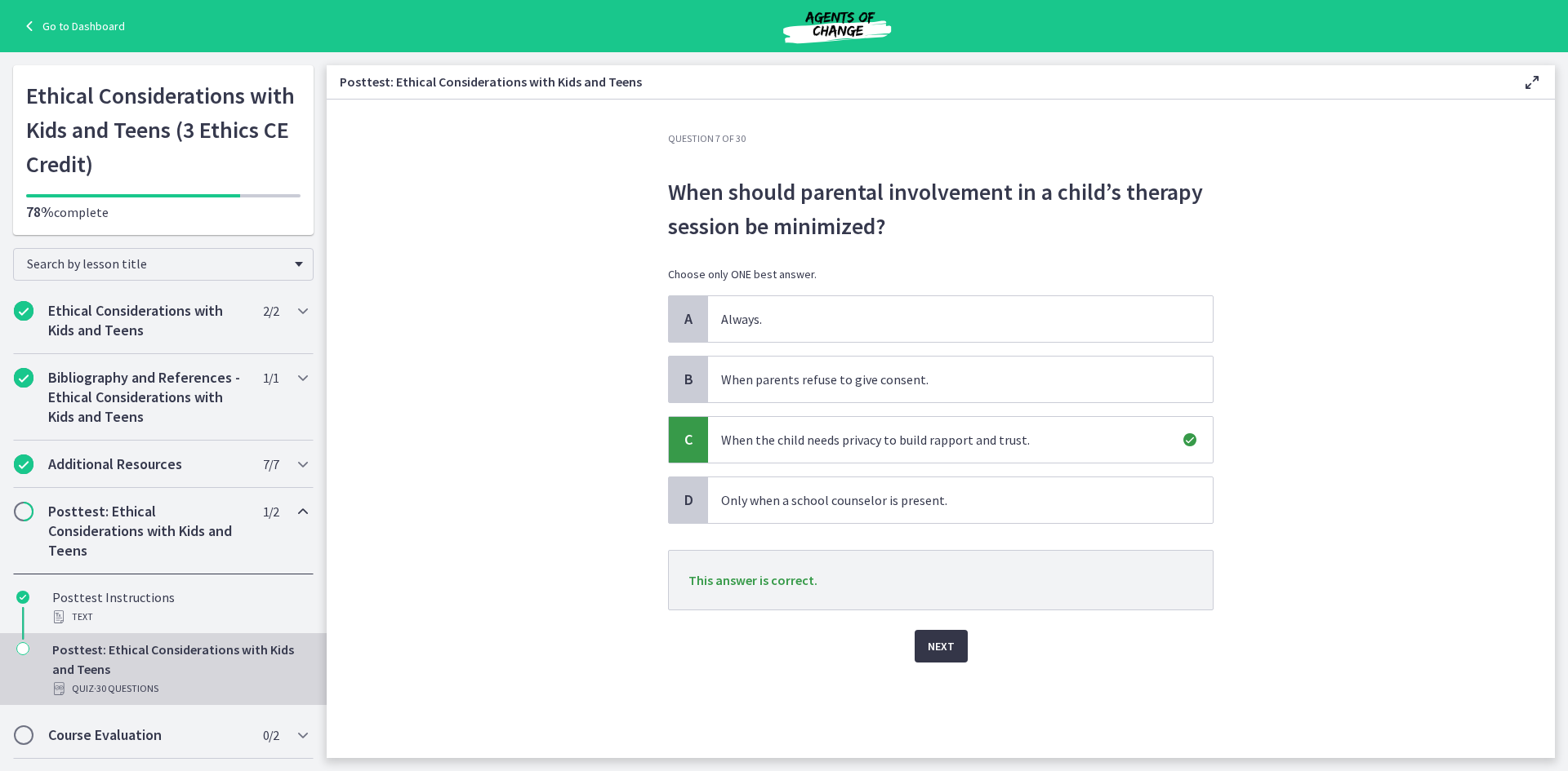
click at [947, 636] on button "Next" at bounding box center [941, 647] width 53 height 33
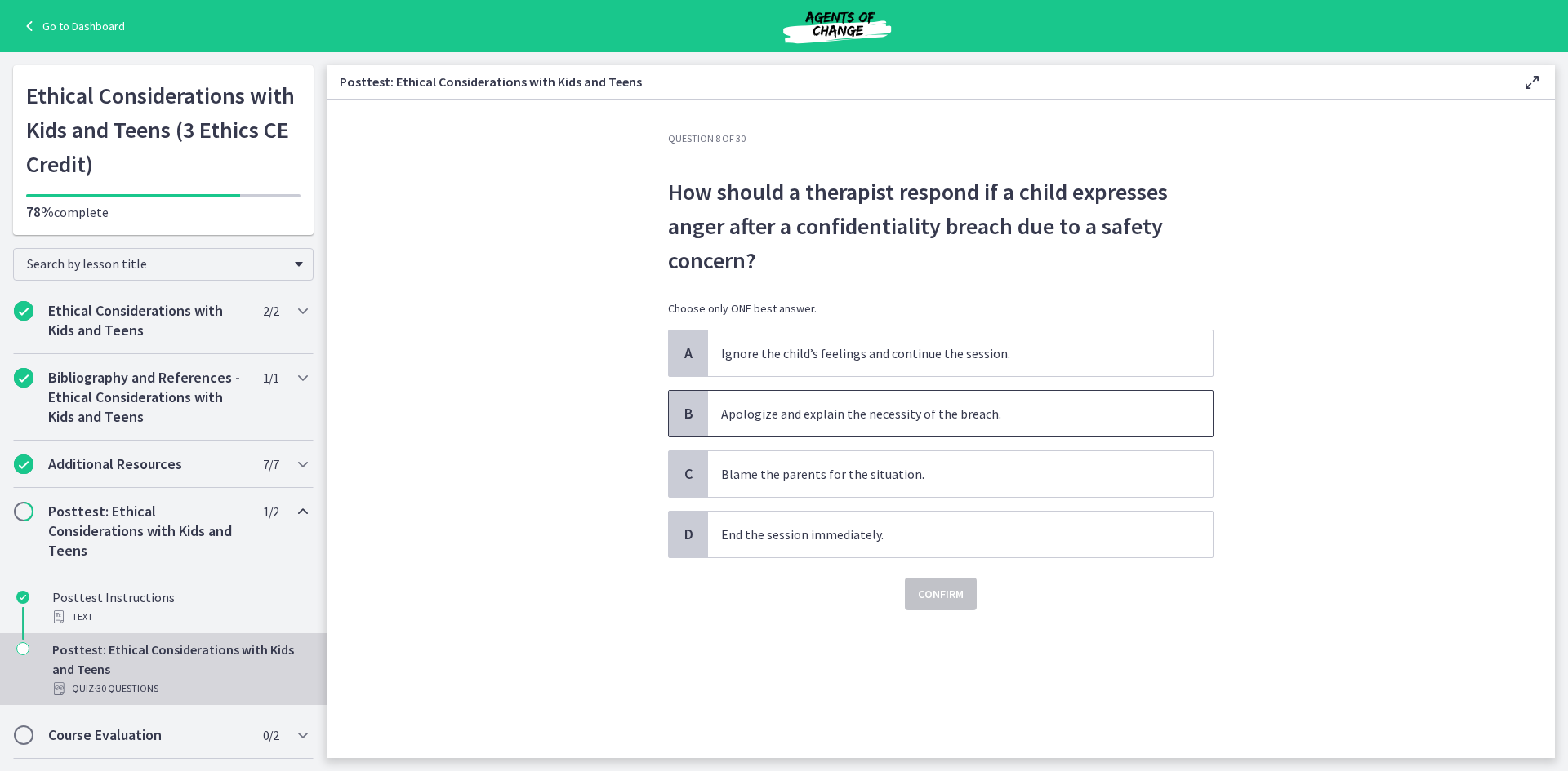
click at [861, 422] on p "Apologize and explain the necessity of the breach." at bounding box center [944, 414] width 446 height 20
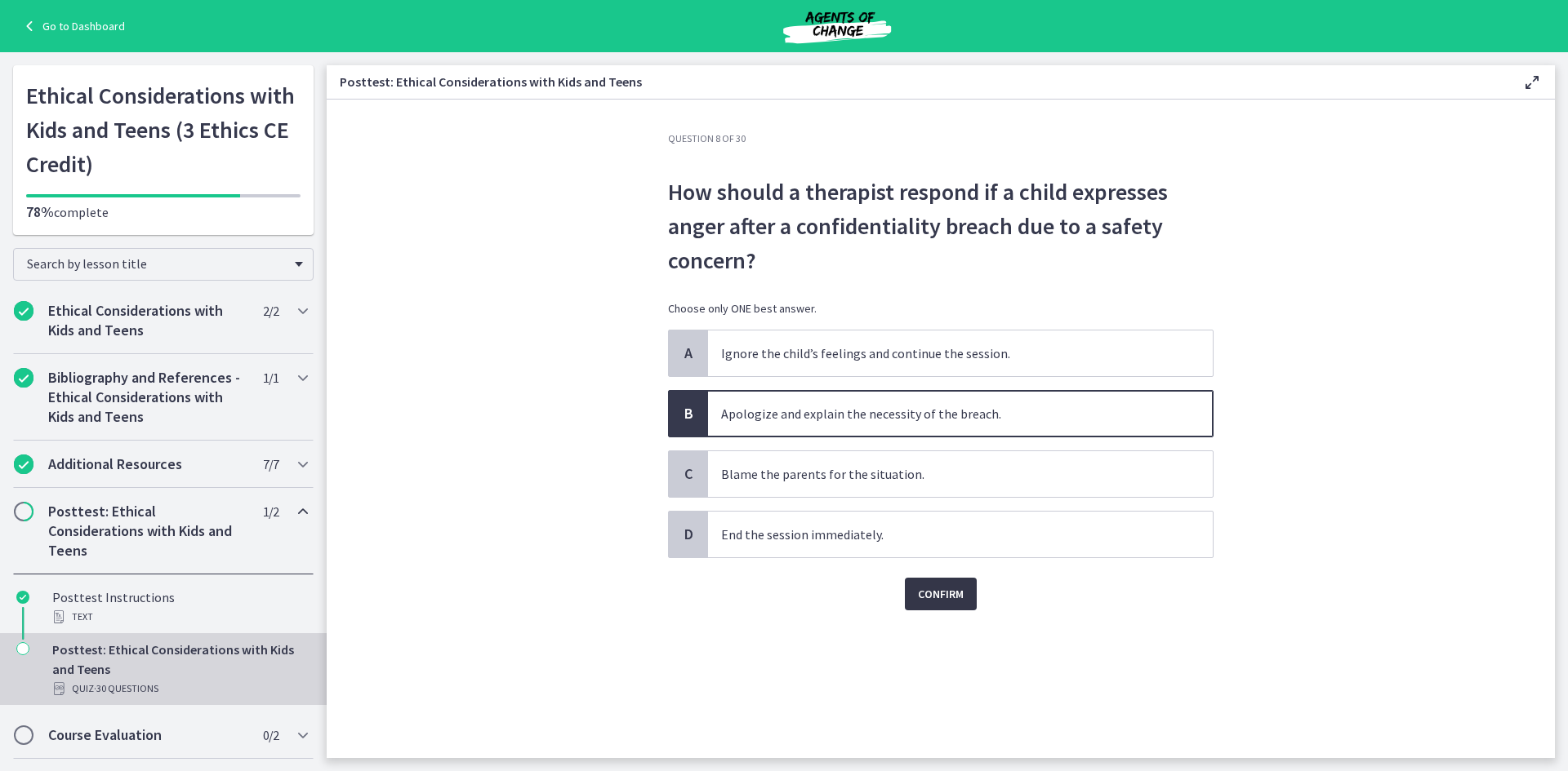
click at [934, 604] on button "Confirm" at bounding box center [940, 594] width 72 height 33
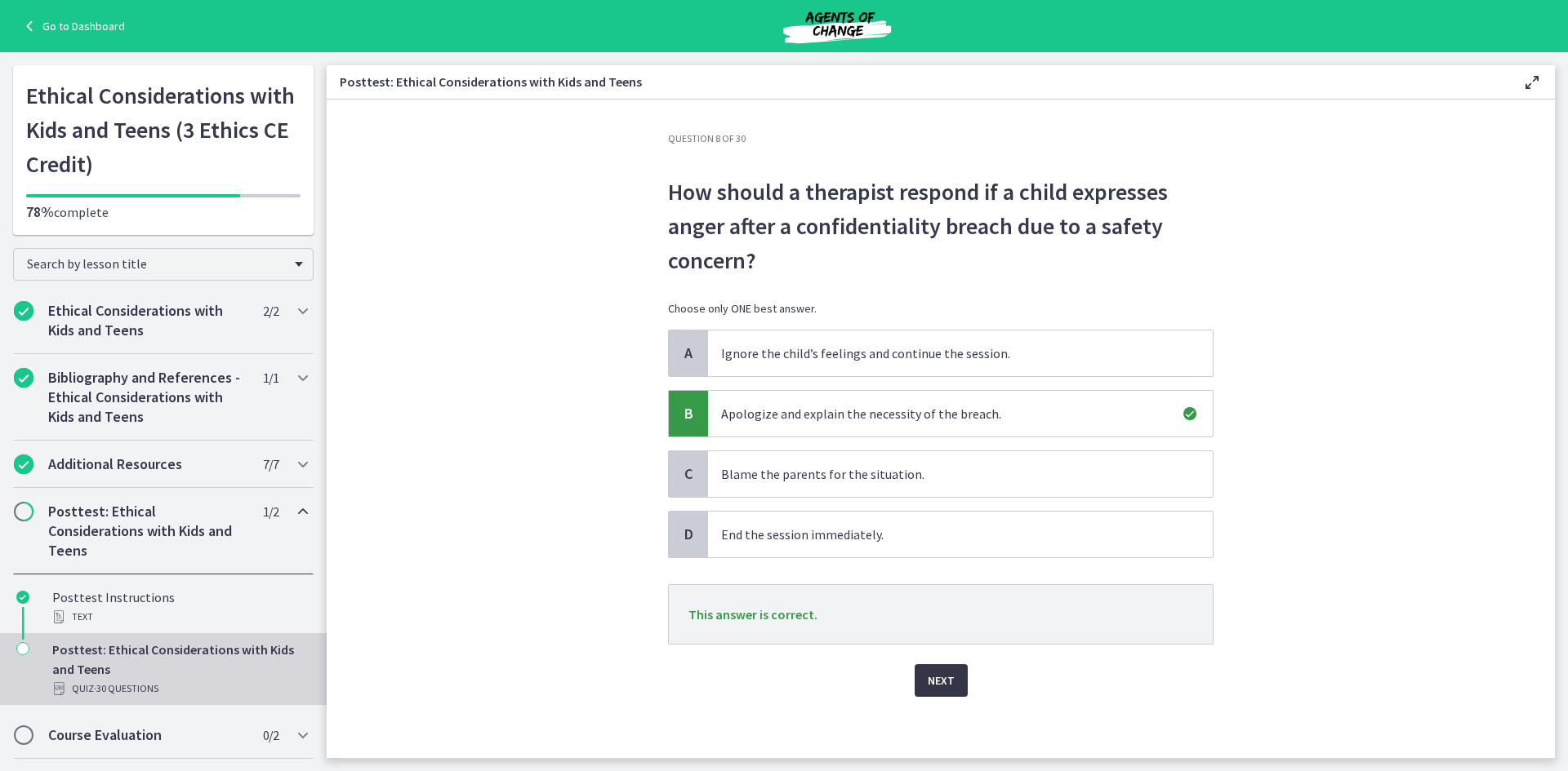
click at [931, 670] on button "Next" at bounding box center [941, 681] width 53 height 33
